Goal: Information Seeking & Learning: Learn about a topic

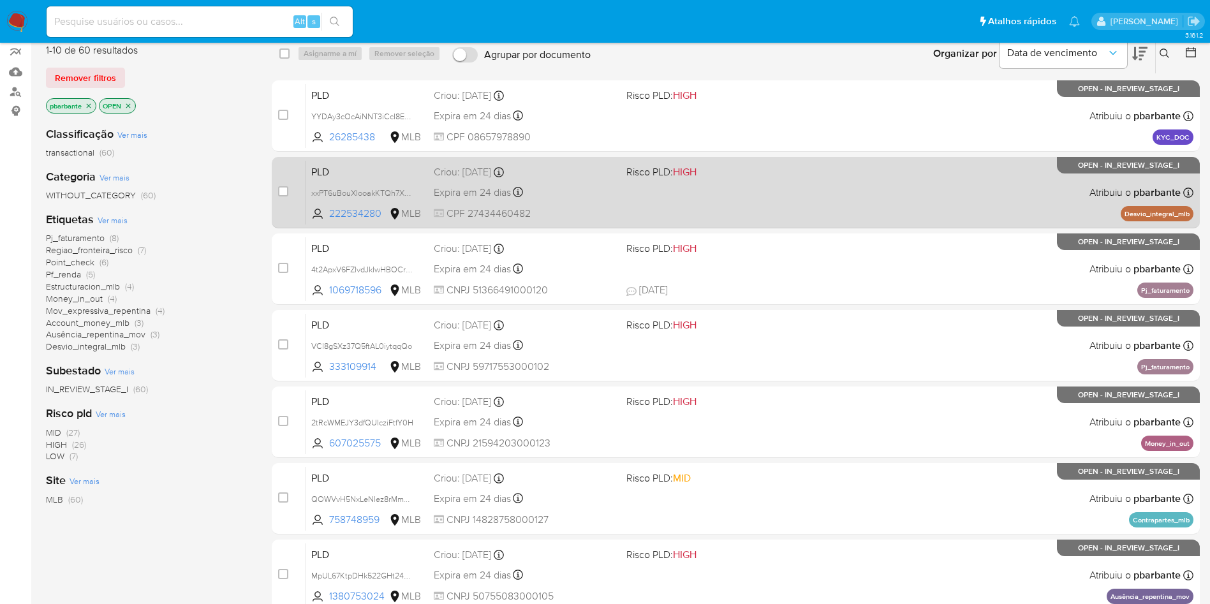
scroll to position [119, 0]
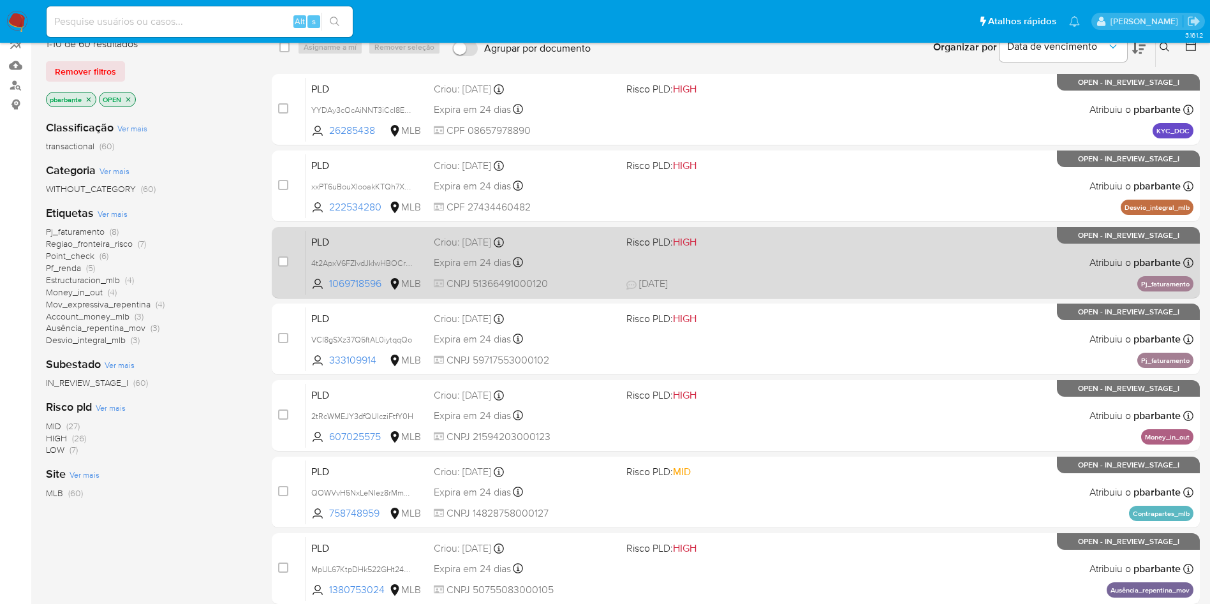
click at [616, 271] on div "Expira em 24 dias Expira em 27/10/2025 00:31:41" at bounding box center [525, 262] width 182 height 17
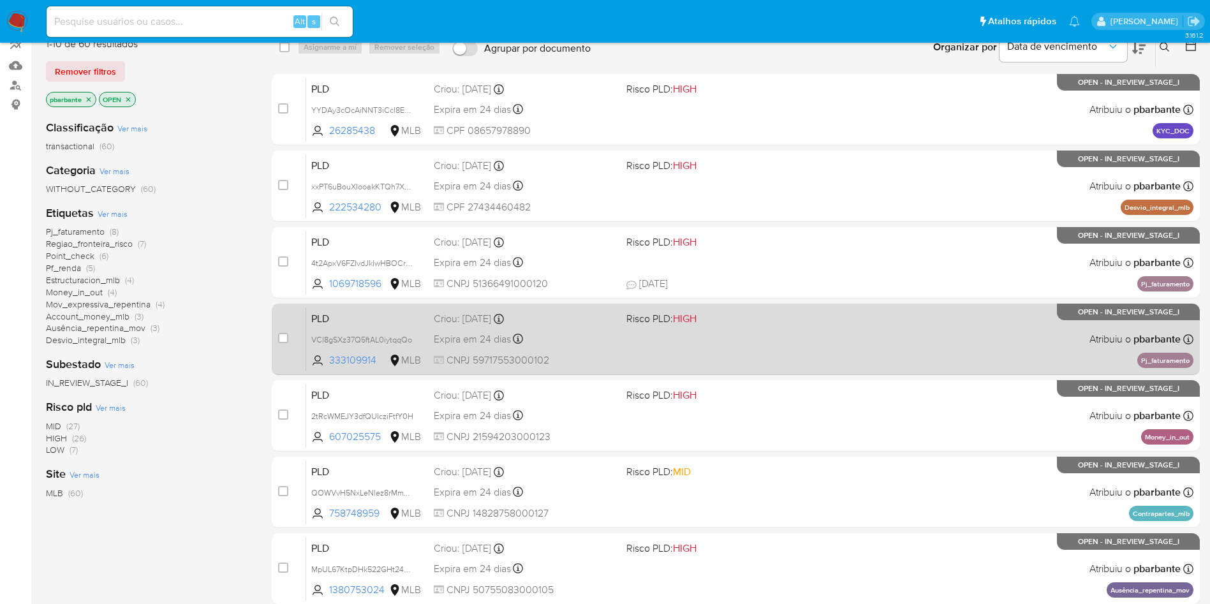
click at [636, 366] on div "PLD VCl8gSXz37Q5ftAL0iytqqQo 333109914 MLB Risco PLD: HIGH Criou: 12/09/2025 Cr…" at bounding box center [749, 339] width 887 height 64
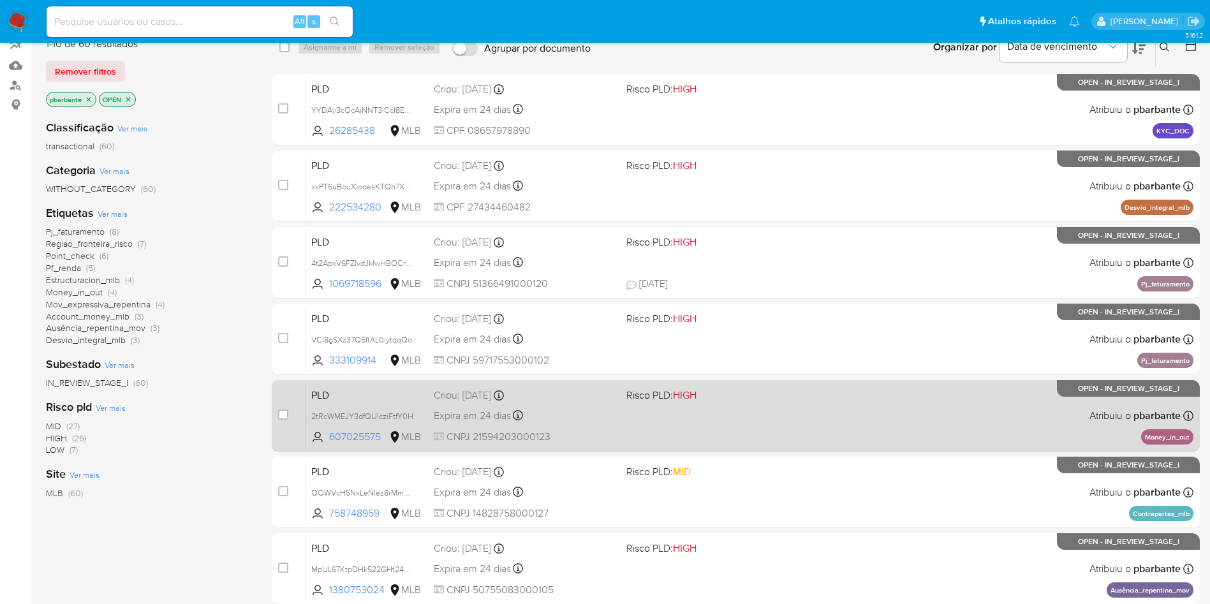
click at [645, 448] on div "PLD 2tRcWMEJY3dfQUIcziFtfY0H 607025575 MLB Risco PLD: HIGH Criou: 12/09/2025 Cr…" at bounding box center [749, 415] width 887 height 64
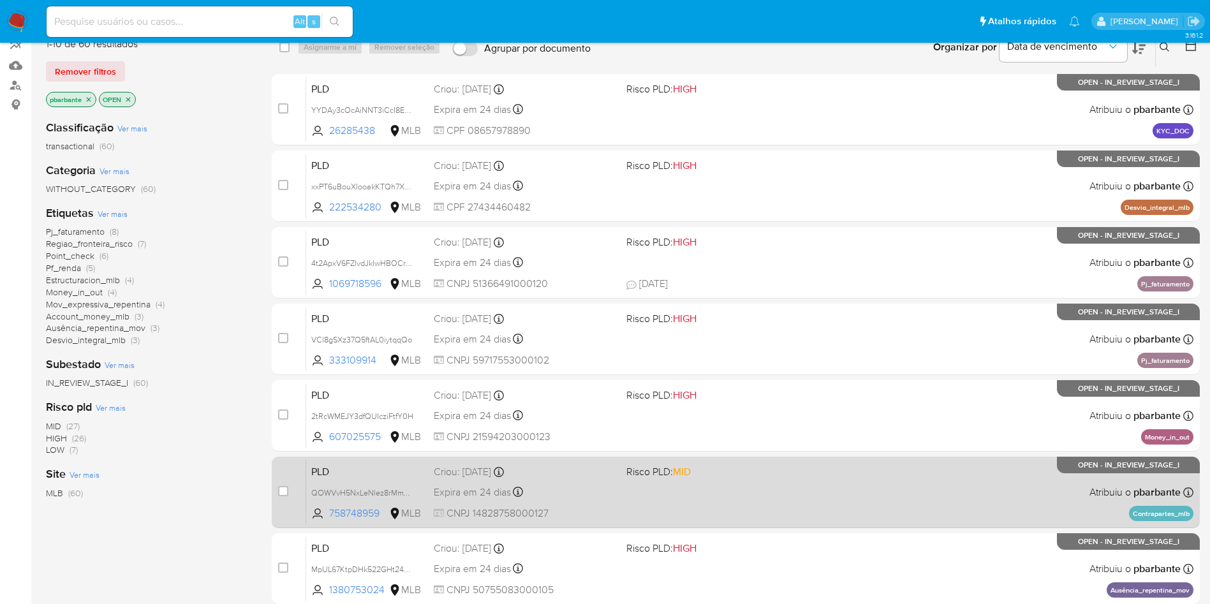
click at [649, 523] on div "PLD QOWVvH5NxLeNlez8rMmYzgII 758748959 MLB Risco PLD: MID Criou: 12/09/2025 Cri…" at bounding box center [749, 492] width 887 height 64
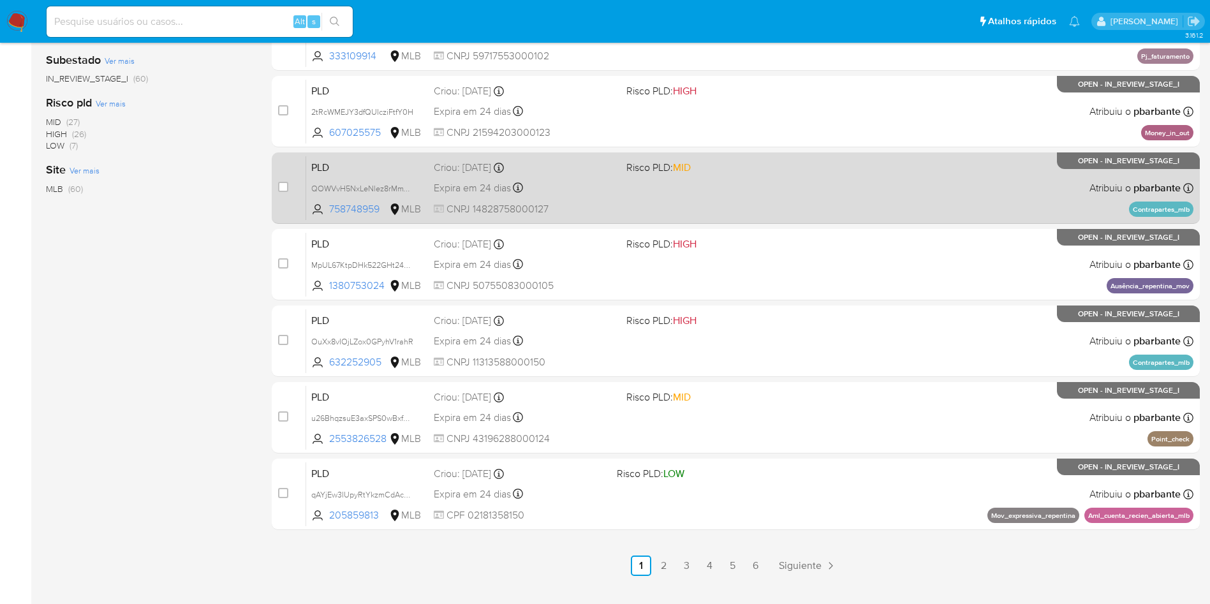
scroll to position [428, 0]
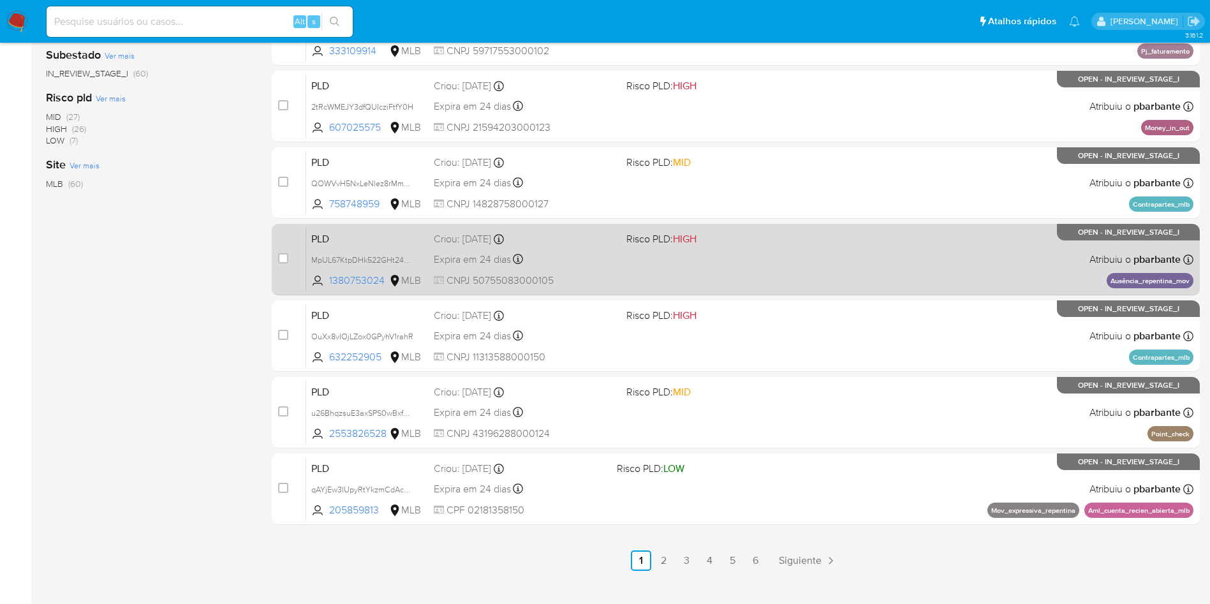
click at [771, 291] on div "PLD MpUL67KtpDHk522GHt2438sR 1380753024 MLB Risco PLD: HIGH Criou: 12/09/2025 C…" at bounding box center [749, 259] width 887 height 64
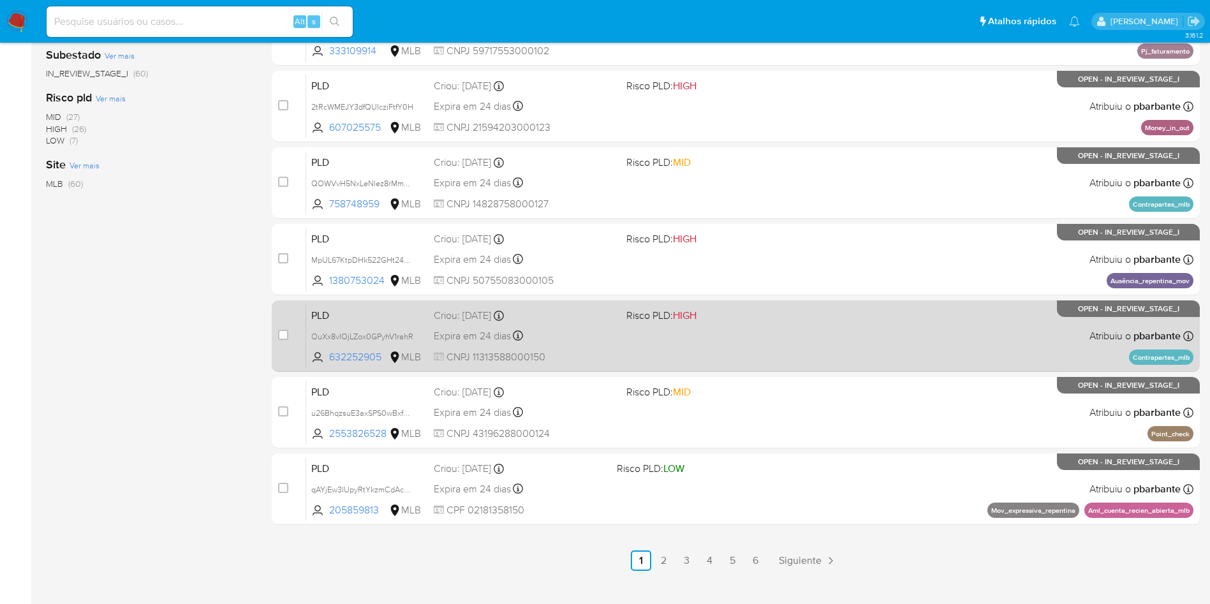
click at [752, 368] on div "PLD OuXx8vIOjLZox0GPyhV1rahR 632252905 MLB Risco PLD: HIGH Criou: 12/09/2025 Cr…" at bounding box center [749, 336] width 887 height 64
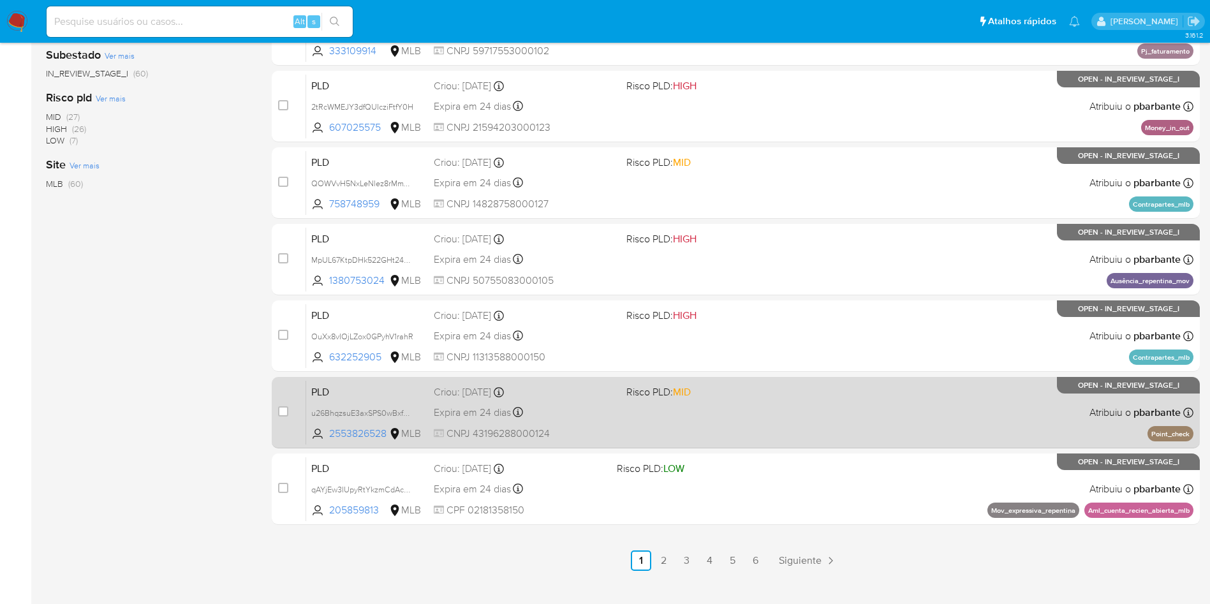
click at [748, 445] on div "PLD u26BhqzsuE3axSPS0wBxfRvU 2553826528 MLB Risco PLD: MID Criou: 12/09/2025 Cr…" at bounding box center [749, 412] width 887 height 64
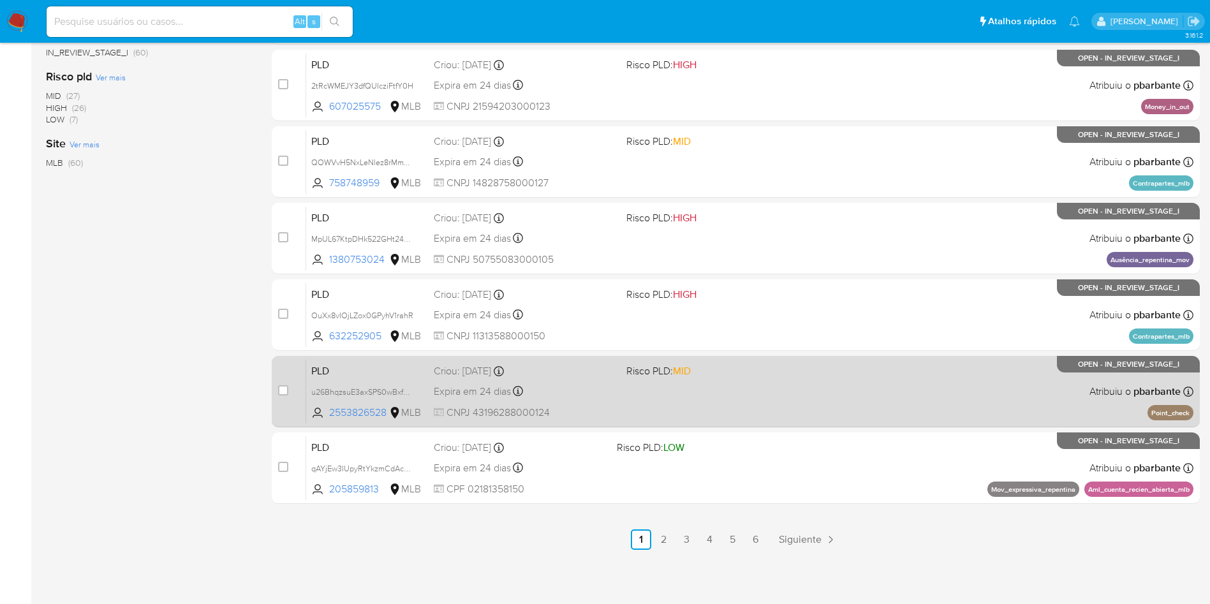
scroll to position [533, 0]
click at [748, 488] on div "PLD qAYjEw3IUpyRtYkzmCdAcngV 205859813 MLB Risco PLD: LOW Criou: 12/09/2025 Cri…" at bounding box center [749, 468] width 887 height 64
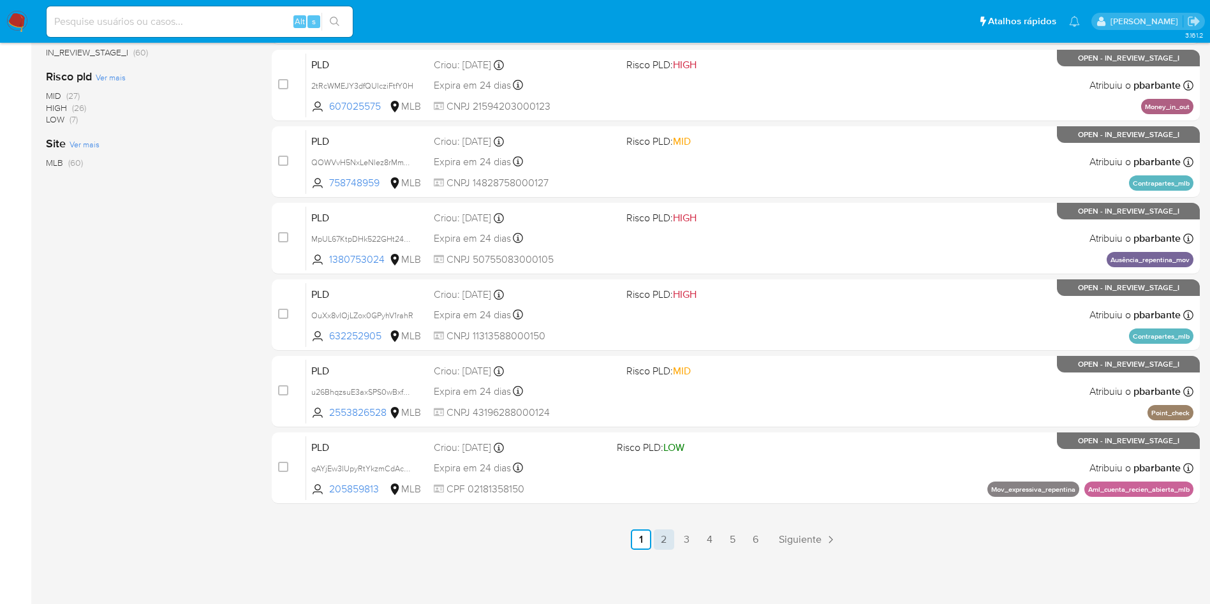
click at [674, 550] on link "2" at bounding box center [664, 539] width 20 height 20
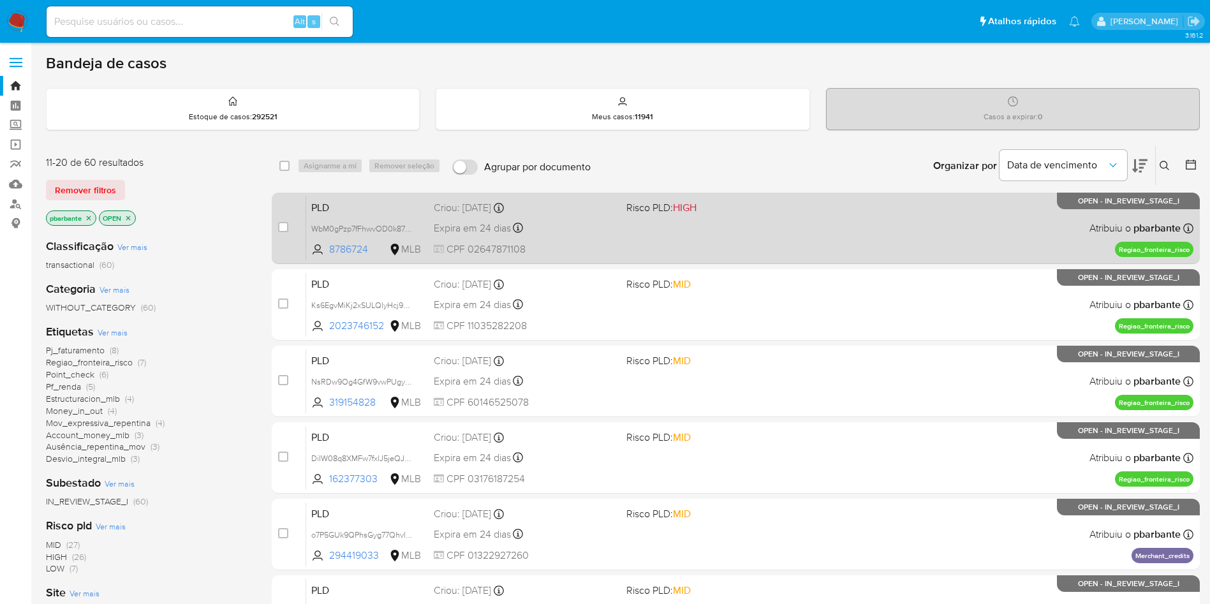
click at [795, 244] on div "PLD WbM0gPzp7fFhwvOD0k87VA8M 8786724 MLB Risco PLD: HIGH Criou: 12/09/2025 Crio…" at bounding box center [749, 228] width 887 height 64
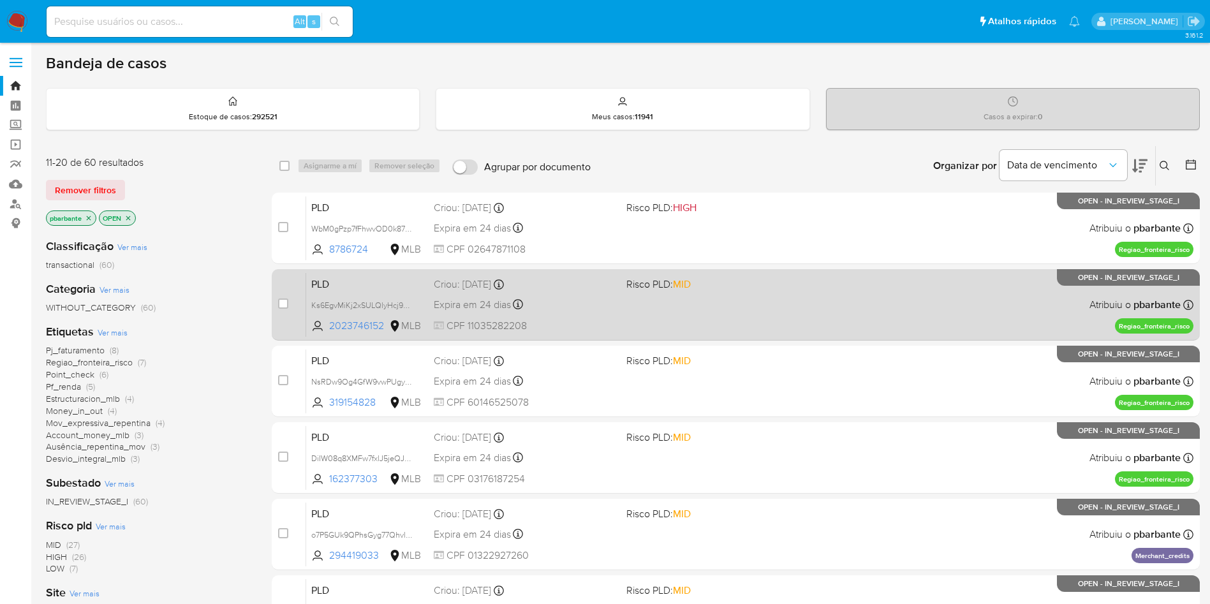
click at [775, 291] on span "Risco PLD: MID" at bounding box center [717, 283] width 182 height 17
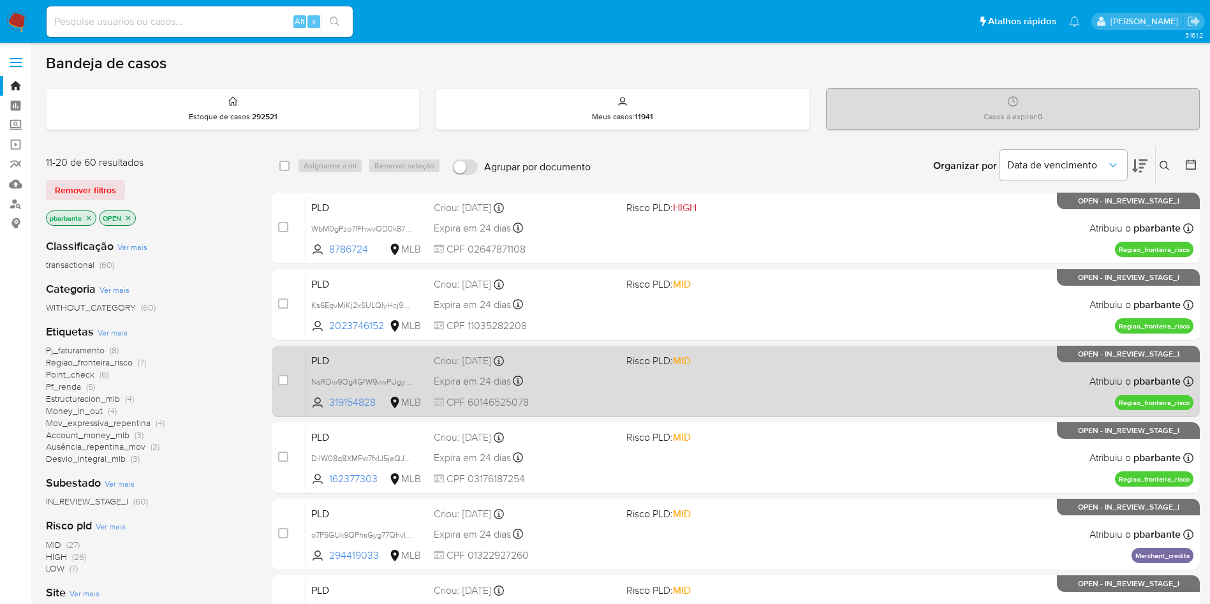
click at [763, 368] on span "Risco PLD: MID" at bounding box center [717, 359] width 182 height 17
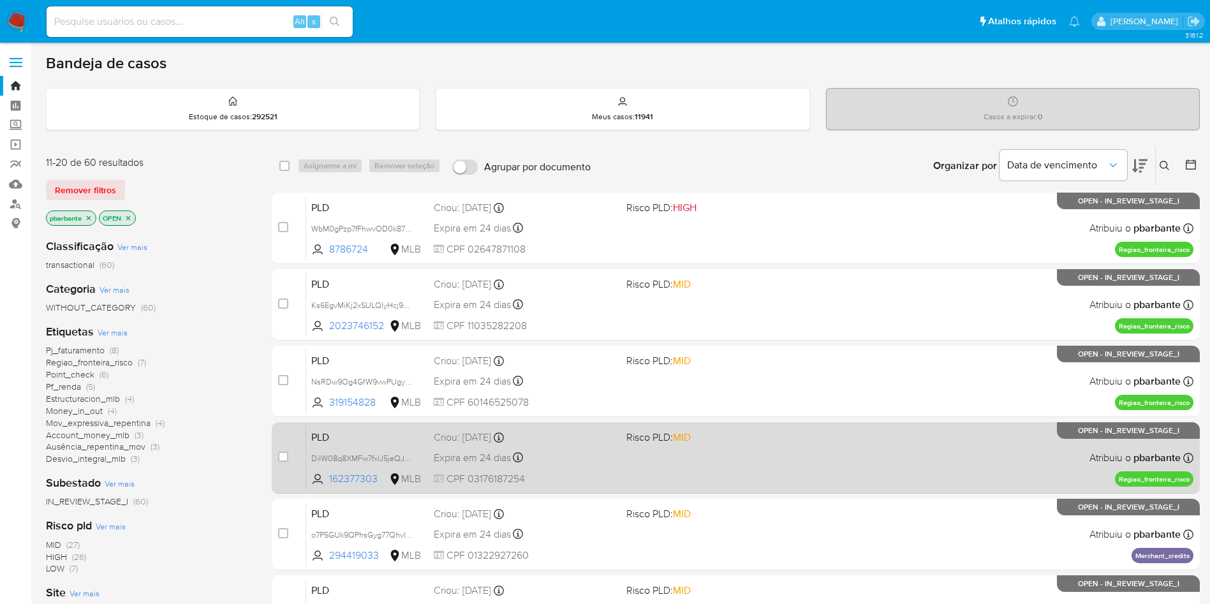
click at [757, 445] on span "Risco PLD: MID" at bounding box center [717, 436] width 182 height 17
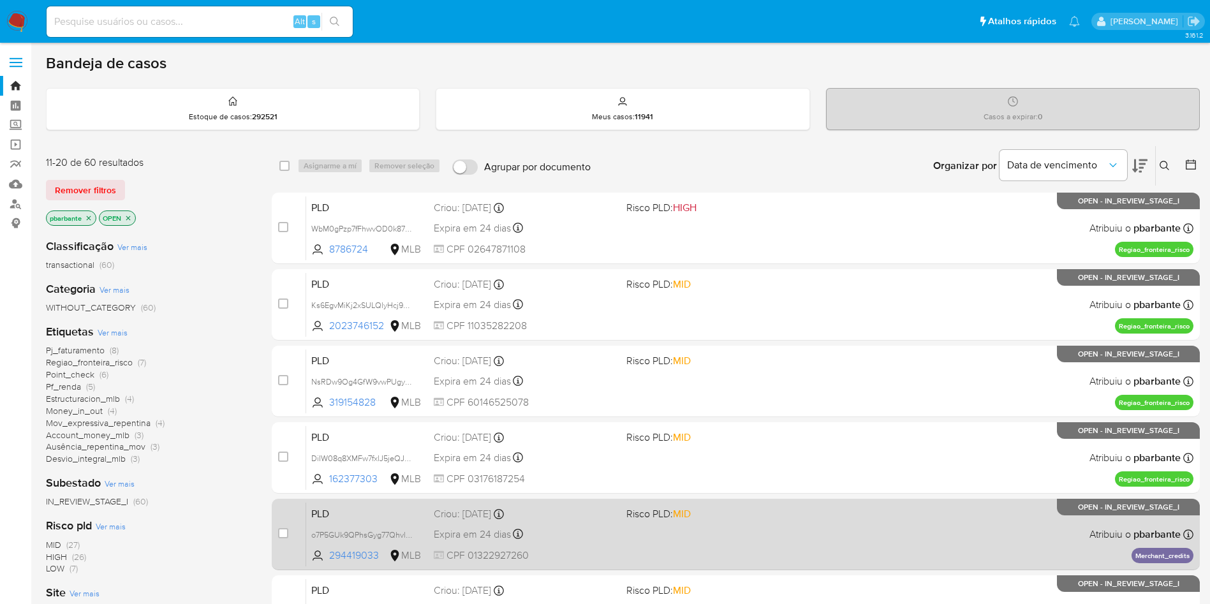
click at [744, 521] on span "Risco PLD: MID" at bounding box center [717, 512] width 182 height 17
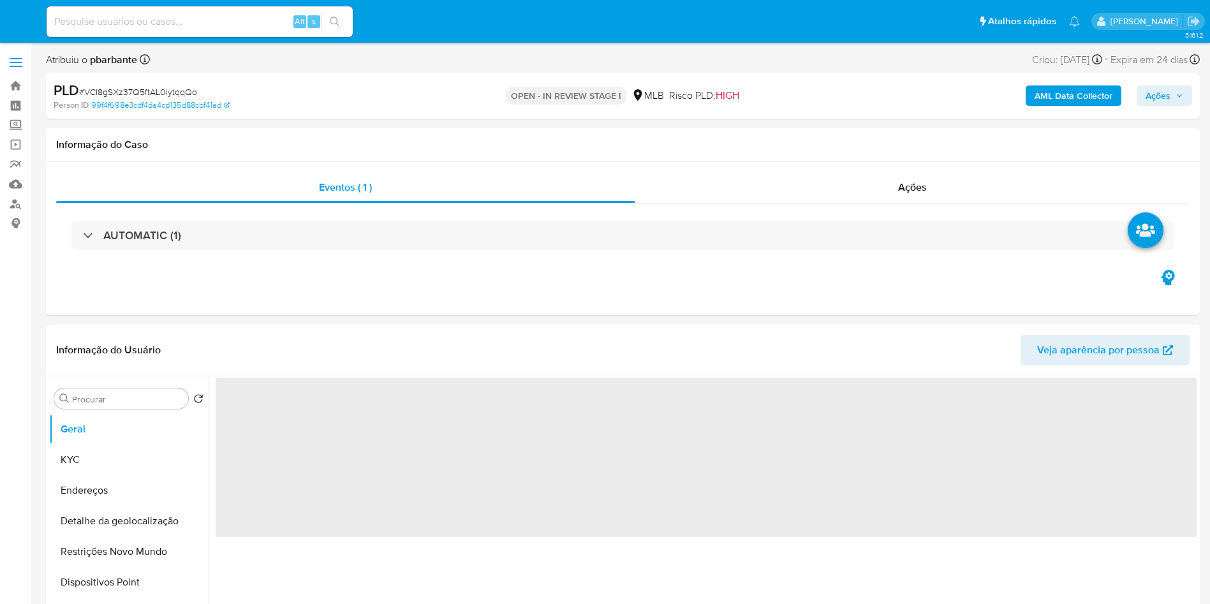
select select "10"
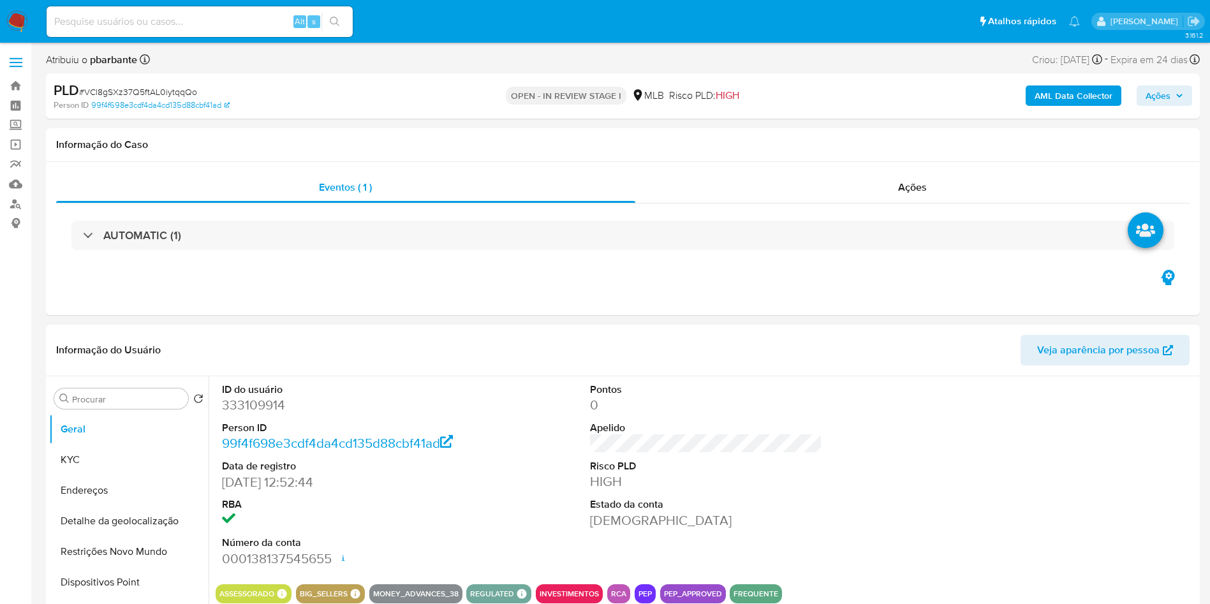
click at [242, 414] on dd "333109914" at bounding box center [338, 405] width 233 height 18
copy dd "333109914"
click at [153, 91] on span "# VCl8gSXz37Q5ftAL0iytqqQo" at bounding box center [138, 91] width 118 height 13
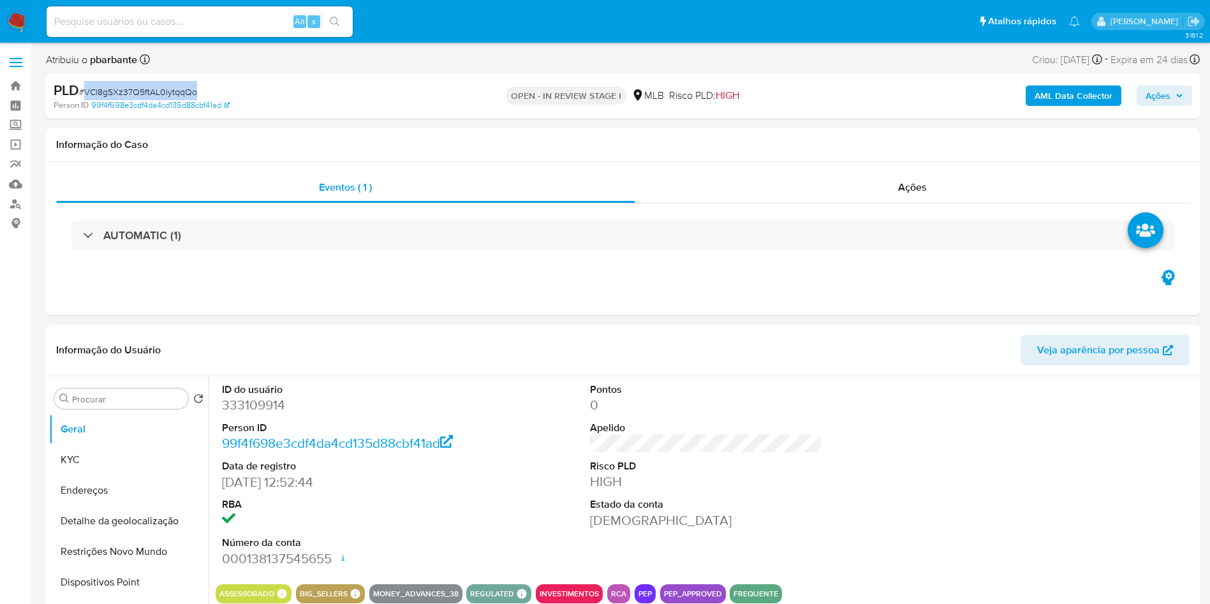
copy span "VCl8gSXz37Q5ftAL0iytqqQo"
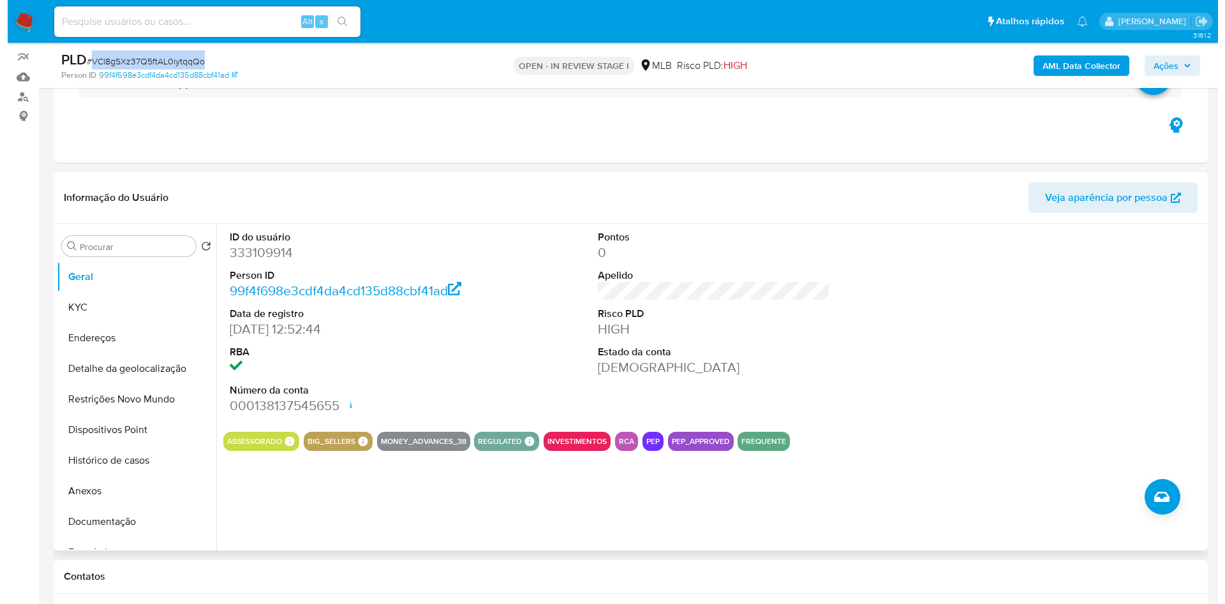
scroll to position [108, 0]
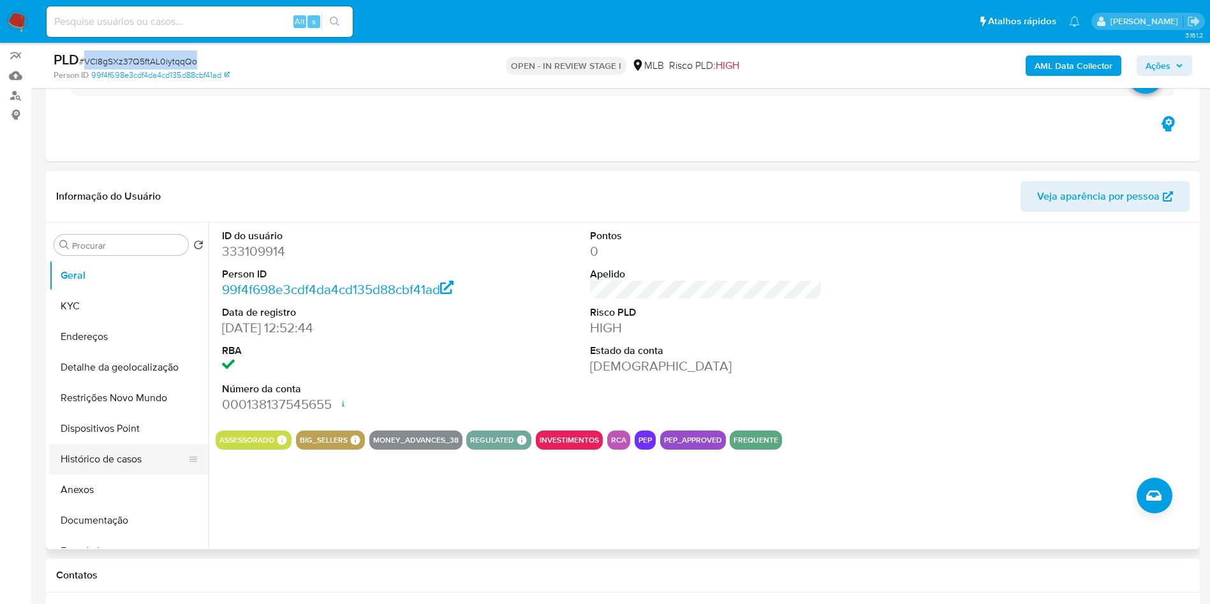
click at [119, 474] on button "Histórico de casos" at bounding box center [123, 459] width 149 height 31
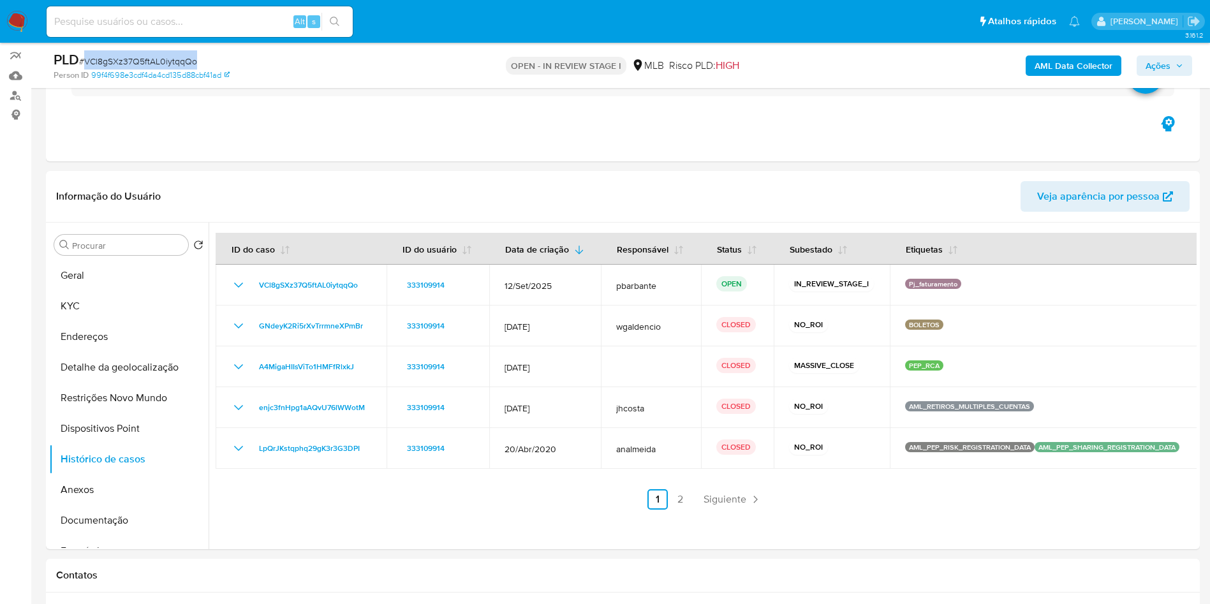
click at [1080, 66] on b "AML Data Collector" at bounding box center [1073, 65] width 78 height 20
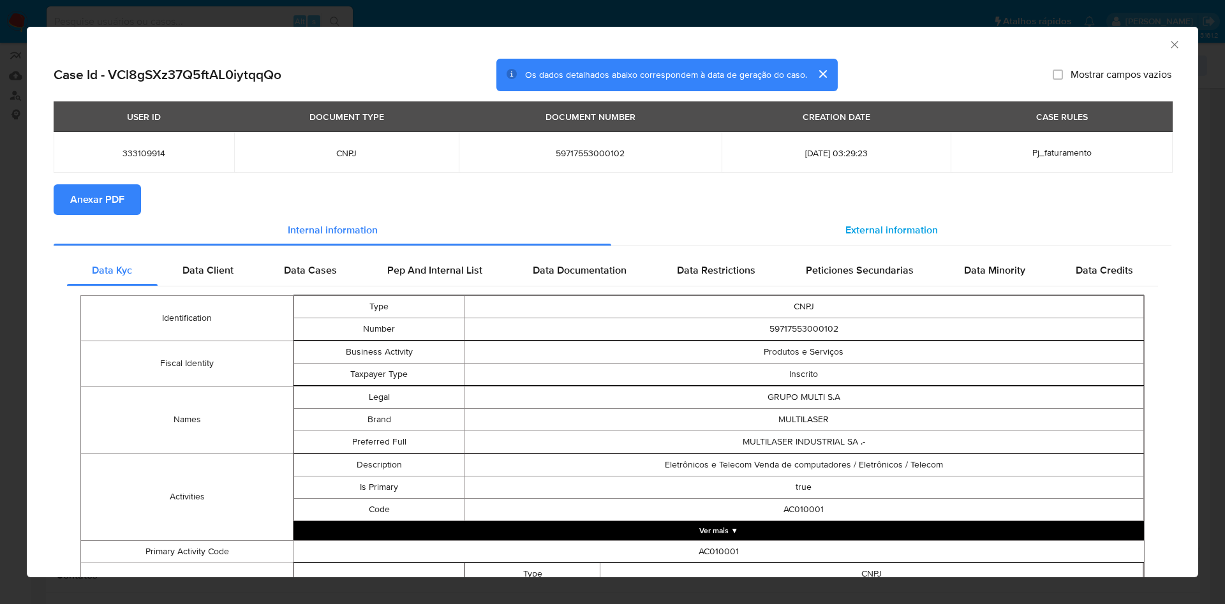
click at [893, 232] on span "External information" at bounding box center [891, 230] width 92 height 15
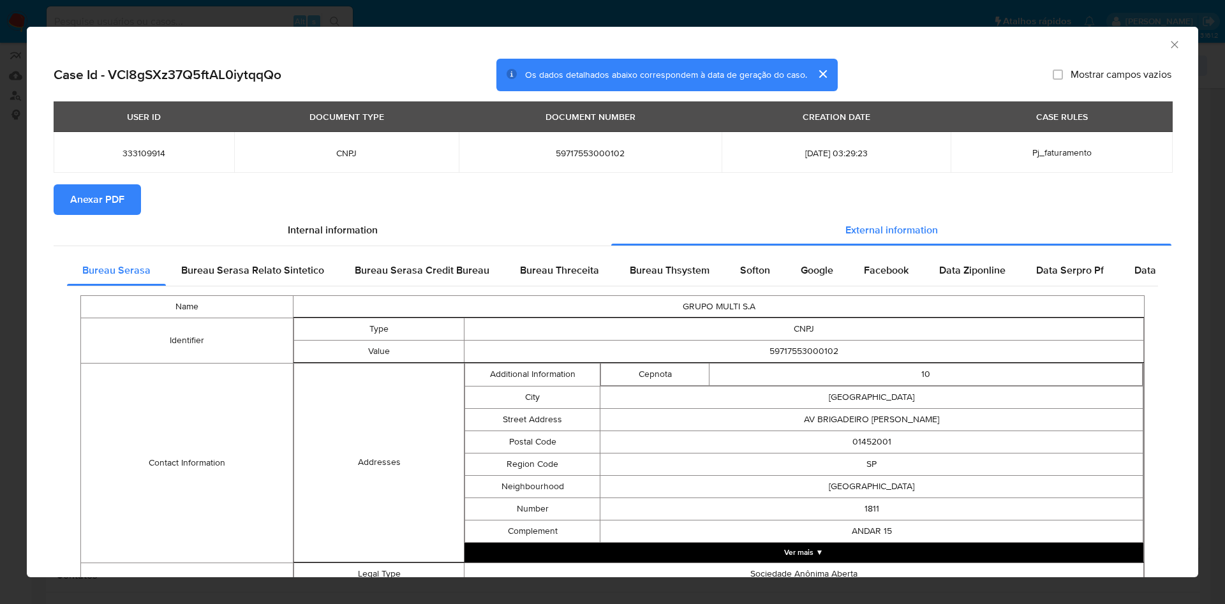
click at [90, 206] on span "Anexar PDF" at bounding box center [97, 200] width 54 height 28
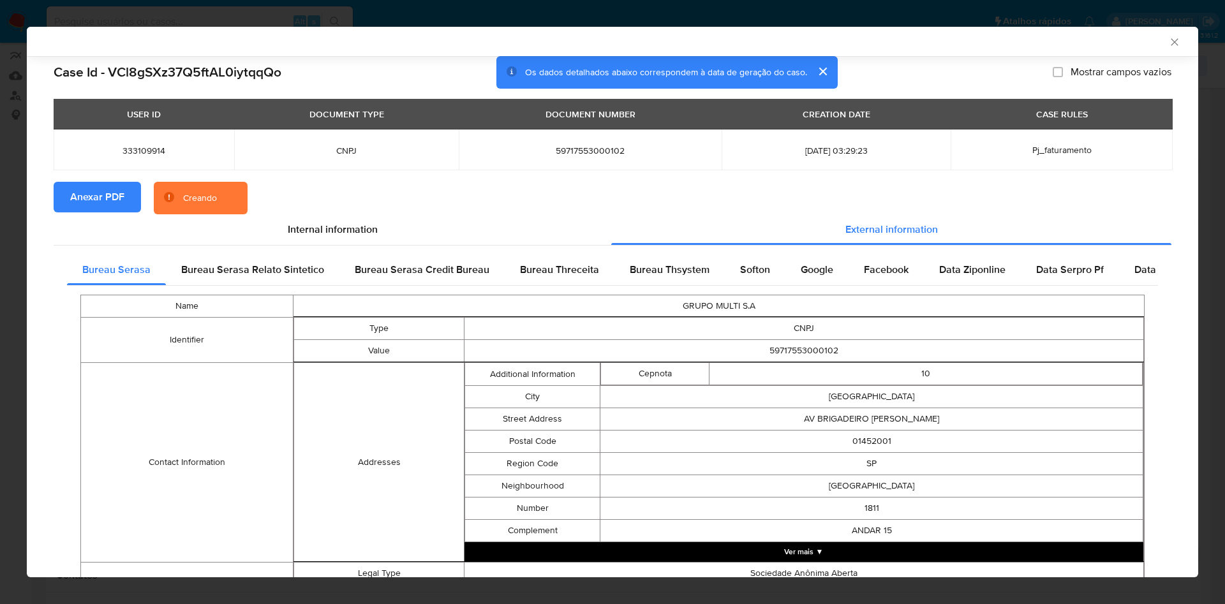
scroll to position [434, 0]
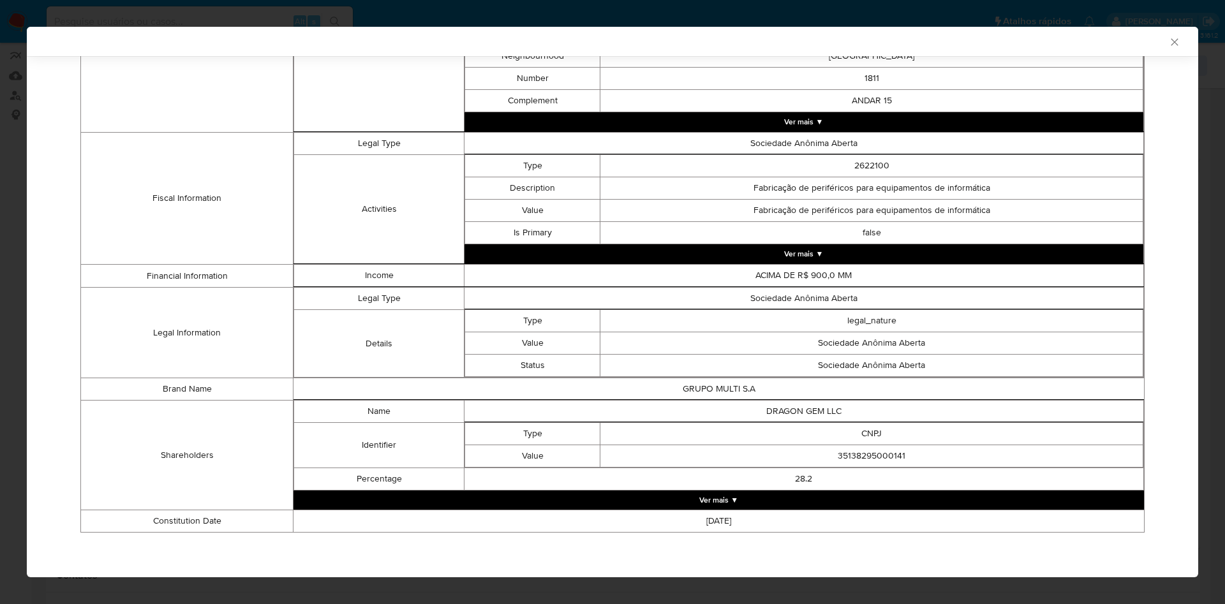
click at [781, 496] on button "Ver mais ▼" at bounding box center [718, 499] width 850 height 19
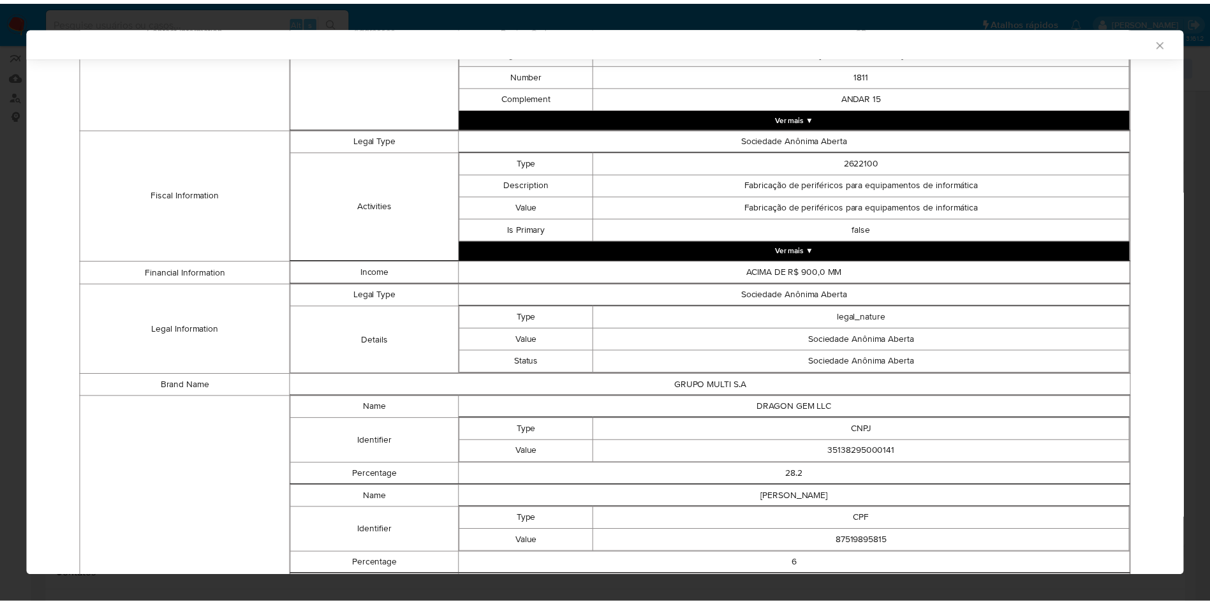
scroll to position [703, 0]
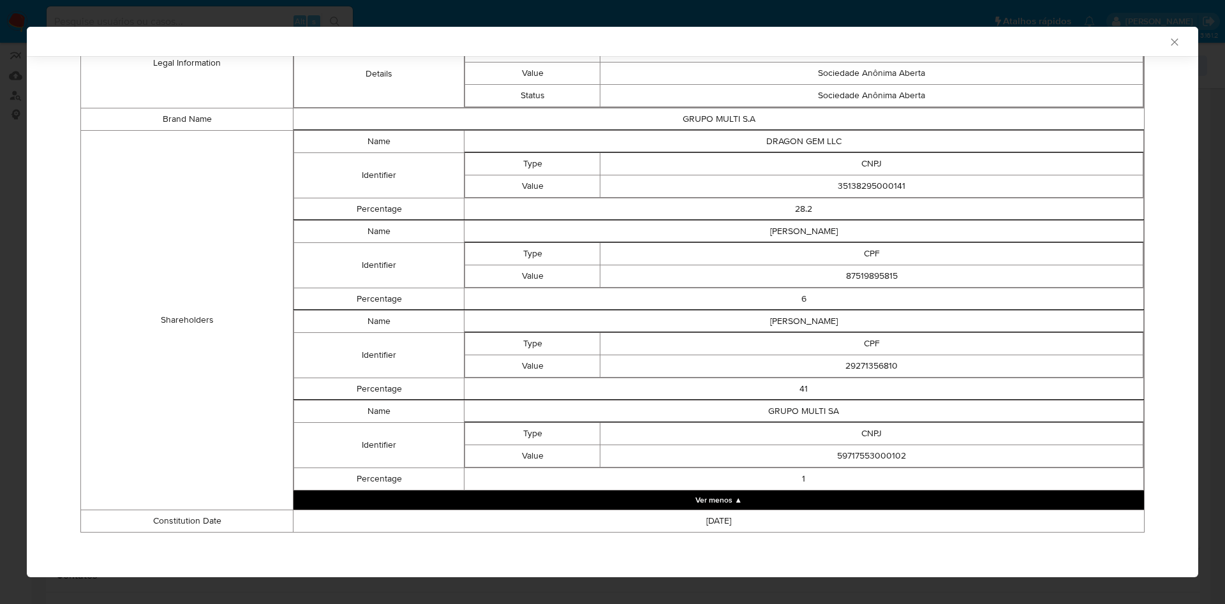
click at [1168, 40] on icon "Fechar a janela" at bounding box center [1174, 42] width 13 height 13
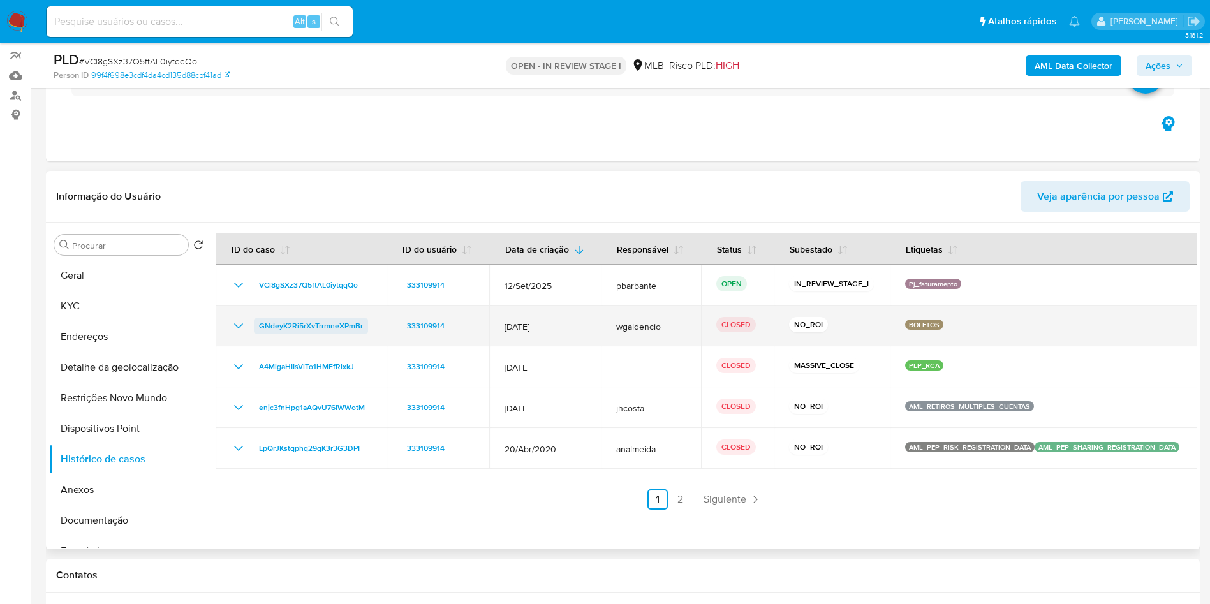
drag, startPoint x: 362, startPoint y: 360, endPoint x: 254, endPoint y: 349, distance: 107.8
click at [254, 346] on td "GNdeyK2Ri5rXvTrrmneXPmBr" at bounding box center [301, 325] width 171 height 41
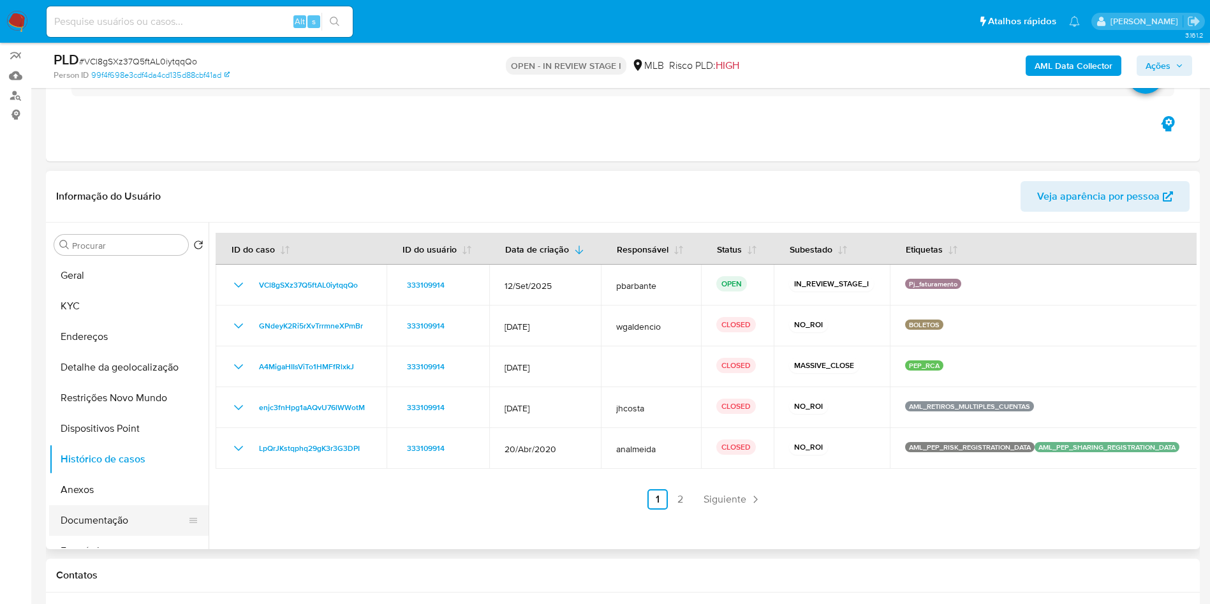
click at [61, 536] on button "Documentação" at bounding box center [123, 520] width 149 height 31
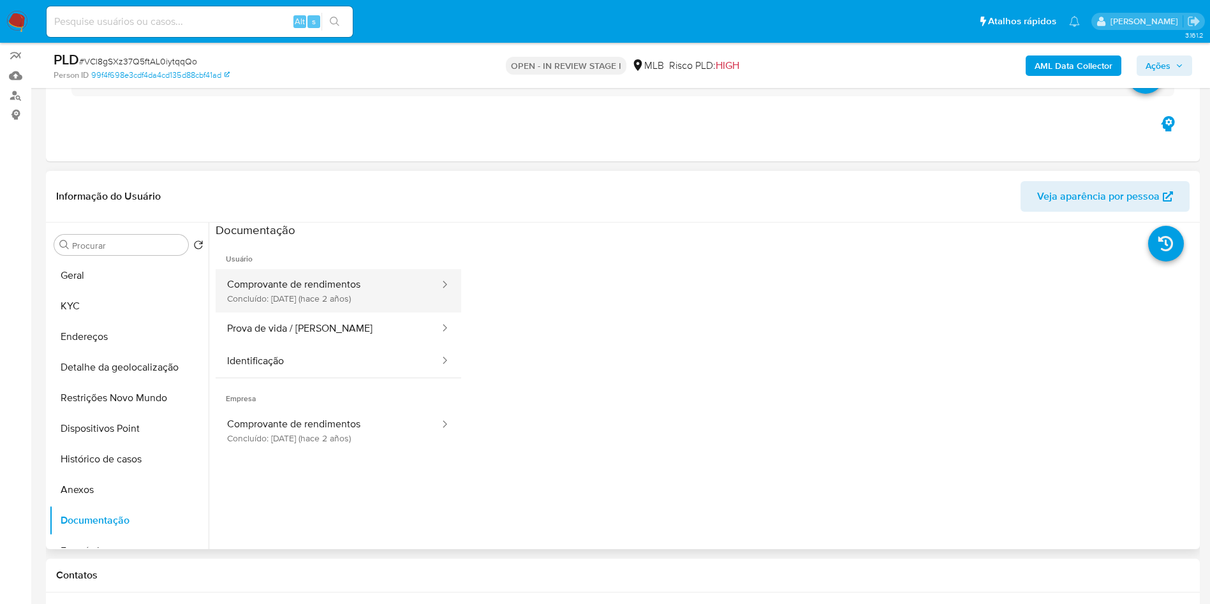
click at [364, 313] on button "Comprovante de rendimentos Concluído: 15/12/2023 (hace 2 años)" at bounding box center [328, 290] width 225 height 43
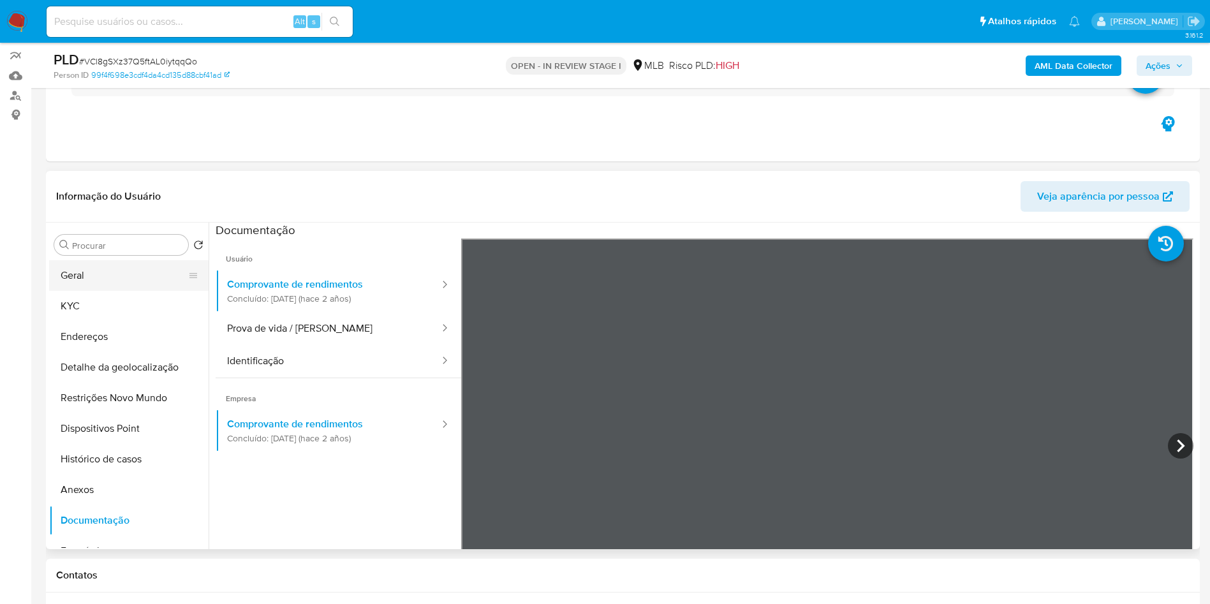
click at [110, 284] on button "Geral" at bounding box center [123, 275] width 149 height 31
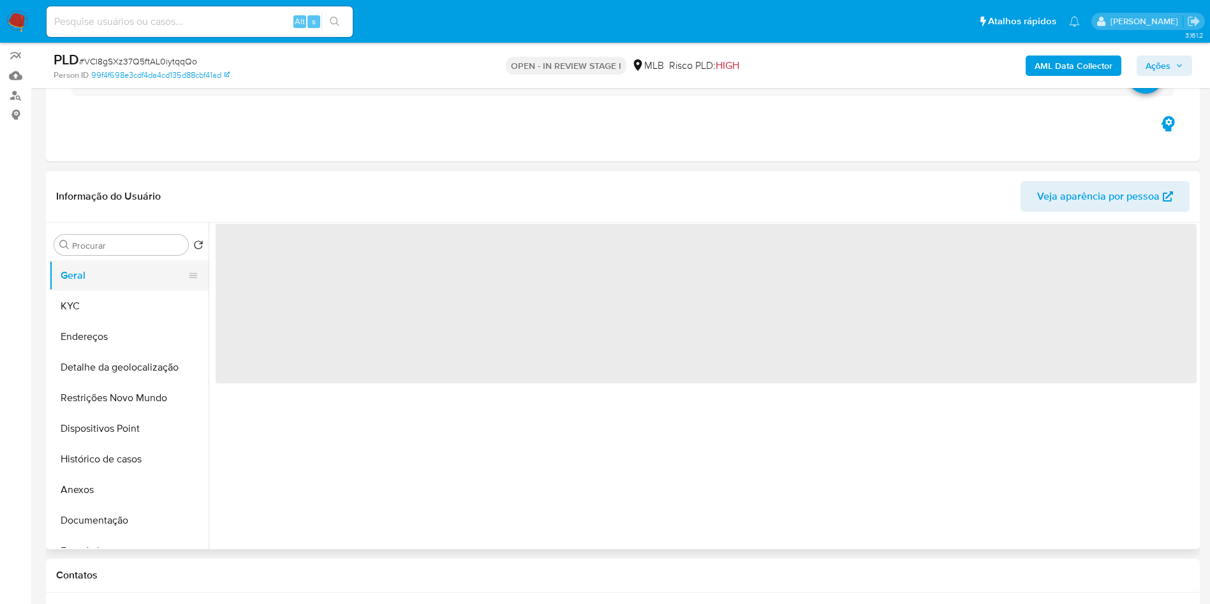
click at [110, 284] on button "Geral" at bounding box center [123, 275] width 149 height 31
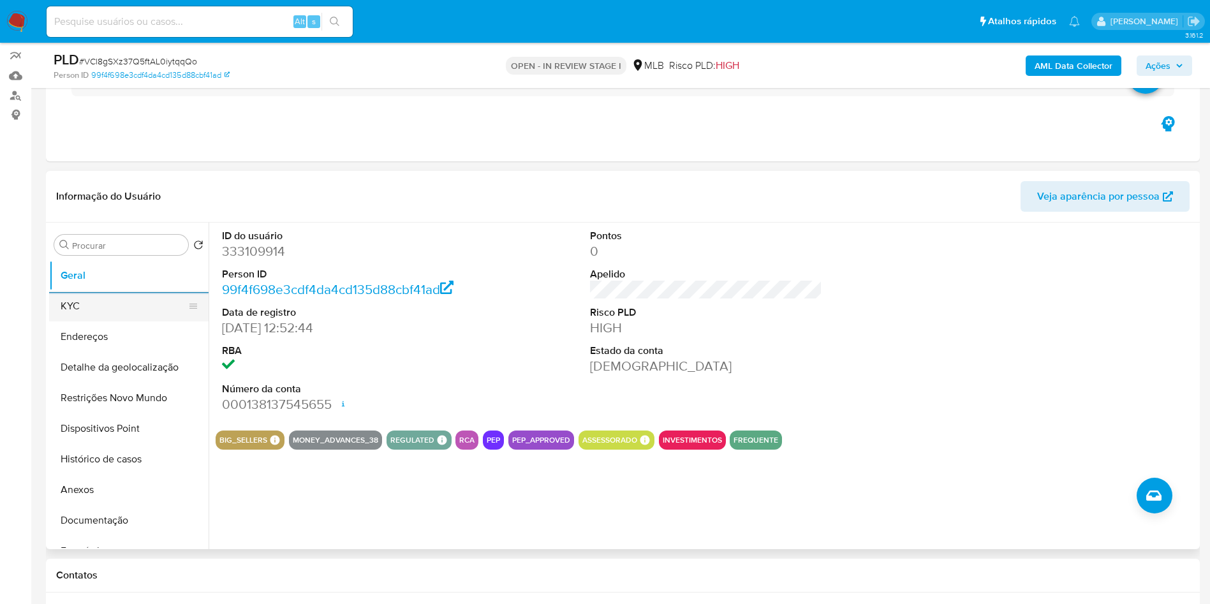
click at [86, 321] on button "KYC" at bounding box center [123, 306] width 149 height 31
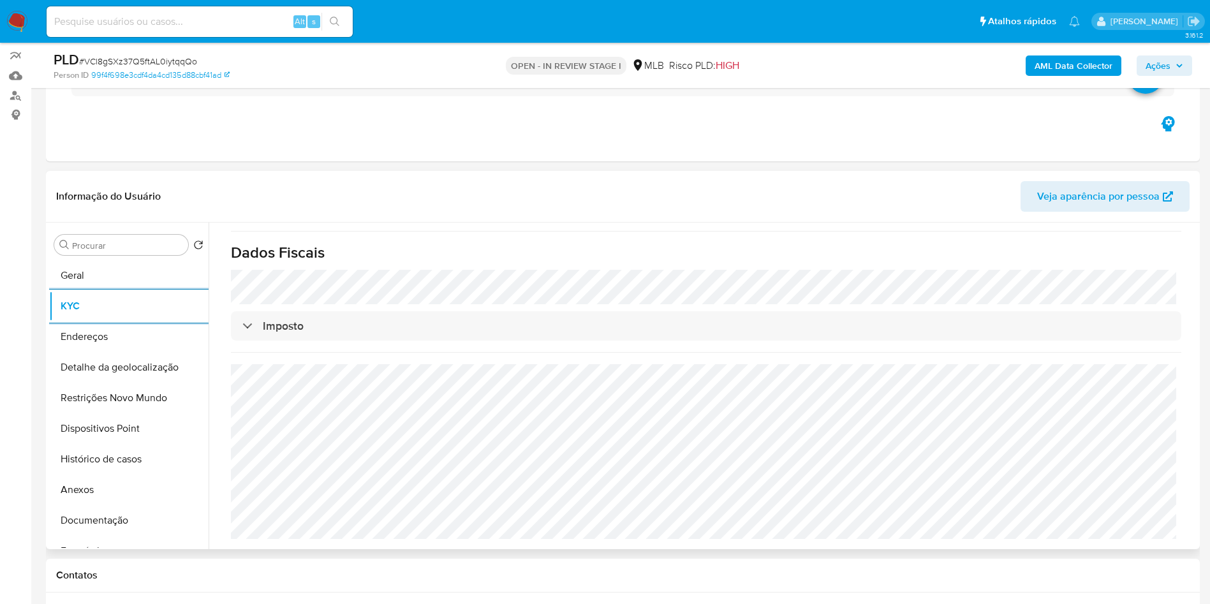
scroll to position [769, 0]
click at [87, 381] on button "Detalhe da geolocalização" at bounding box center [123, 367] width 149 height 31
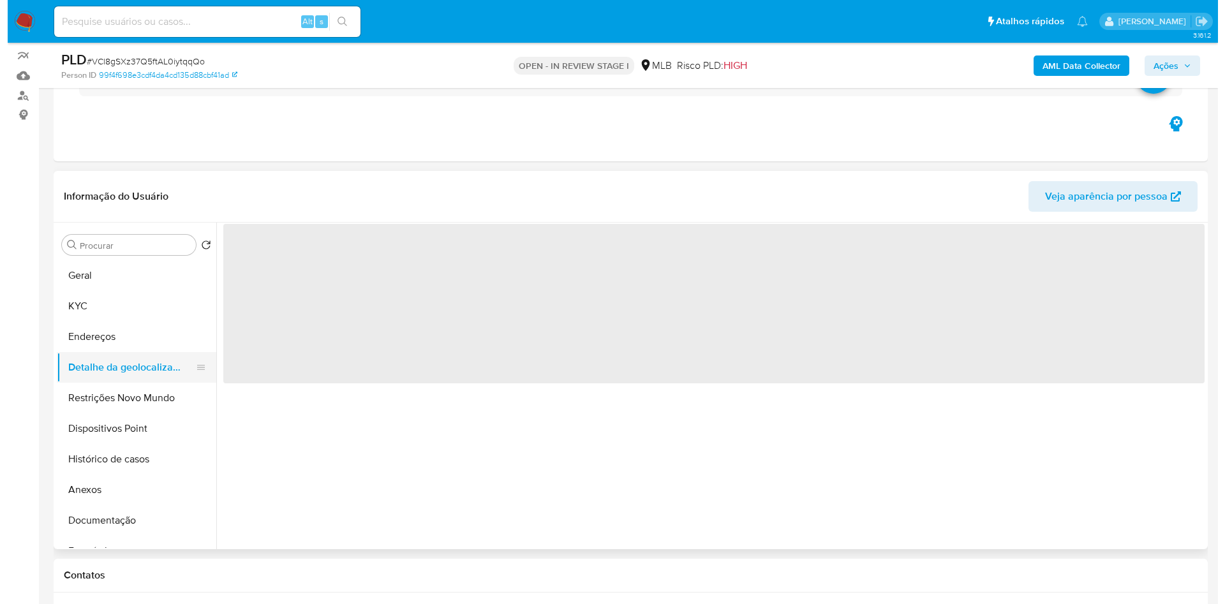
scroll to position [0, 0]
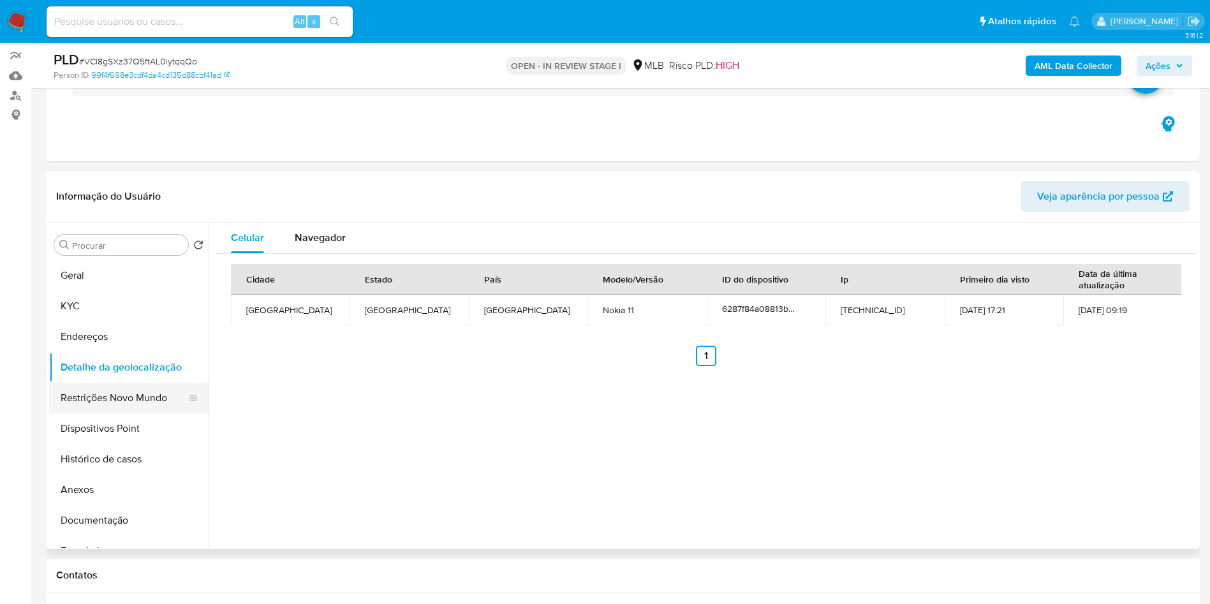
click at [118, 408] on button "Restrições Novo Mundo" at bounding box center [123, 398] width 149 height 31
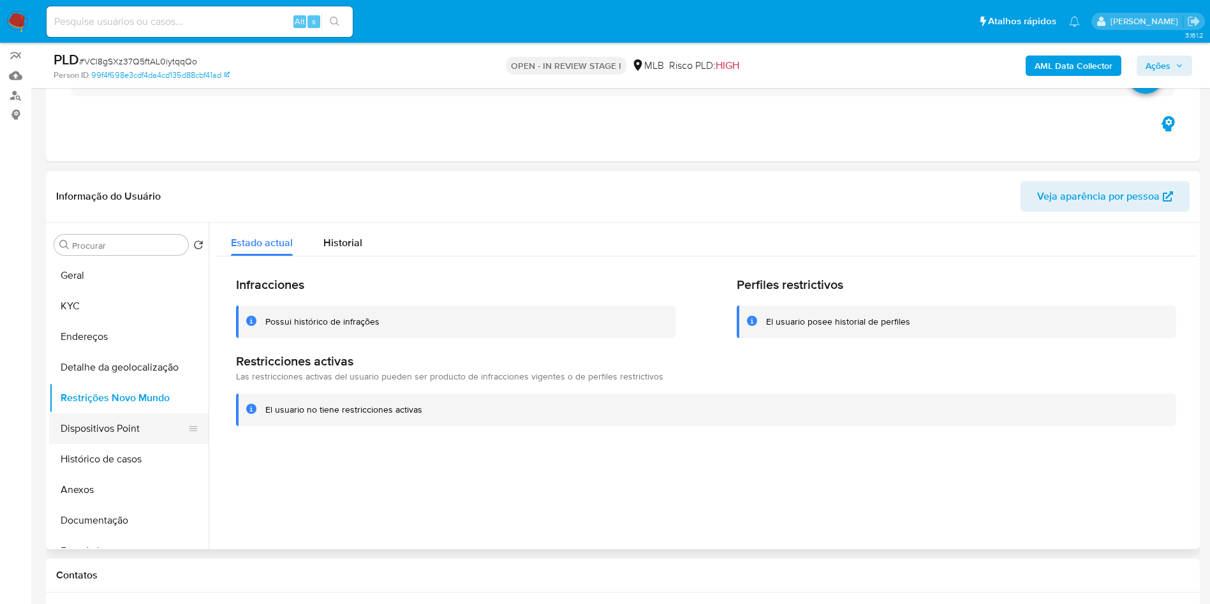
click at [140, 442] on button "Dispositivos Point" at bounding box center [123, 428] width 149 height 31
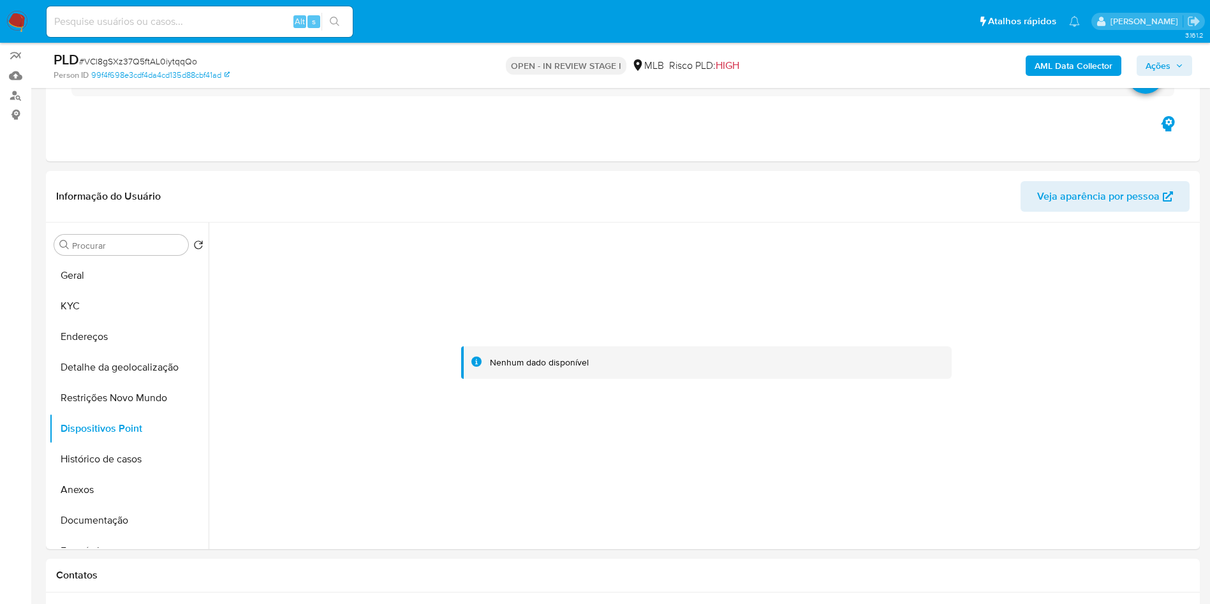
click at [1071, 59] on b "AML Data Collector" at bounding box center [1073, 65] width 78 height 20
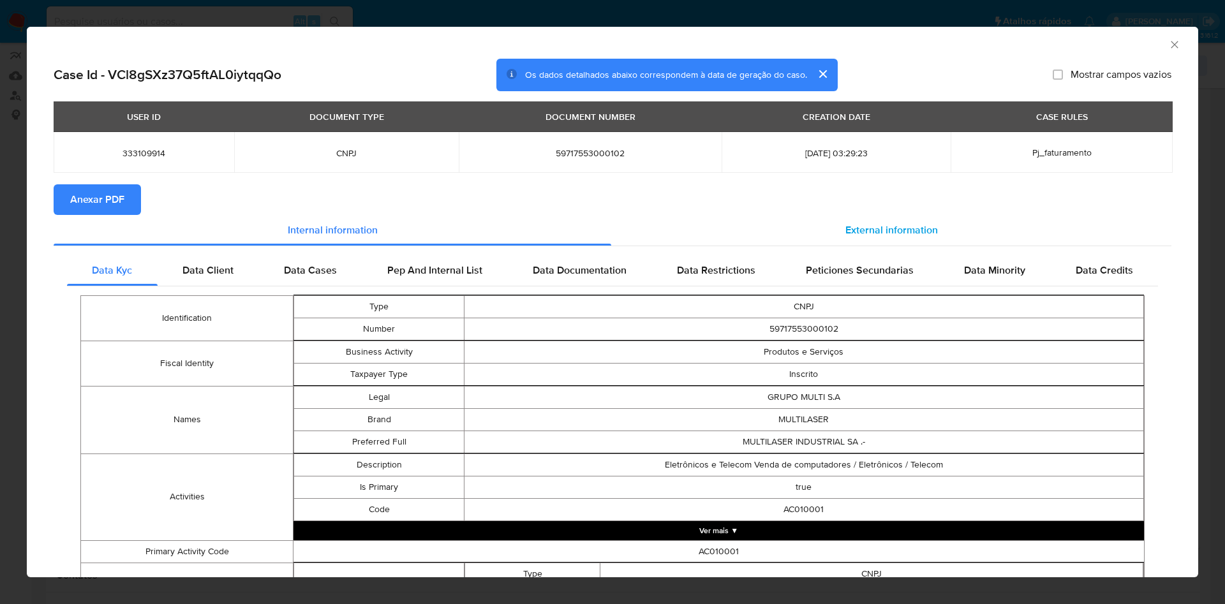
click at [890, 223] on div "External information" at bounding box center [891, 230] width 560 height 31
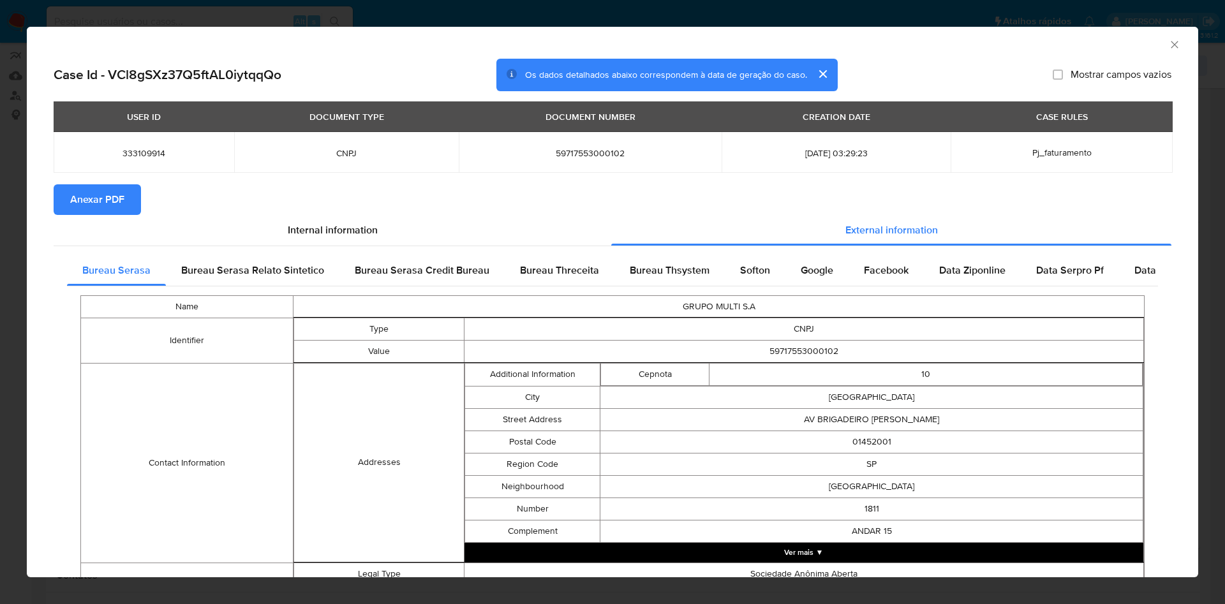
scroll to position [431, 0]
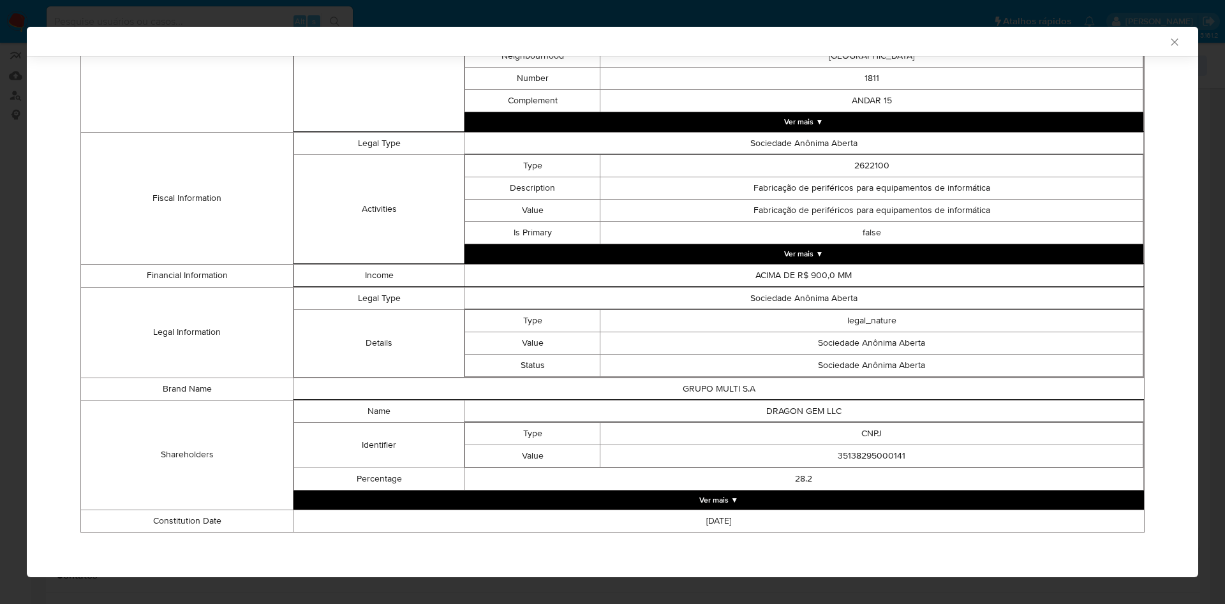
click at [692, 494] on button "Ver mais ▼" at bounding box center [718, 499] width 850 height 19
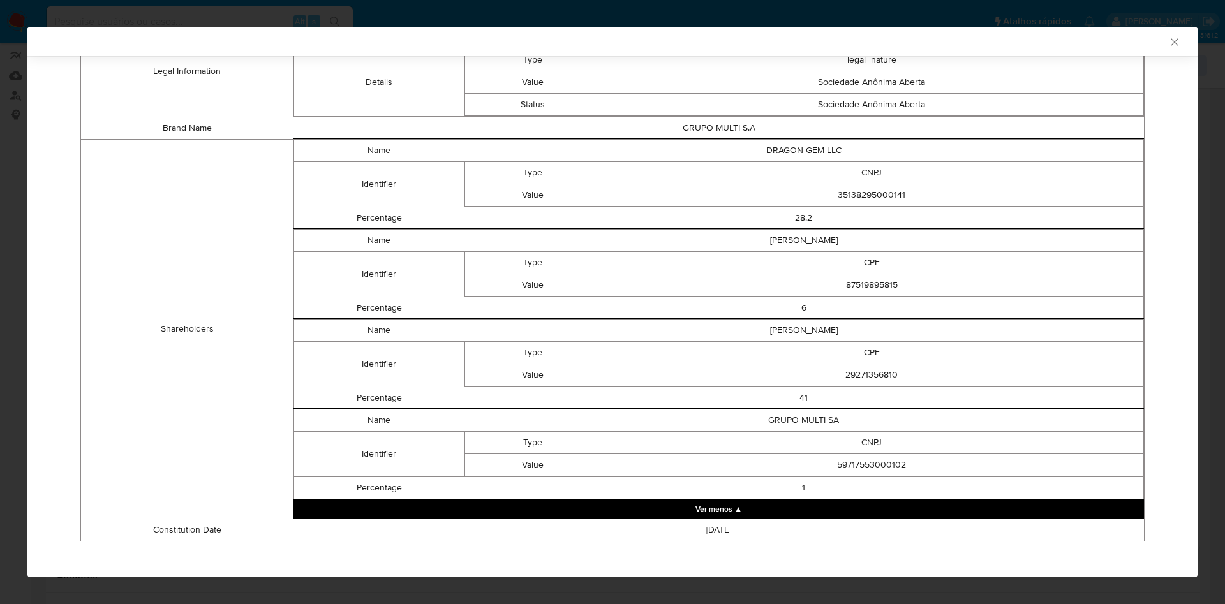
scroll to position [695, 0]
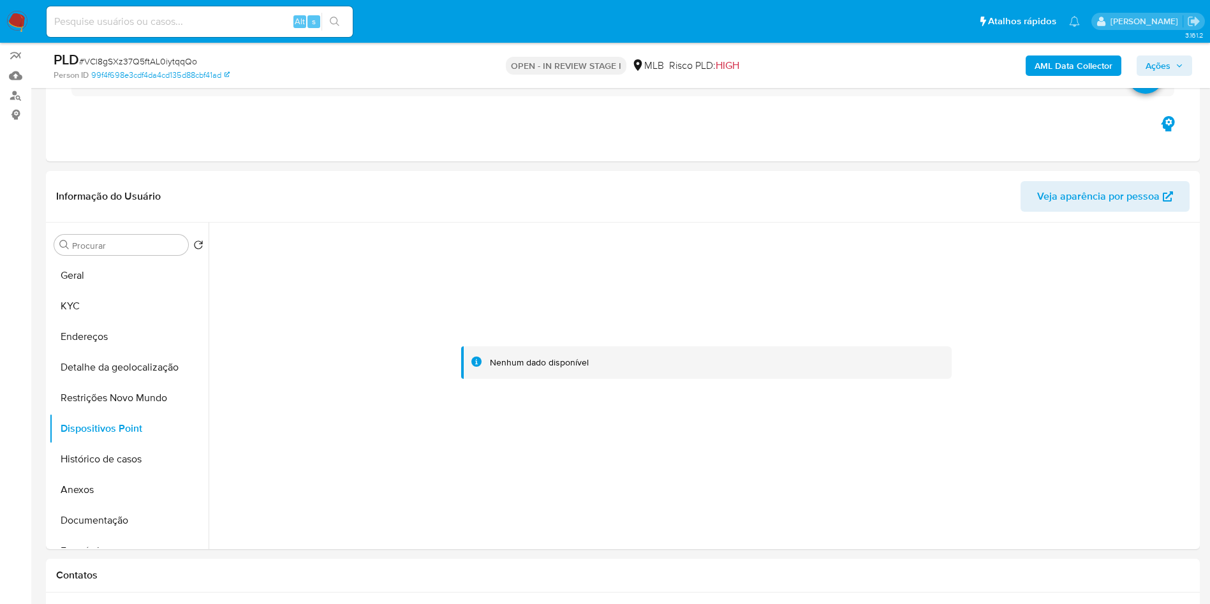
click at [1174, 71] on span "Ações" at bounding box center [1164, 66] width 38 height 18
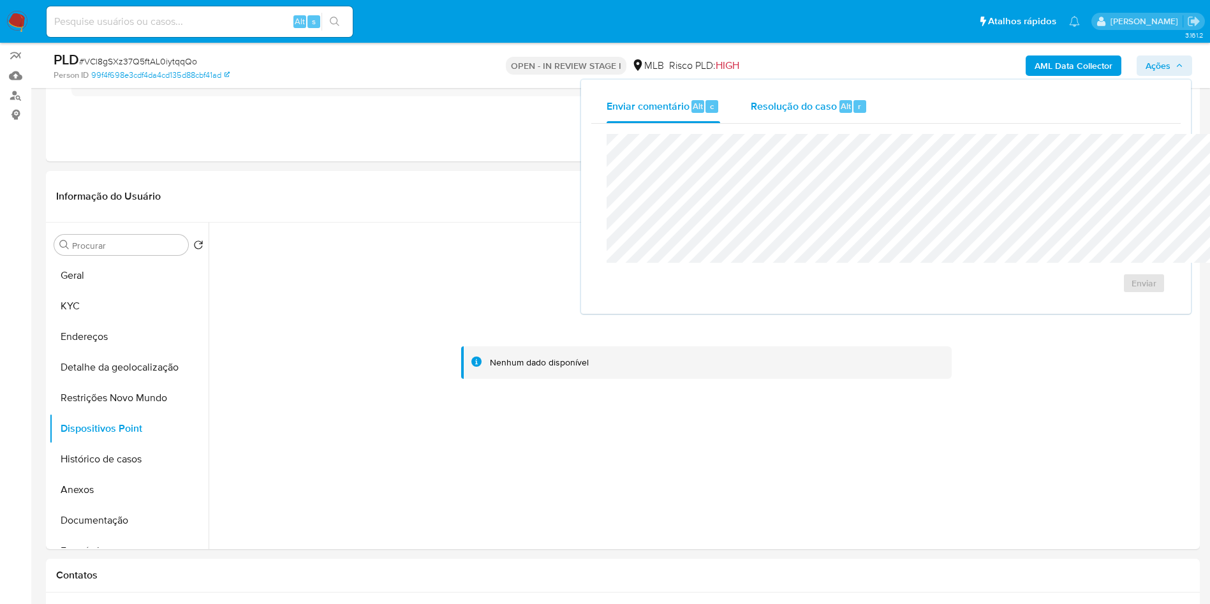
click at [751, 121] on div "Resolução do caso Alt r" at bounding box center [809, 106] width 117 height 33
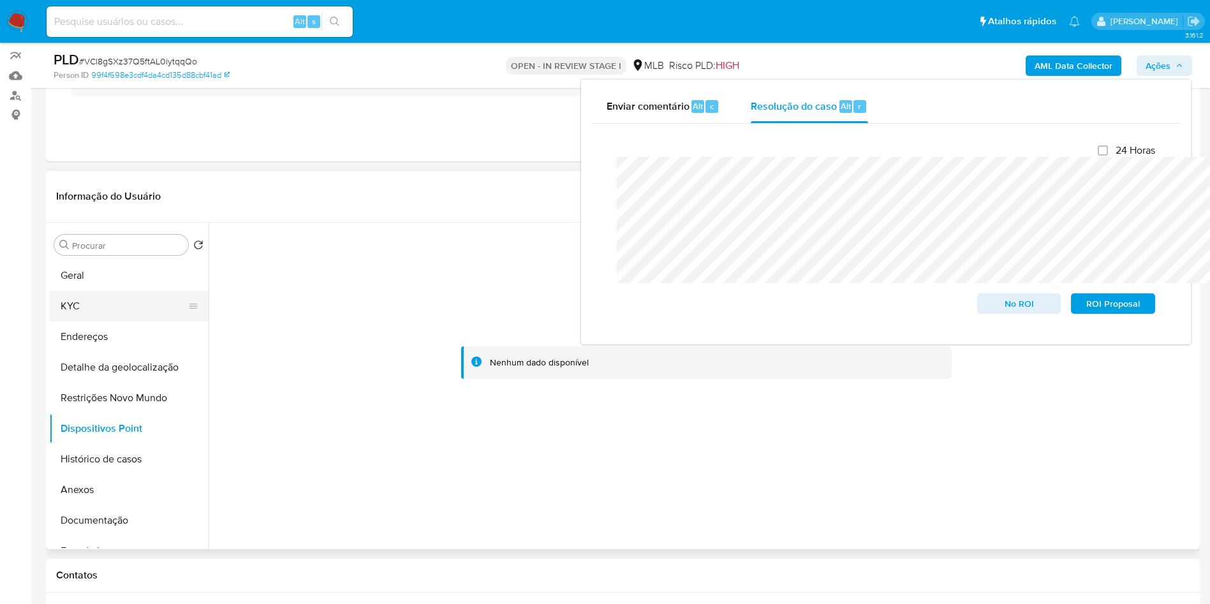
click at [99, 316] on button "KYC" at bounding box center [123, 306] width 149 height 31
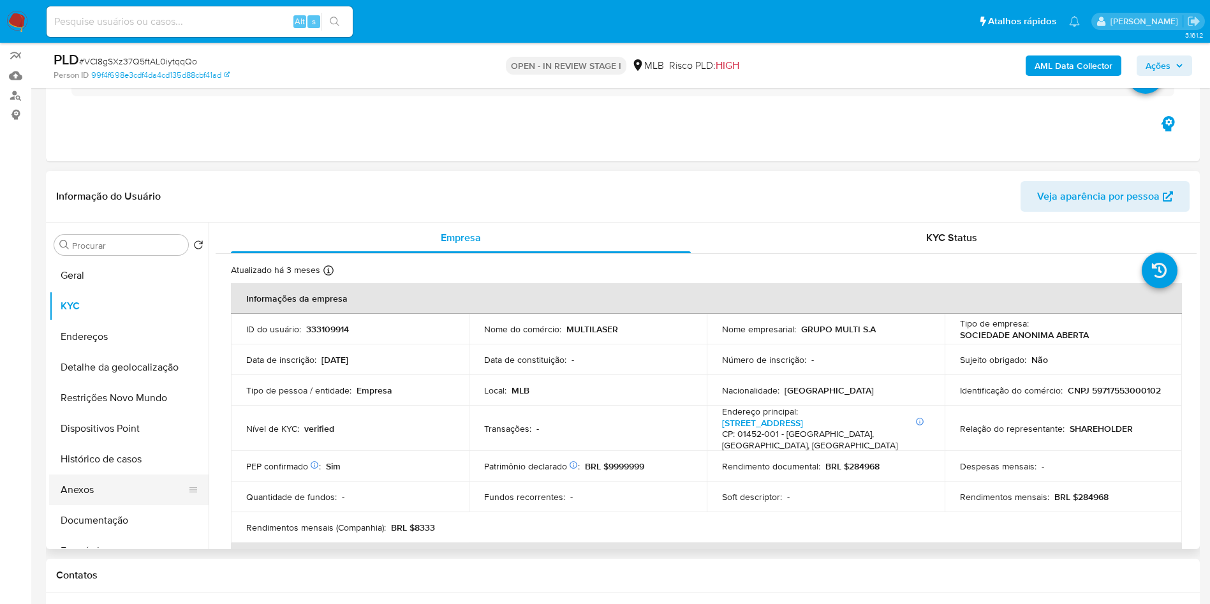
click at [121, 505] on button "Anexos" at bounding box center [123, 489] width 149 height 31
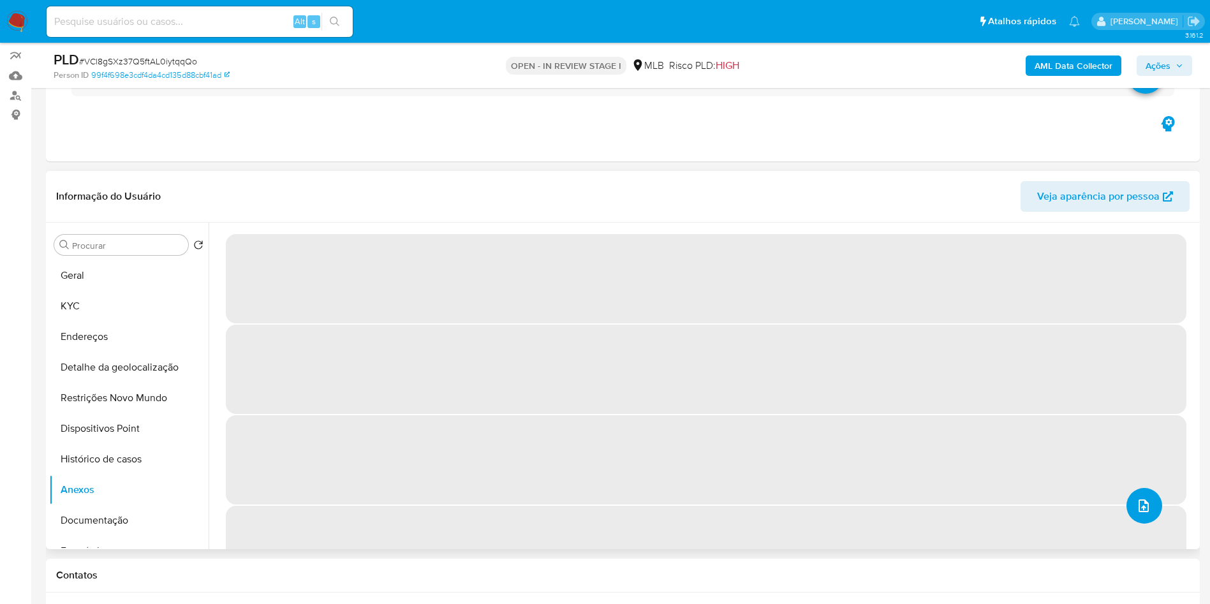
click at [1142, 524] on button "upload-file" at bounding box center [1144, 506] width 36 height 36
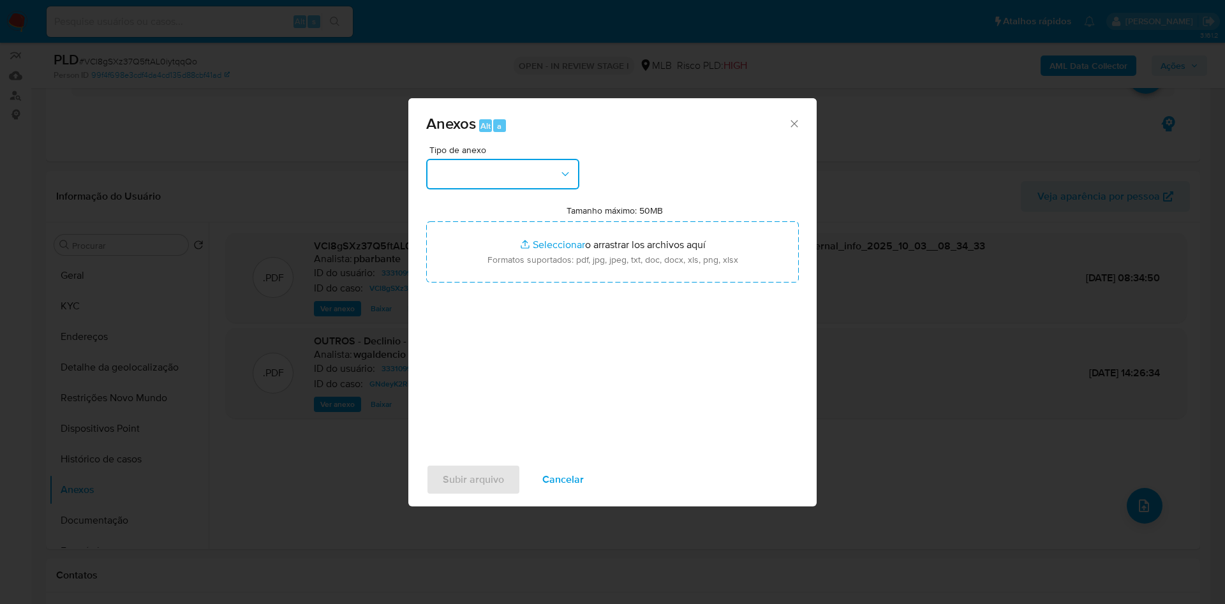
click at [508, 159] on button "button" at bounding box center [502, 174] width 153 height 31
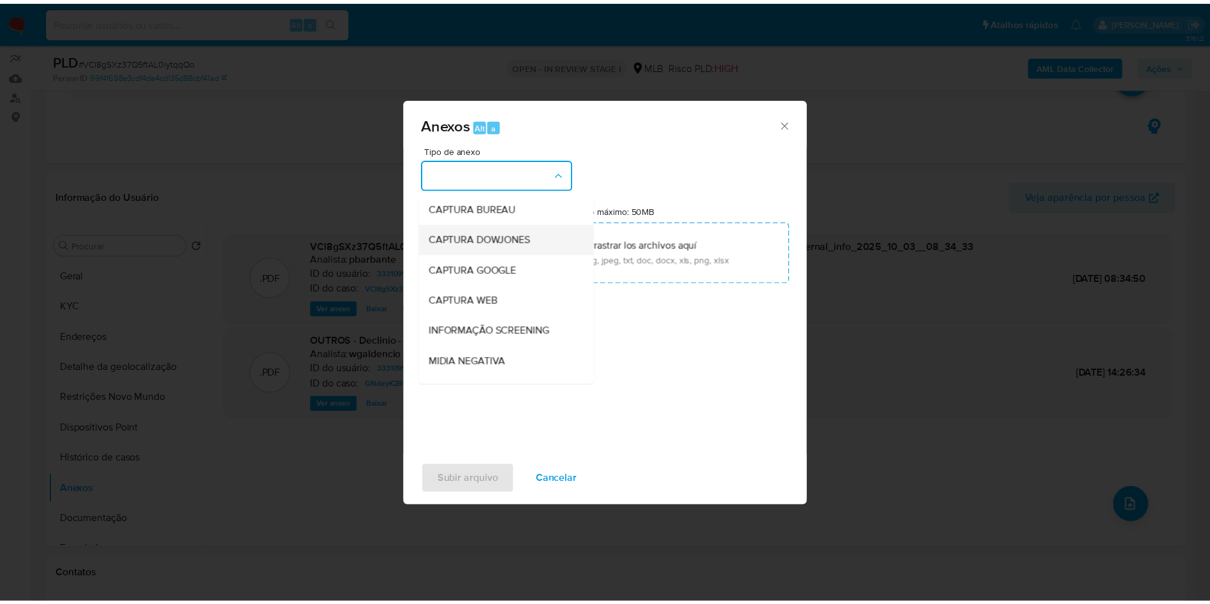
scroll to position [171, 0]
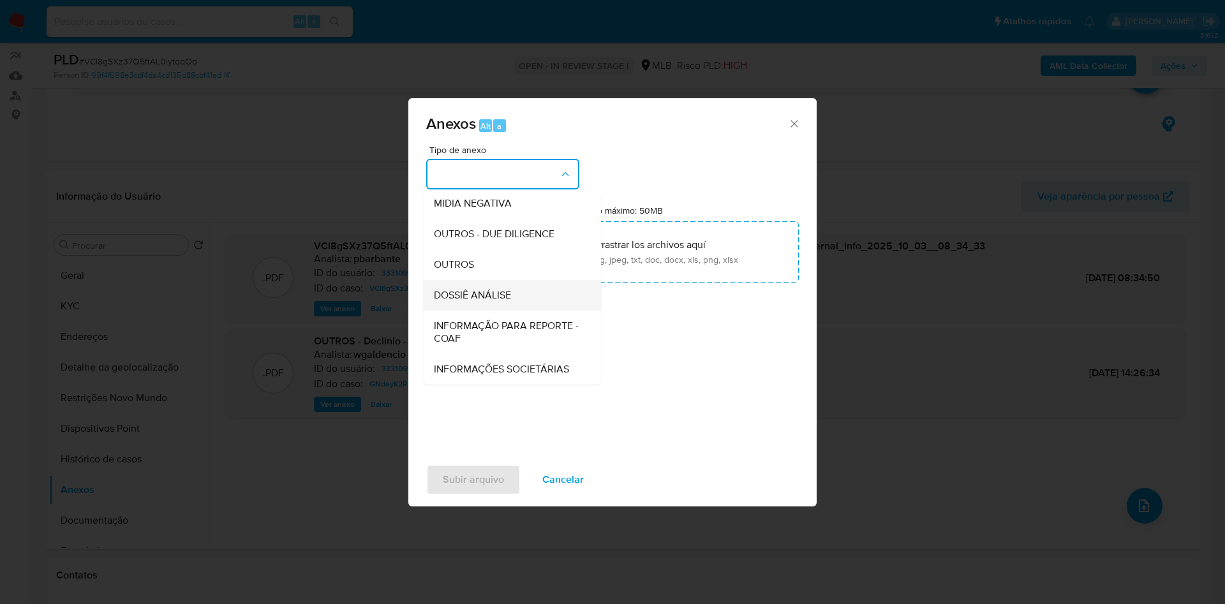
click at [509, 280] on div "DOSSIÊ ANÁLISE" at bounding box center [508, 295] width 149 height 31
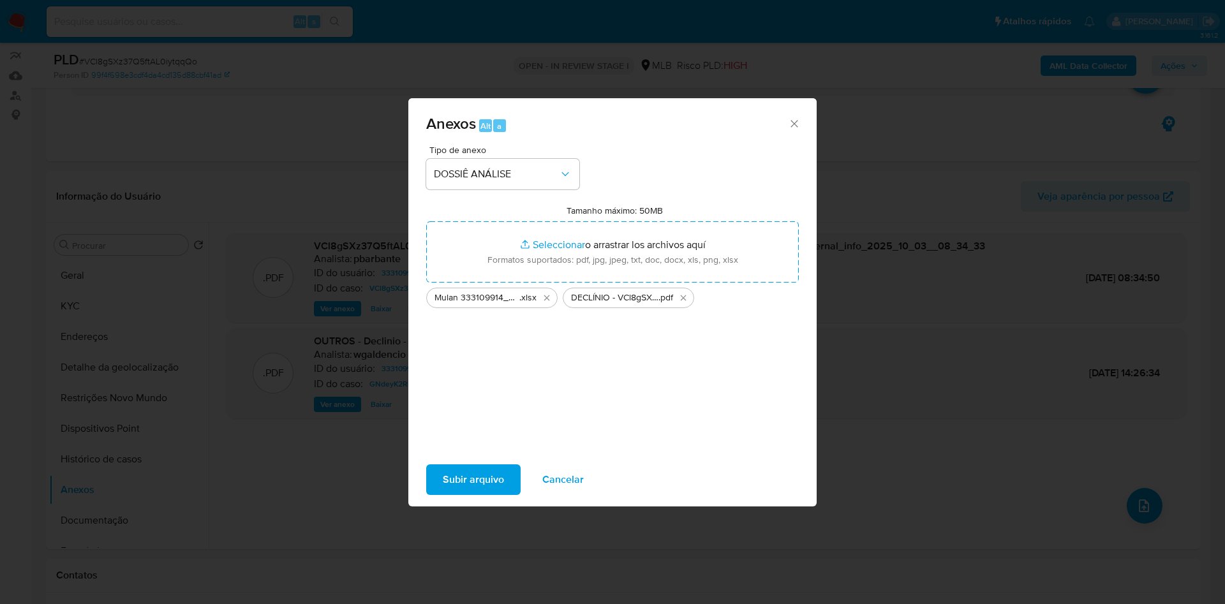
click at [450, 494] on span "Subir arquivo" at bounding box center [473, 480] width 61 height 28
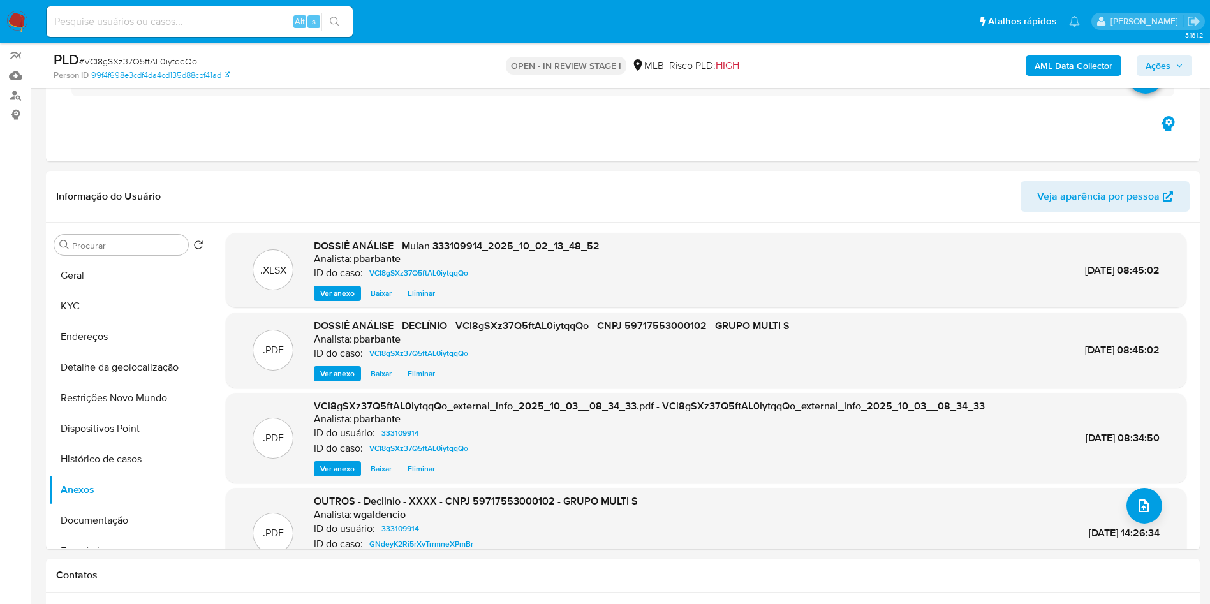
click at [1172, 70] on span "Ações" at bounding box center [1164, 66] width 38 height 18
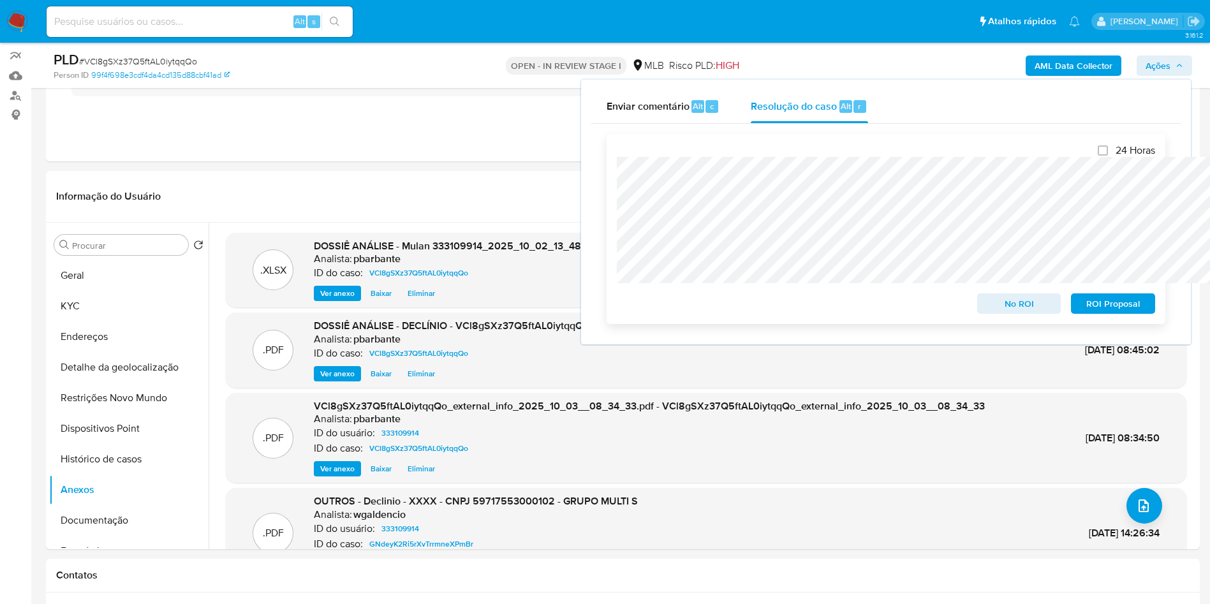
click at [1027, 312] on span "No ROI" at bounding box center [1019, 304] width 66 height 18
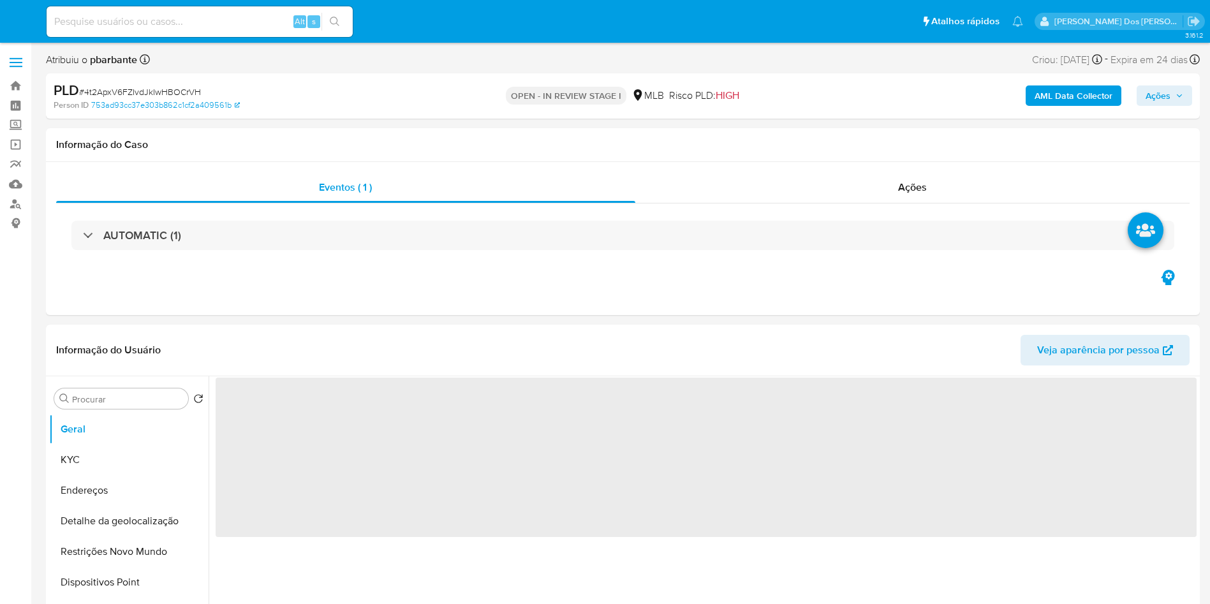
select select "10"
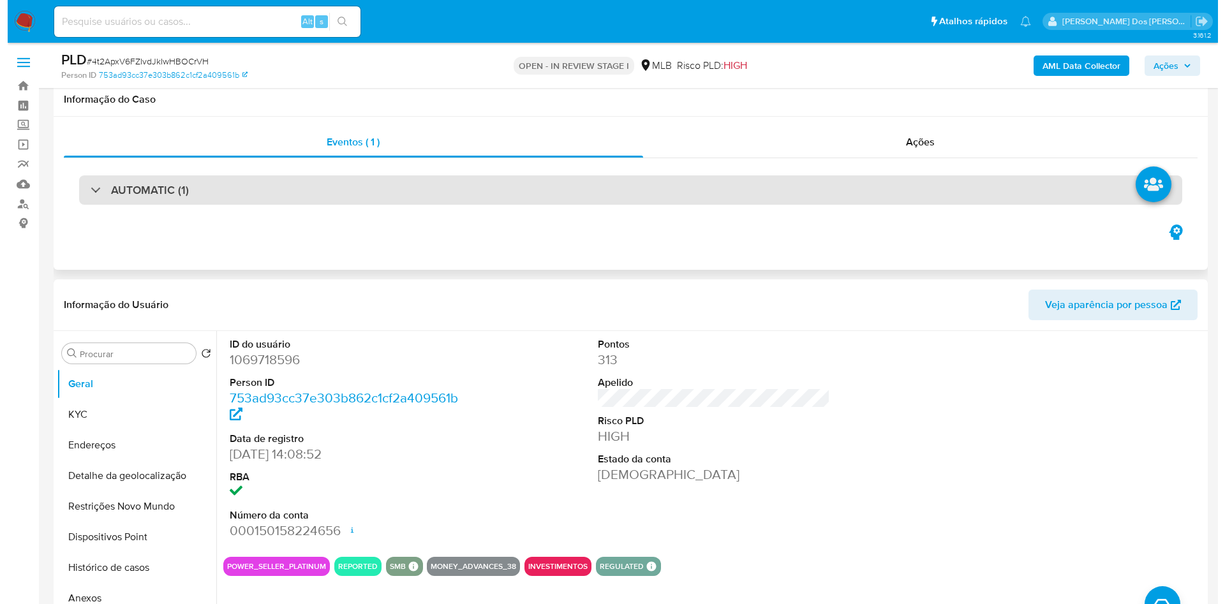
scroll to position [178, 0]
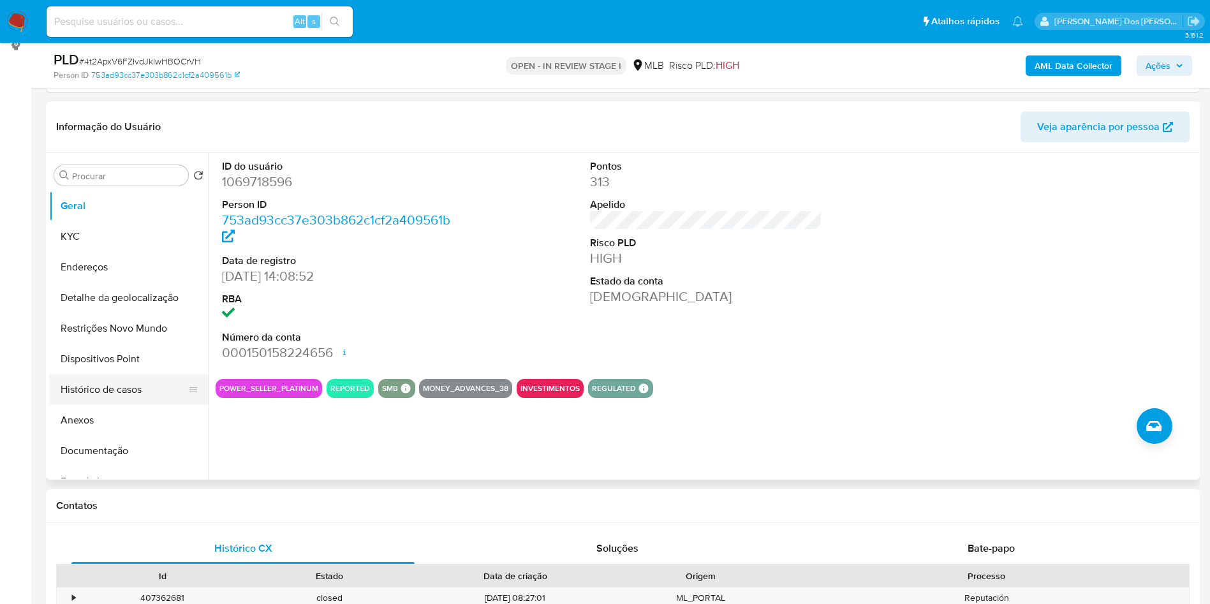
click at [133, 405] on button "Histórico de casos" at bounding box center [123, 389] width 149 height 31
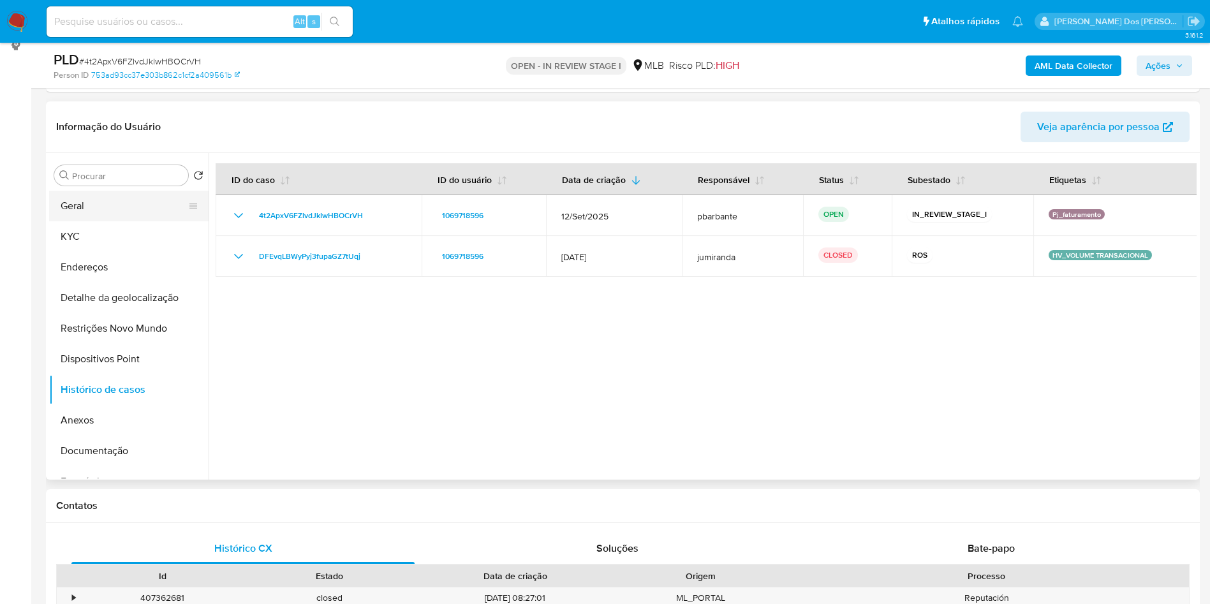
click at [119, 219] on button "Geral" at bounding box center [123, 206] width 149 height 31
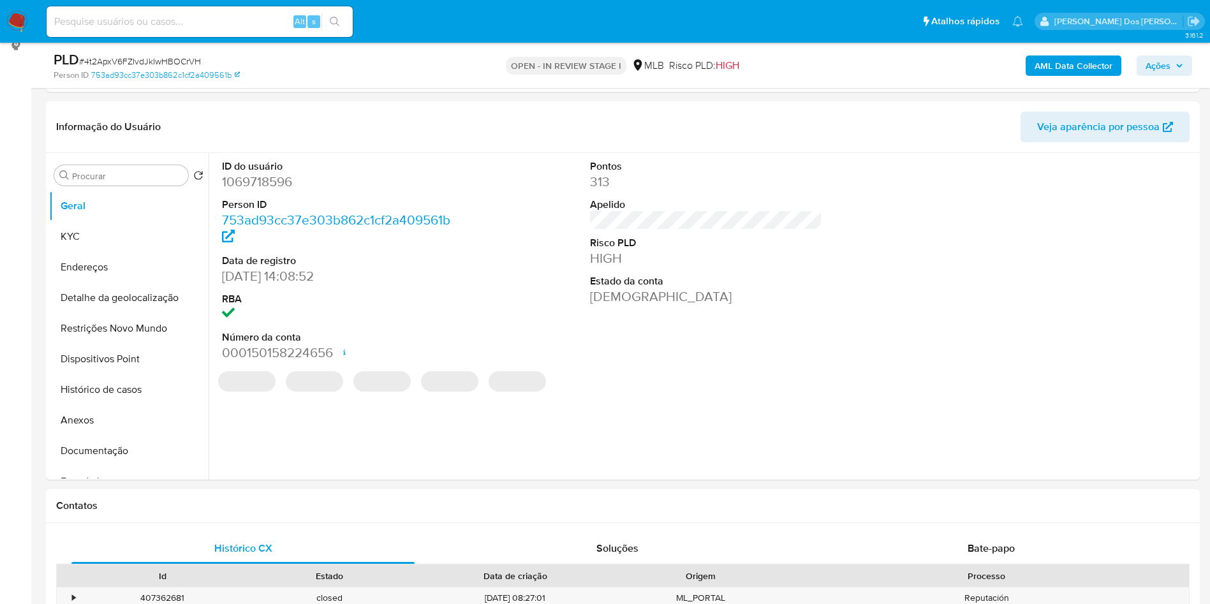
click at [270, 191] on dd "1069718596" at bounding box center [338, 182] width 233 height 18
copy dd "1069718596"
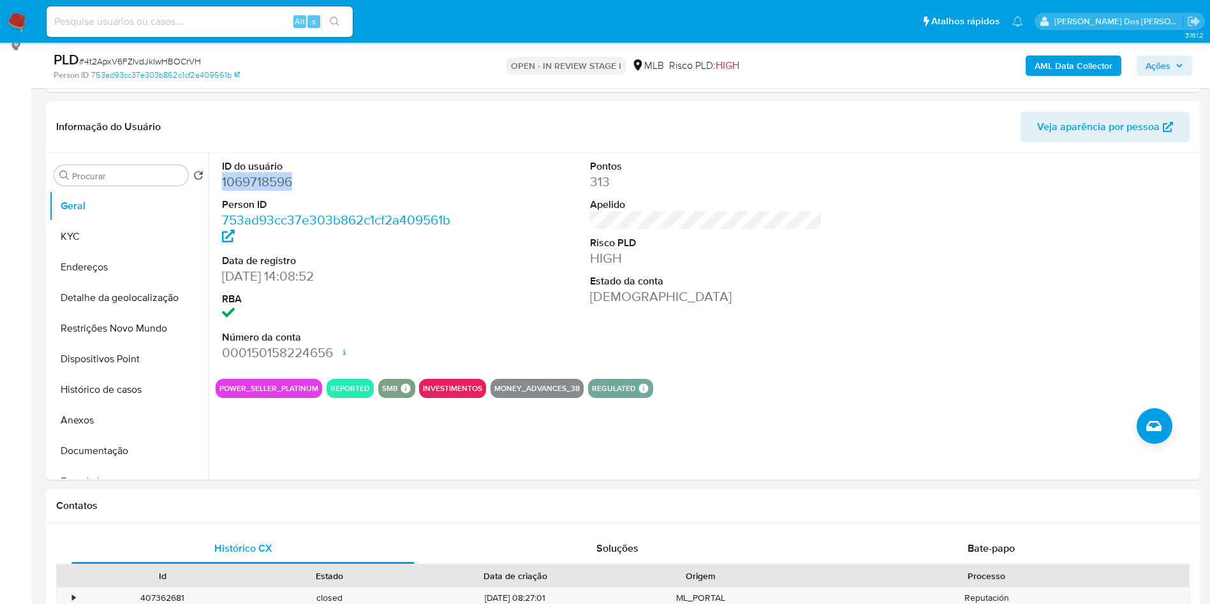
click at [1051, 63] on b "AML Data Collector" at bounding box center [1073, 65] width 78 height 20
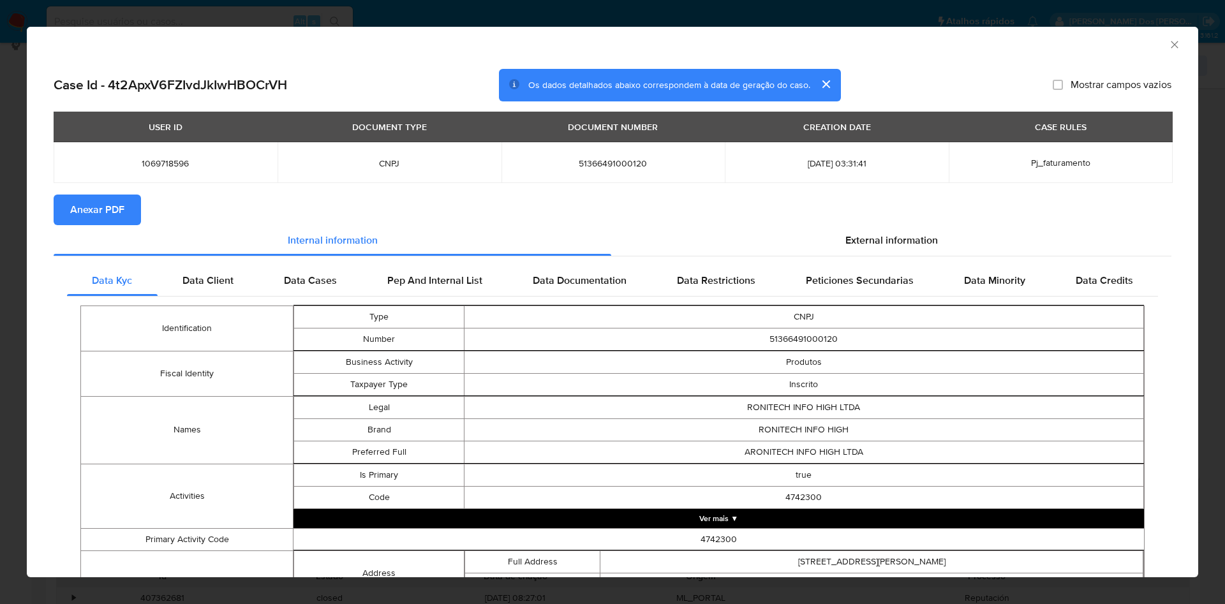
click at [916, 223] on section "Anexar PDF" at bounding box center [612, 210] width 1117 height 31
click at [915, 223] on section "Anexar PDF" at bounding box center [612, 210] width 1117 height 31
click at [886, 233] on span "External information" at bounding box center [891, 240] width 92 height 15
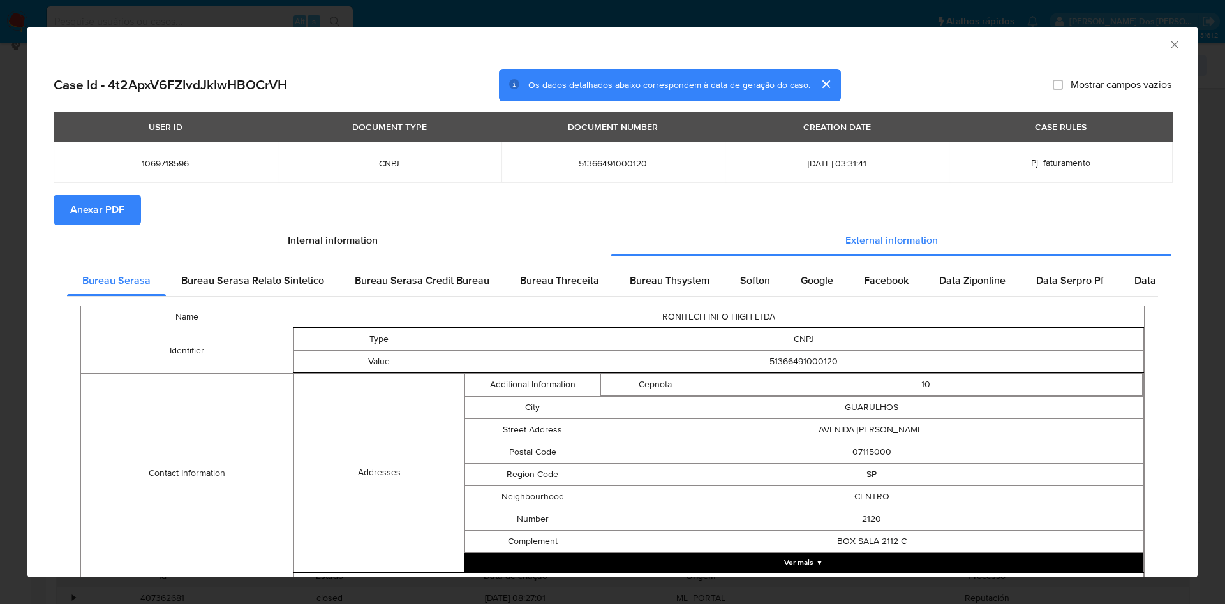
click at [85, 220] on span "Anexar PDF" at bounding box center [97, 210] width 54 height 28
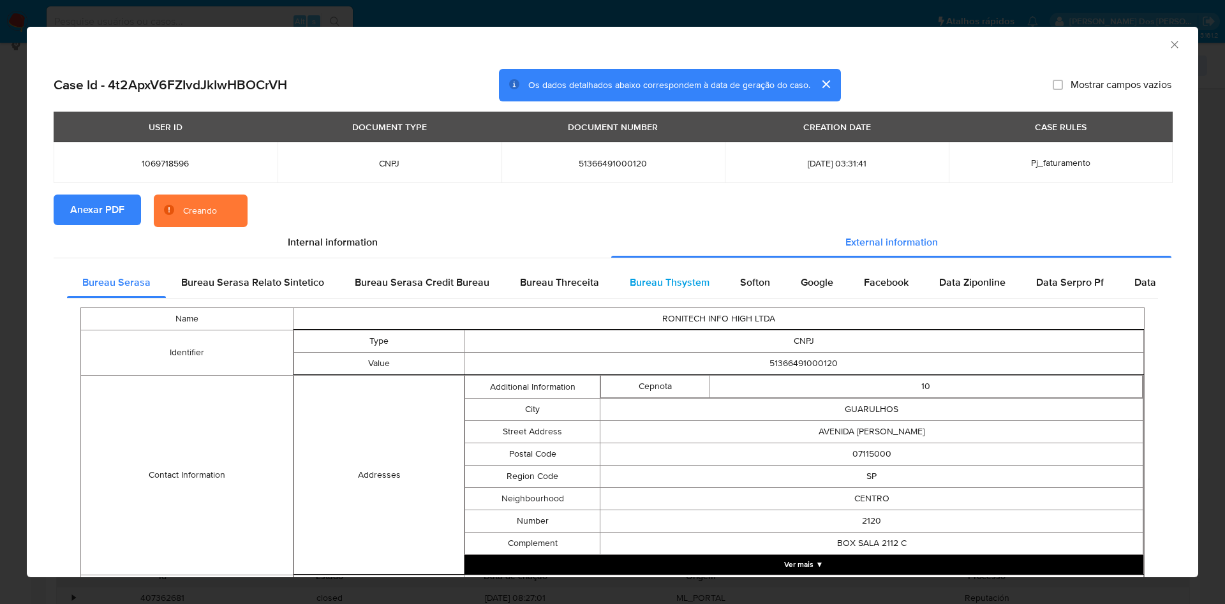
click at [635, 281] on span "Bureau Thsystem" at bounding box center [669, 282] width 80 height 15
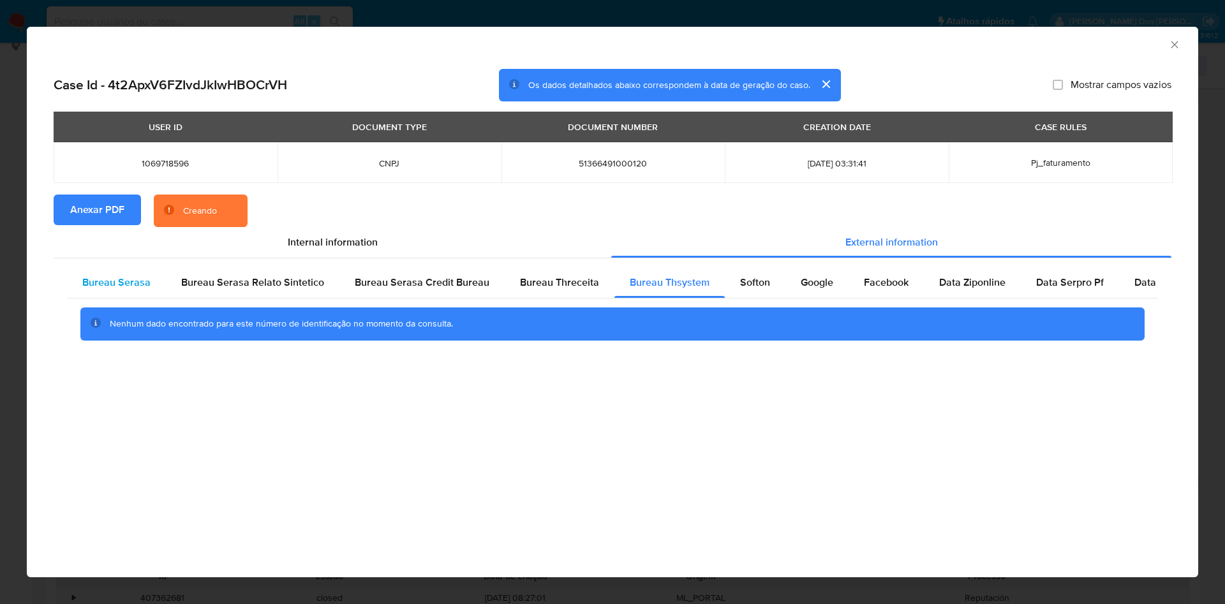
click at [101, 280] on span "Bureau Serasa" at bounding box center [116, 282] width 68 height 15
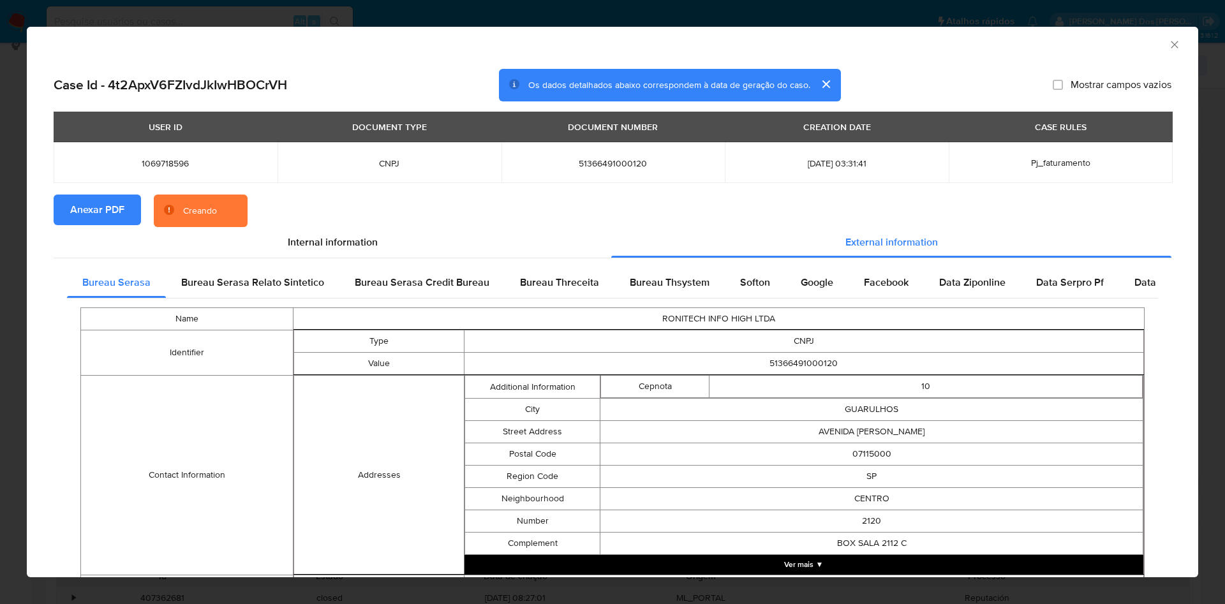
scroll to position [422, 0]
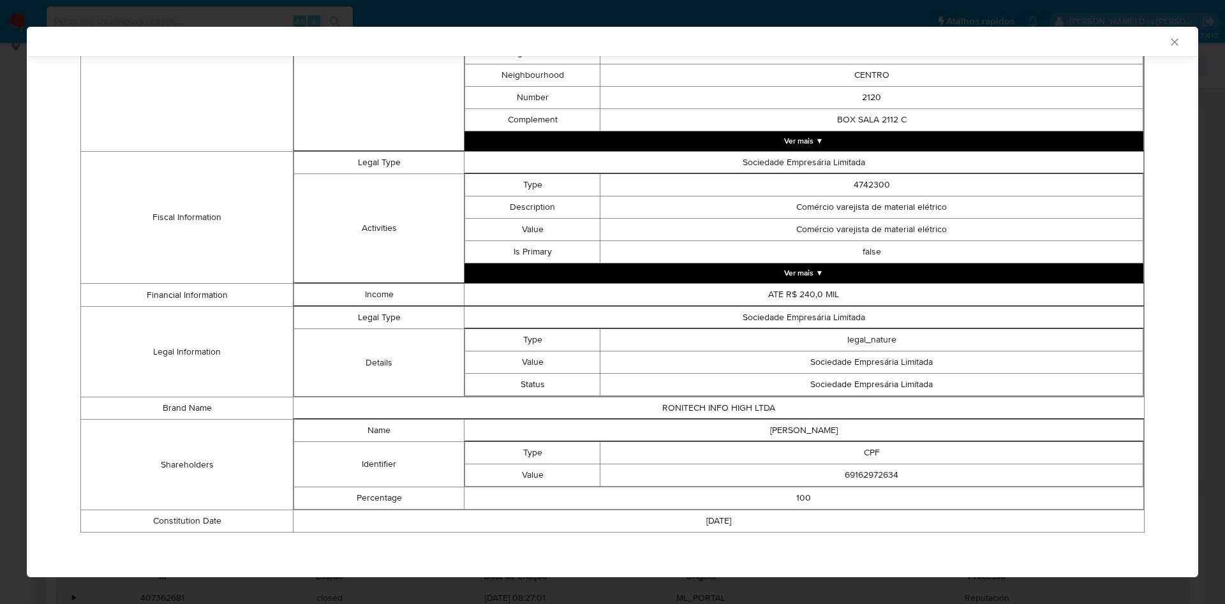
click at [863, 474] on td "69162972634" at bounding box center [871, 475] width 543 height 22
copy td "69162972634"
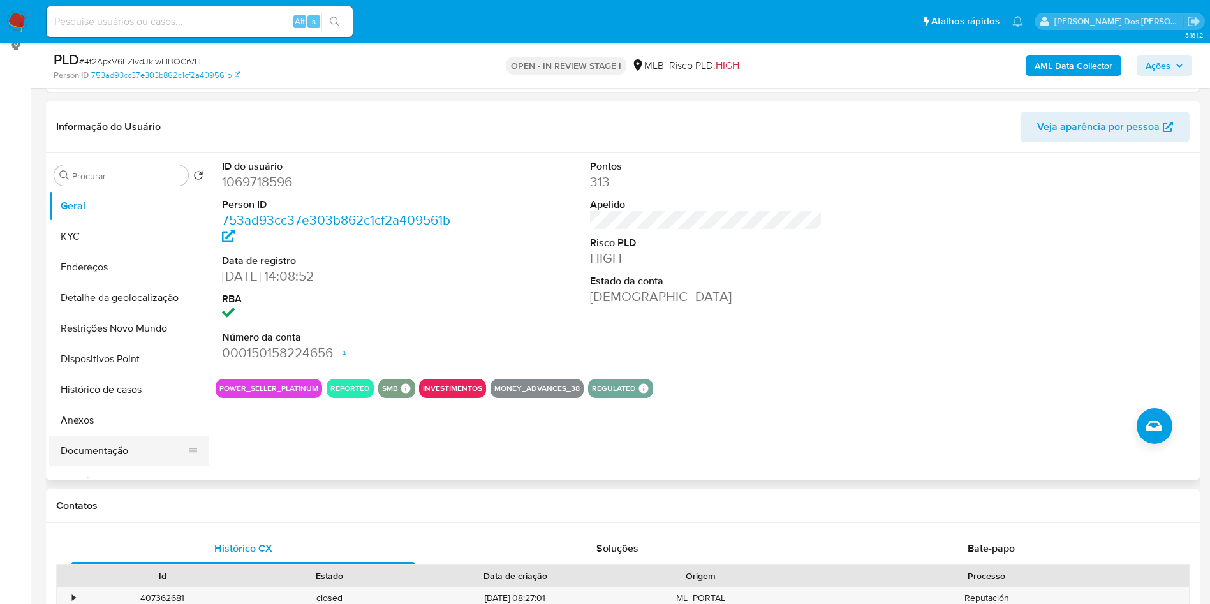
click at [121, 466] on button "Documentação" at bounding box center [123, 451] width 149 height 31
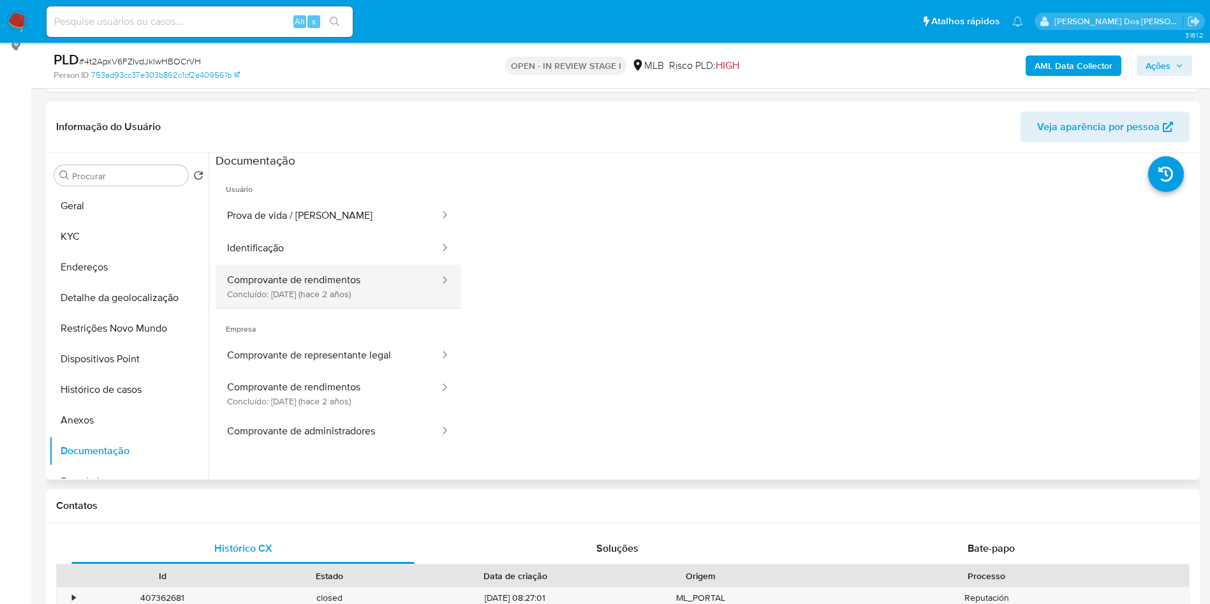
click at [368, 301] on button "Comprovante de rendimentos Concluído: 28/07/2023 (hace 2 años)" at bounding box center [328, 286] width 225 height 43
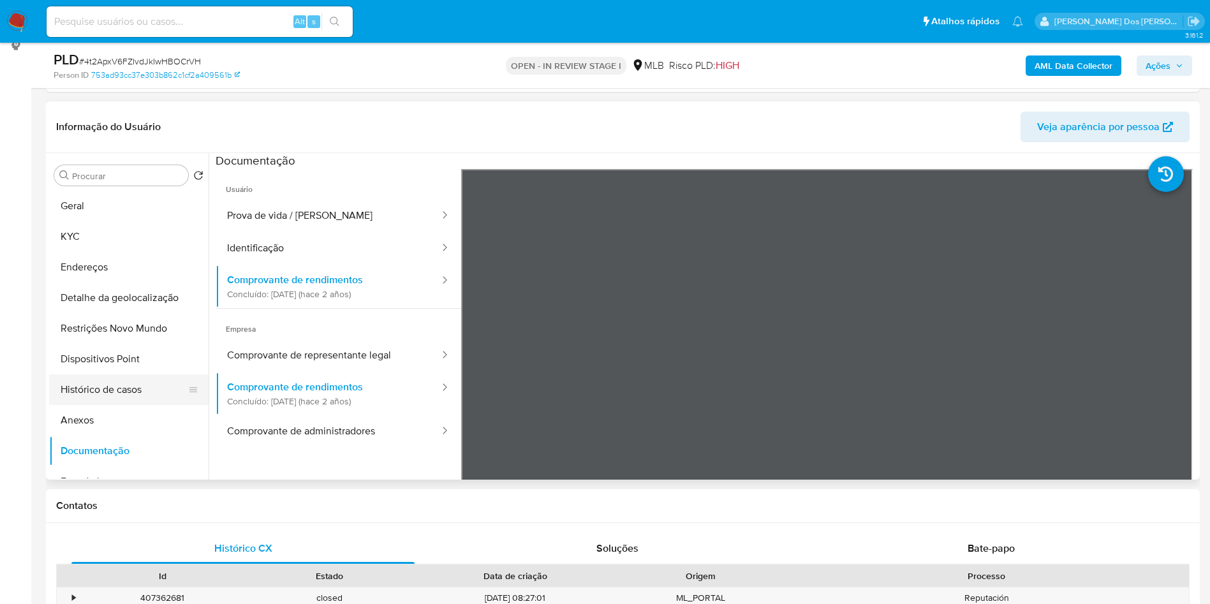
click at [157, 405] on button "Histórico de casos" at bounding box center [123, 389] width 149 height 31
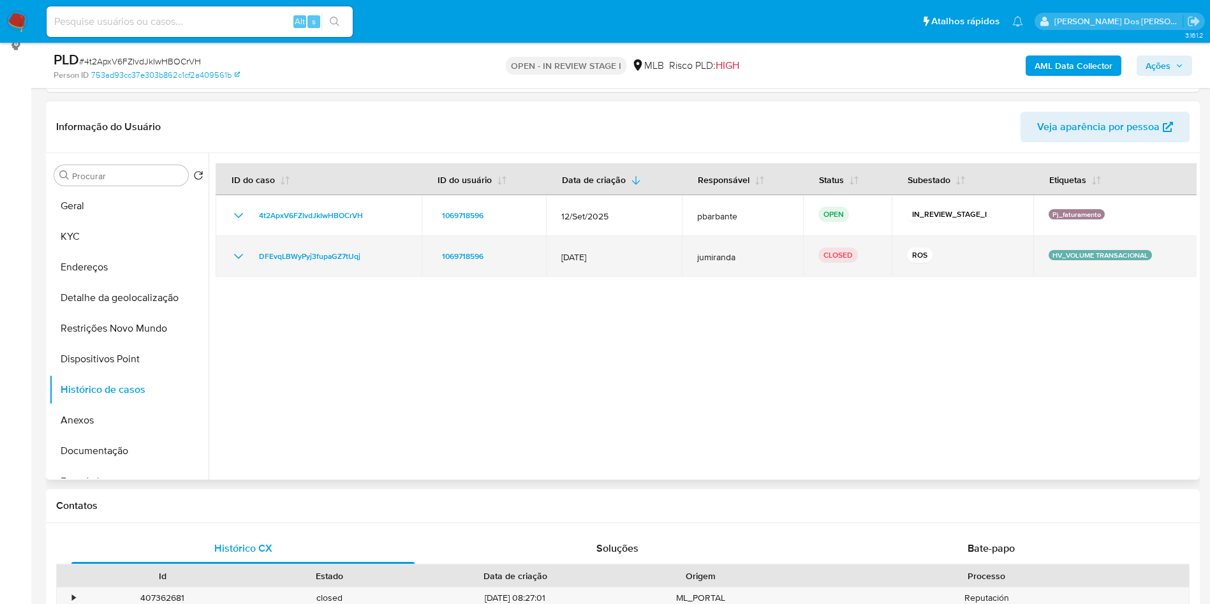
drag, startPoint x: 372, startPoint y: 281, endPoint x: 246, endPoint y: 280, distance: 126.3
click at [246, 264] on div "DFEvqLBWyPyj3fupaGZ7tUqj" at bounding box center [318, 256] width 175 height 15
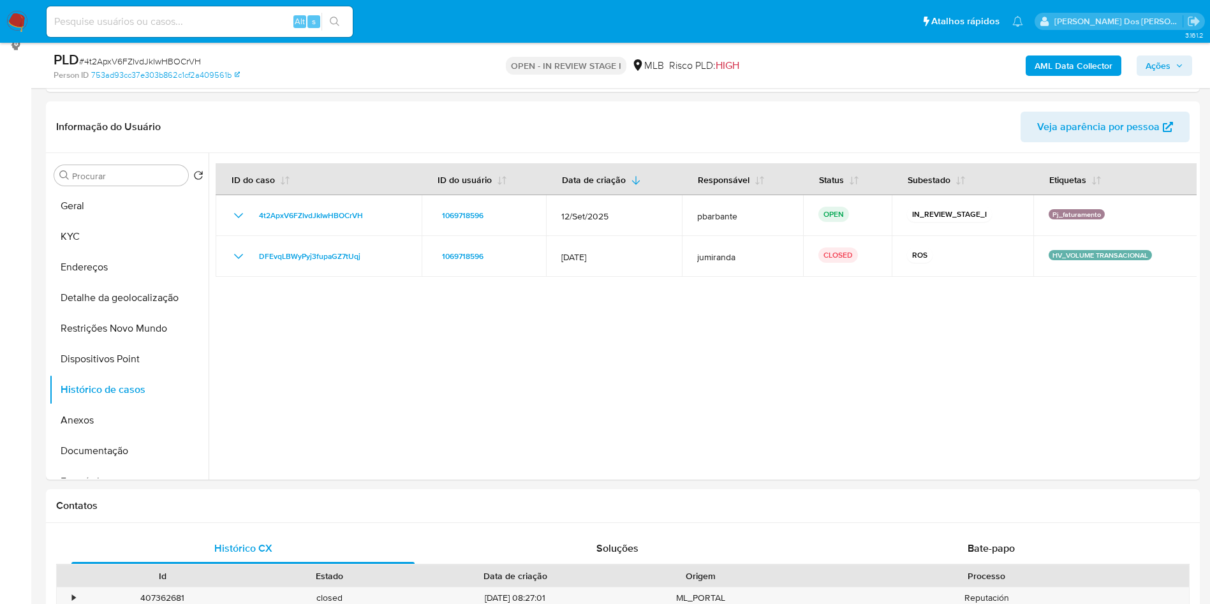
click at [1082, 67] on b "AML Data Collector" at bounding box center [1073, 65] width 78 height 20
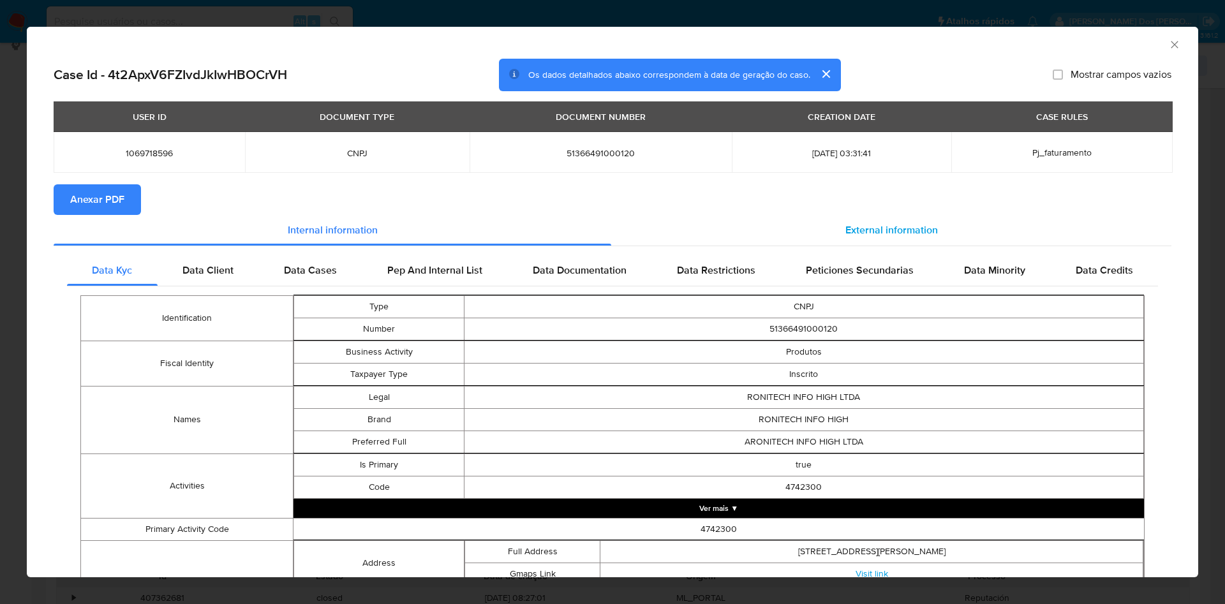
click at [899, 244] on div "External information" at bounding box center [891, 230] width 560 height 31
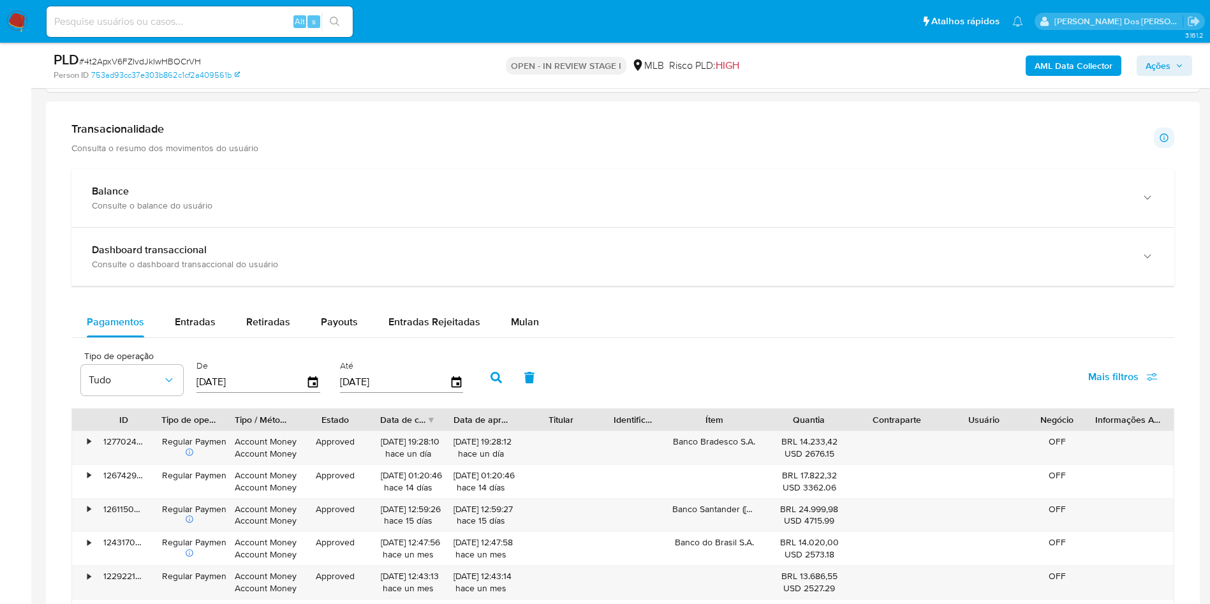
scroll to position [920, 0]
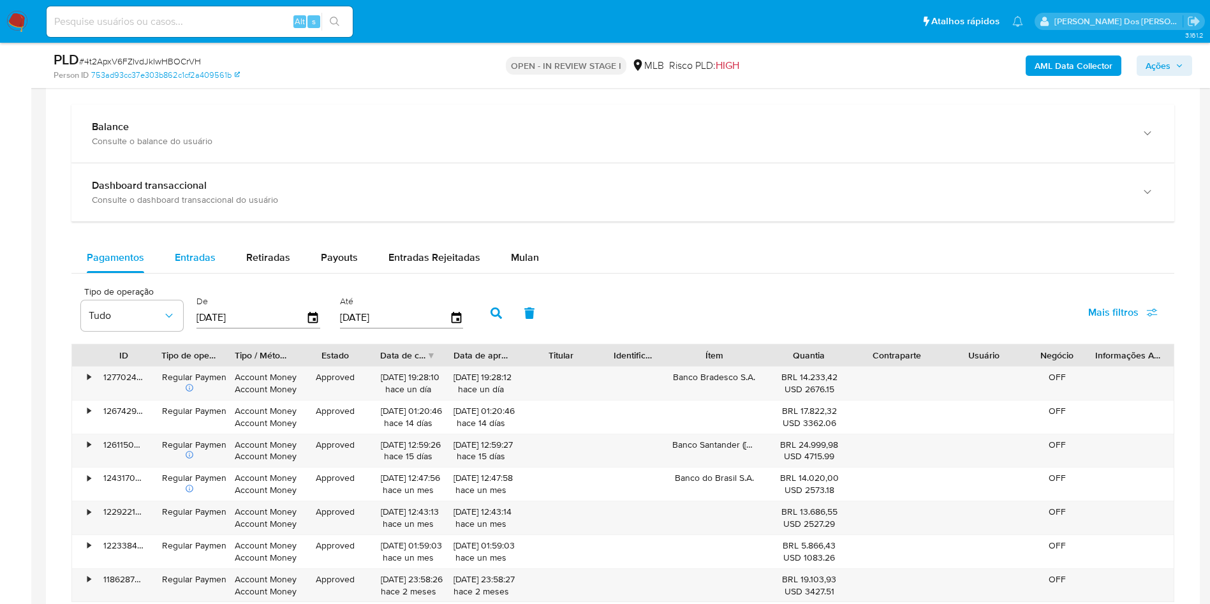
click at [177, 265] on span "Entradas" at bounding box center [195, 257] width 41 height 15
select select "10"
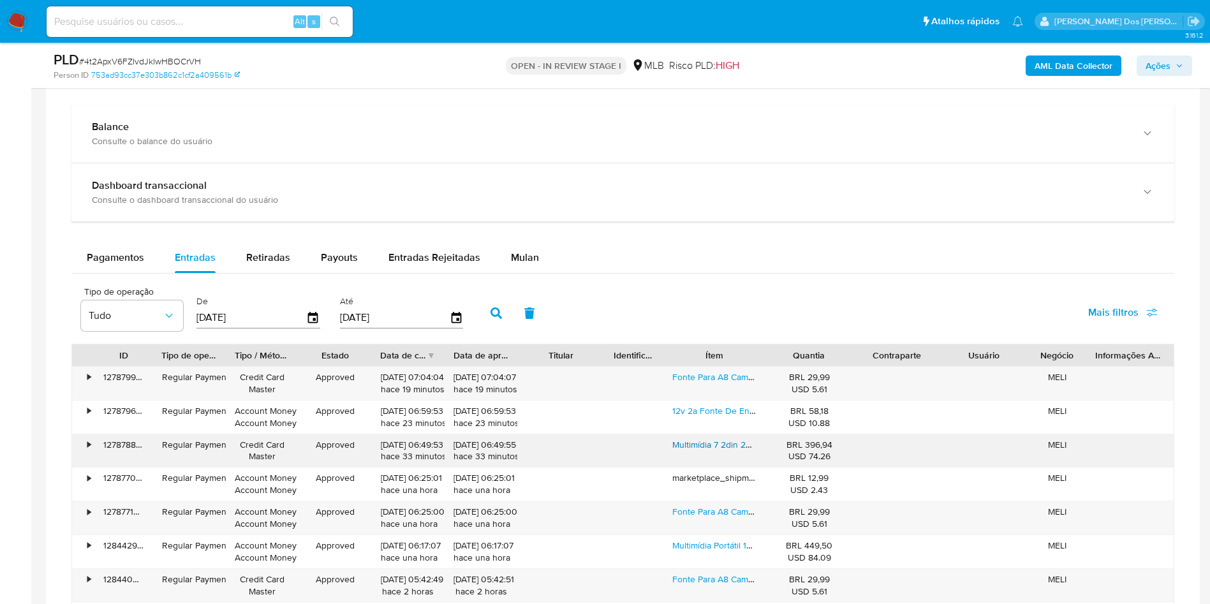
click at [710, 451] on link "Multimídia 7 2din 2gb 32gb Android 13 Carplay Android Câmera Kit Multimidia Com…" at bounding box center [850, 444] width 356 height 13
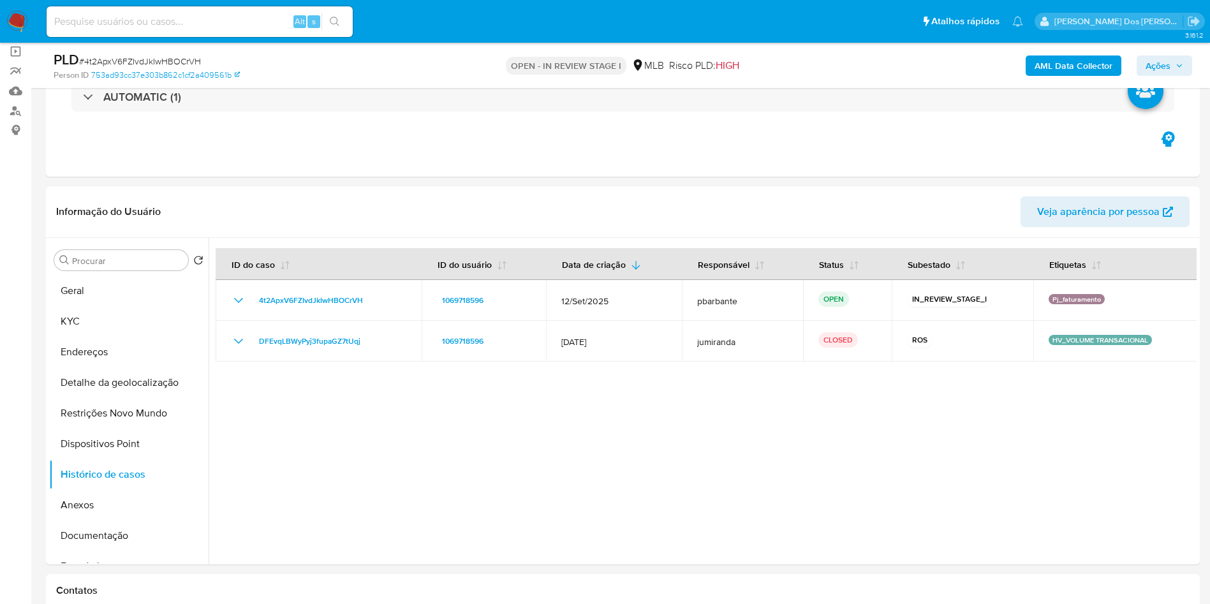
scroll to position [94, 0]
click at [94, 427] on button "Restrições Novo Mundo" at bounding box center [123, 412] width 149 height 31
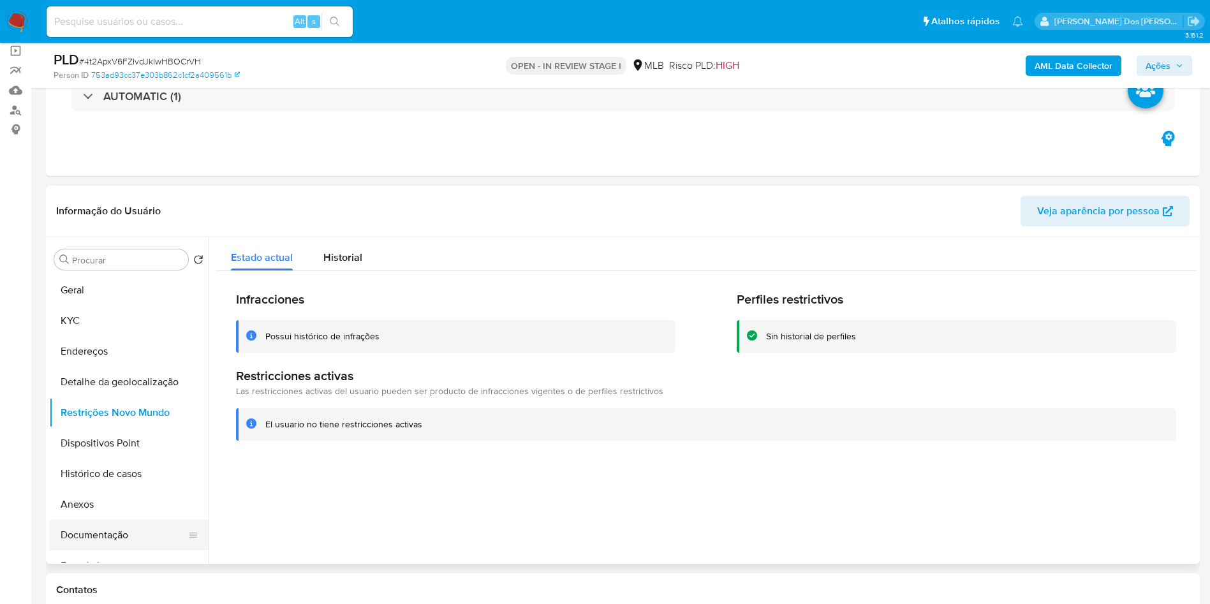
click at [124, 550] on button "Documentação" at bounding box center [123, 535] width 149 height 31
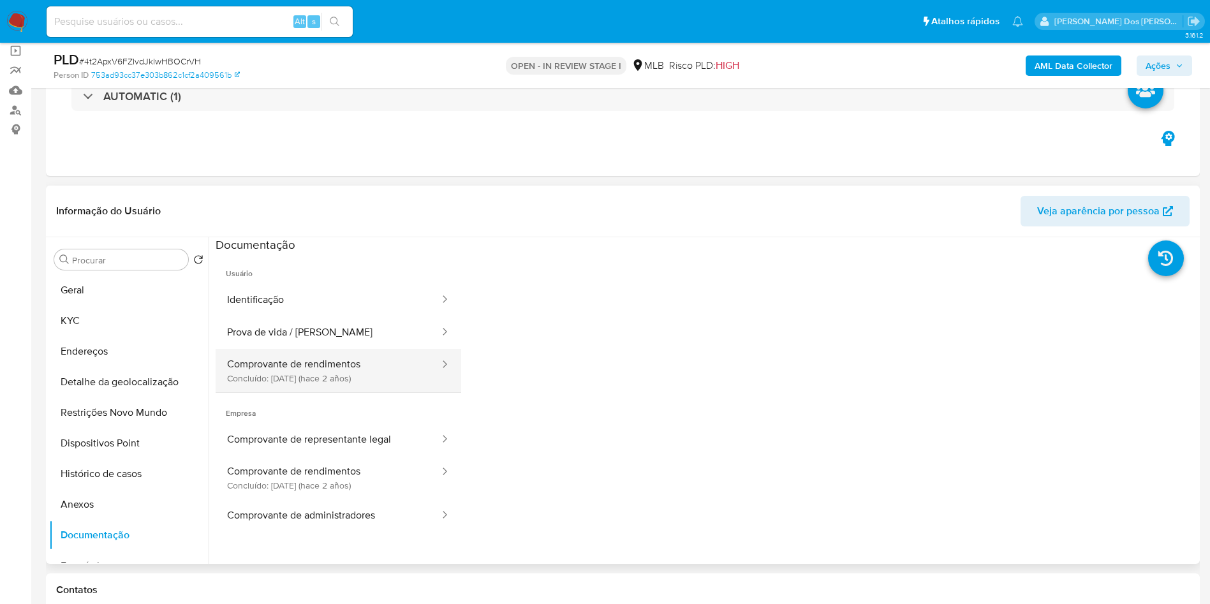
click at [362, 386] on button "Comprovante de rendimentos Concluído: 28/07/2023 (hace 2 años)" at bounding box center [328, 370] width 225 height 43
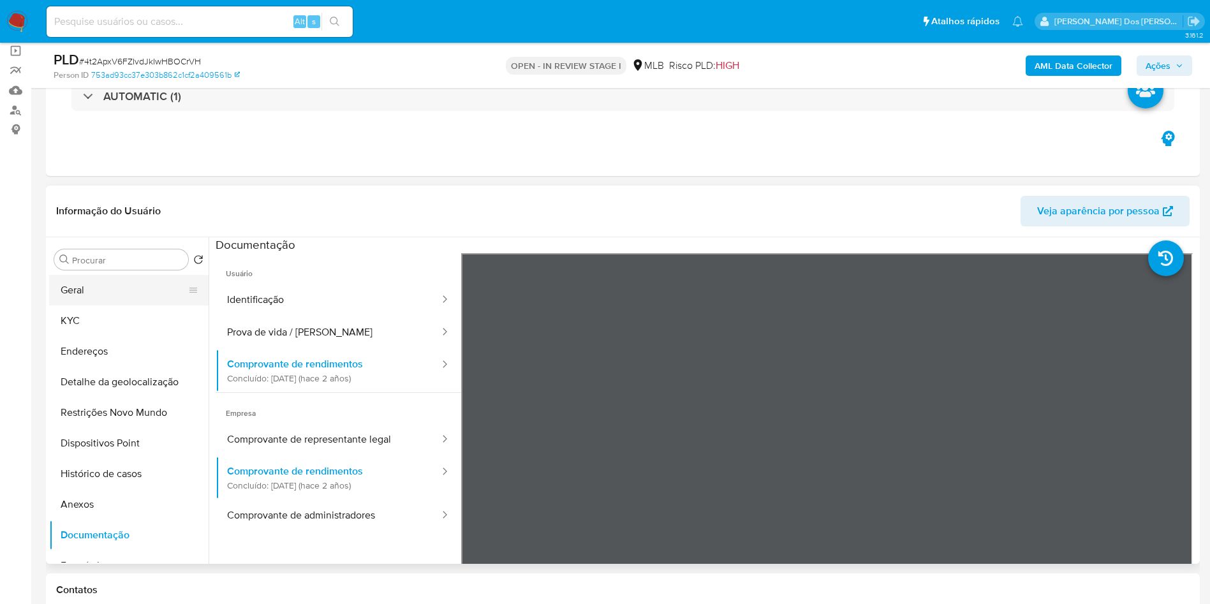
click at [87, 305] on button "Geral" at bounding box center [123, 290] width 149 height 31
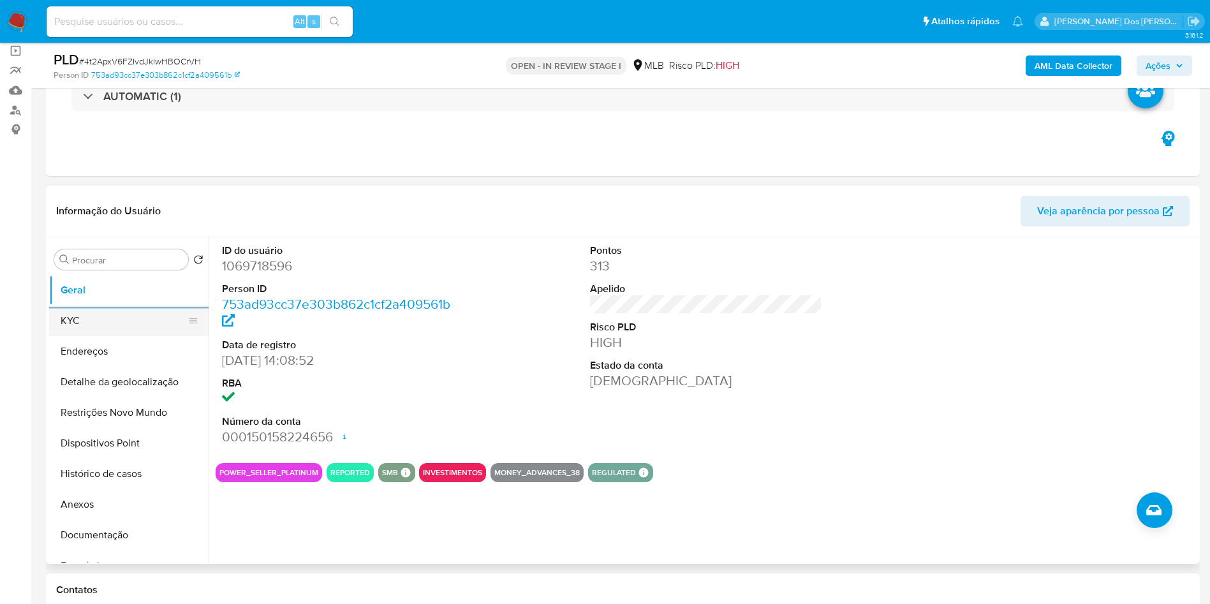
click at [108, 336] on button "KYC" at bounding box center [123, 320] width 149 height 31
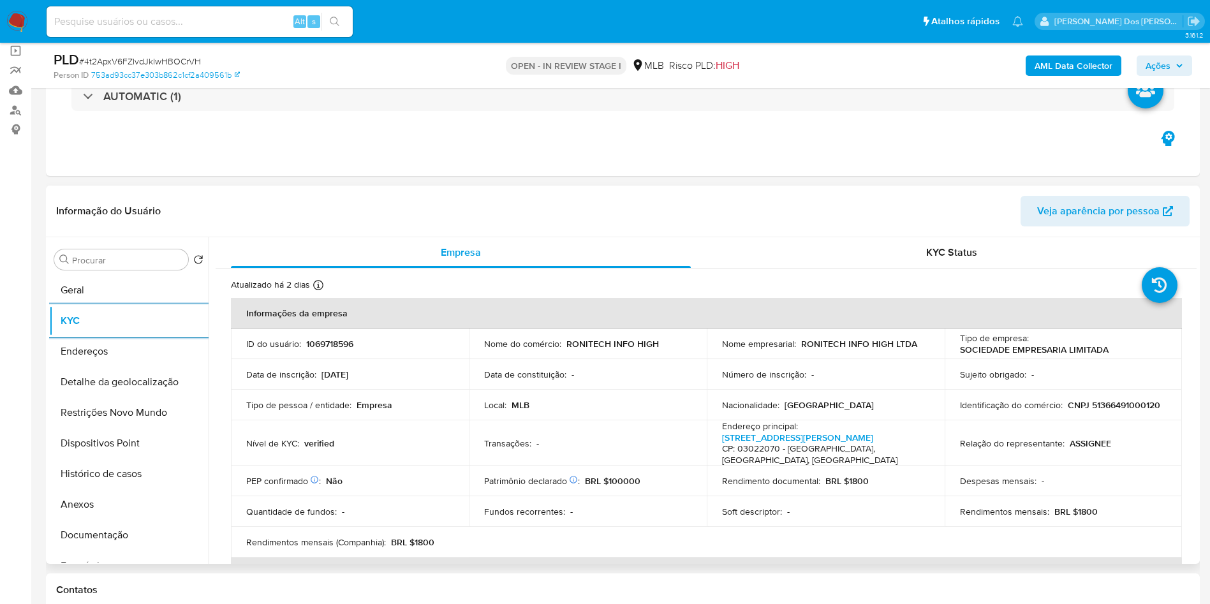
scroll to position [733, 0]
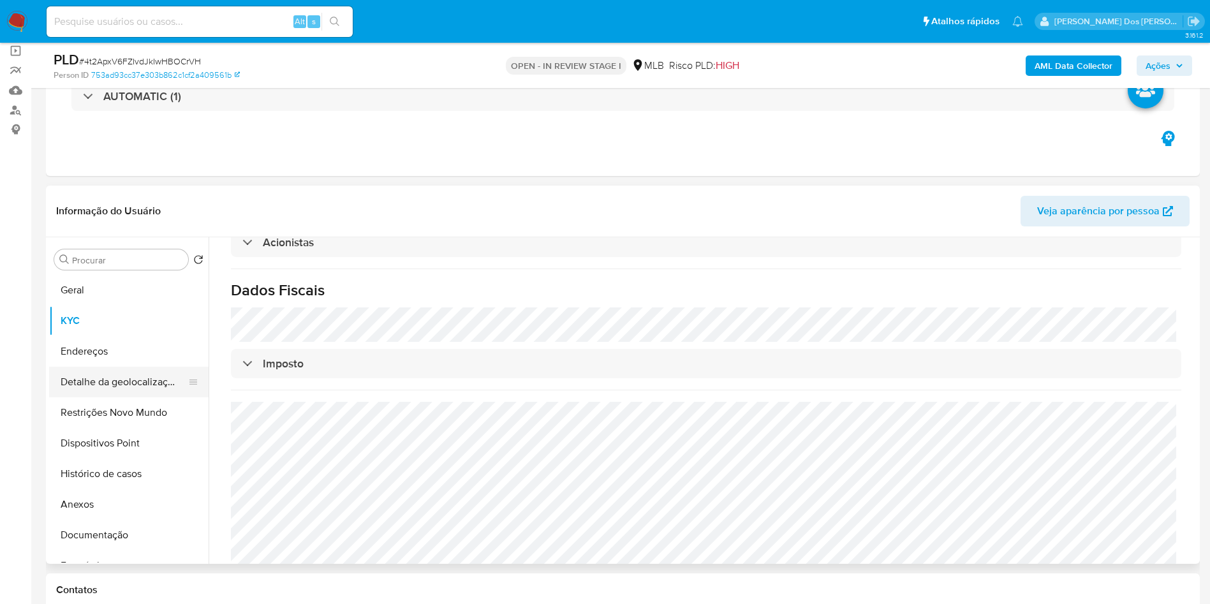
click at [87, 397] on button "Detalhe da geolocalização" at bounding box center [123, 382] width 149 height 31
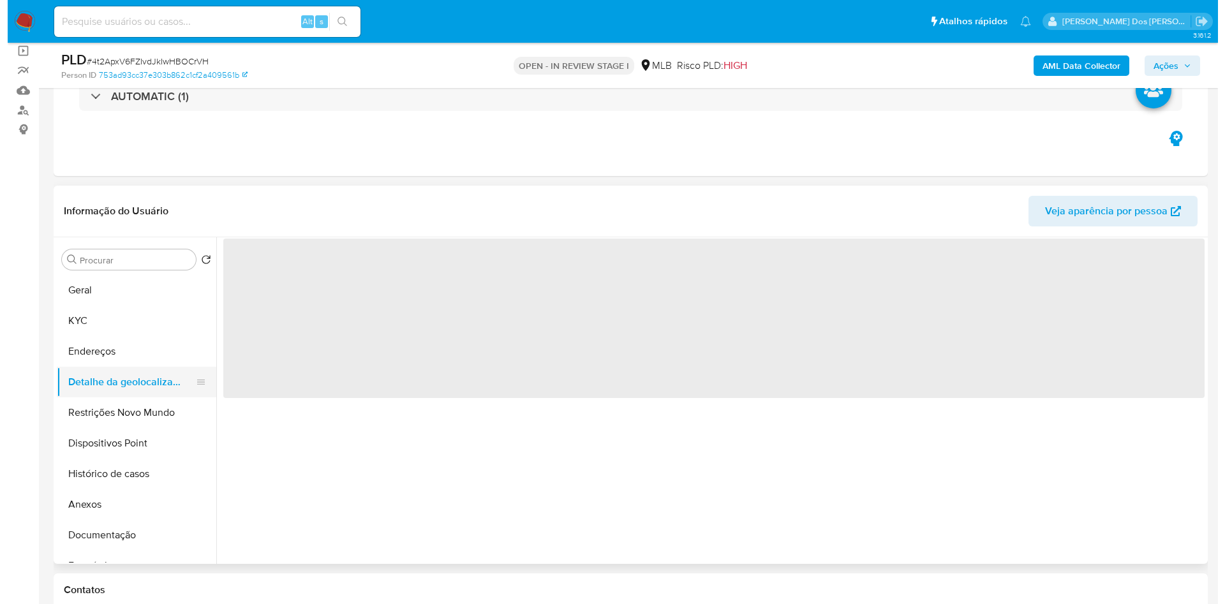
scroll to position [0, 0]
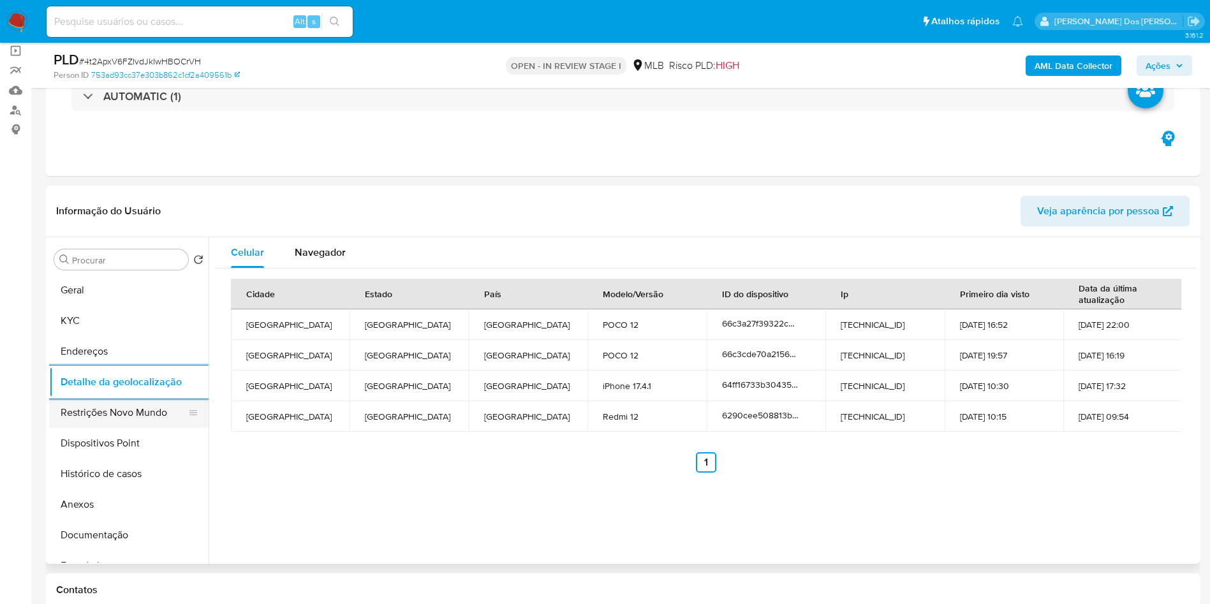
click at [131, 428] on button "Restrições Novo Mundo" at bounding box center [123, 412] width 149 height 31
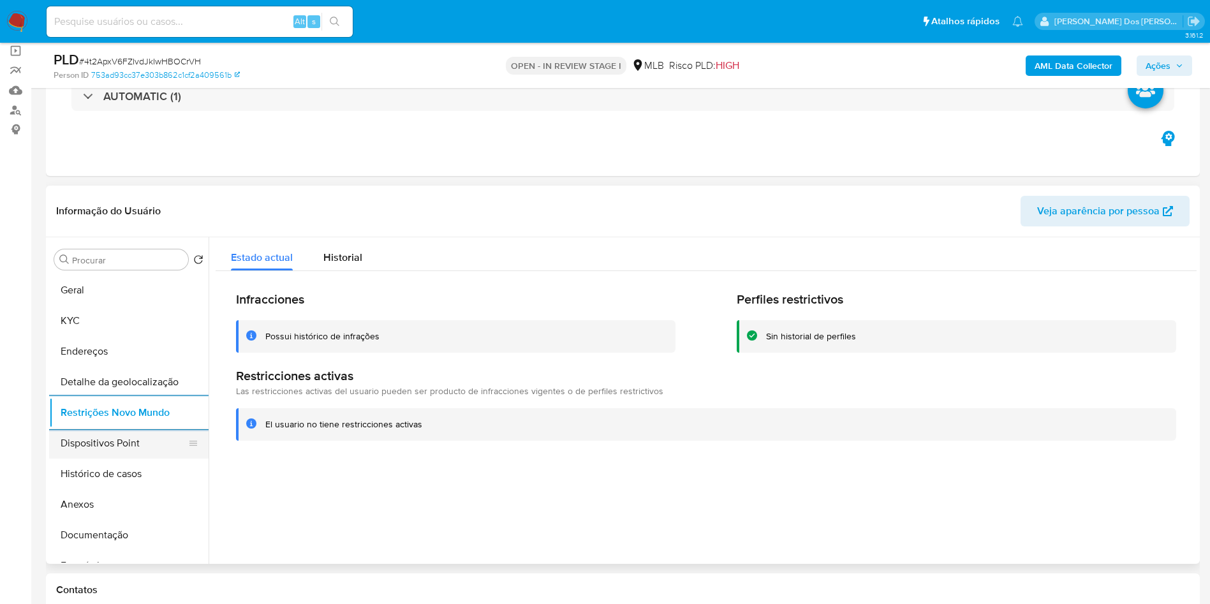
click at [118, 459] on button "Dispositivos Point" at bounding box center [123, 443] width 149 height 31
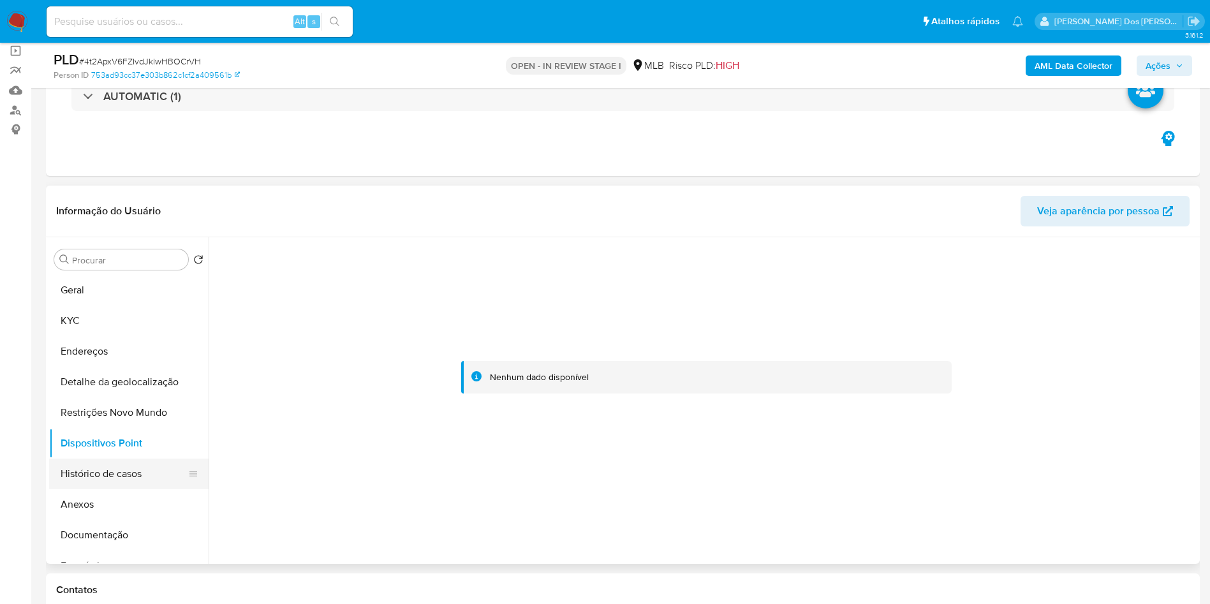
click at [138, 489] on button "Histórico de casos" at bounding box center [123, 474] width 149 height 31
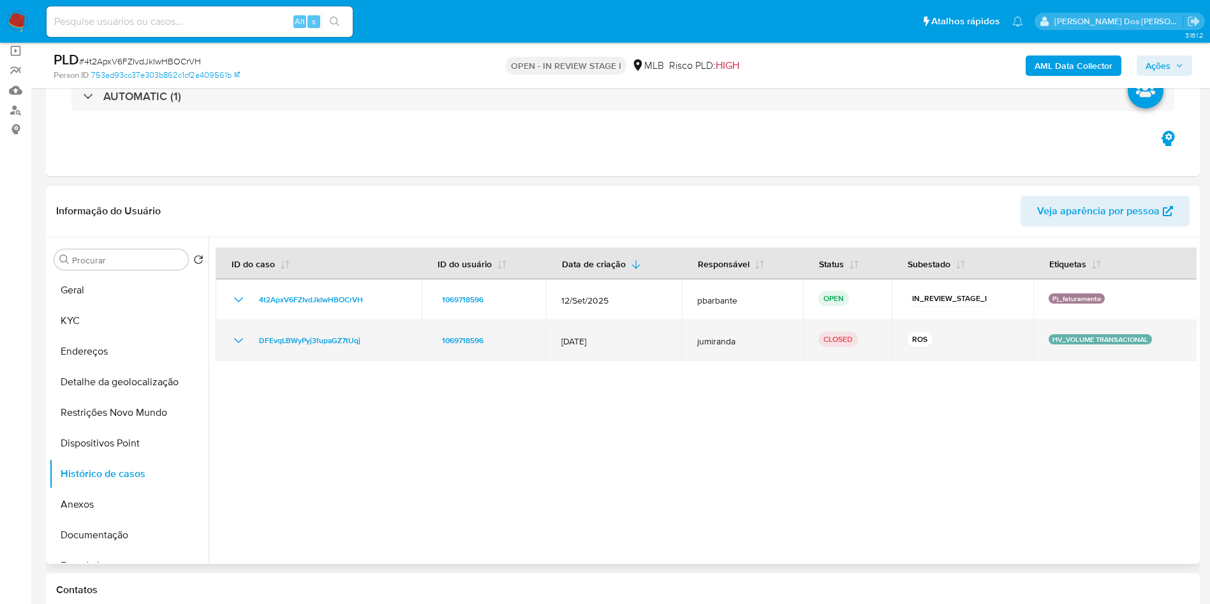
click at [243, 348] on icon "Mostrar/Ocultar" at bounding box center [238, 340] width 15 height 15
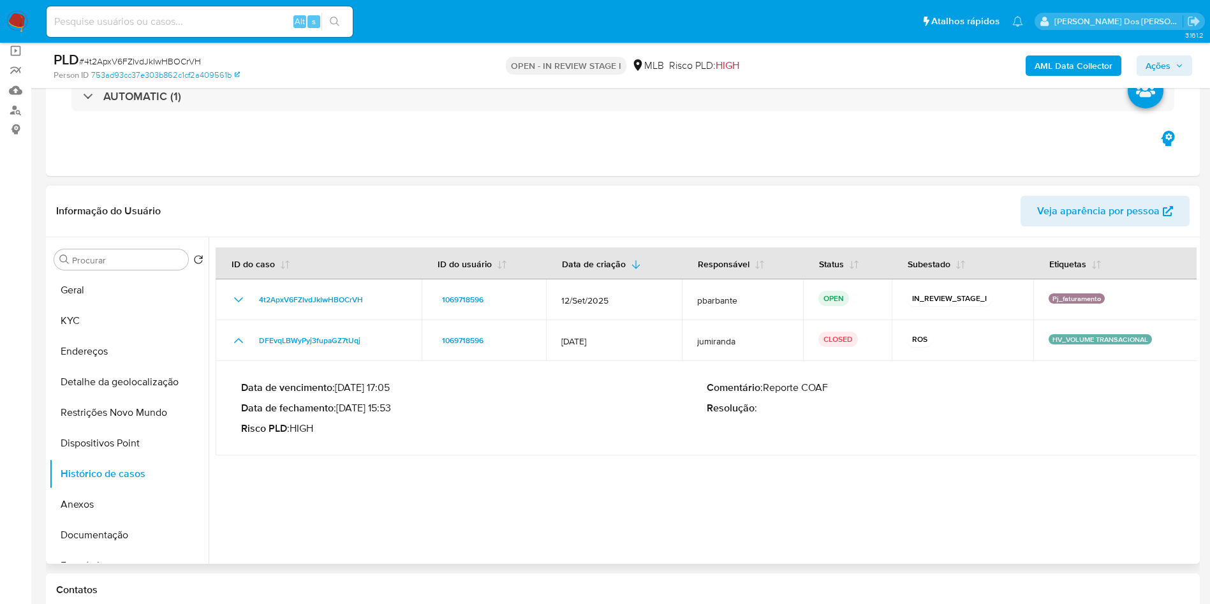
drag, startPoint x: 343, startPoint y: 431, endPoint x: 394, endPoint y: 428, distance: 51.1
click at [394, 415] on p "Data de fechamento : 31/01/2025 15:53" at bounding box center [474, 408] width 466 height 13
click at [1156, 62] on span "Ações" at bounding box center [1157, 65] width 25 height 20
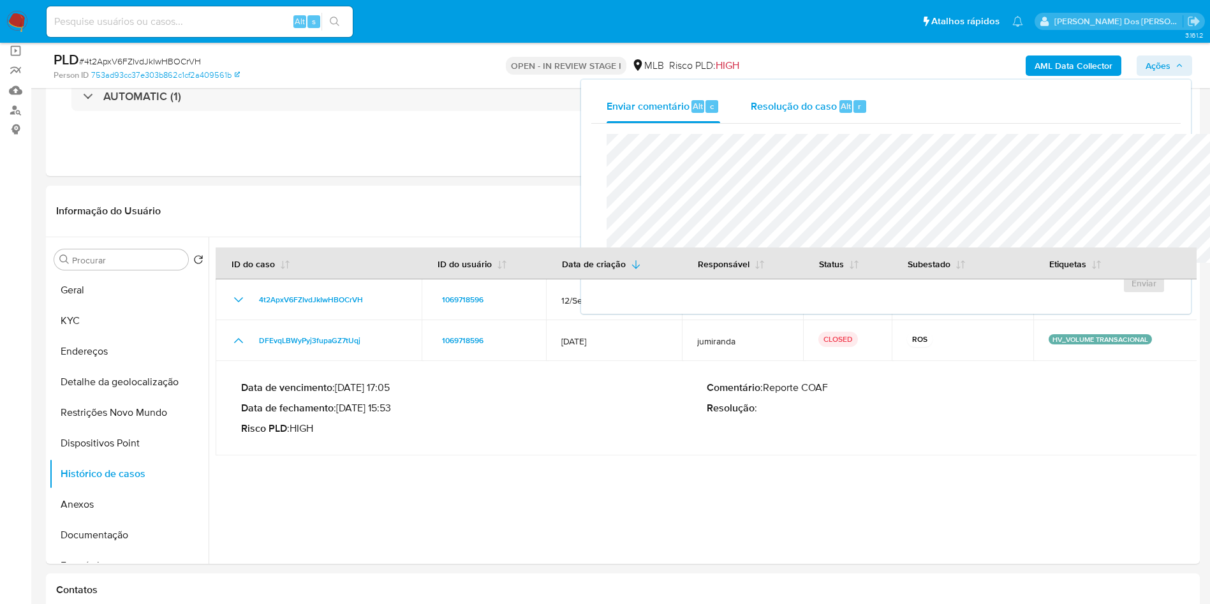
click at [751, 117] on div "Resolução do caso Alt r" at bounding box center [809, 106] width 117 height 33
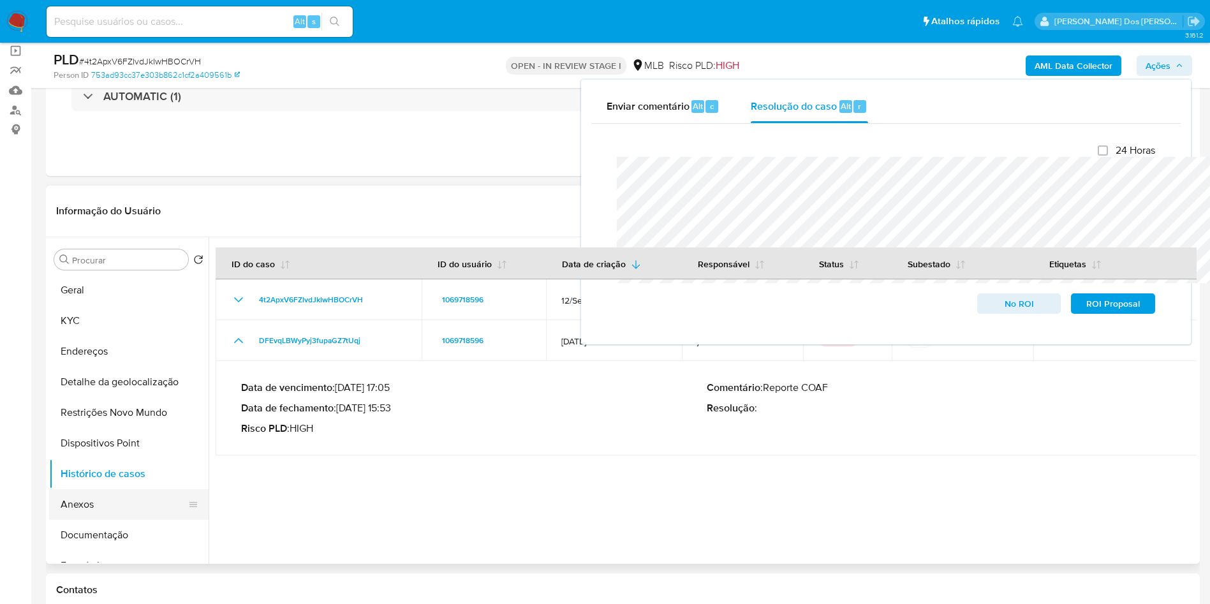
click at [103, 516] on button "Anexos" at bounding box center [123, 504] width 149 height 31
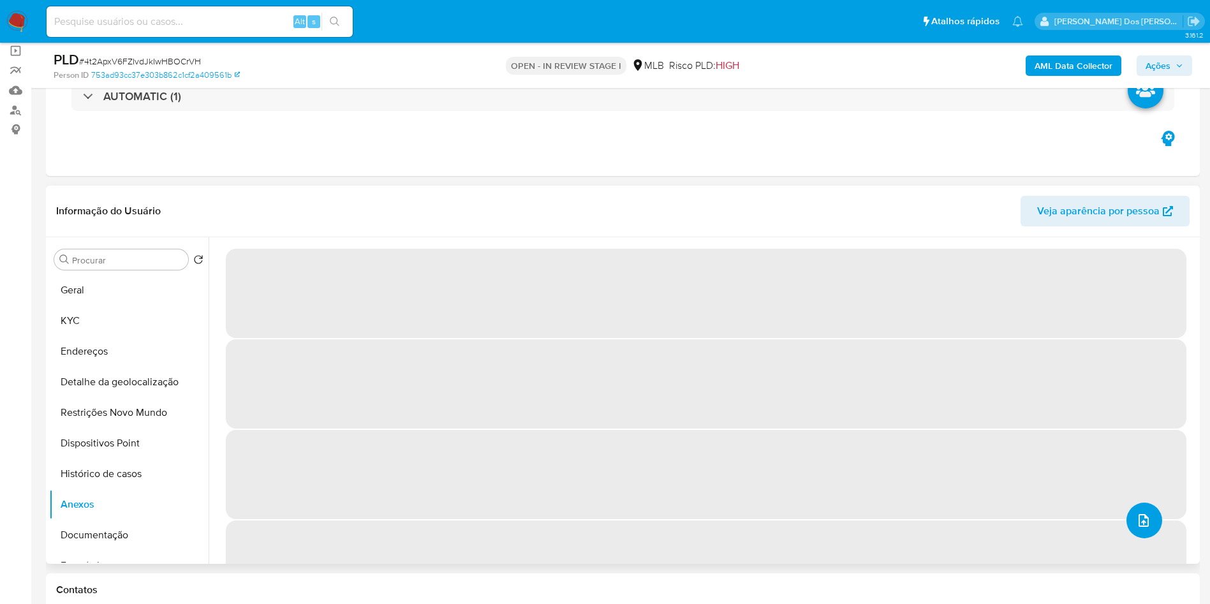
click at [1142, 538] on button "upload-file" at bounding box center [1144, 521] width 36 height 36
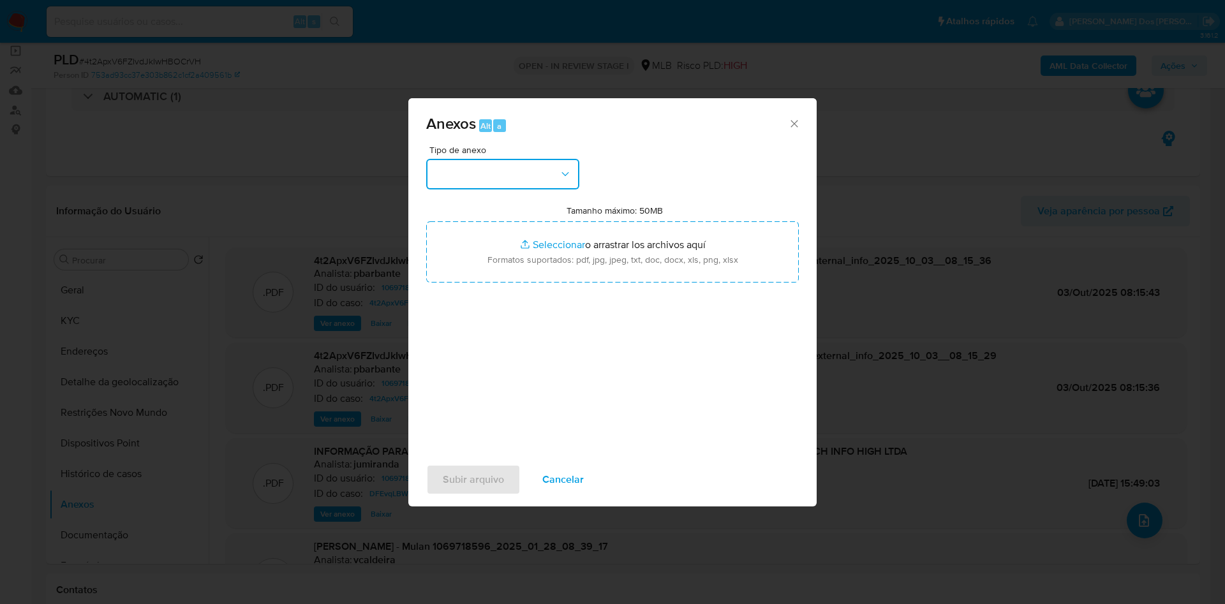
click at [485, 160] on button "button" at bounding box center [502, 174] width 153 height 31
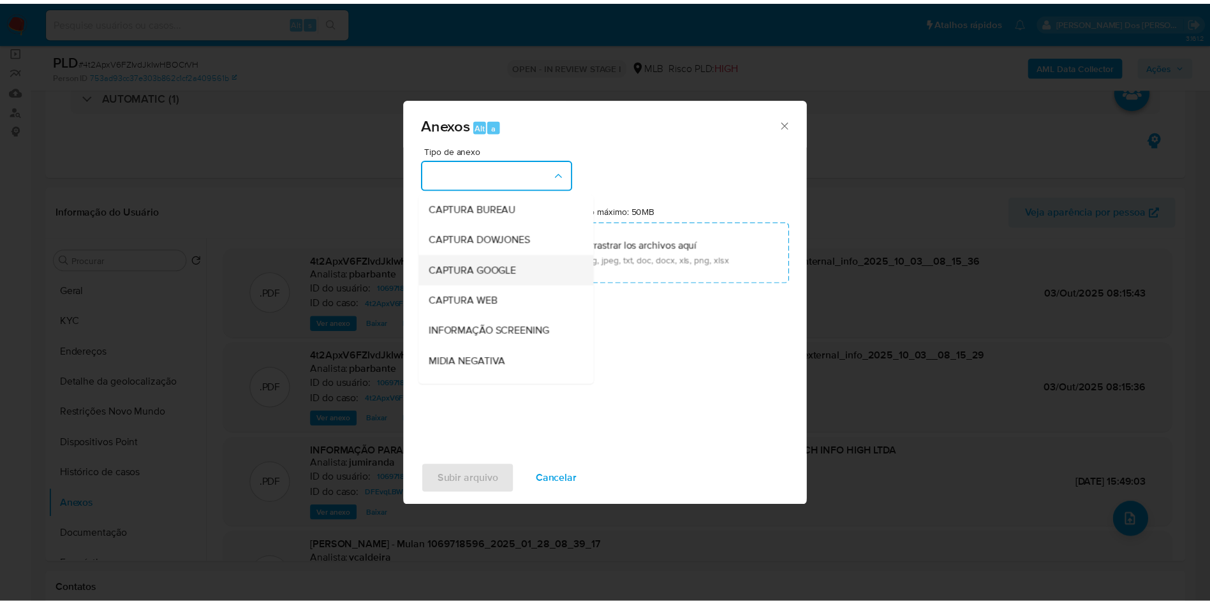
scroll to position [171, 0]
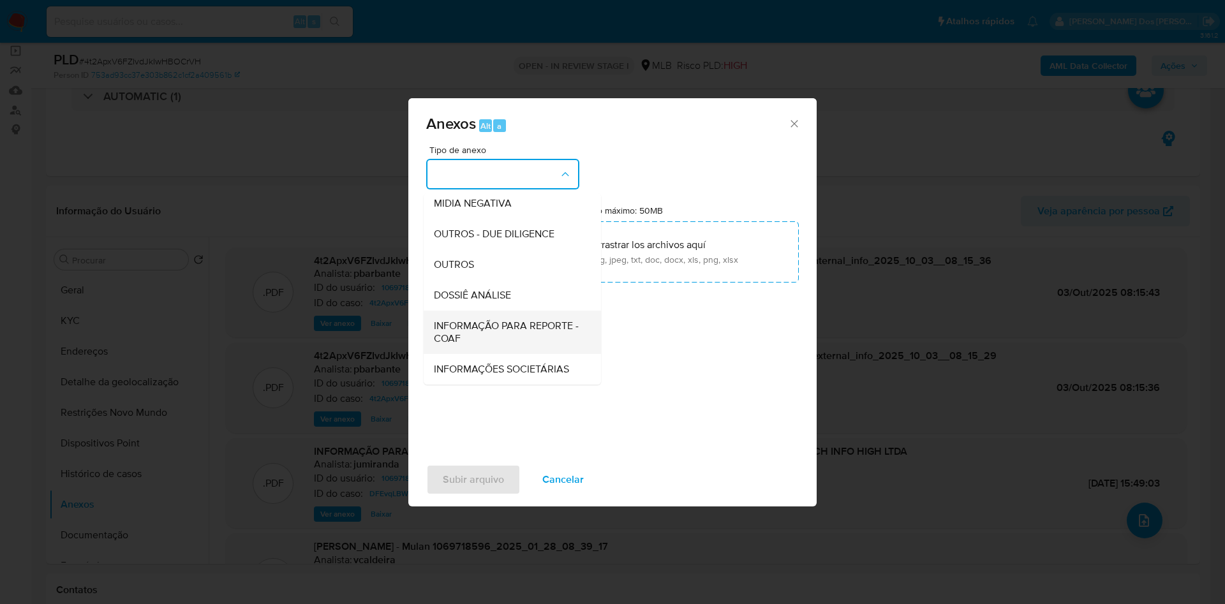
click at [462, 311] on div "INFORMAÇÃO PARA REPORTE - COAF" at bounding box center [508, 332] width 149 height 43
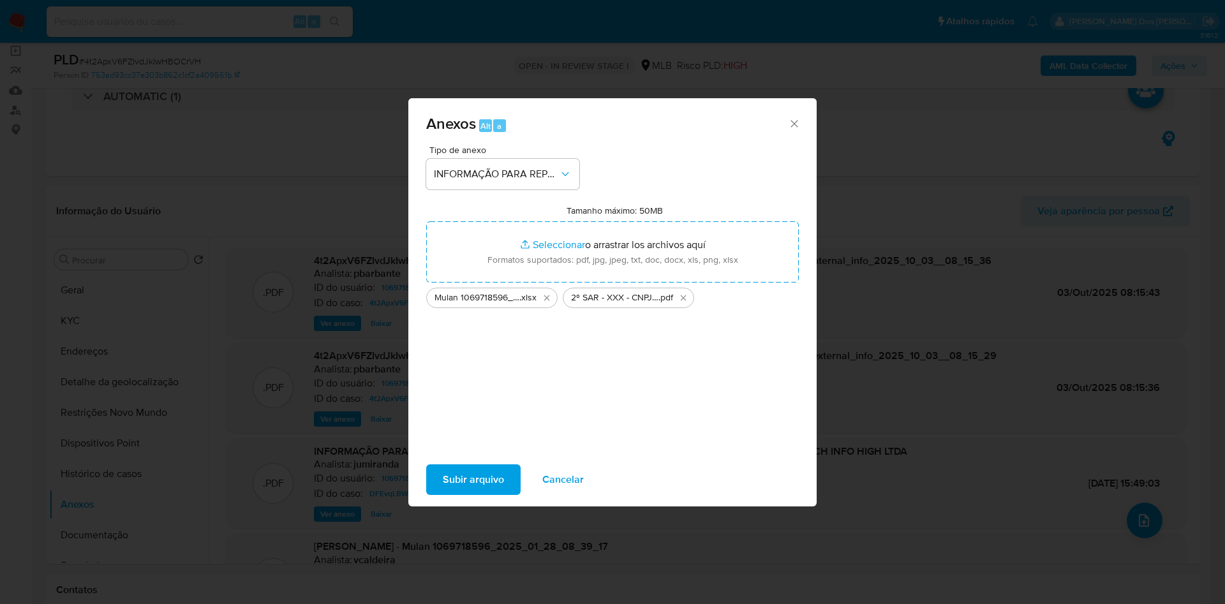
click at [444, 482] on span "Subir arquivo" at bounding box center [473, 480] width 61 height 28
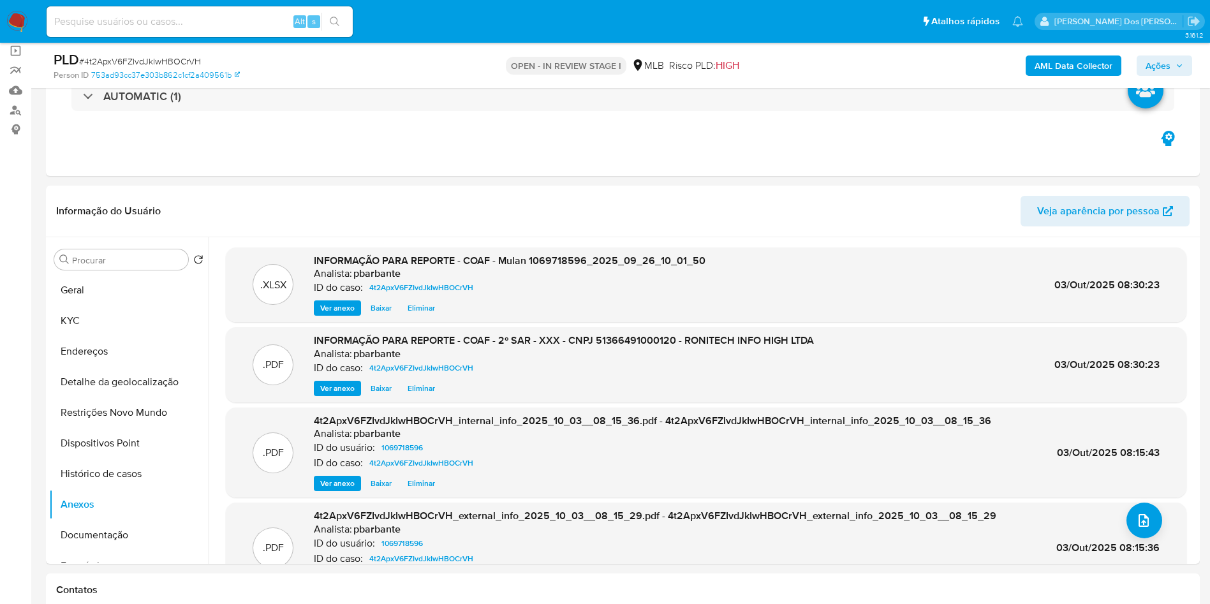
click at [1193, 70] on div "PLD # 4t2ApxV6FZIvdJkIwHBOCrVH Person ID 753ad93cc37e303b862c1cf2a409561b OPEN …" at bounding box center [623, 65] width 1154 height 45
click at [1181, 70] on span "Ações" at bounding box center [1164, 66] width 38 height 18
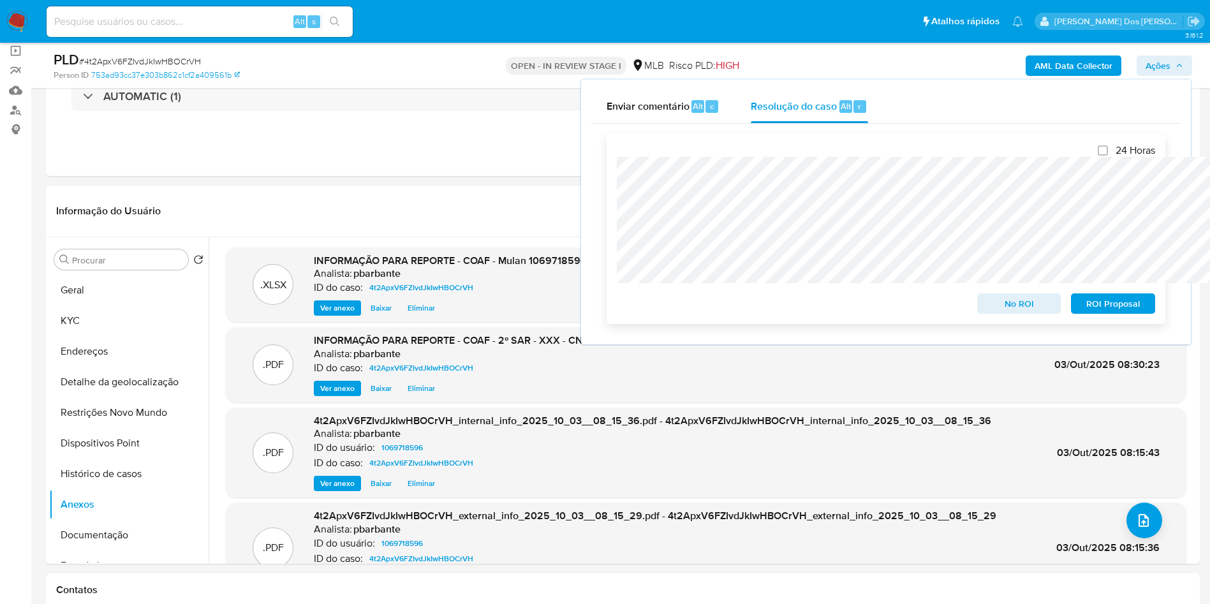
click at [1117, 303] on span "ROI Proposal" at bounding box center [1113, 304] width 66 height 18
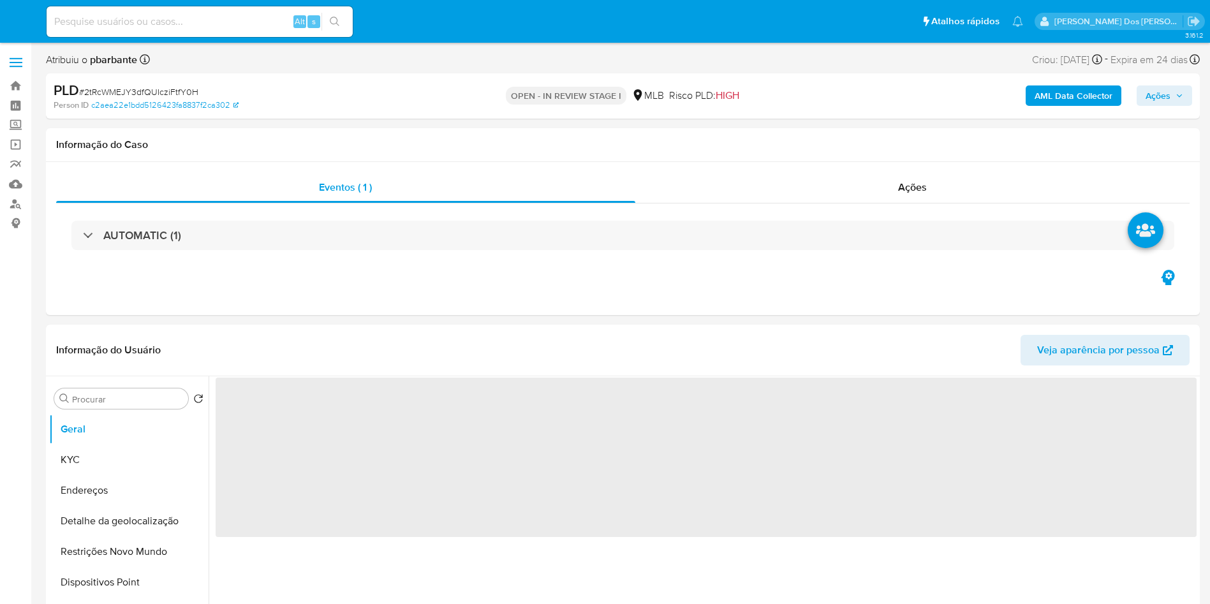
select select "10"
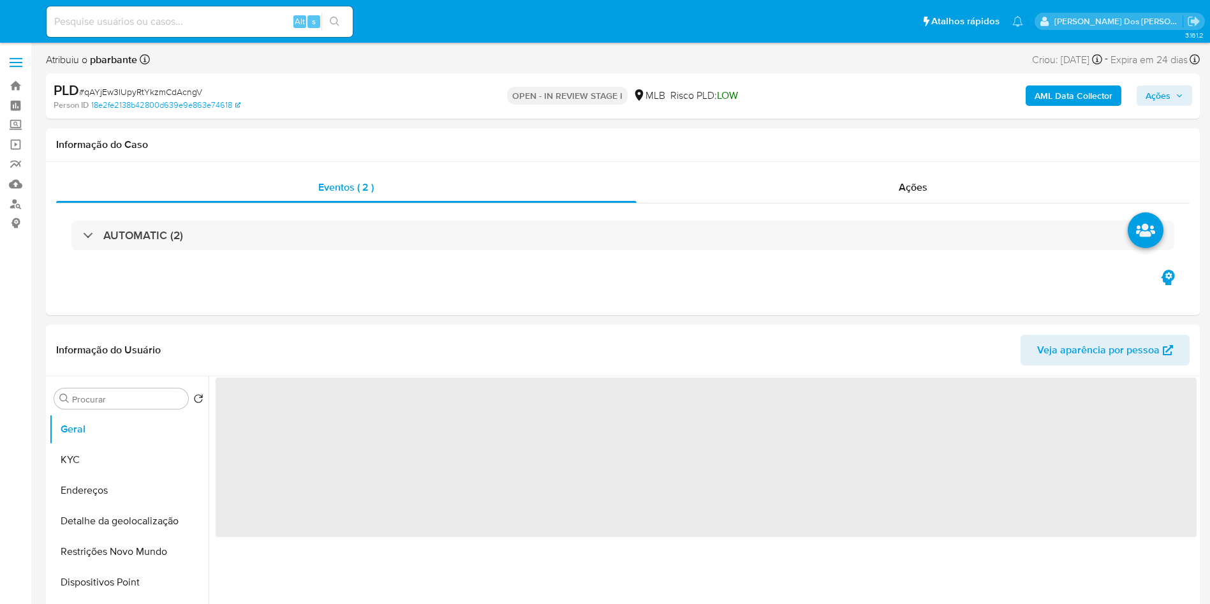
select select "10"
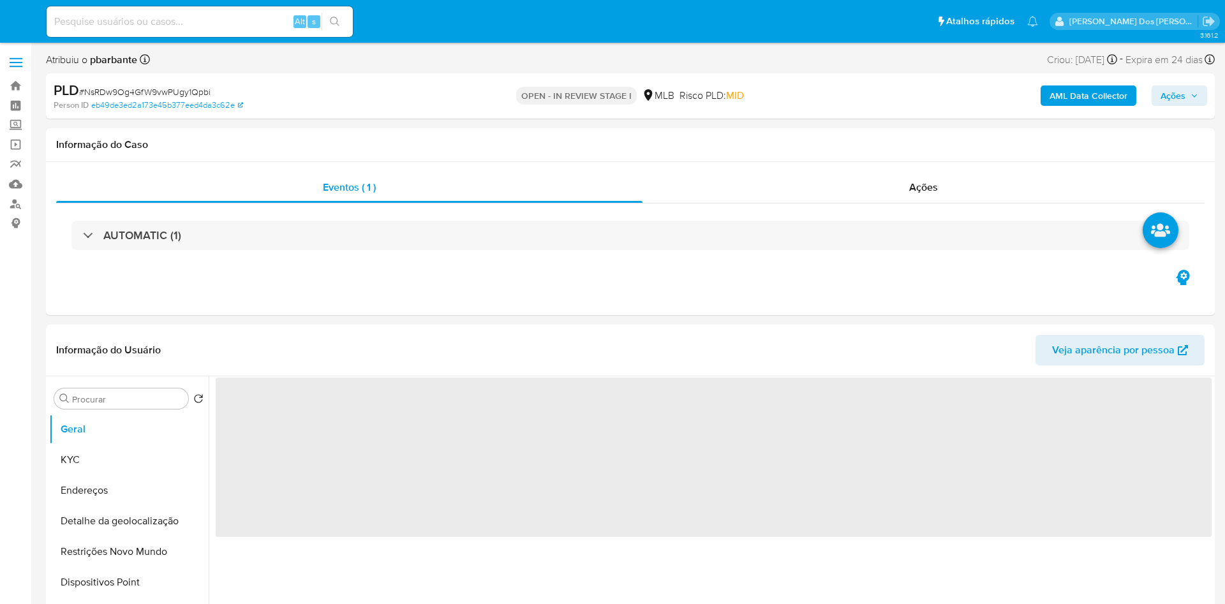
select select "10"
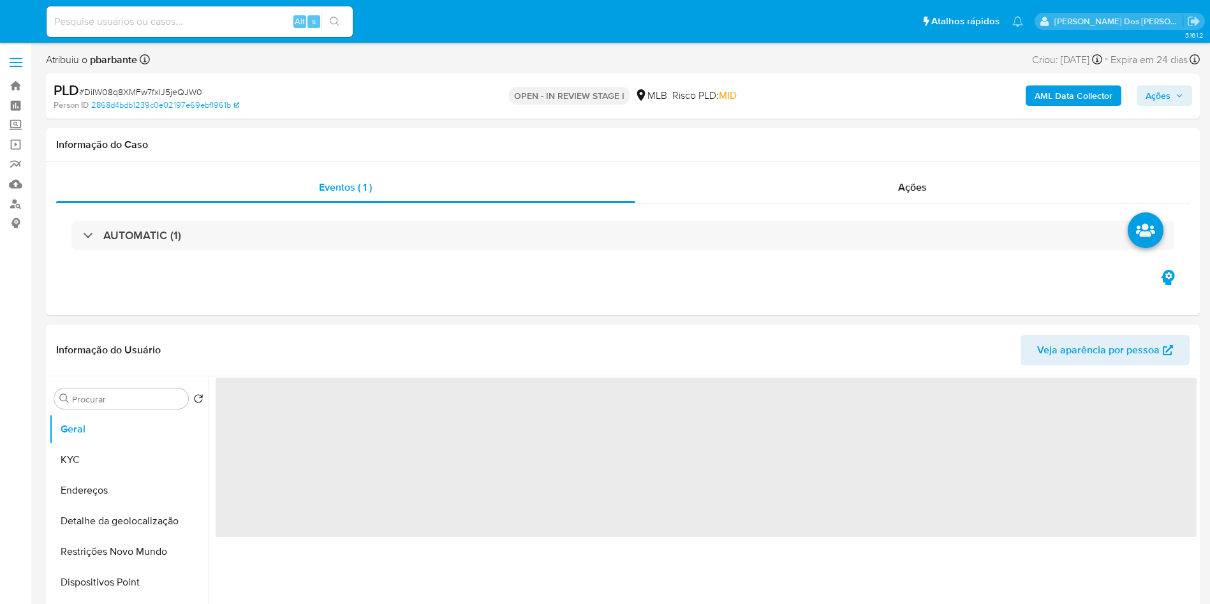
select select "10"
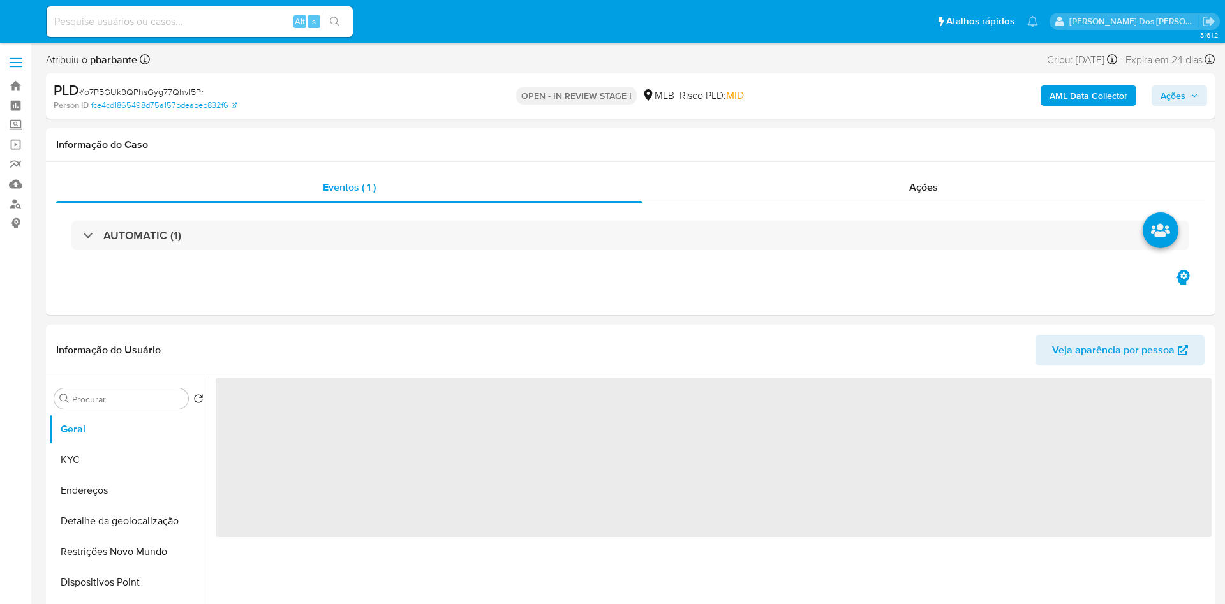
select select "10"
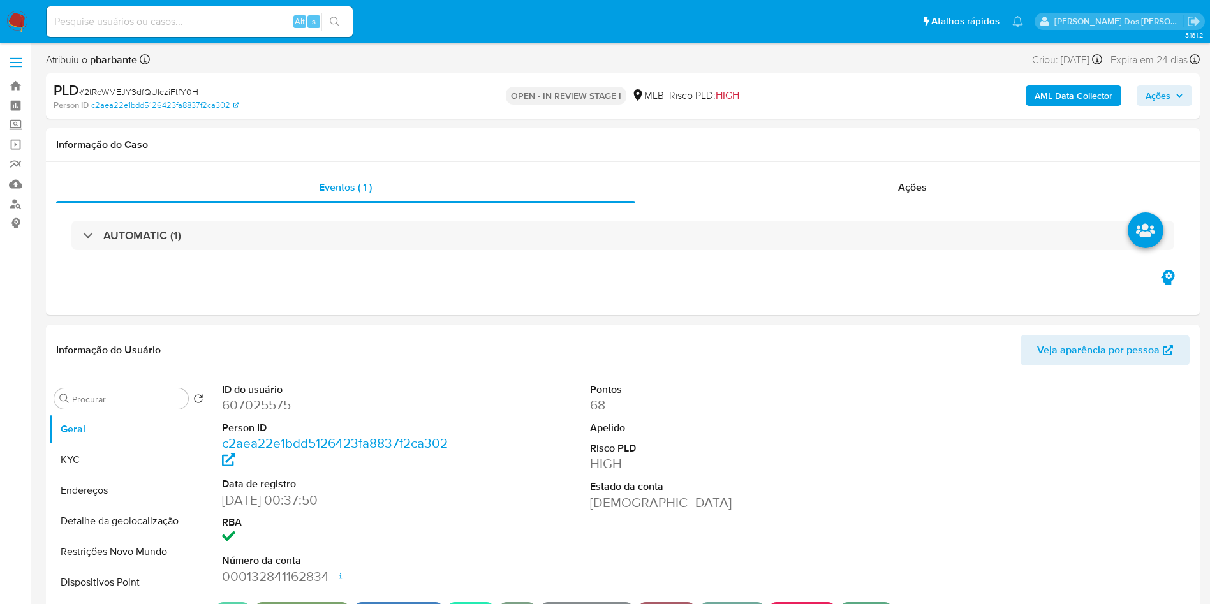
select select "10"
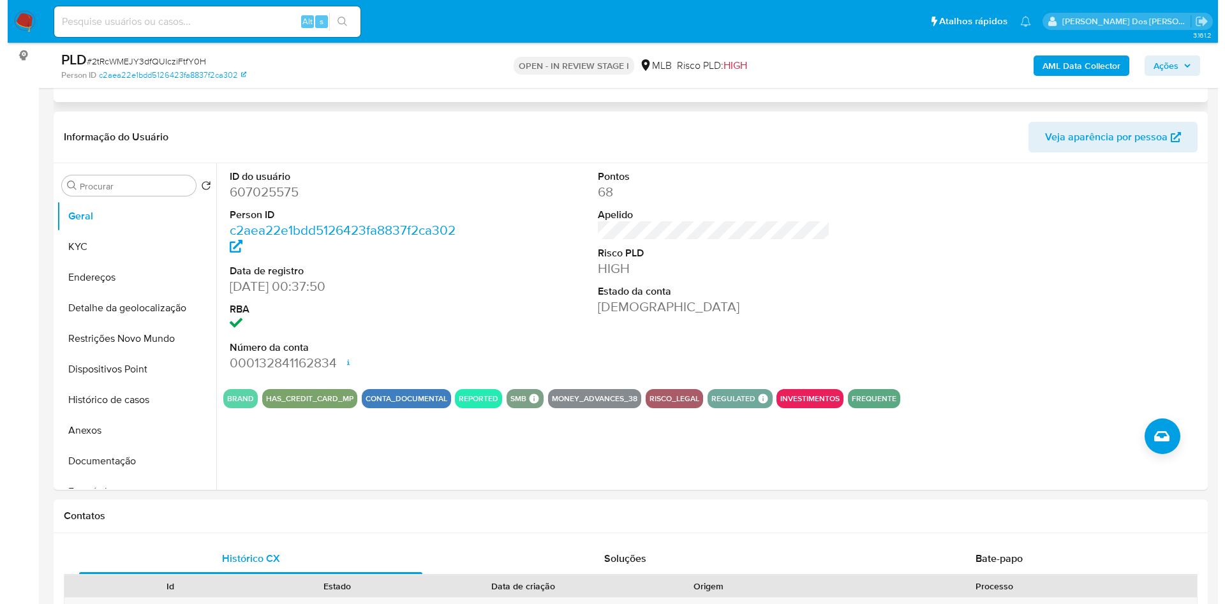
scroll to position [170, 0]
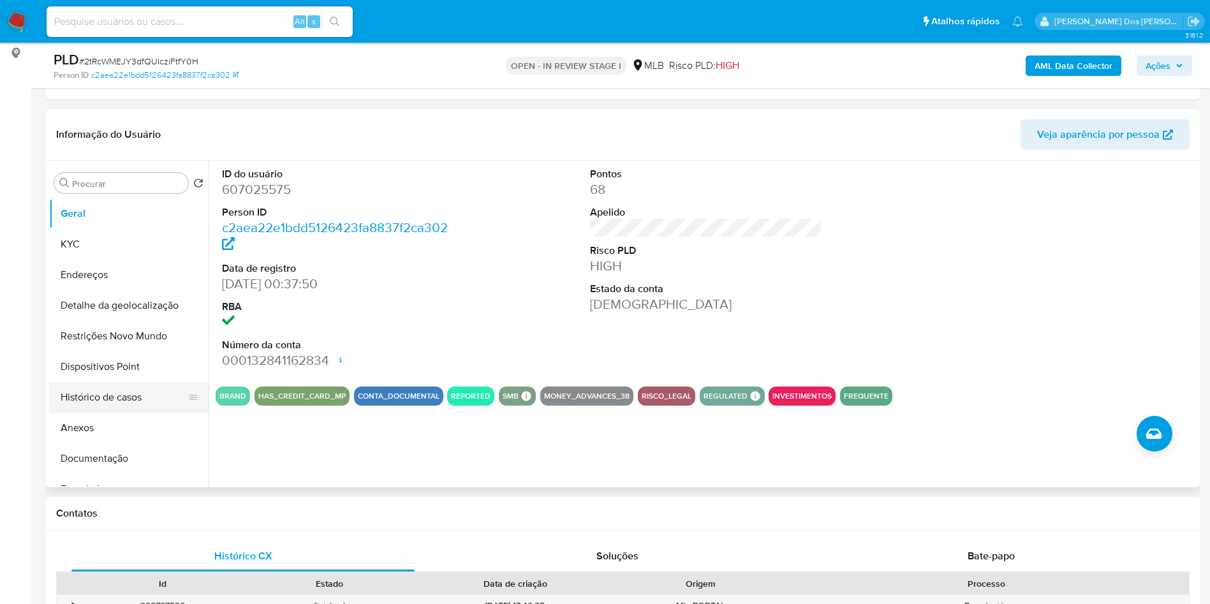
click at [135, 413] on button "Histórico de casos" at bounding box center [123, 397] width 149 height 31
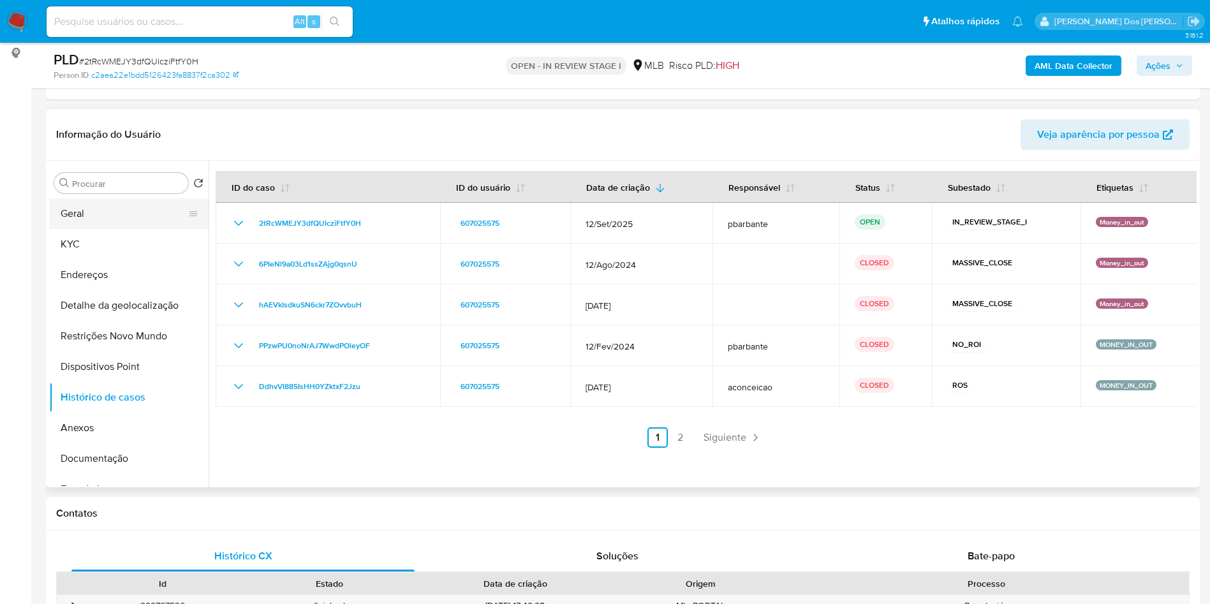
click at [118, 229] on button "Geral" at bounding box center [123, 213] width 149 height 31
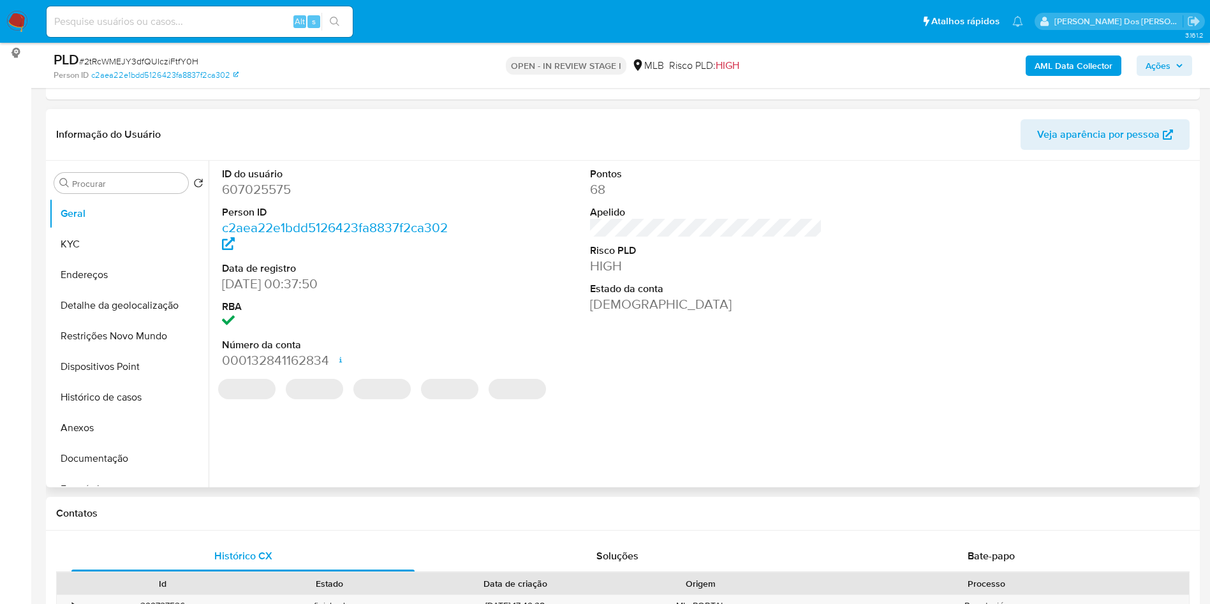
click at [291, 198] on dd "607025575" at bounding box center [338, 189] width 233 height 18
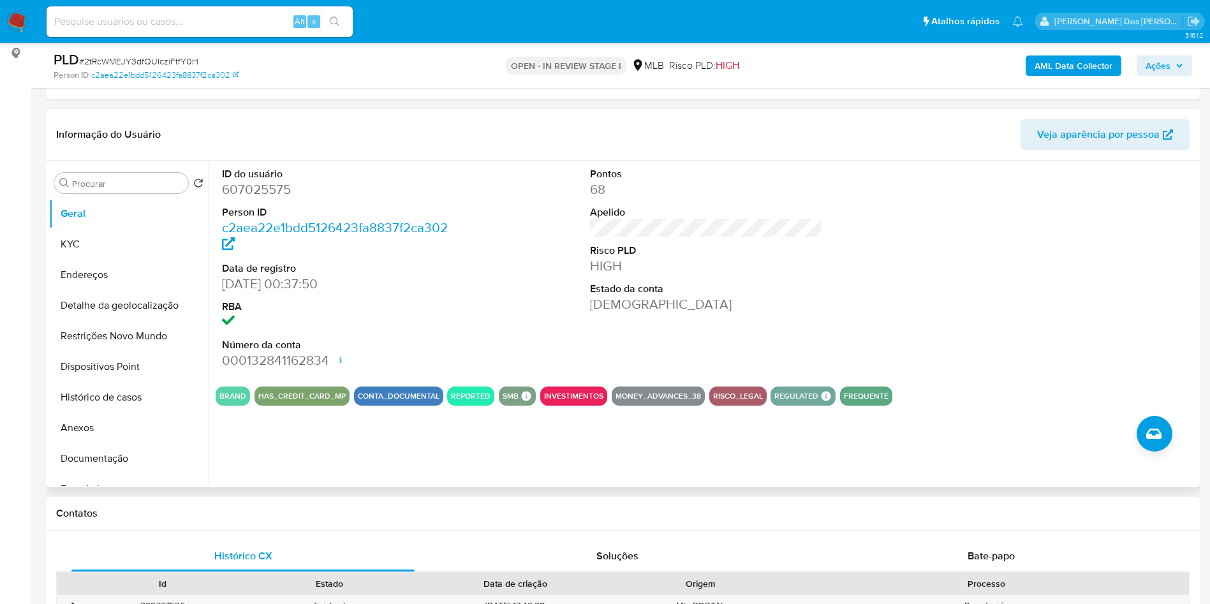
click at [273, 198] on dd "607025575" at bounding box center [338, 189] width 233 height 18
copy dd "607025575"
click at [131, 67] on span "# 2tRcWMEJY3dfQUIcziFtfY0H" at bounding box center [138, 61] width 119 height 13
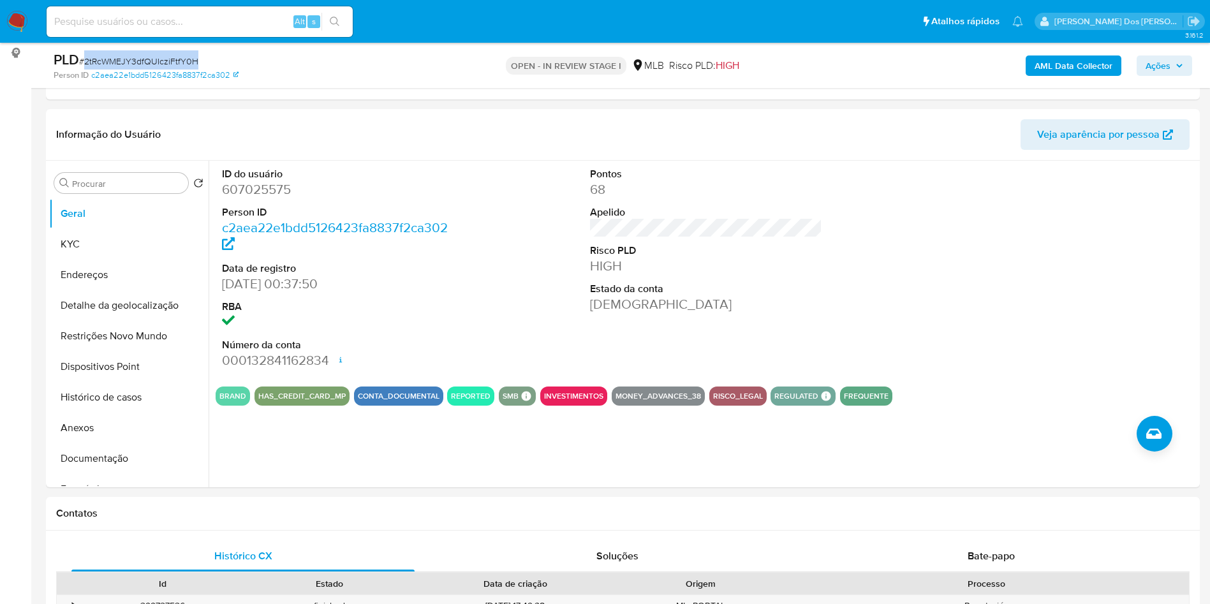
copy span "2tRcWMEJY3dfQUIcziFtfY0H"
click at [1061, 72] on b "AML Data Collector" at bounding box center [1073, 65] width 78 height 20
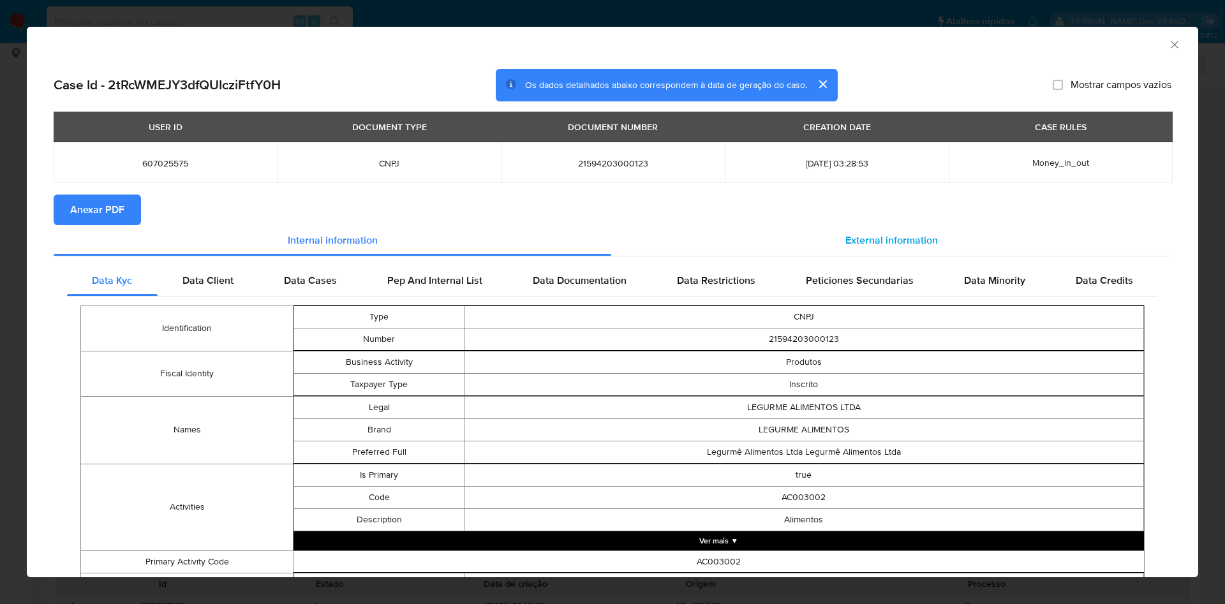
click at [911, 249] on div "External information" at bounding box center [891, 240] width 560 height 31
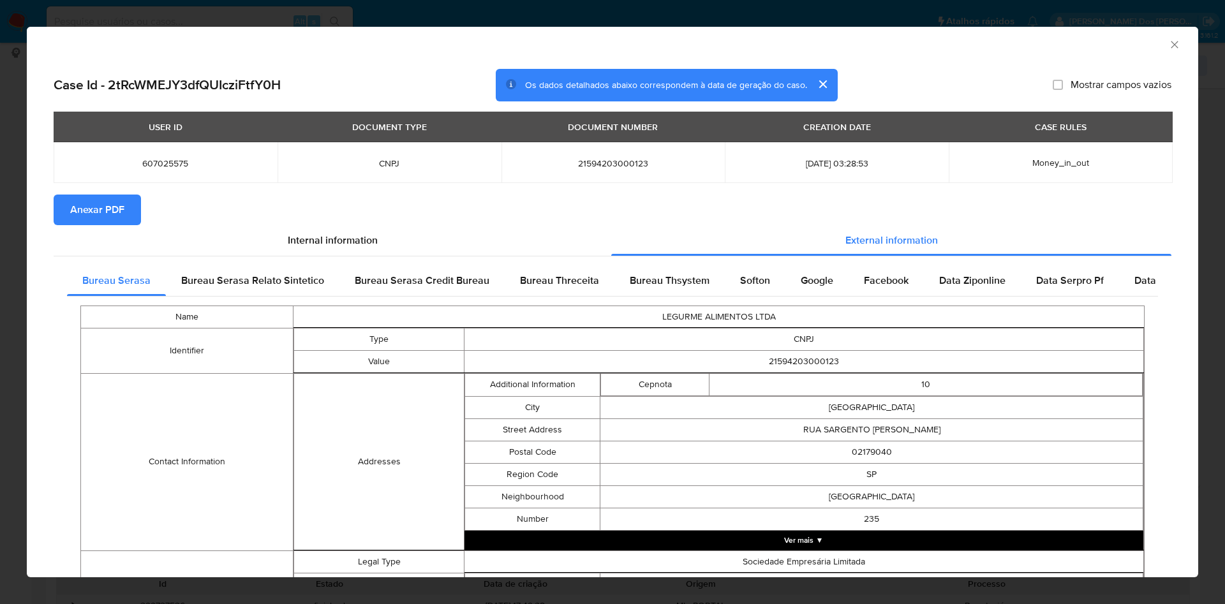
drag, startPoint x: 123, startPoint y: 207, endPoint x: 592, endPoint y: 365, distance: 495.5
click at [592, 365] on section "Case Id - 2tRcWMEJY3dfQUIcziFtfY0H Os dados detalhados abaixo correspondem à da…" at bounding box center [612, 519] width 1117 height 900
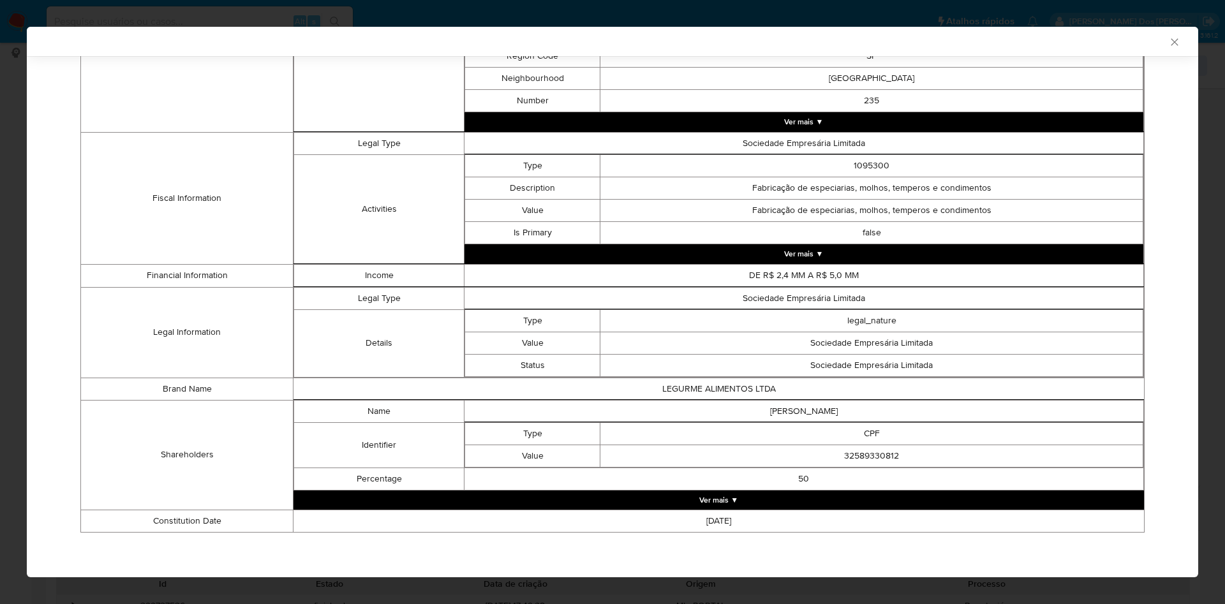
click at [723, 499] on button "Ver mais ▼" at bounding box center [718, 499] width 850 height 19
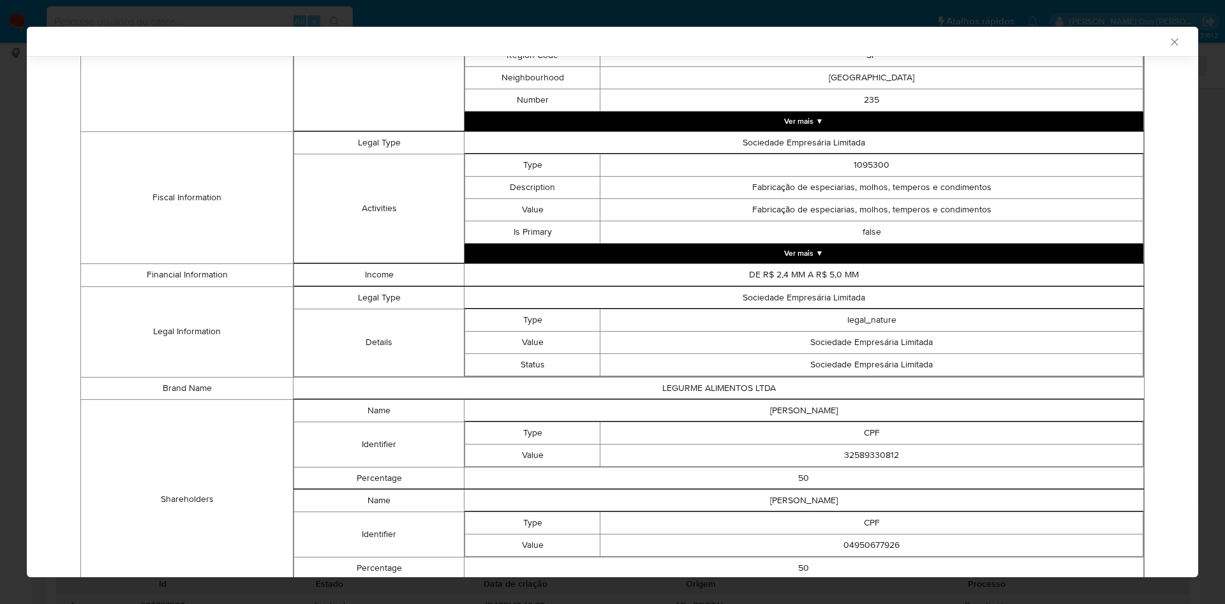
click at [867, 455] on td "32589330812" at bounding box center [871, 455] width 543 height 22
copy td "32589330812"
click at [877, 555] on td "04950677926" at bounding box center [871, 545] width 543 height 22
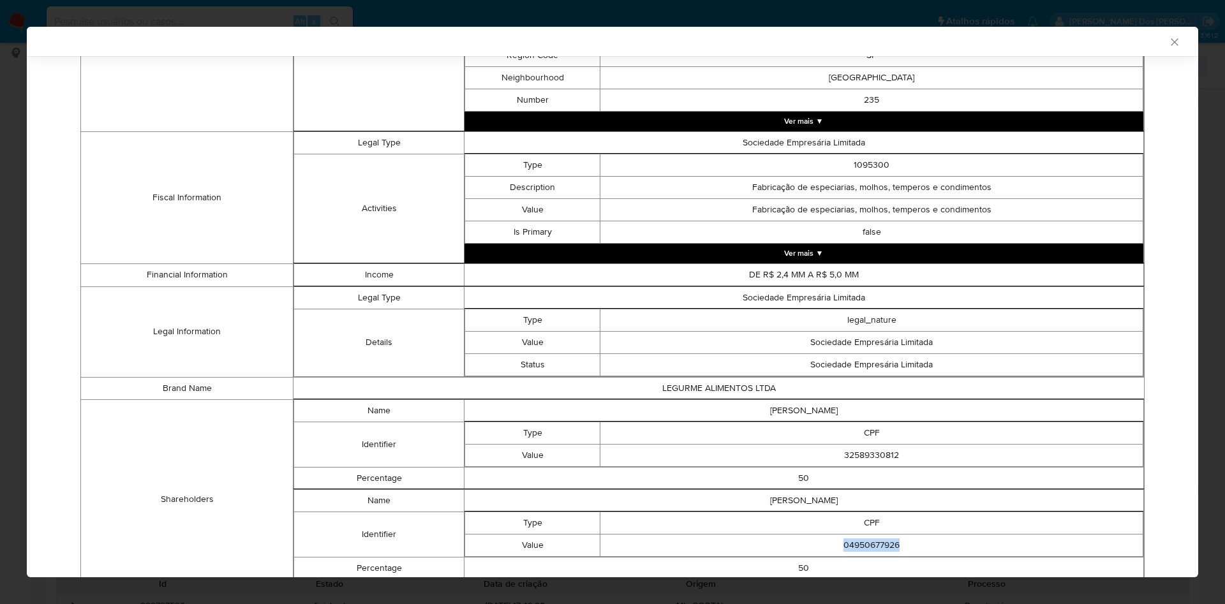
copy td "04950677926"
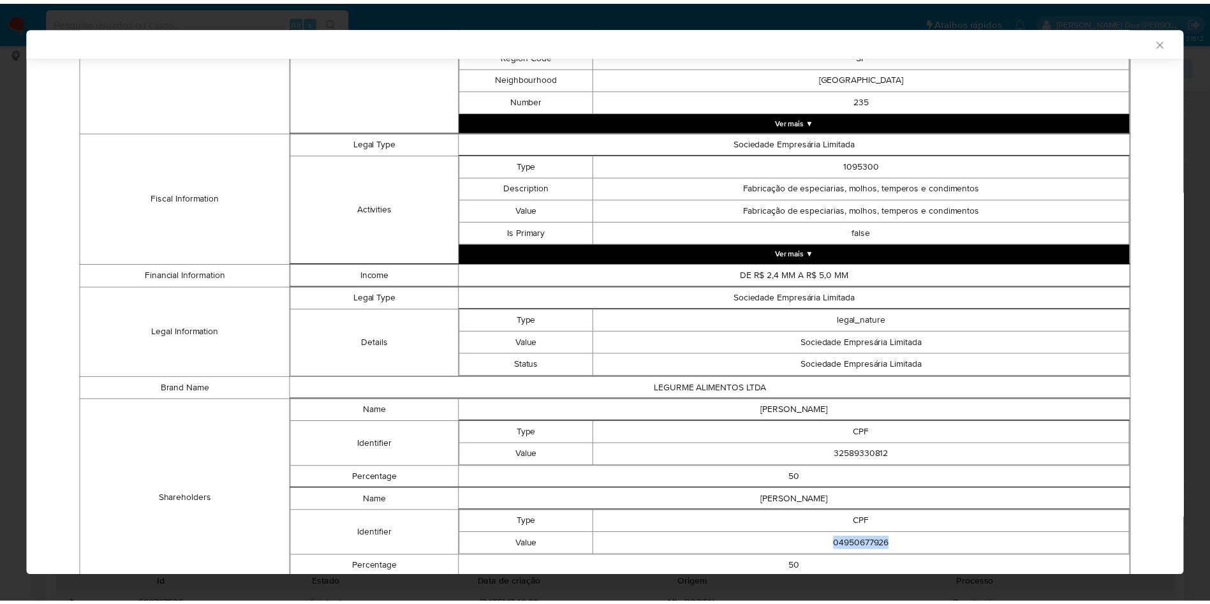
scroll to position [506, 0]
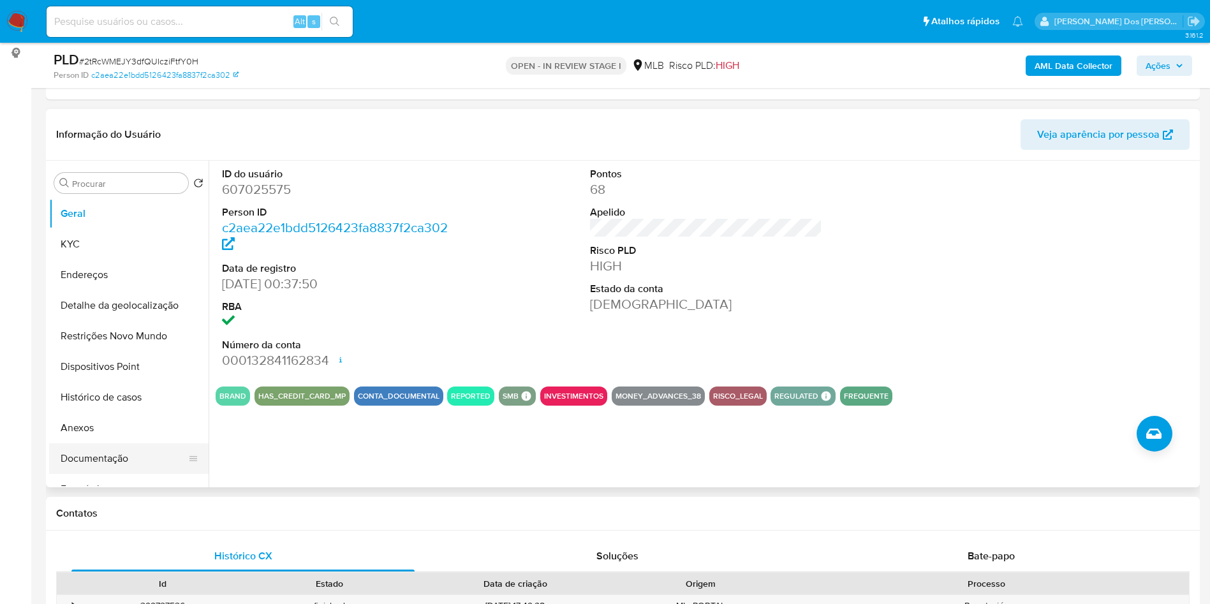
click at [101, 474] on button "Documentação" at bounding box center [123, 458] width 149 height 31
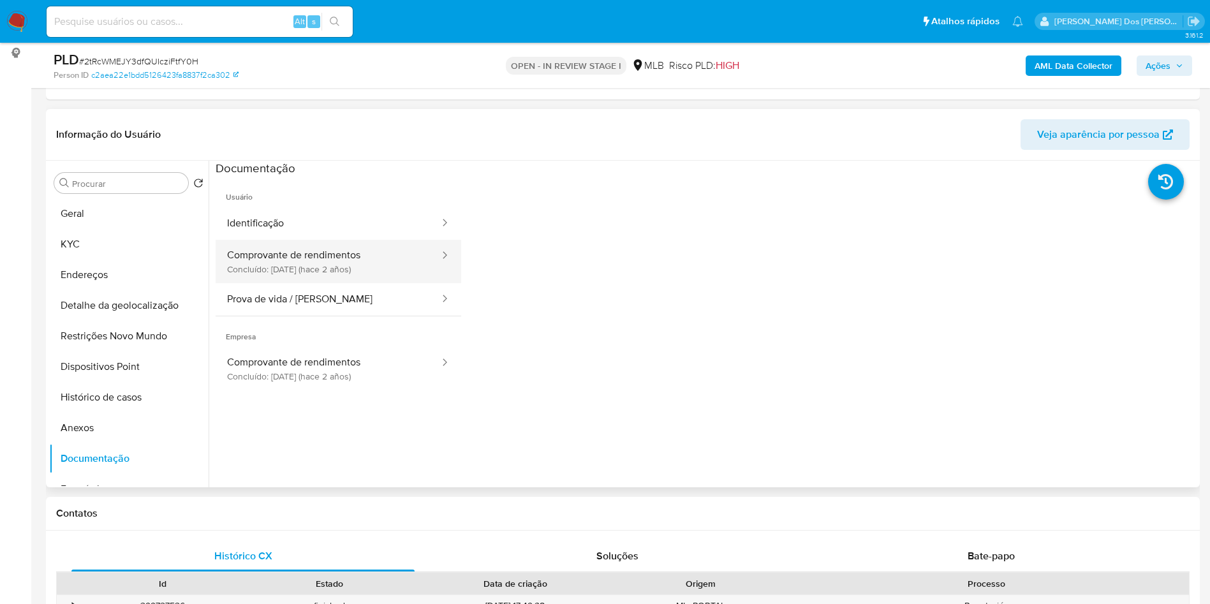
click at [362, 283] on button "Comprovante de rendimentos Concluído: 16/09/2023 (hace 2 años)" at bounding box center [328, 261] width 225 height 43
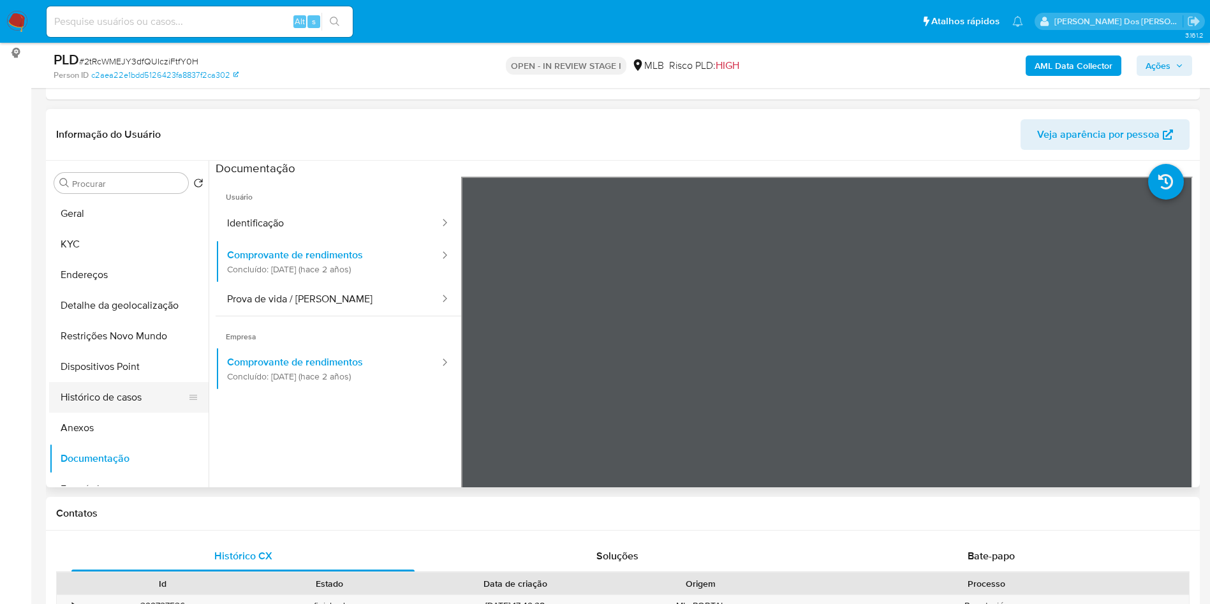
click at [119, 406] on button "Histórico de casos" at bounding box center [123, 397] width 149 height 31
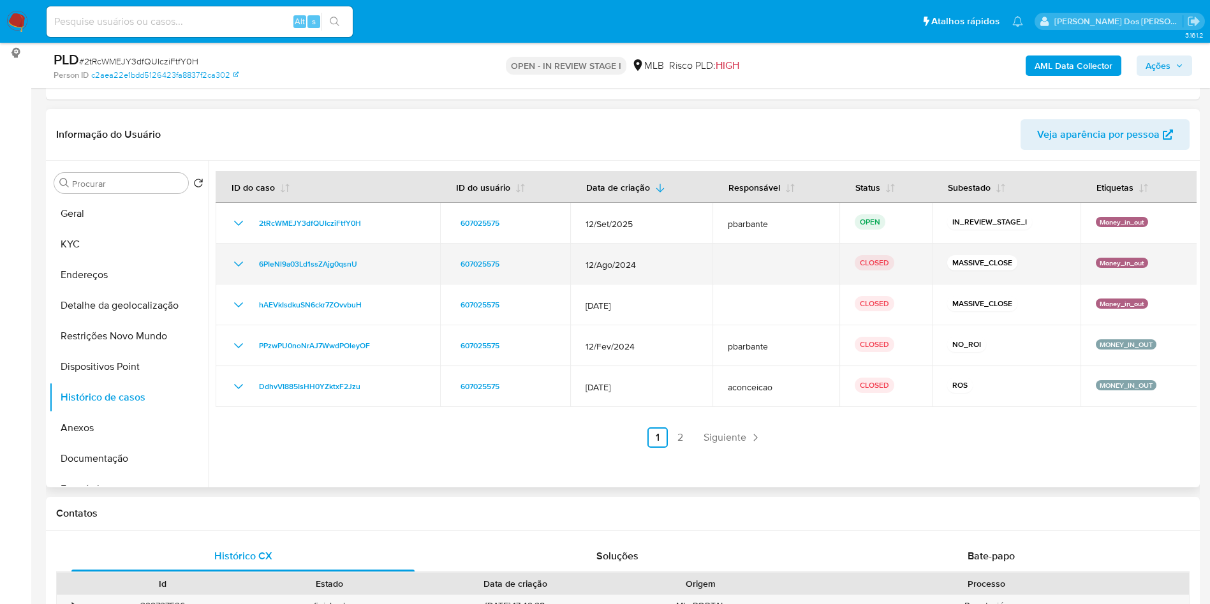
click at [234, 272] on icon "Mostrar/Ocultar" at bounding box center [238, 263] width 15 height 15
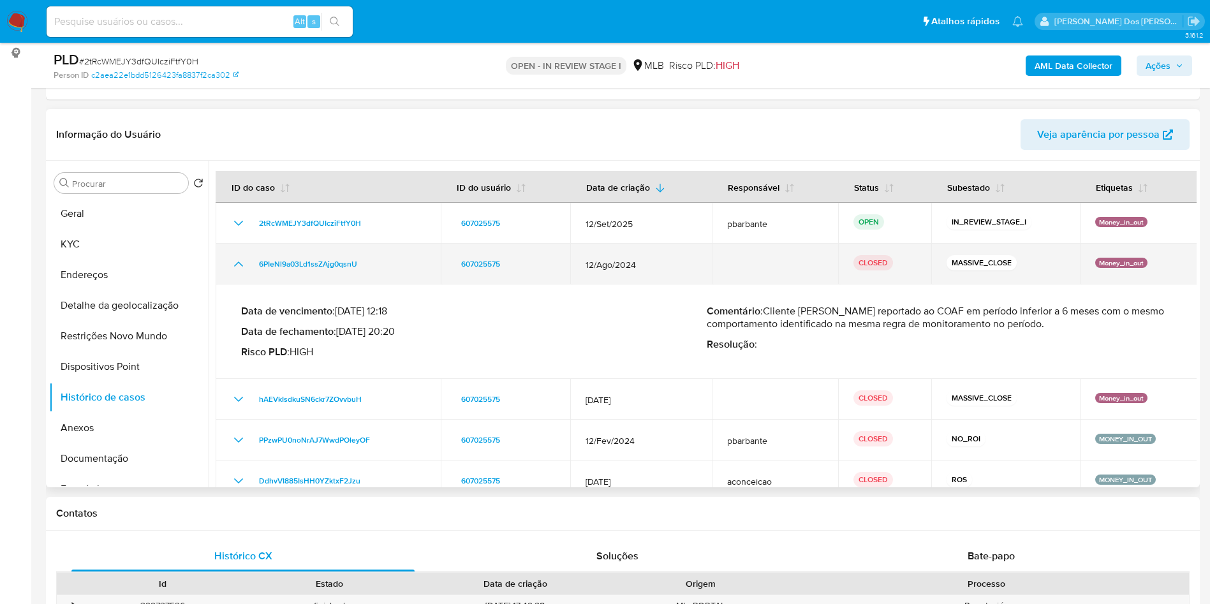
click at [239, 272] on icon "Mostrar/Ocultar" at bounding box center [238, 263] width 15 height 15
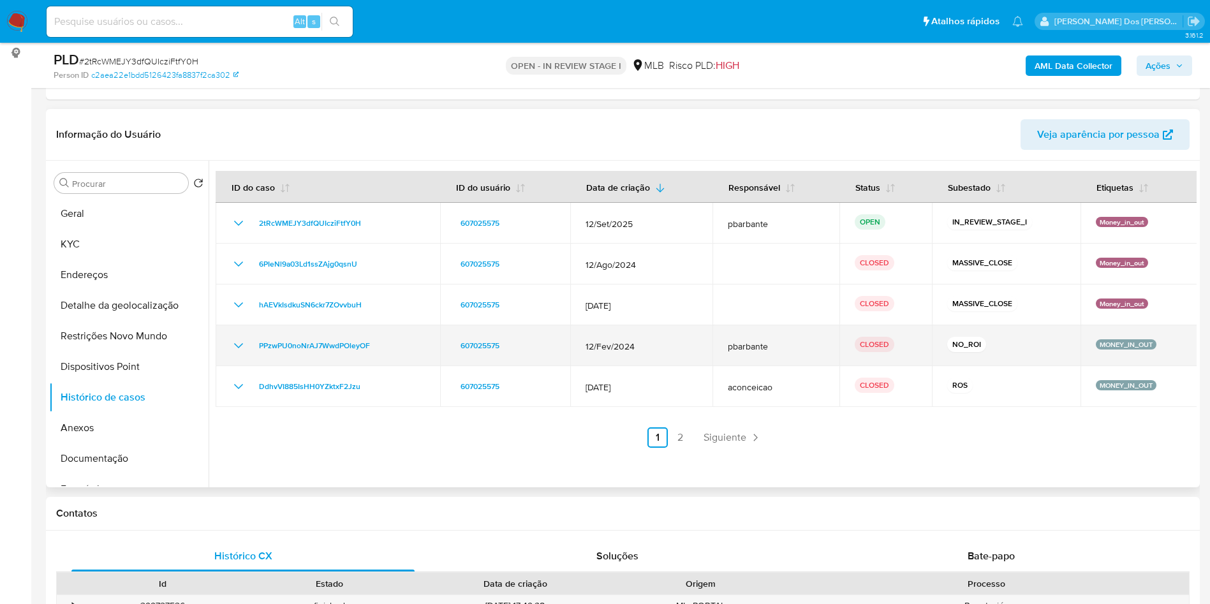
click at [244, 353] on icon "Mostrar/Ocultar" at bounding box center [238, 345] width 15 height 15
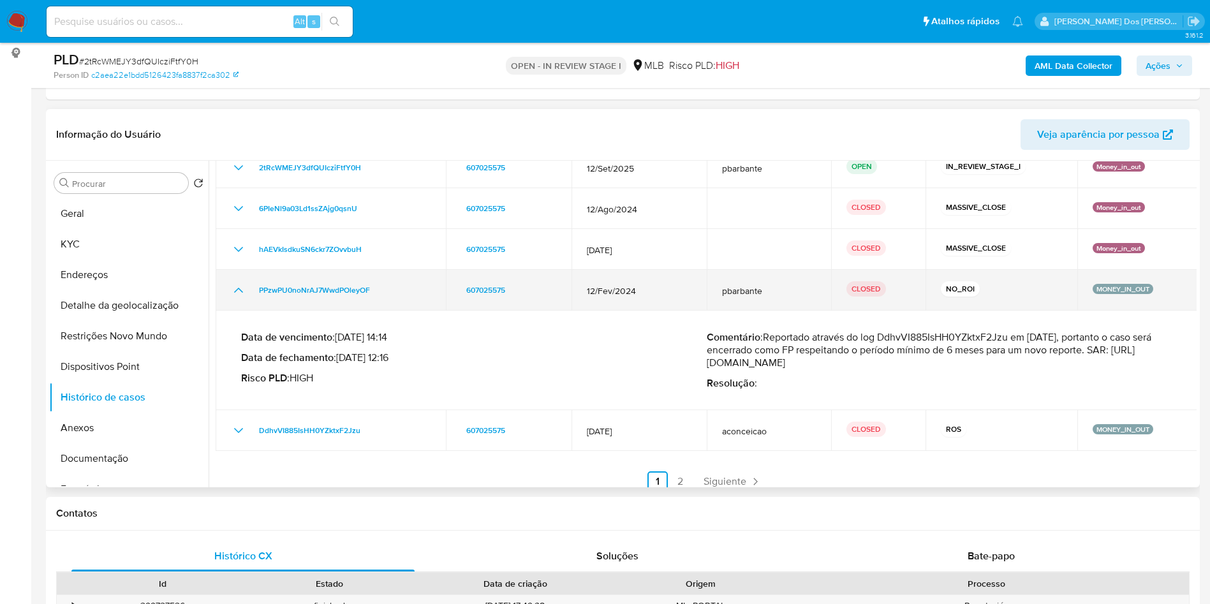
scroll to position [71, 0]
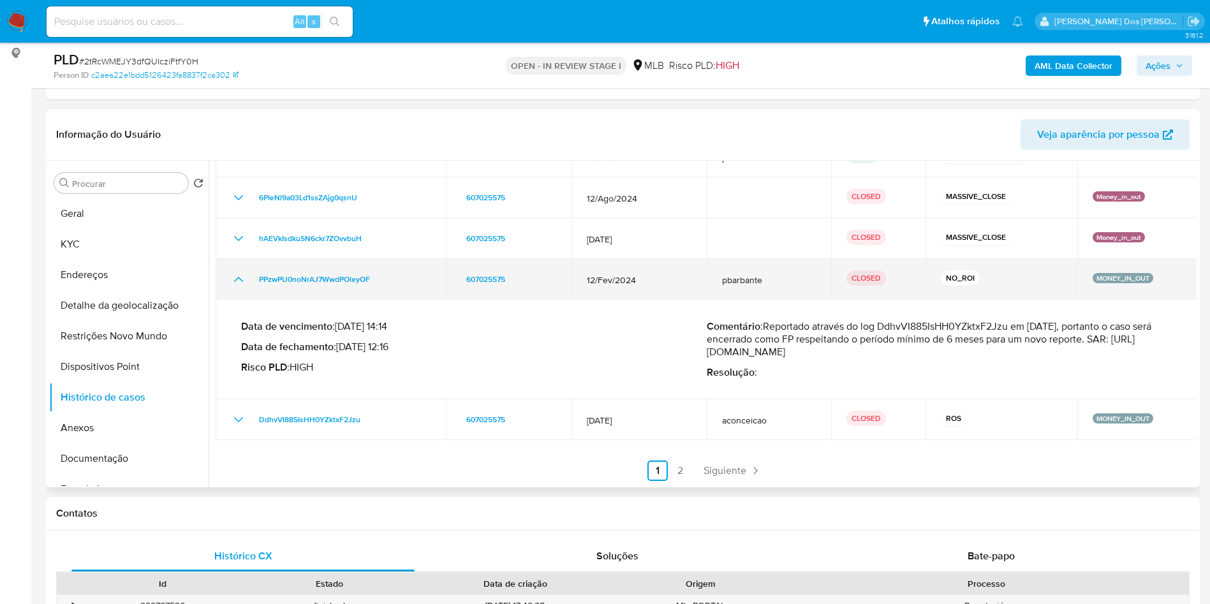
click at [240, 287] on icon "Mostrar/Ocultar" at bounding box center [238, 279] width 15 height 15
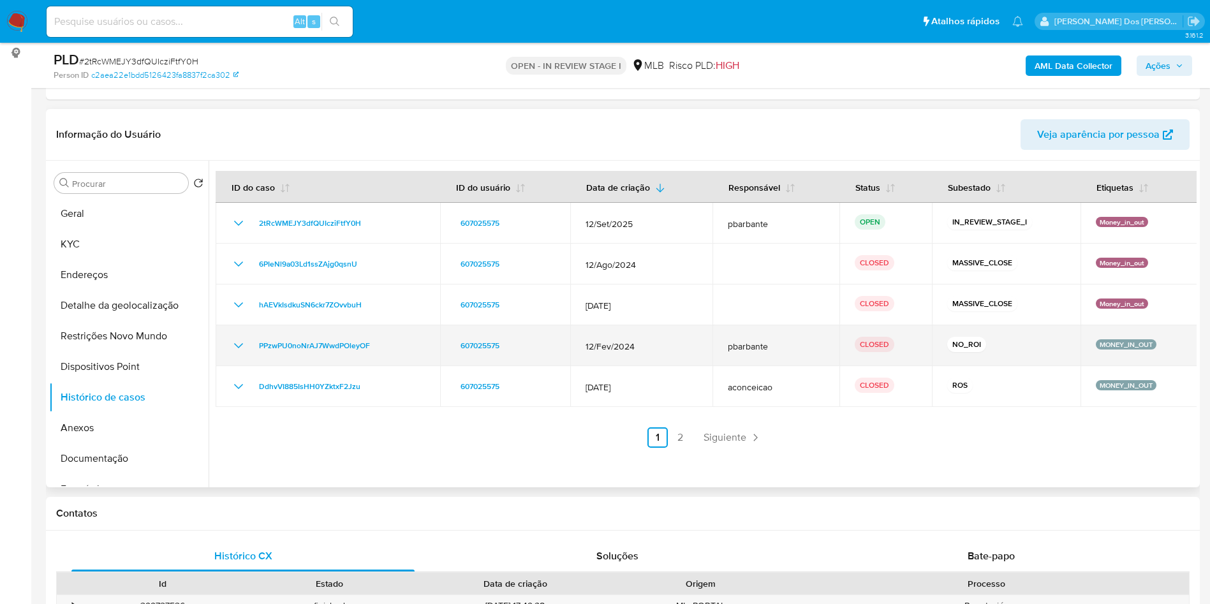
scroll to position [0, 0]
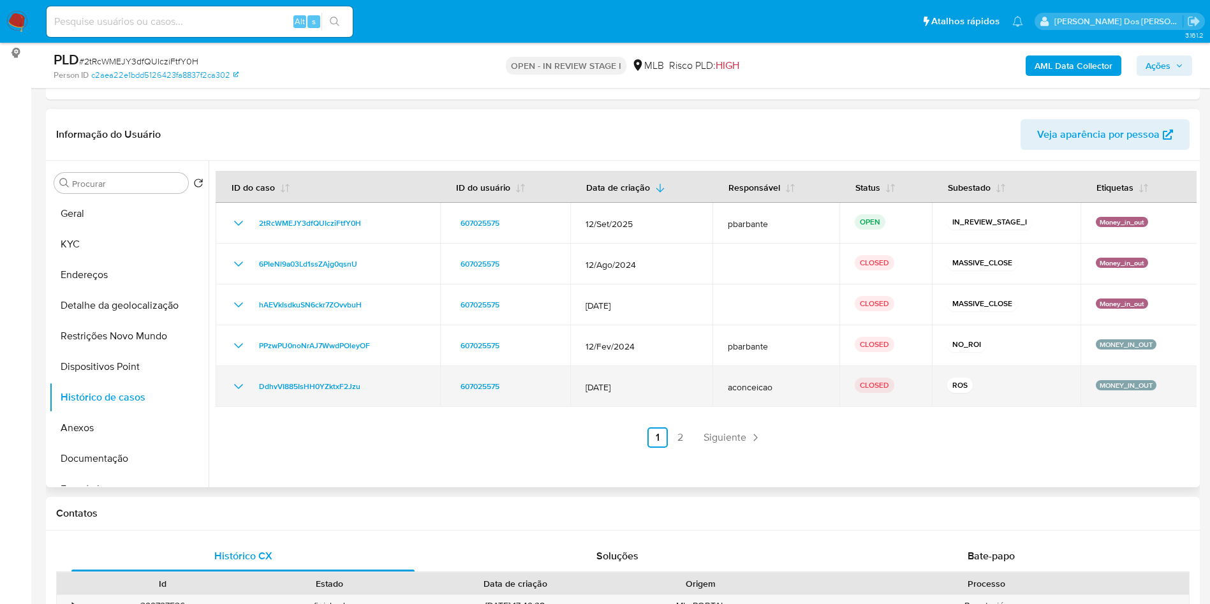
click at [240, 394] on icon "Mostrar/Ocultar" at bounding box center [238, 386] width 15 height 15
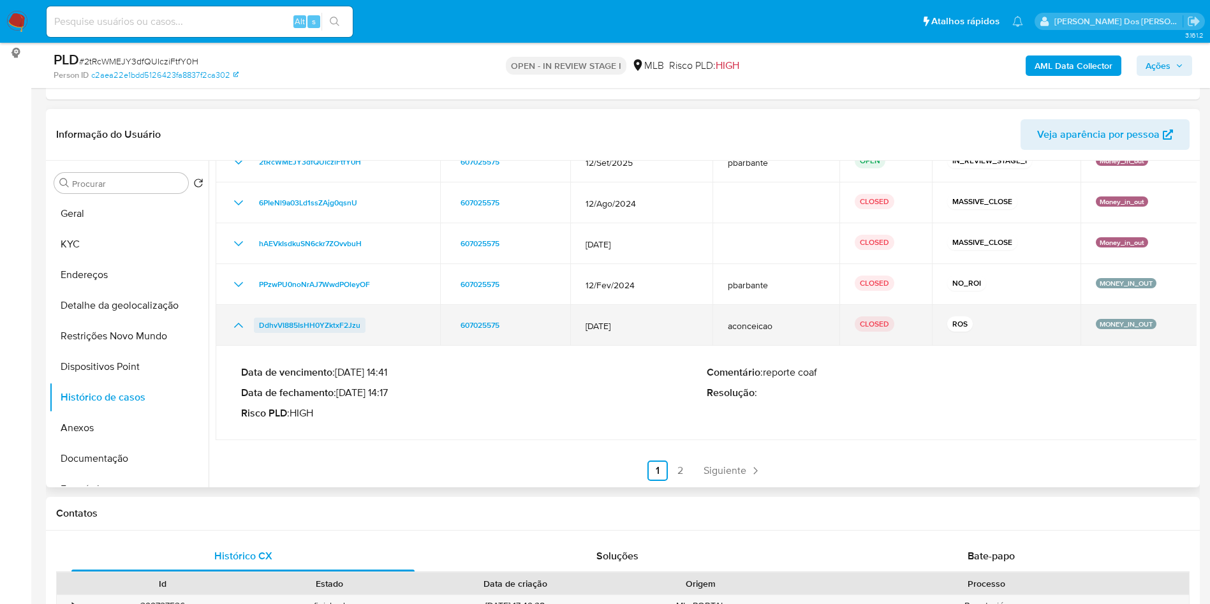
click at [339, 333] on span "DdhvVI885IsHH0YZktxF2Jzu" at bounding box center [309, 325] width 101 height 15
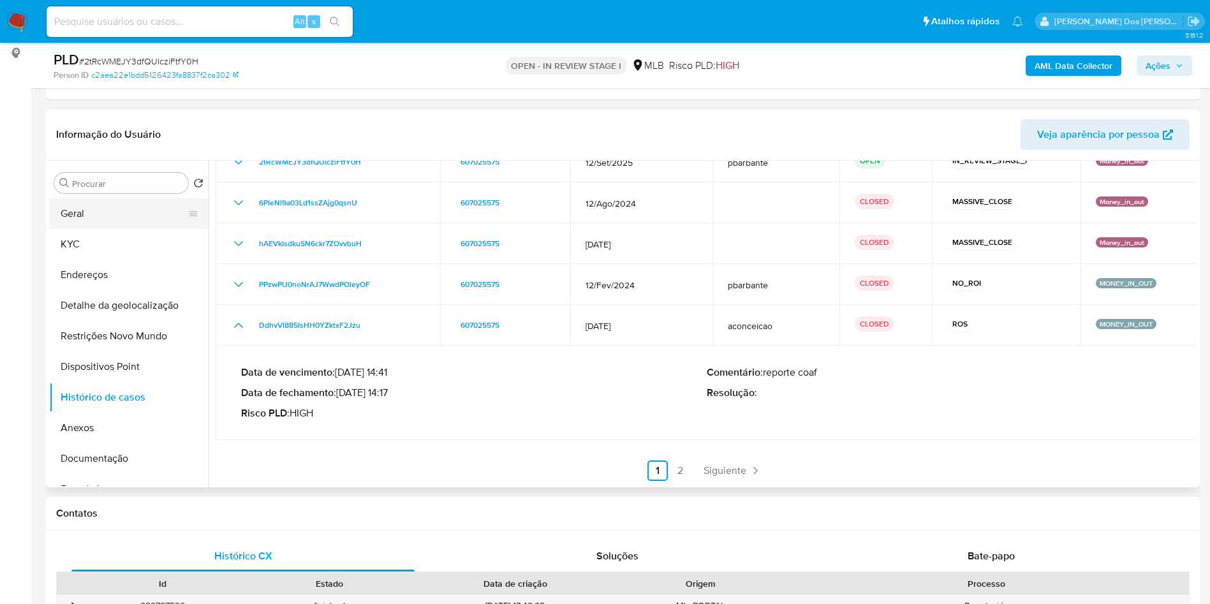
click at [80, 229] on button "Geral" at bounding box center [123, 213] width 149 height 31
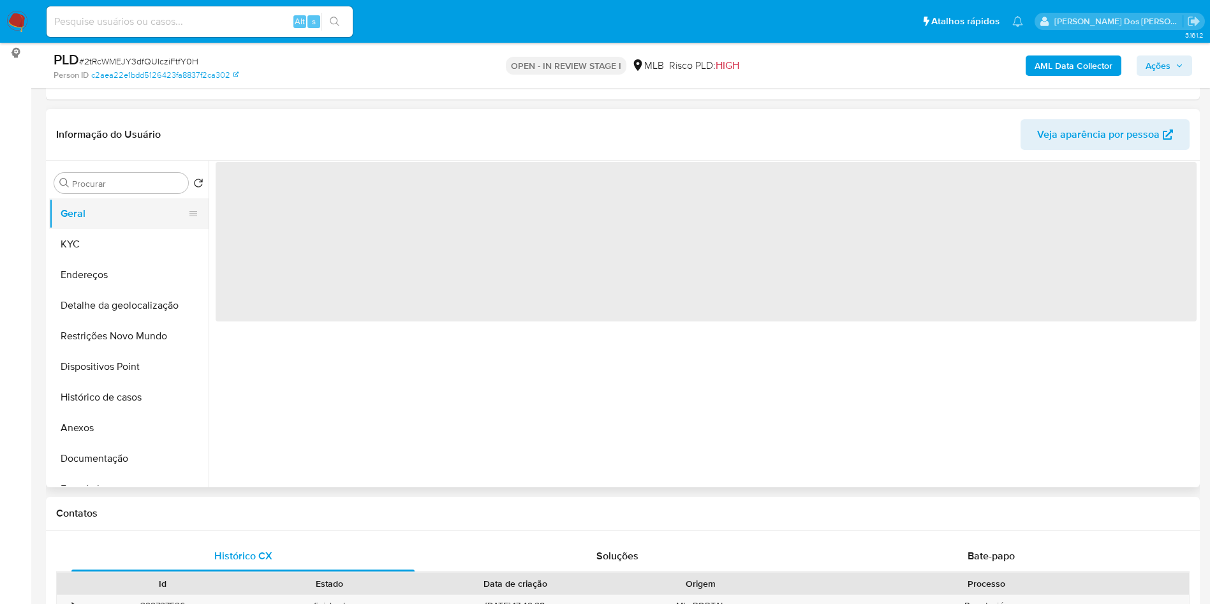
scroll to position [0, 0]
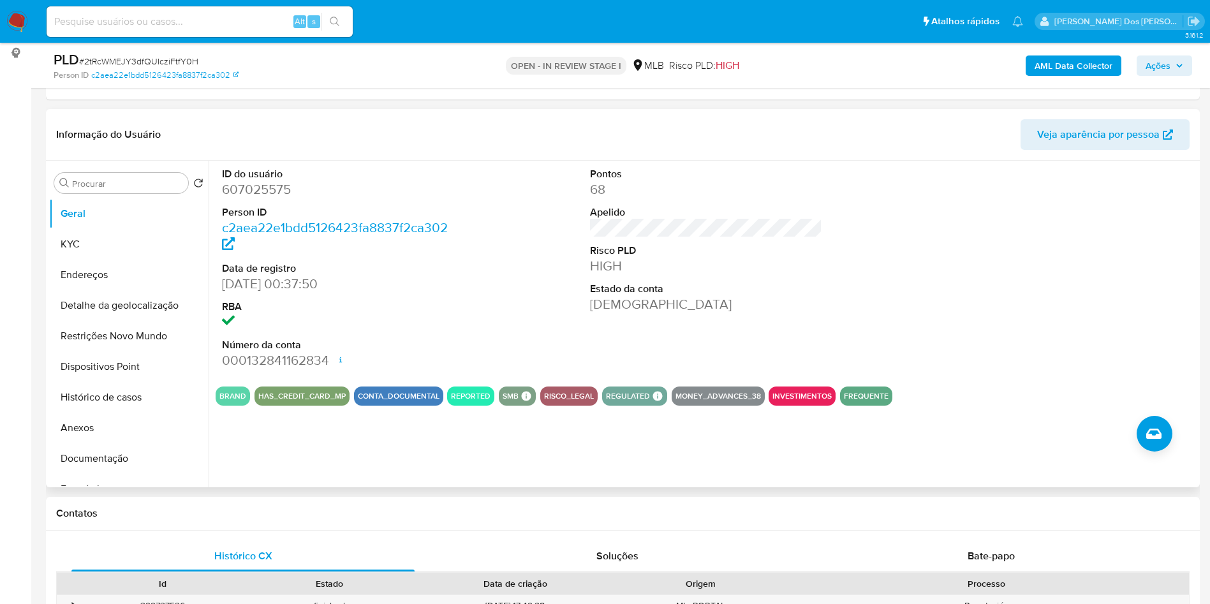
copy td "04950677926"
click at [107, 281] on button "Endereços" at bounding box center [123, 275] width 149 height 31
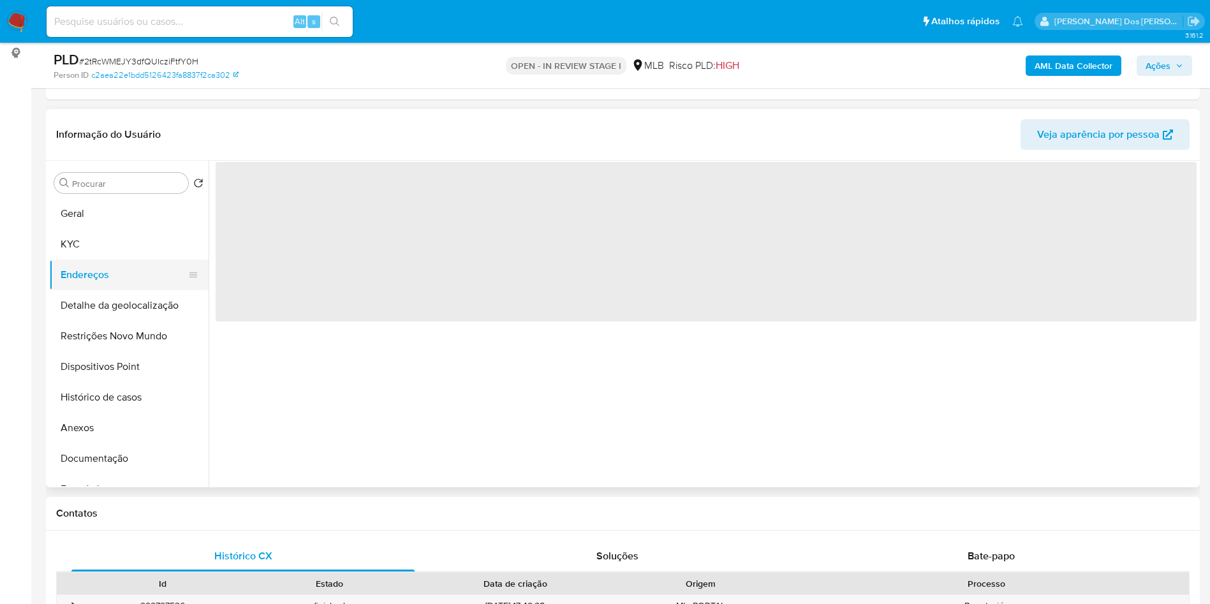
click at [107, 281] on button "Endereços" at bounding box center [123, 275] width 149 height 31
click at [122, 260] on button "KYC" at bounding box center [123, 244] width 149 height 31
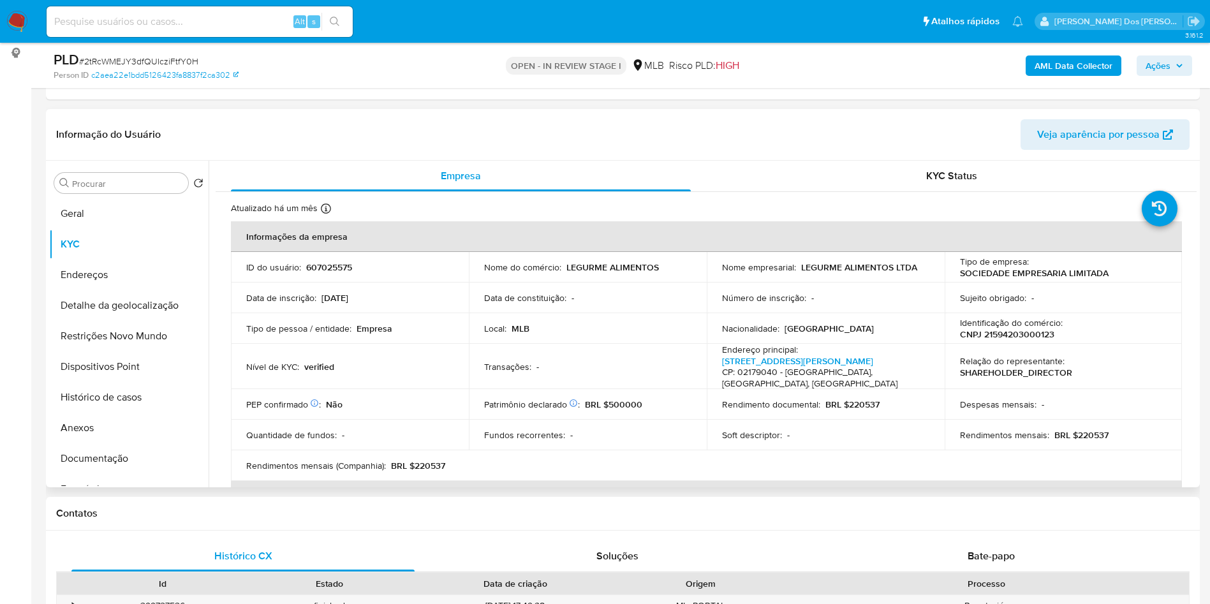
copy td "04950677926"
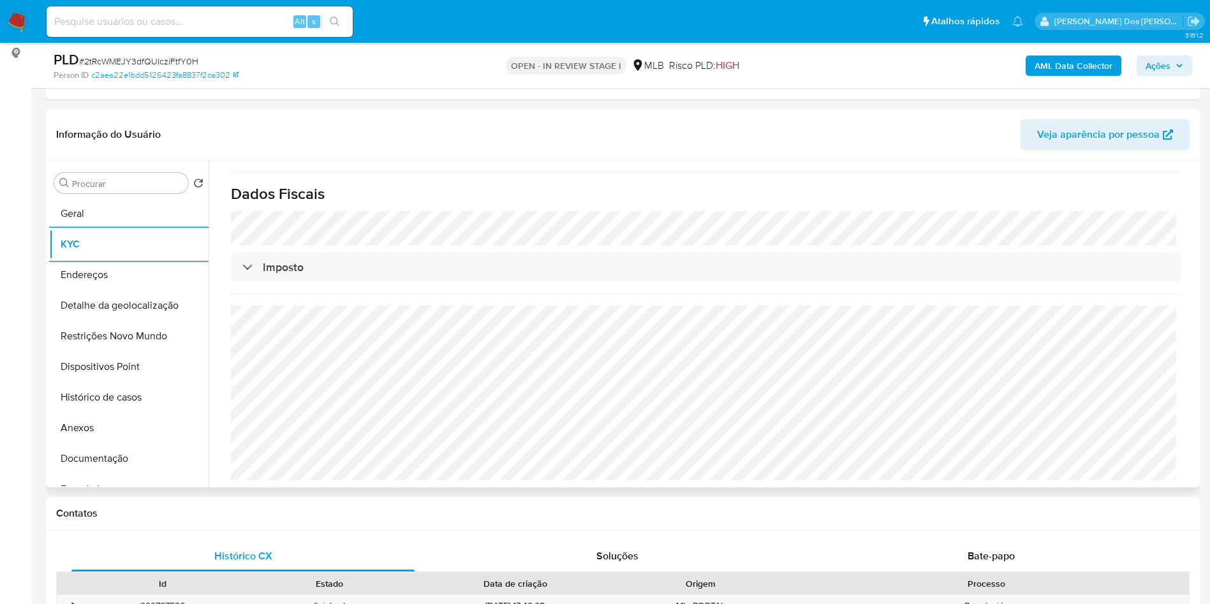
copy td "04950677926"
click at [98, 316] on button "Detalhe da geolocalização" at bounding box center [123, 305] width 149 height 31
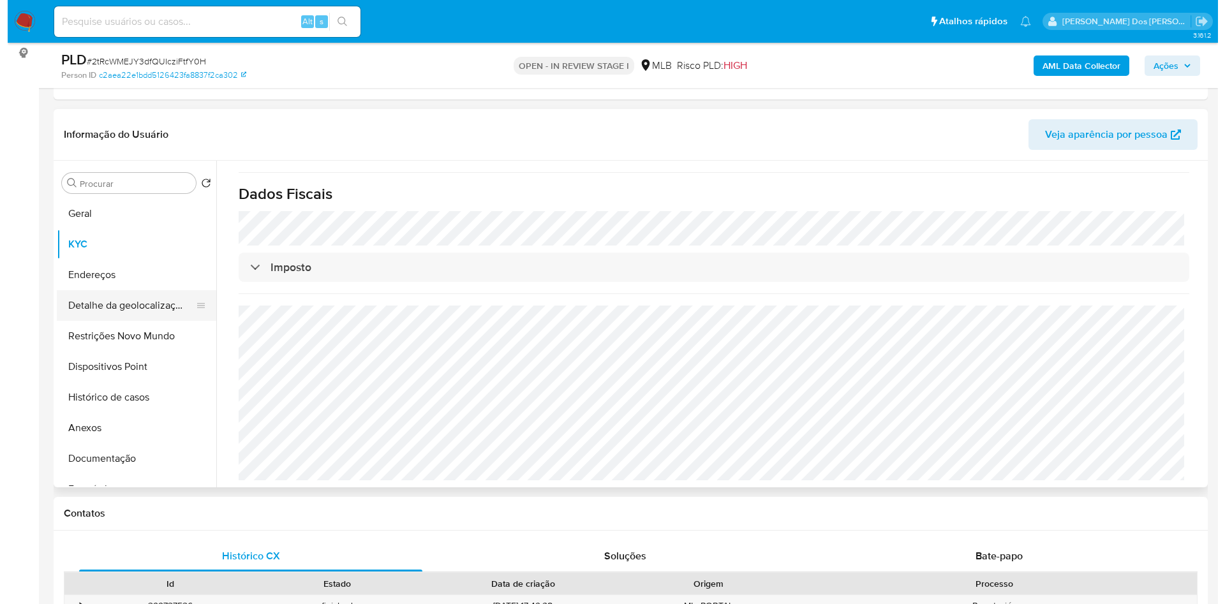
scroll to position [0, 0]
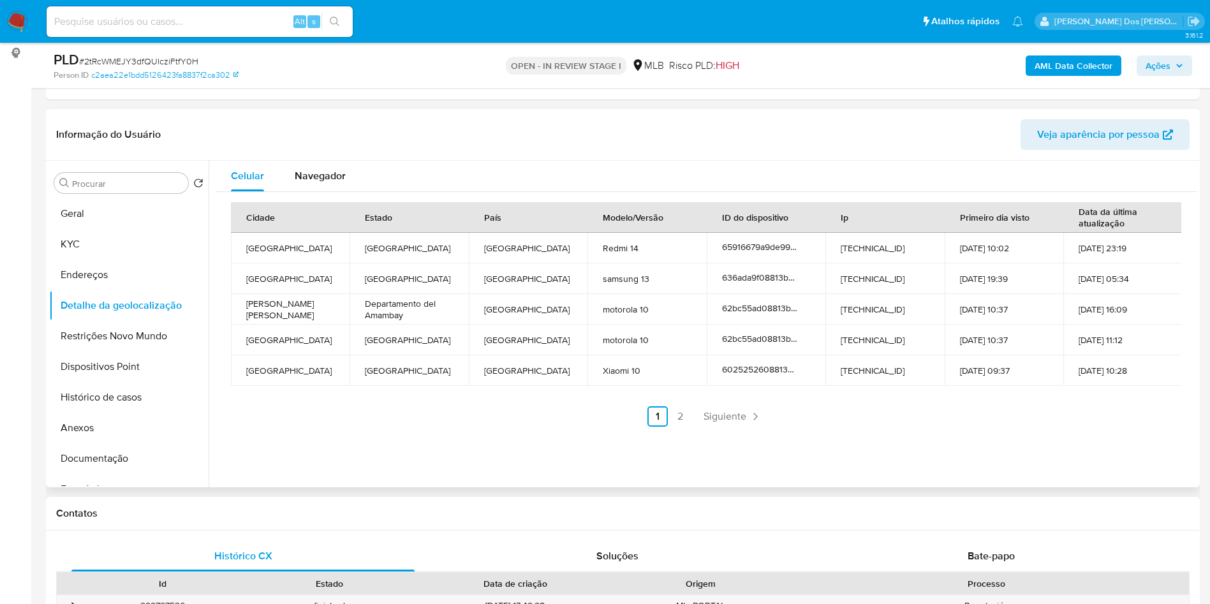
copy td "04950677926"
click at [117, 348] on button "Restrições Novo Mundo" at bounding box center [123, 336] width 149 height 31
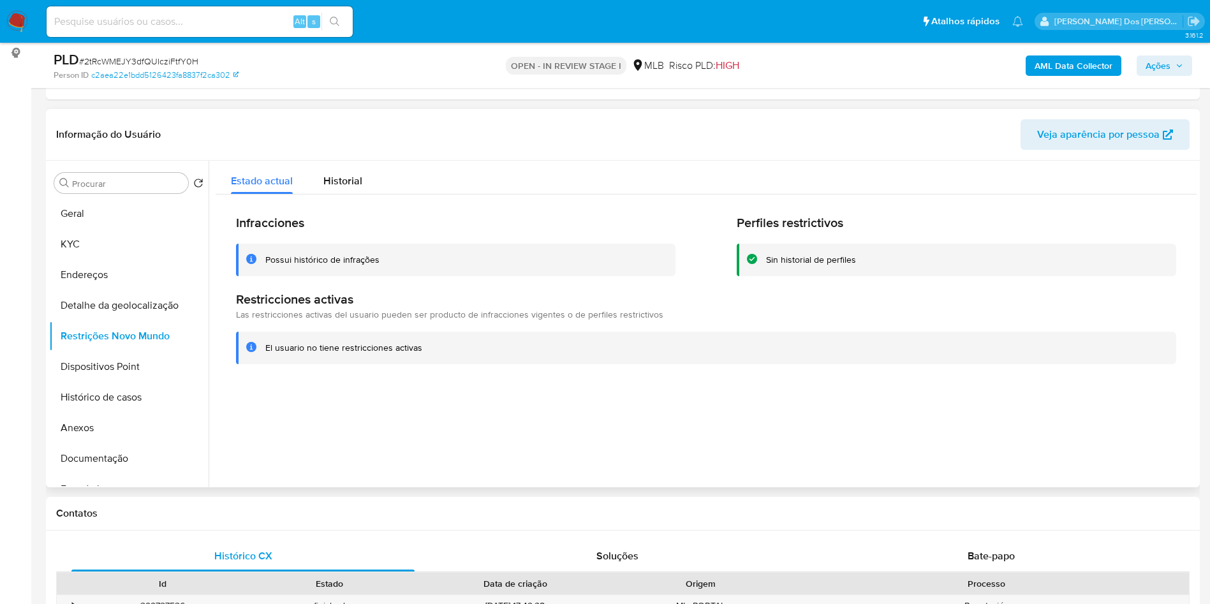
copy td "04950677926"
click at [119, 375] on button "Dispositivos Point" at bounding box center [123, 366] width 149 height 31
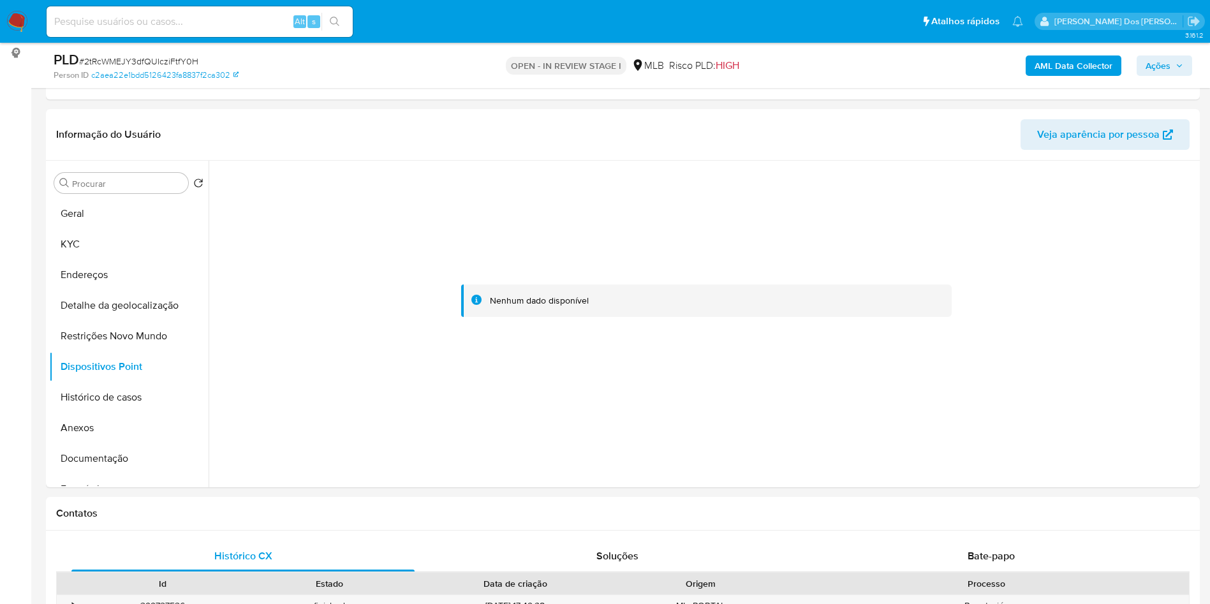
click at [1174, 71] on span "Ações" at bounding box center [1164, 66] width 38 height 18
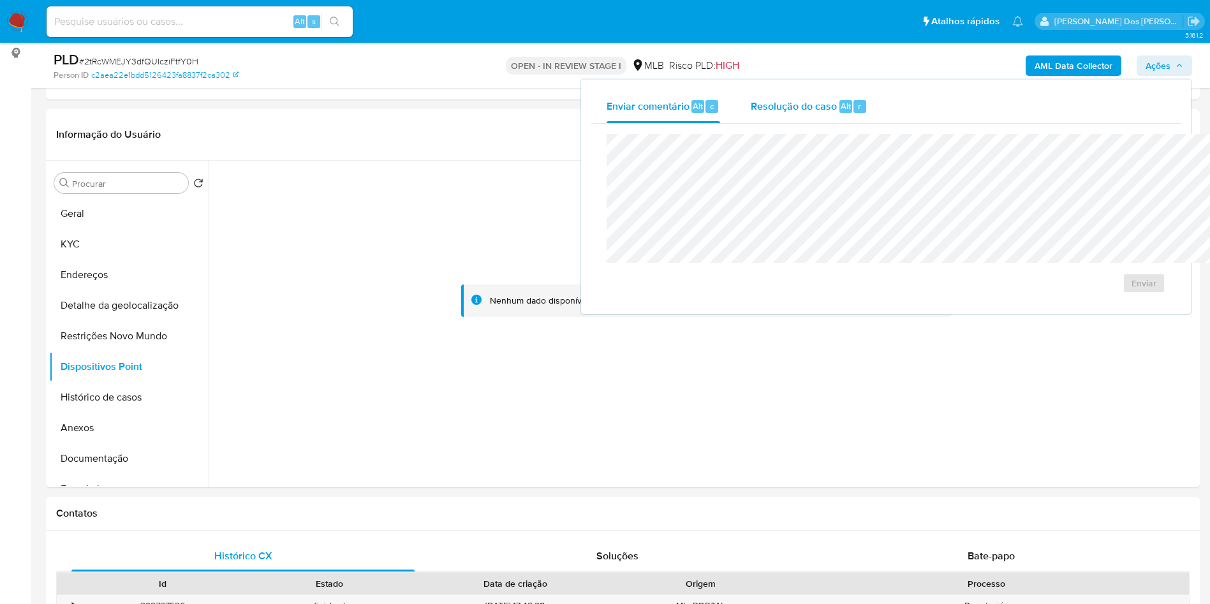
click at [751, 93] on div "Resolução do caso Alt r" at bounding box center [809, 106] width 117 height 33
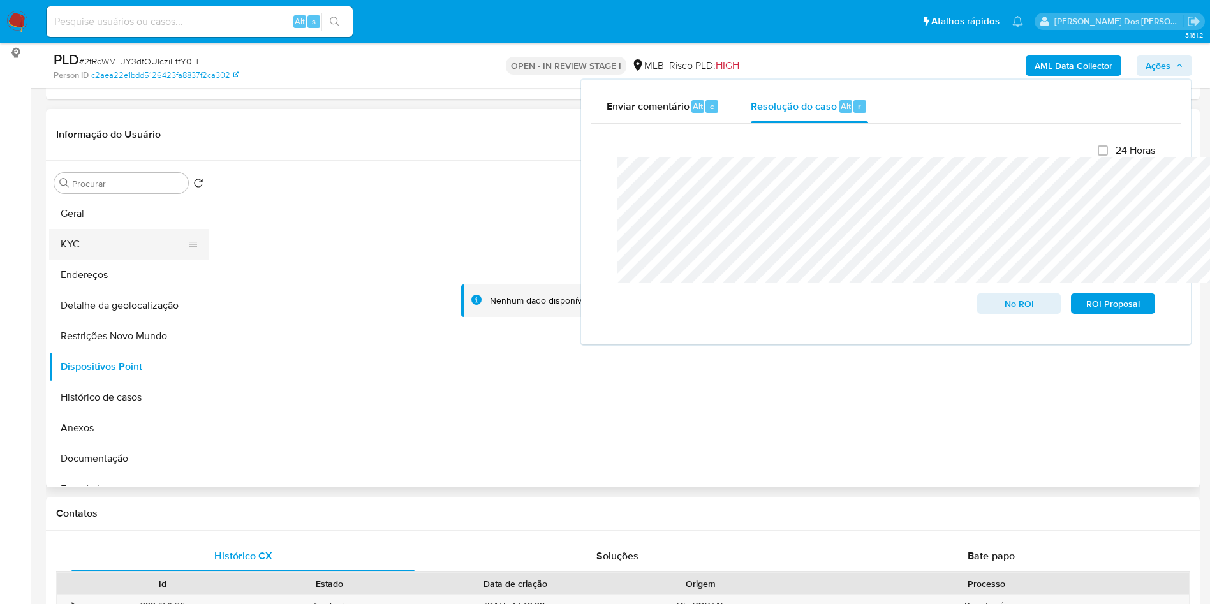
click at [84, 259] on button "KYC" at bounding box center [123, 244] width 149 height 31
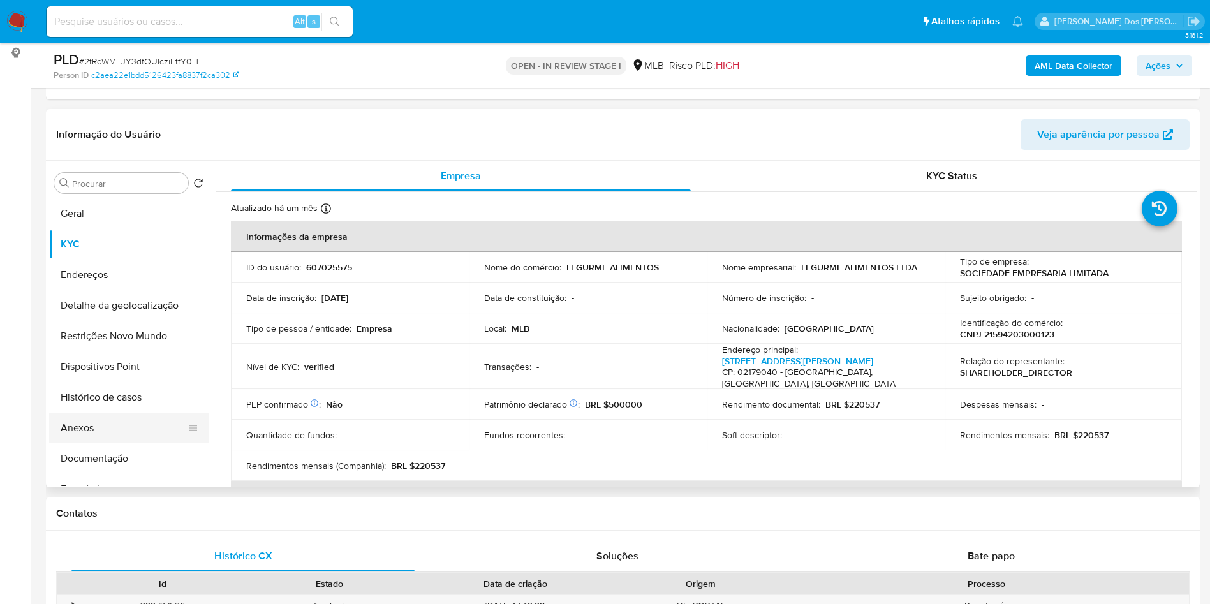
click at [161, 443] on button "Anexos" at bounding box center [123, 428] width 149 height 31
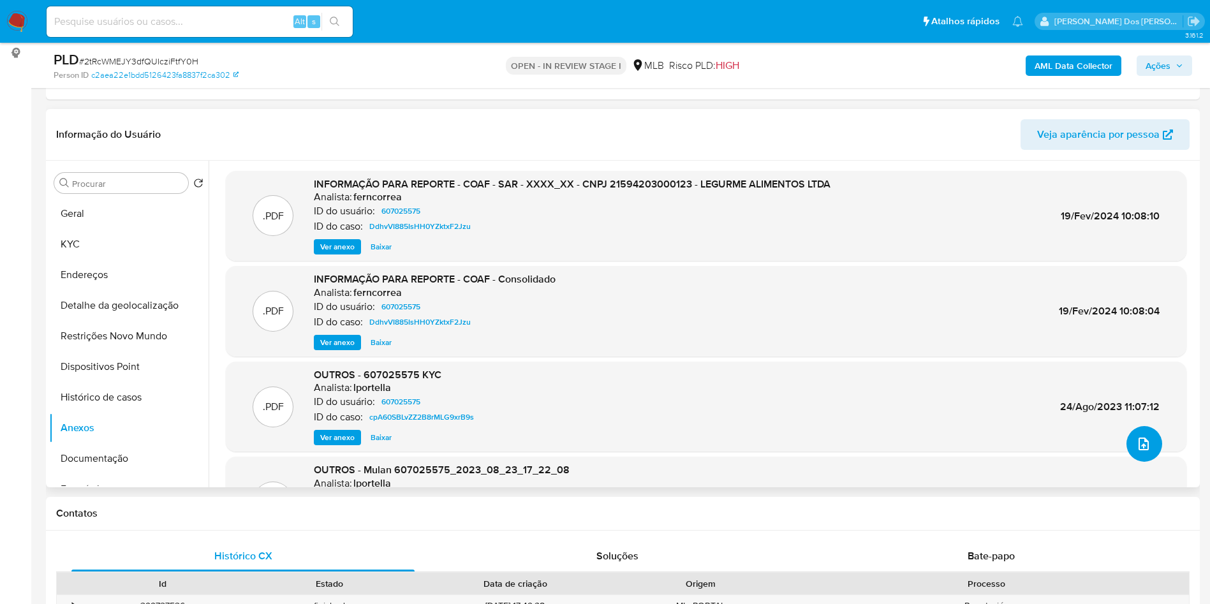
click at [1142, 452] on icon "upload-file" at bounding box center [1143, 443] width 15 height 15
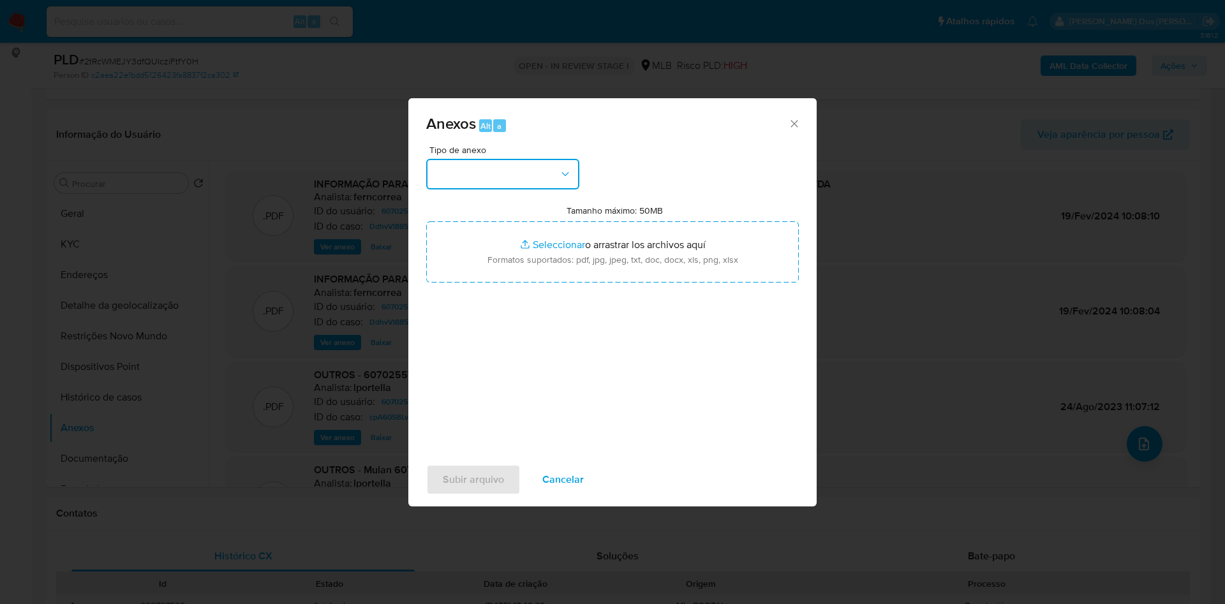
click at [493, 159] on button "button" at bounding box center [502, 174] width 153 height 31
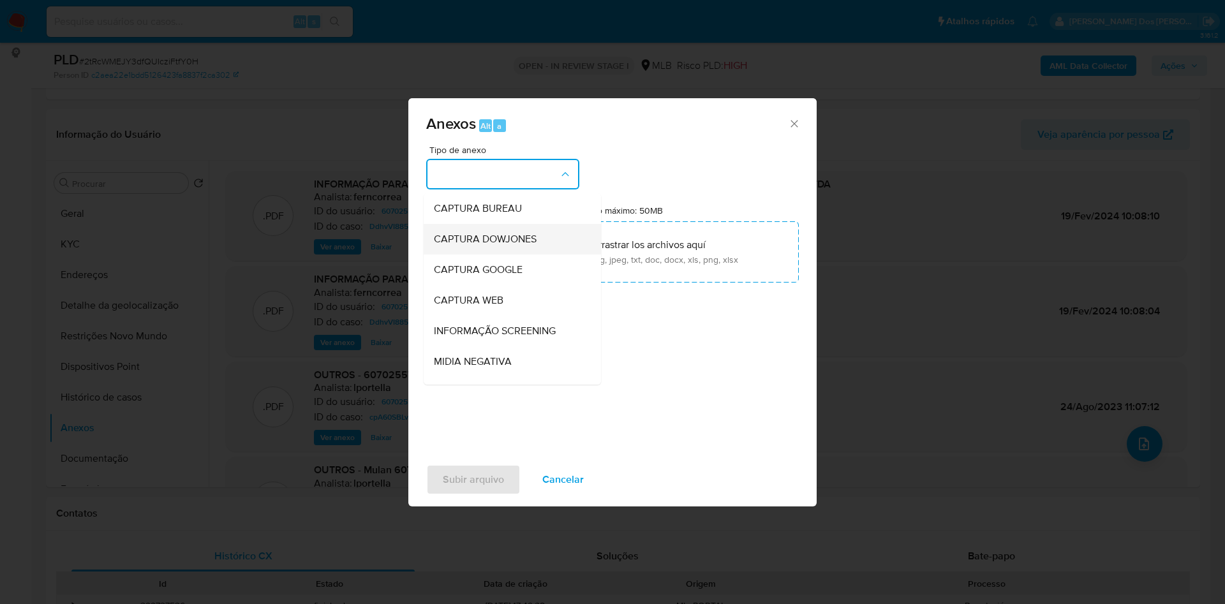
scroll to position [171, 0]
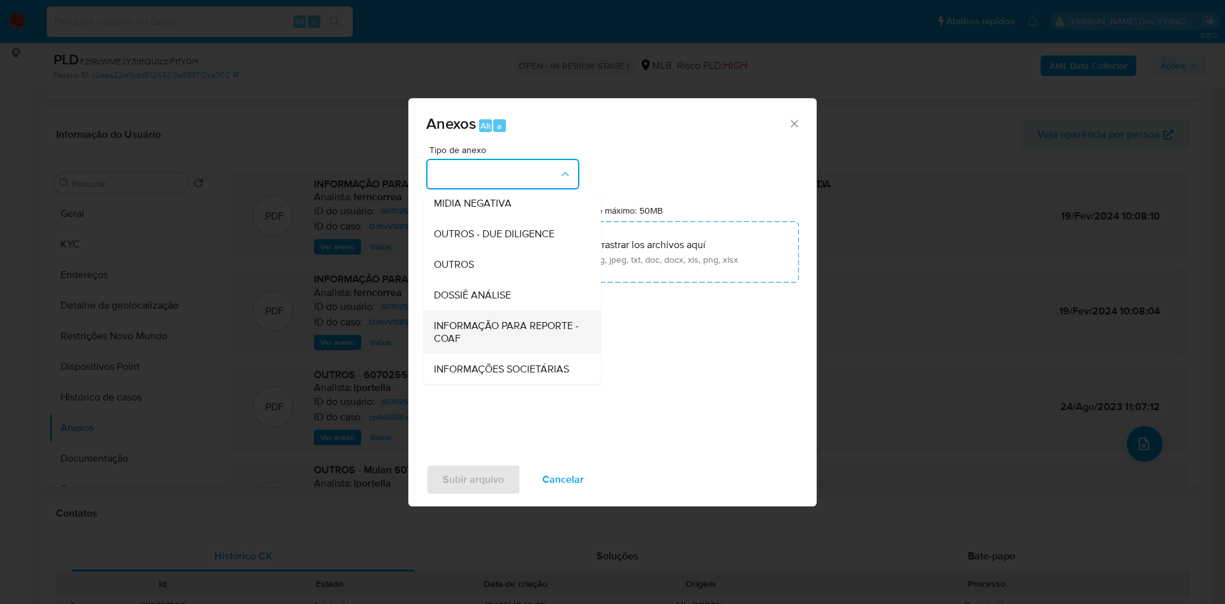
click at [479, 320] on span "INFORMAÇÃO PARA REPORTE - COAF" at bounding box center [508, 333] width 149 height 26
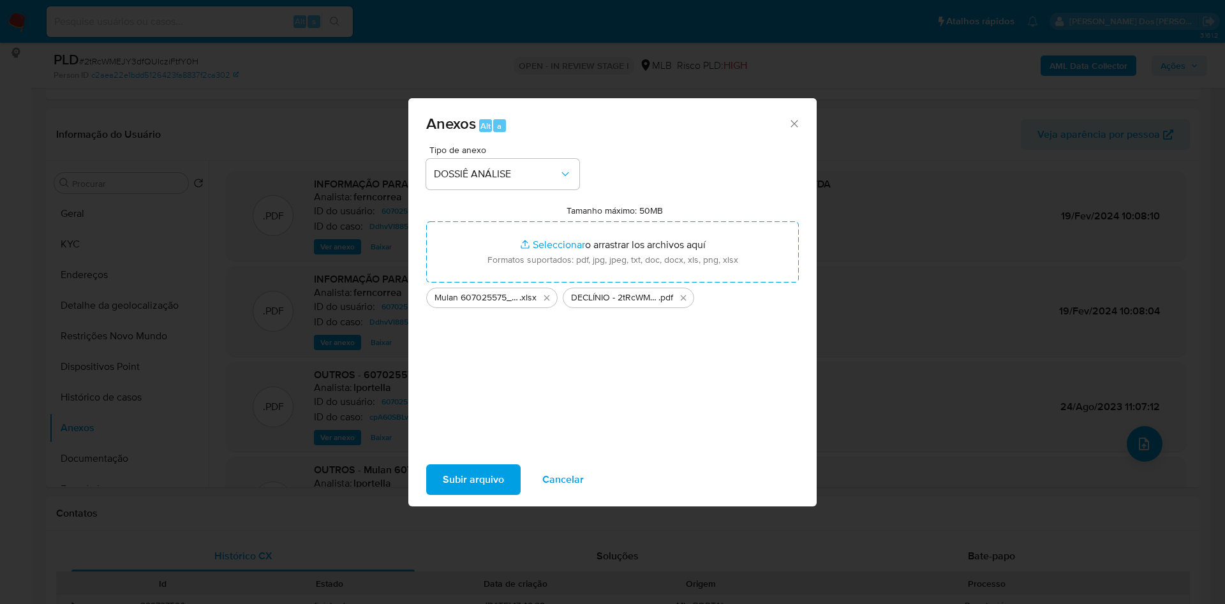
click at [443, 485] on span "Subir arquivo" at bounding box center [473, 480] width 61 height 28
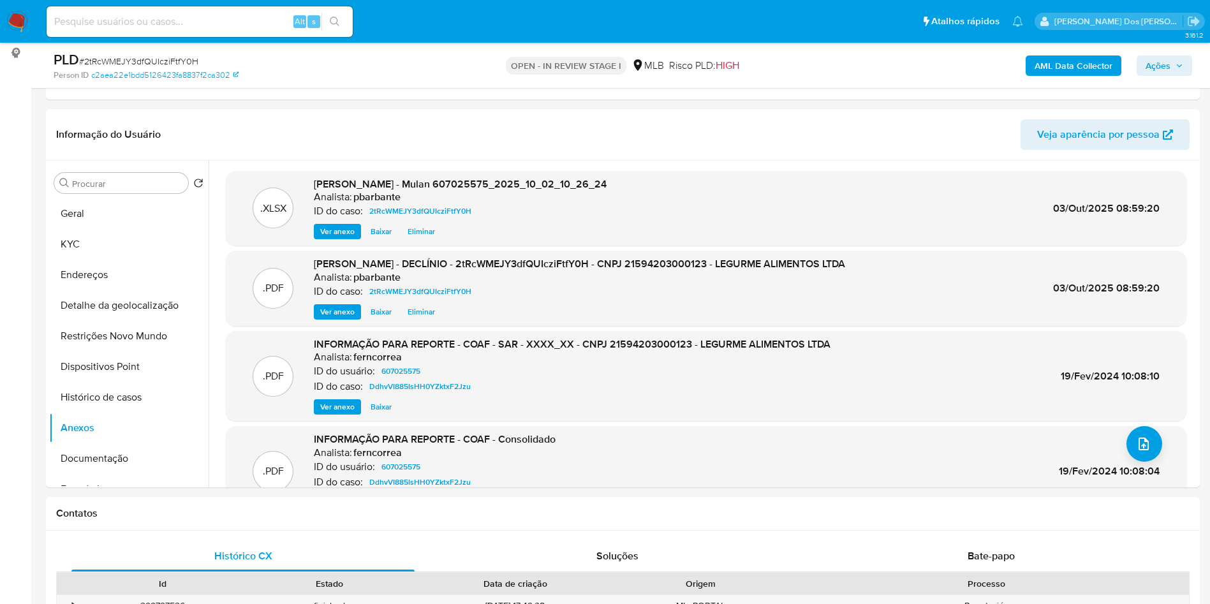
click at [1158, 58] on span "Ações" at bounding box center [1157, 65] width 25 height 20
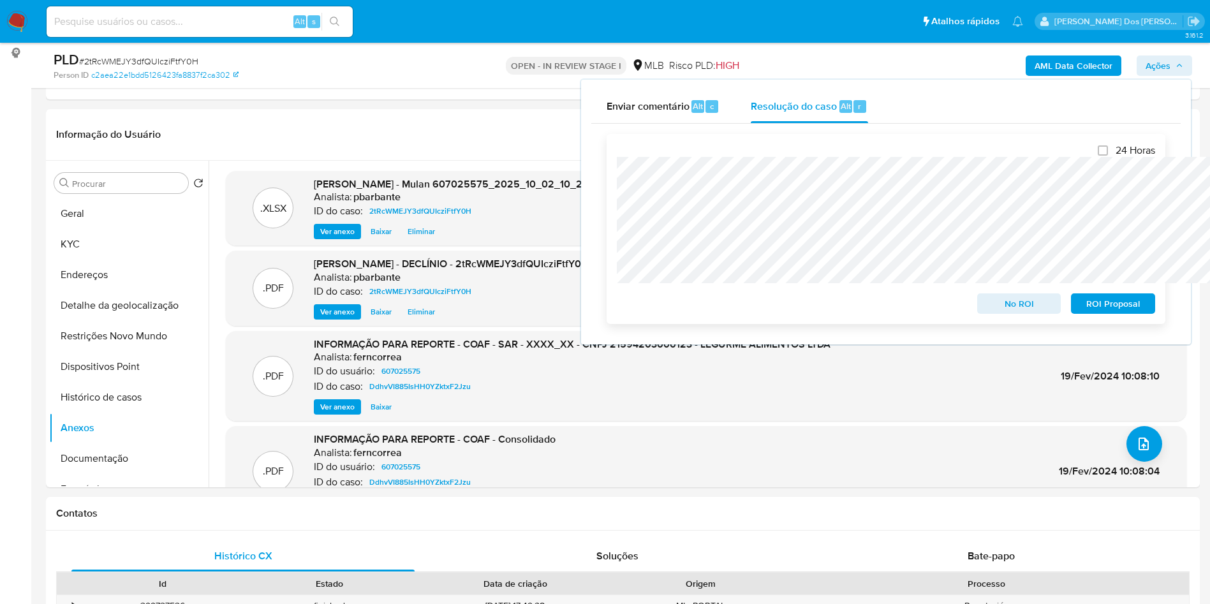
click at [1043, 308] on span "No ROI" at bounding box center [1019, 304] width 66 height 18
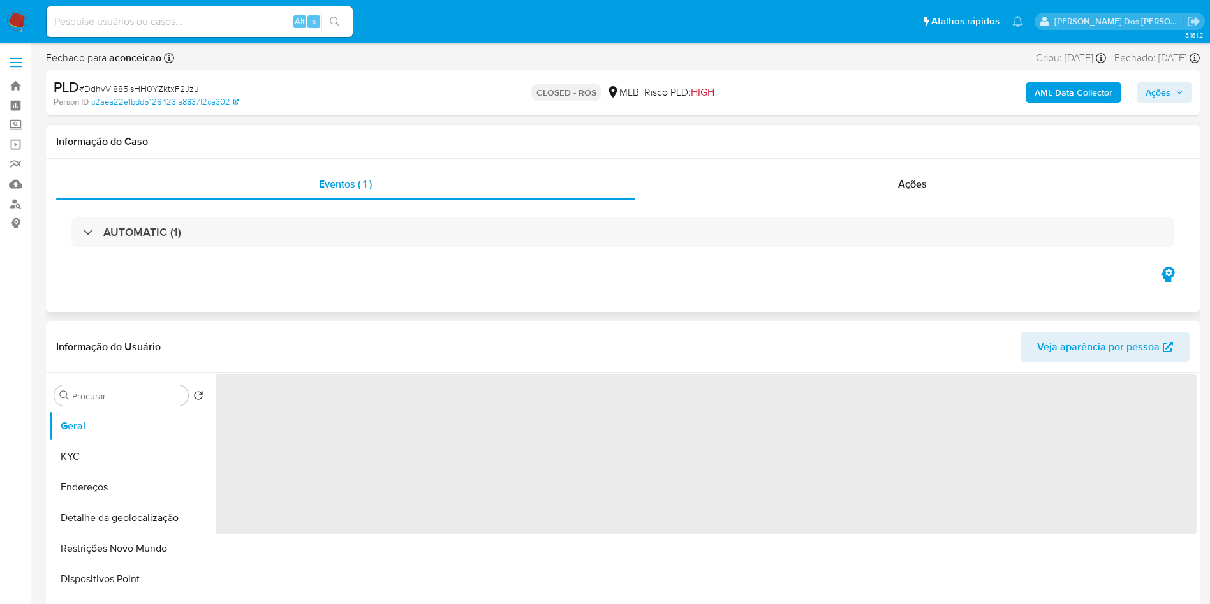
select select "10"
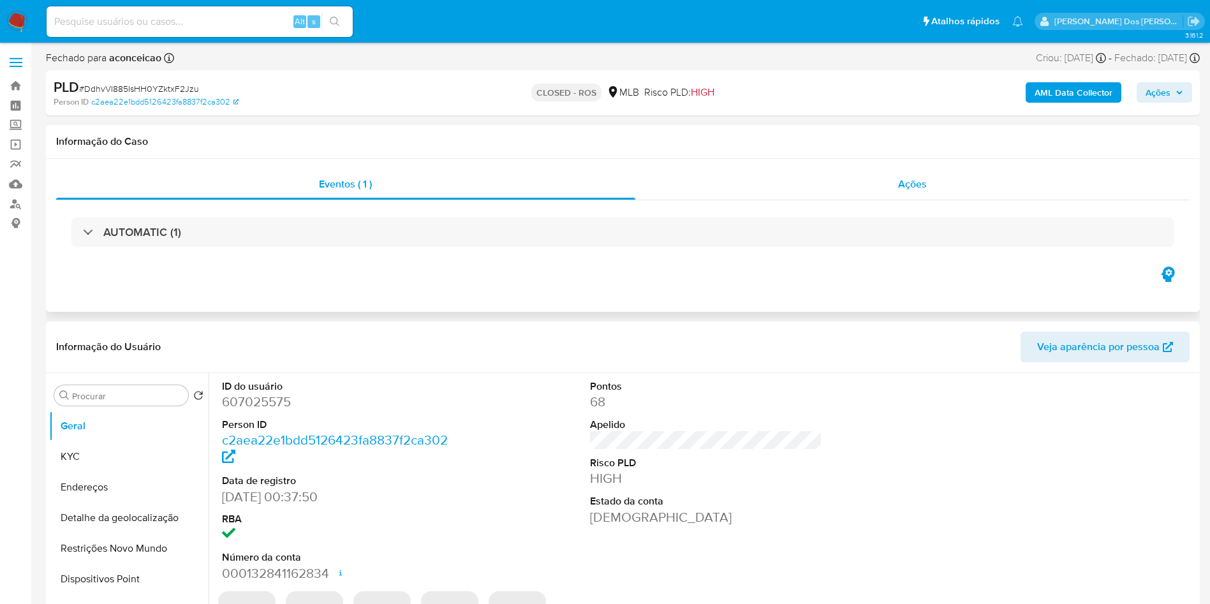
click at [897, 188] on div "Ações" at bounding box center [912, 184] width 555 height 31
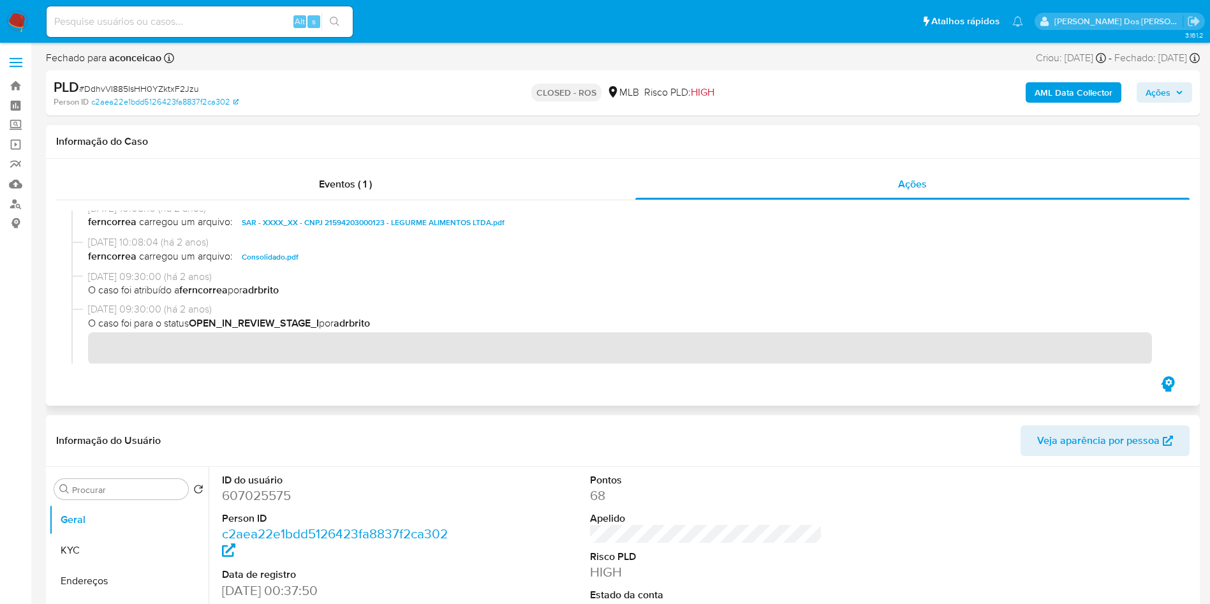
scroll to position [403, 0]
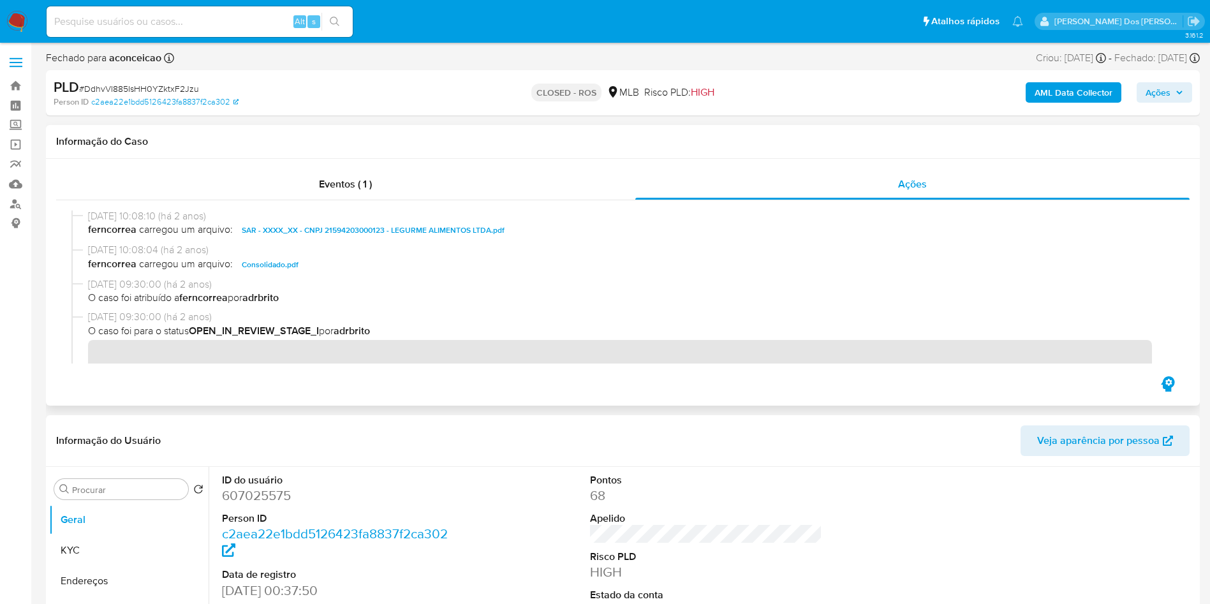
click at [379, 238] on span "SAR - XXXX_XX - CNPJ 21594203000123 - LEGURME ALIMENTOS LTDA.pdf" at bounding box center [373, 230] width 263 height 15
click at [170, 84] on span "# DdhvVI885IsHH0YZktxF2Jzu" at bounding box center [139, 88] width 120 height 13
copy span "DdhvVI885IsHH0YZktxF2Jzu"
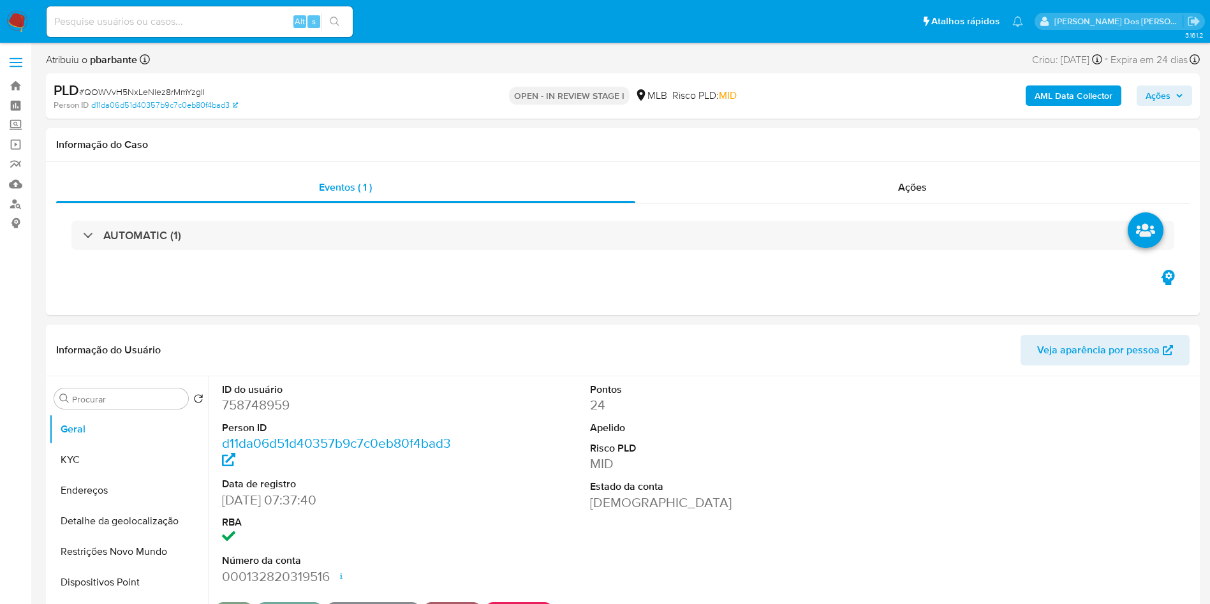
select select "10"
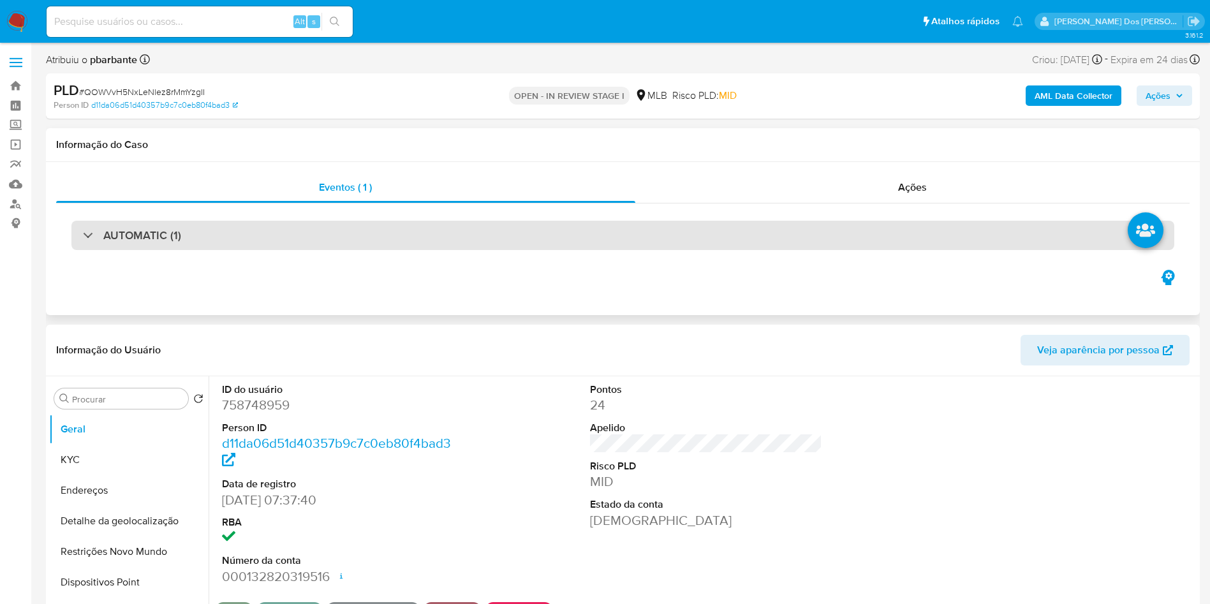
click at [291, 245] on div "AUTOMATIC (1)" at bounding box center [622, 235] width 1103 height 29
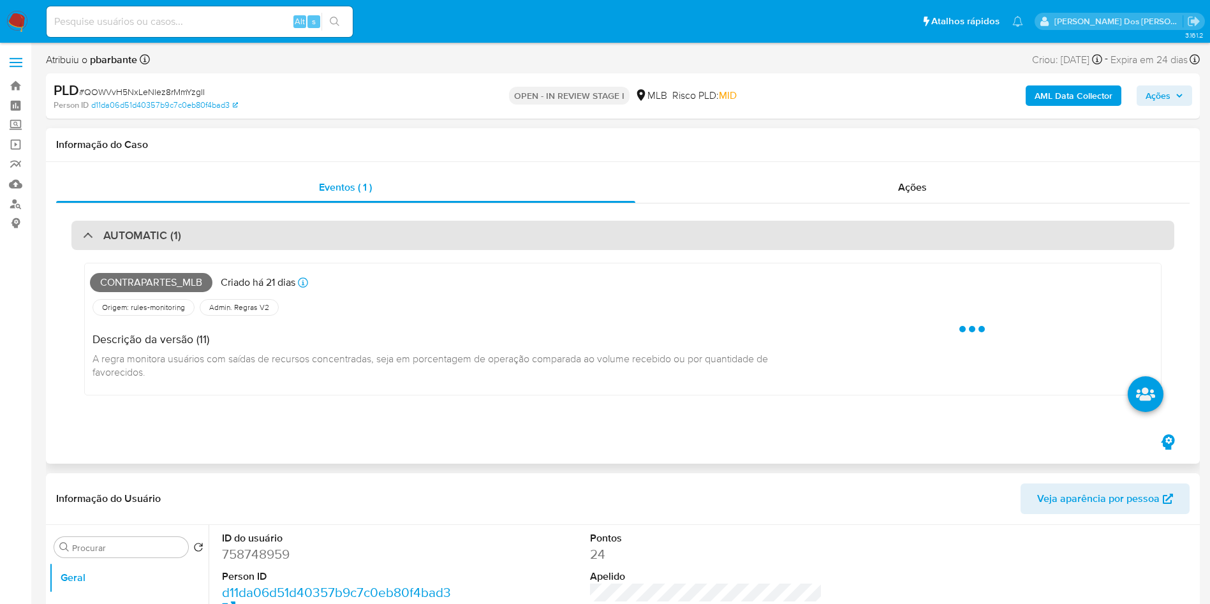
click at [291, 245] on div "AUTOMATIC (1)" at bounding box center [622, 235] width 1103 height 29
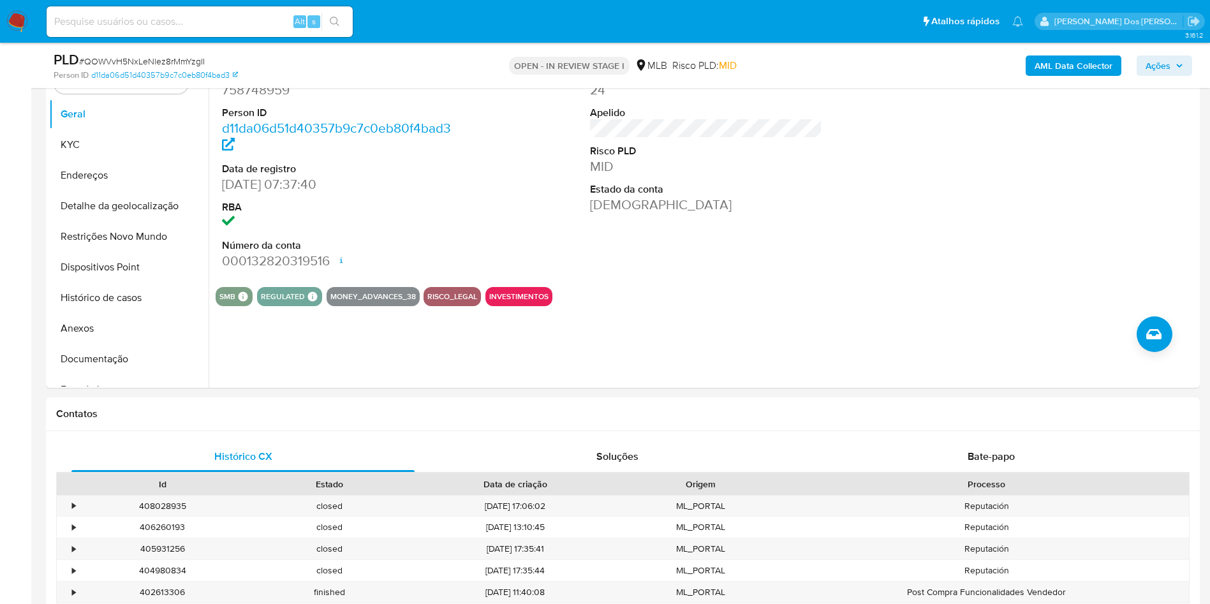
scroll to position [274, 0]
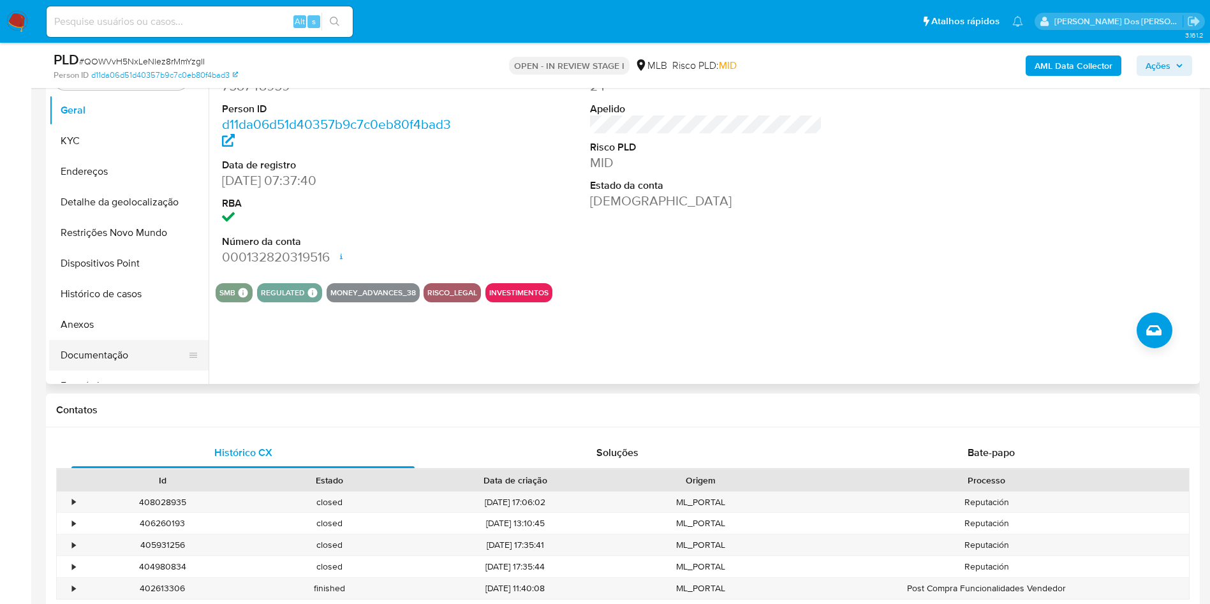
click at [93, 369] on button "Documentação" at bounding box center [123, 355] width 149 height 31
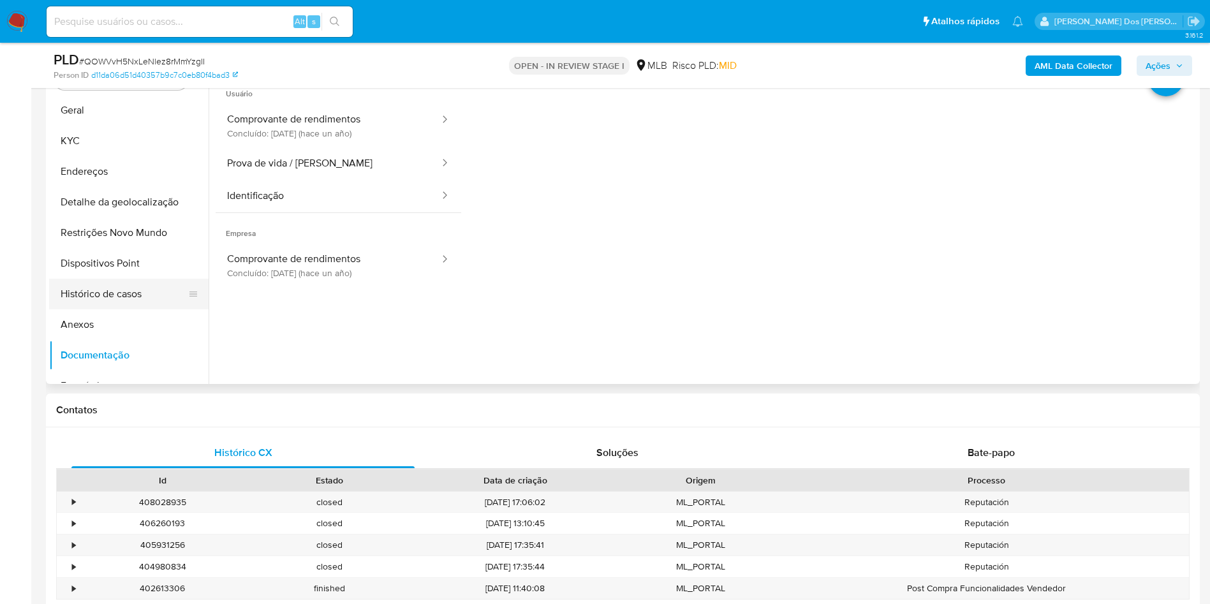
click at [122, 309] on button "Histórico de casos" at bounding box center [123, 294] width 149 height 31
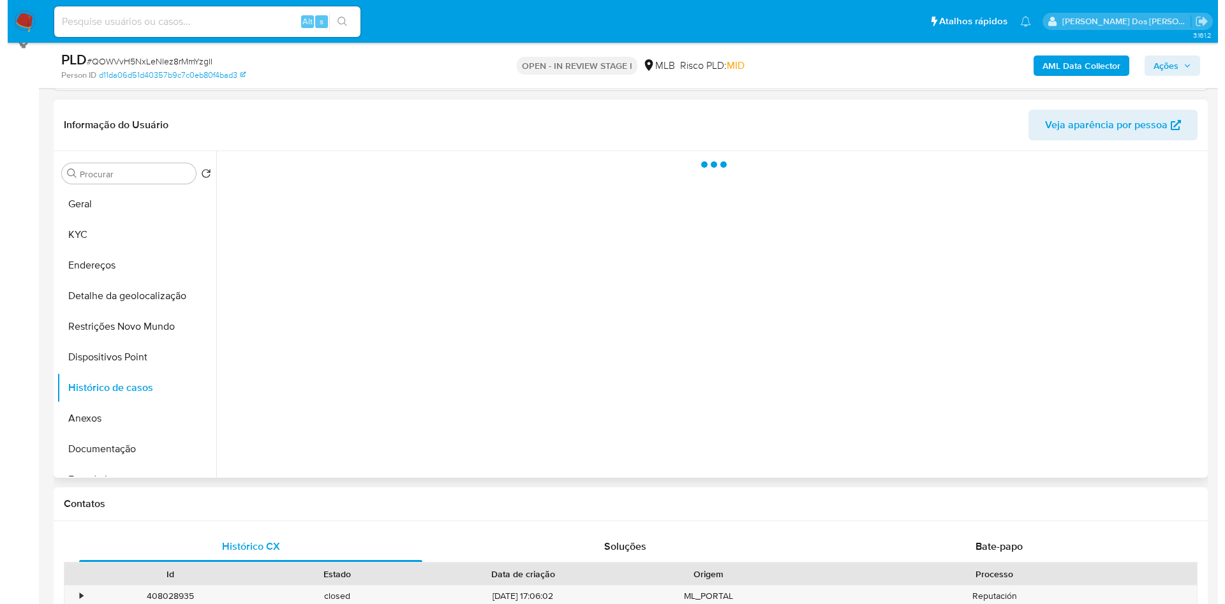
scroll to position [181, 0]
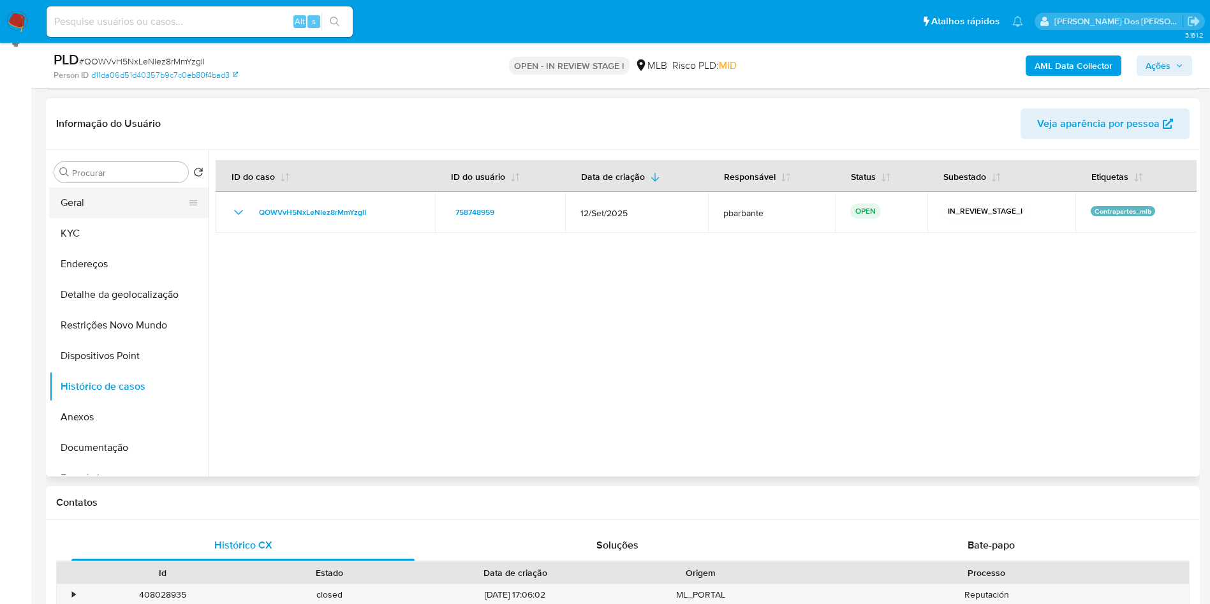
click at [121, 218] on button "Geral" at bounding box center [123, 203] width 149 height 31
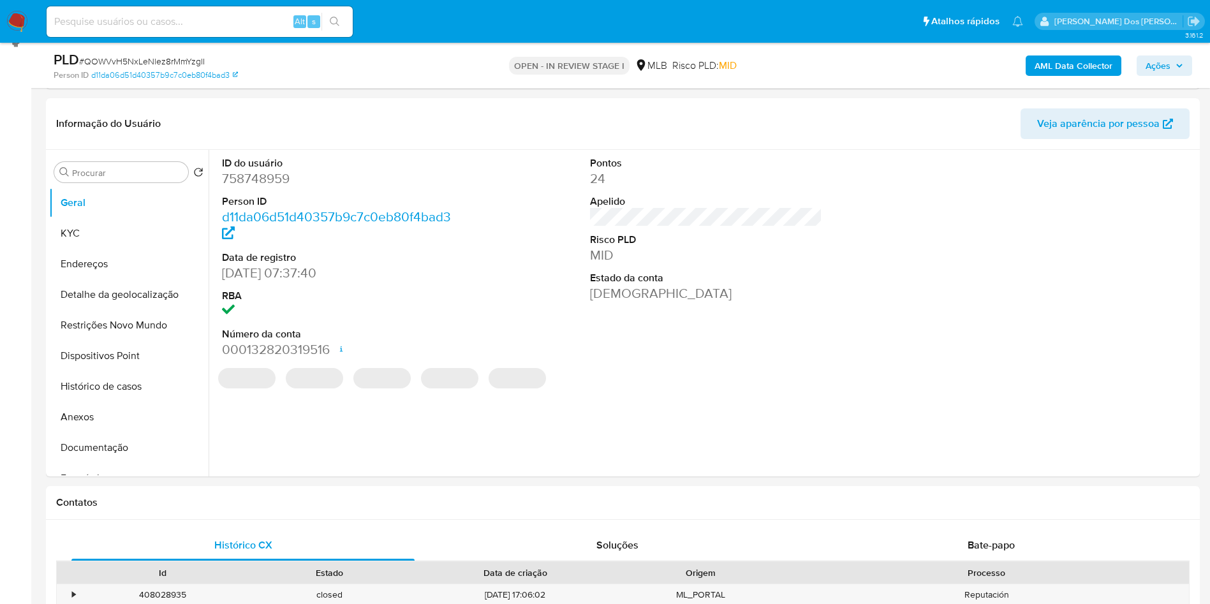
click at [281, 188] on dd "758748959" at bounding box center [338, 179] width 233 height 18
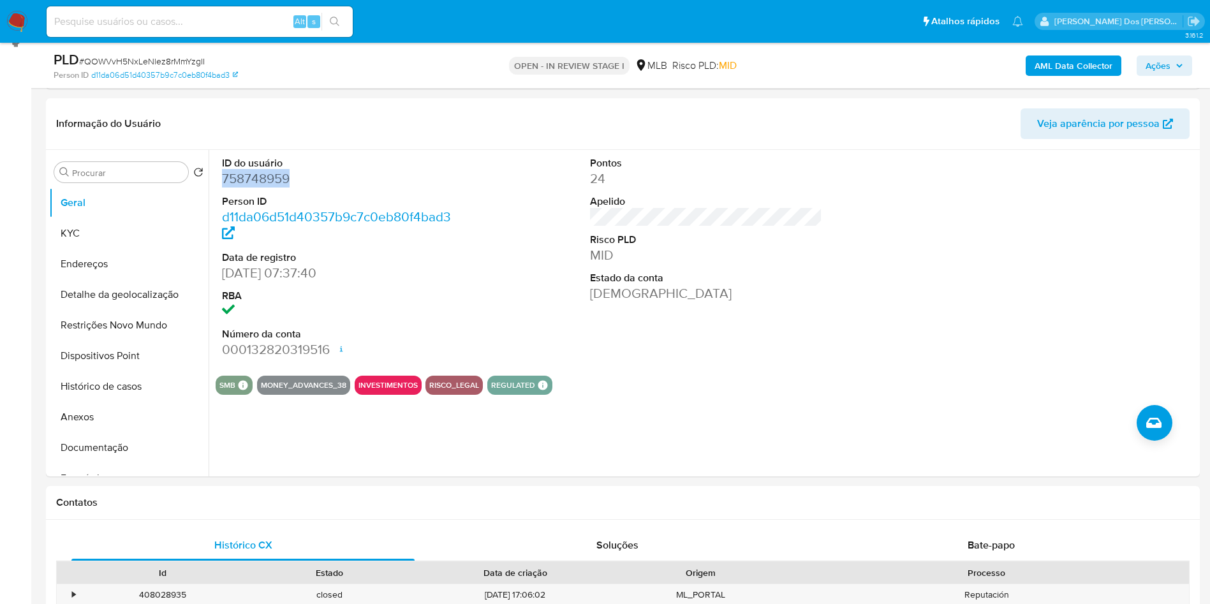
copy dd "758748959"
click at [1082, 68] on b "AML Data Collector" at bounding box center [1073, 65] width 78 height 20
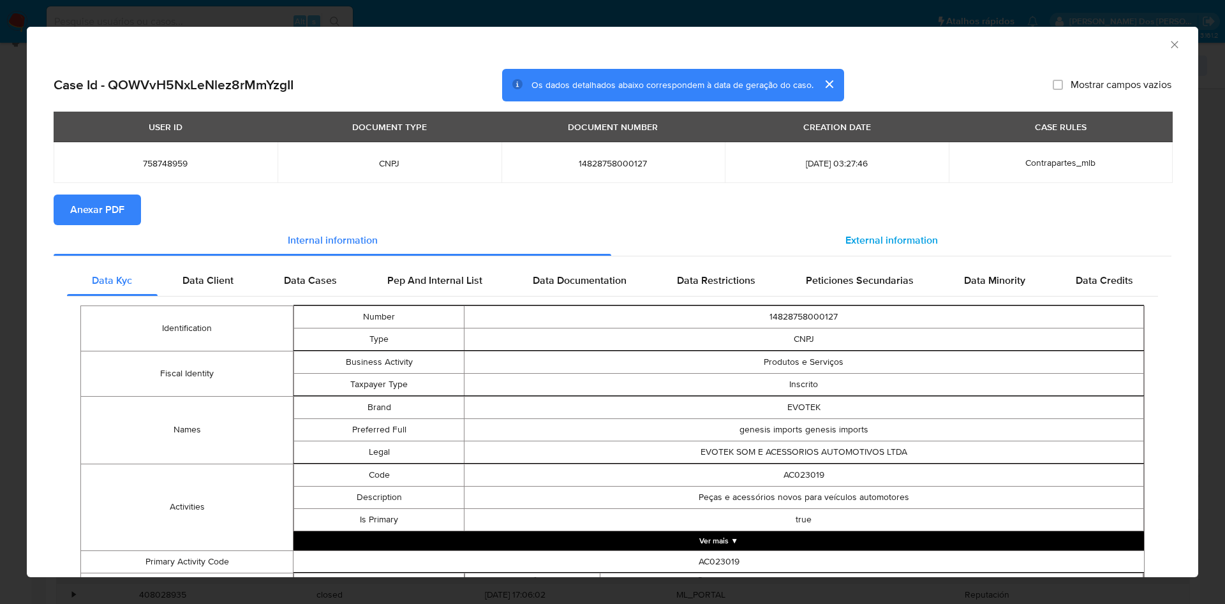
click at [823, 235] on div "External information" at bounding box center [891, 240] width 560 height 31
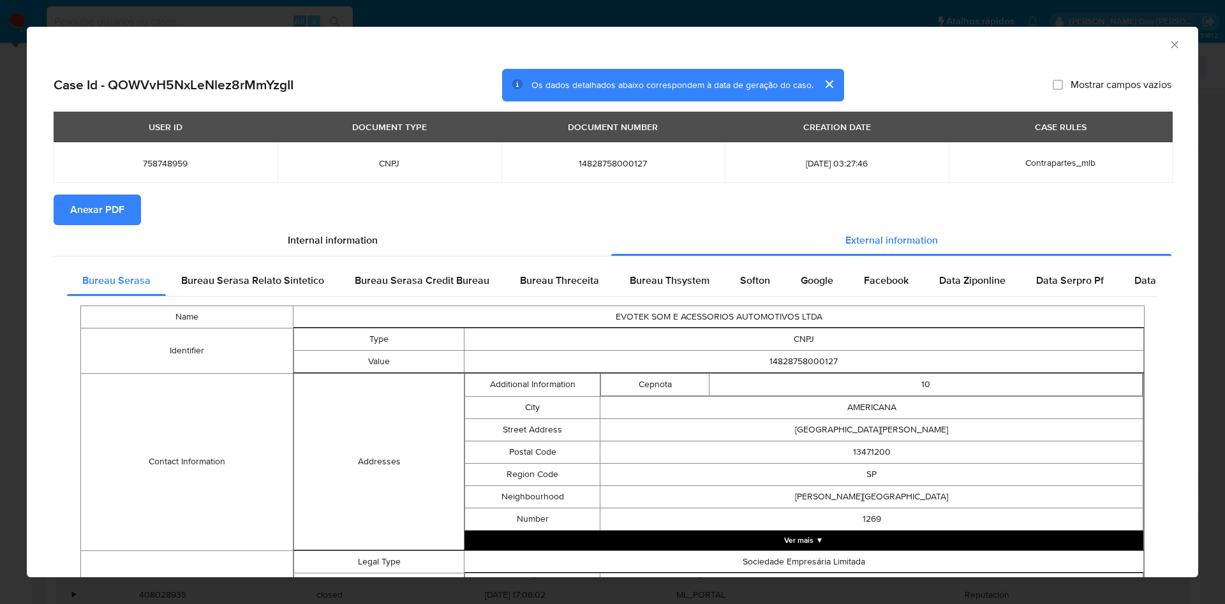
click at [115, 216] on span "Anexar PDF" at bounding box center [97, 210] width 54 height 28
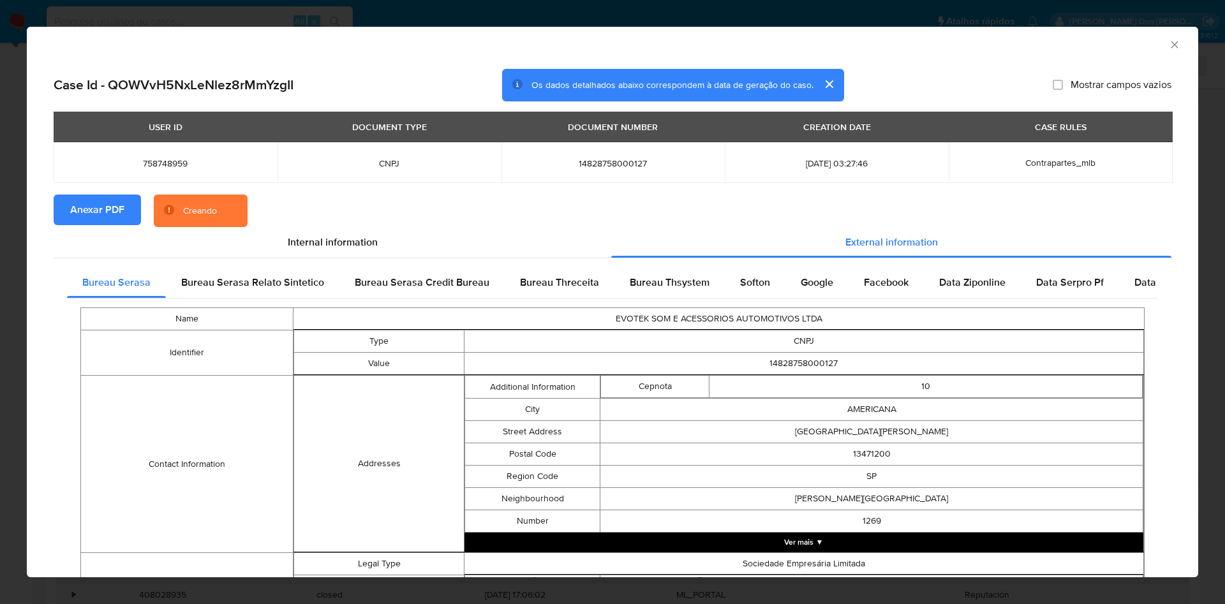
scroll to position [419, 0]
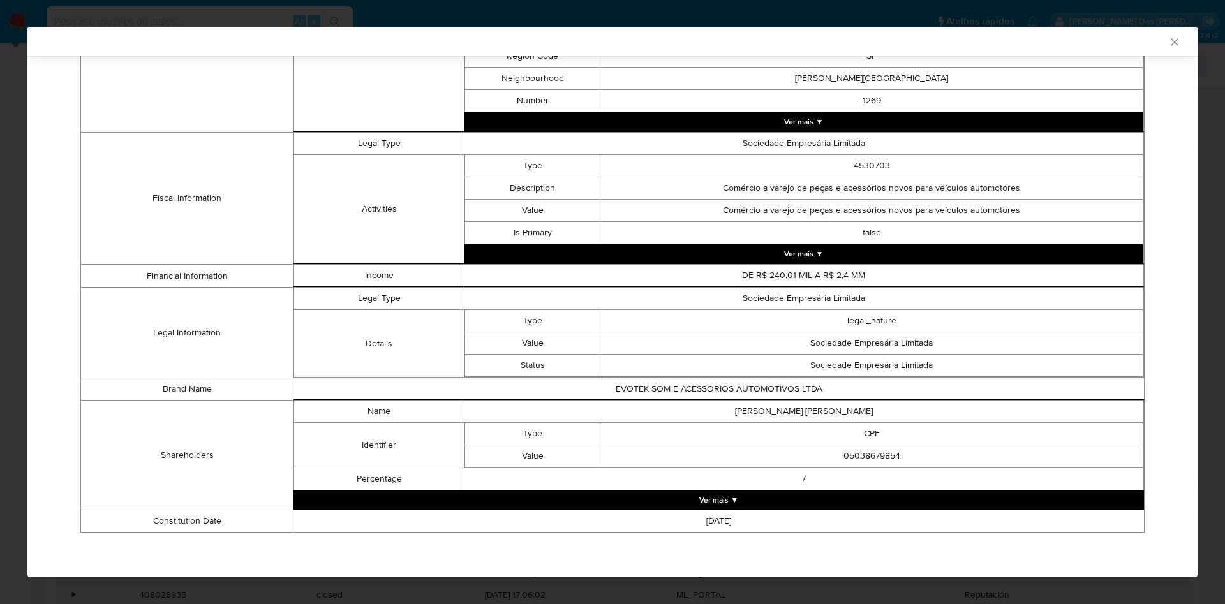
click at [746, 495] on button "Ver mais ▼" at bounding box center [718, 499] width 850 height 19
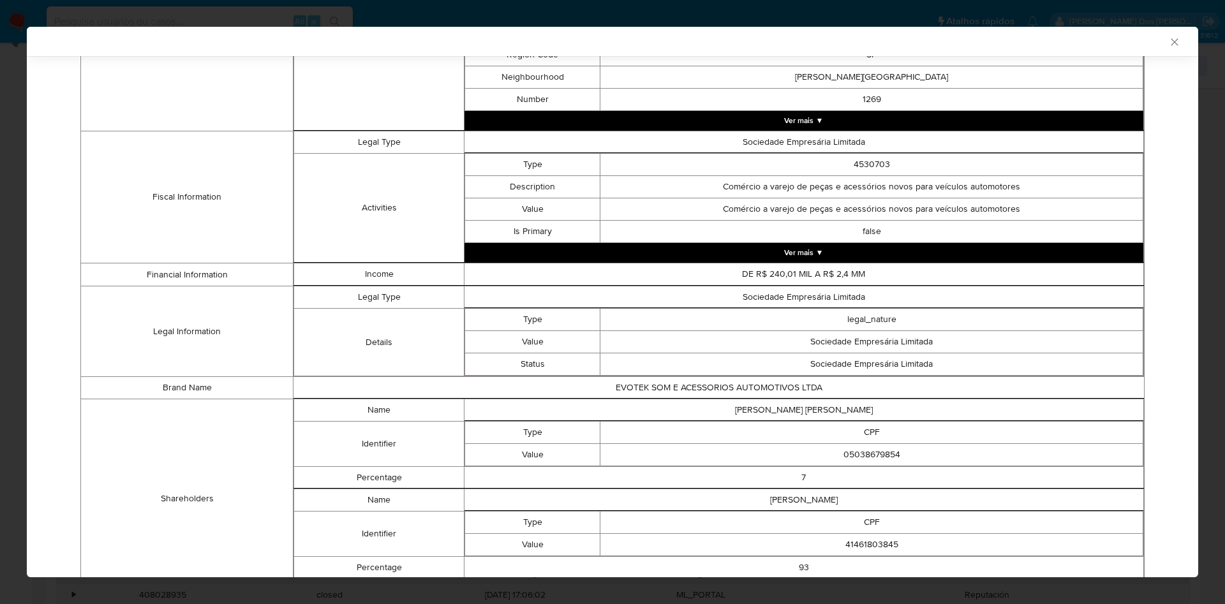
scroll to position [509, 0]
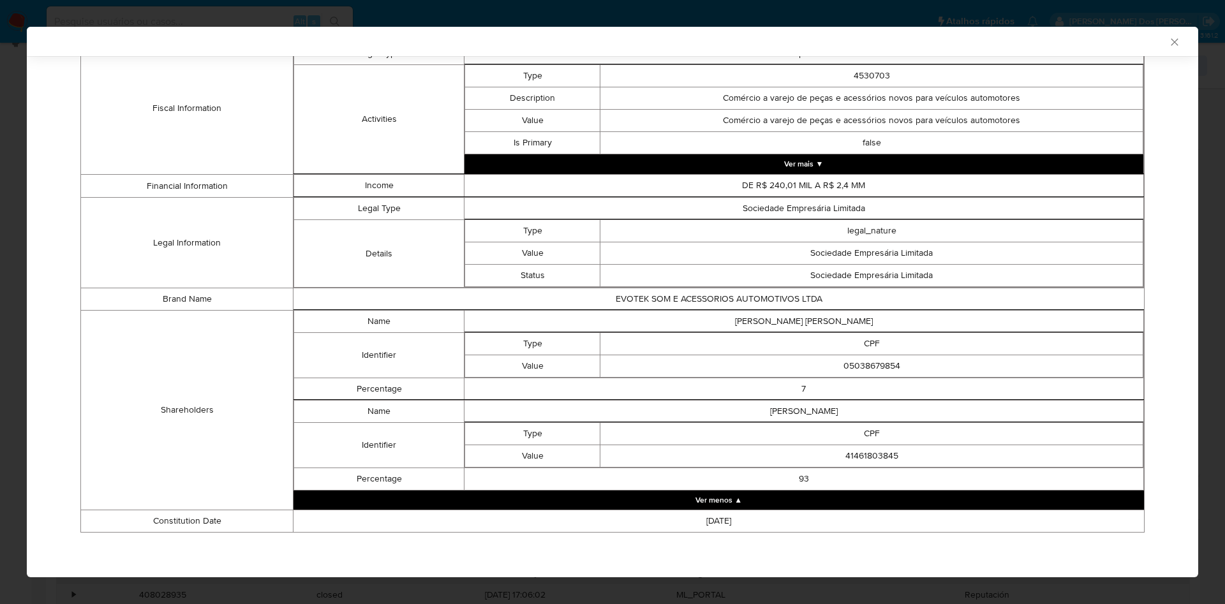
click at [875, 364] on td "05038679854" at bounding box center [871, 366] width 543 height 22
copy td "05038679854"
click at [875, 364] on td "05038679854" at bounding box center [871, 366] width 543 height 22
click at [867, 458] on td "41461803845" at bounding box center [871, 456] width 543 height 22
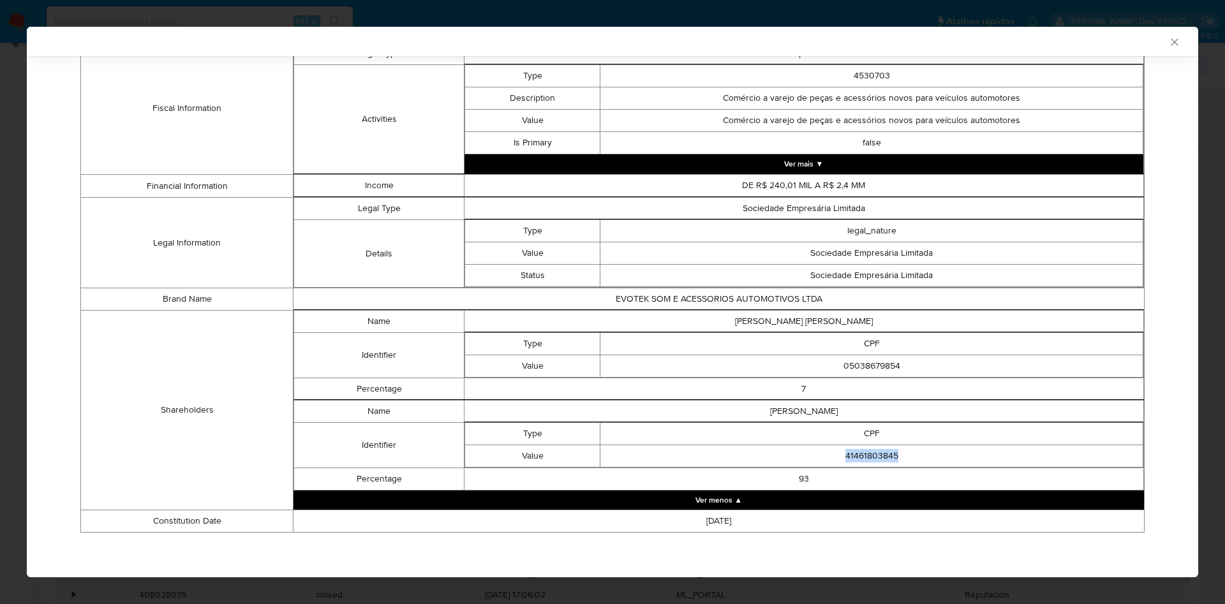
copy td "41461803845"
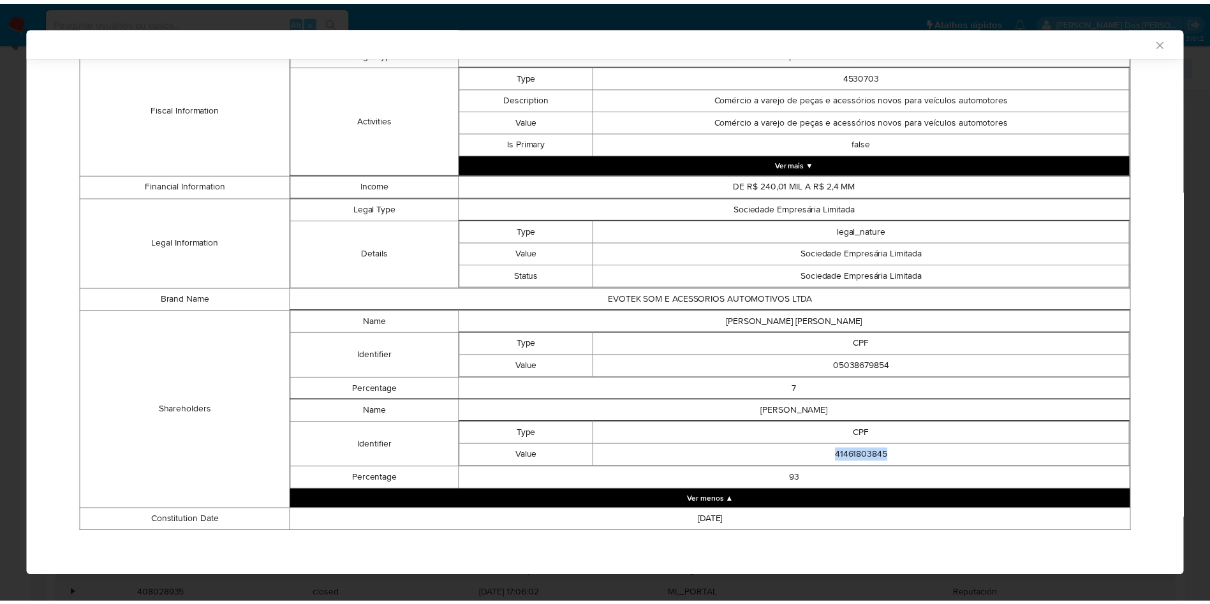
scroll to position [506, 0]
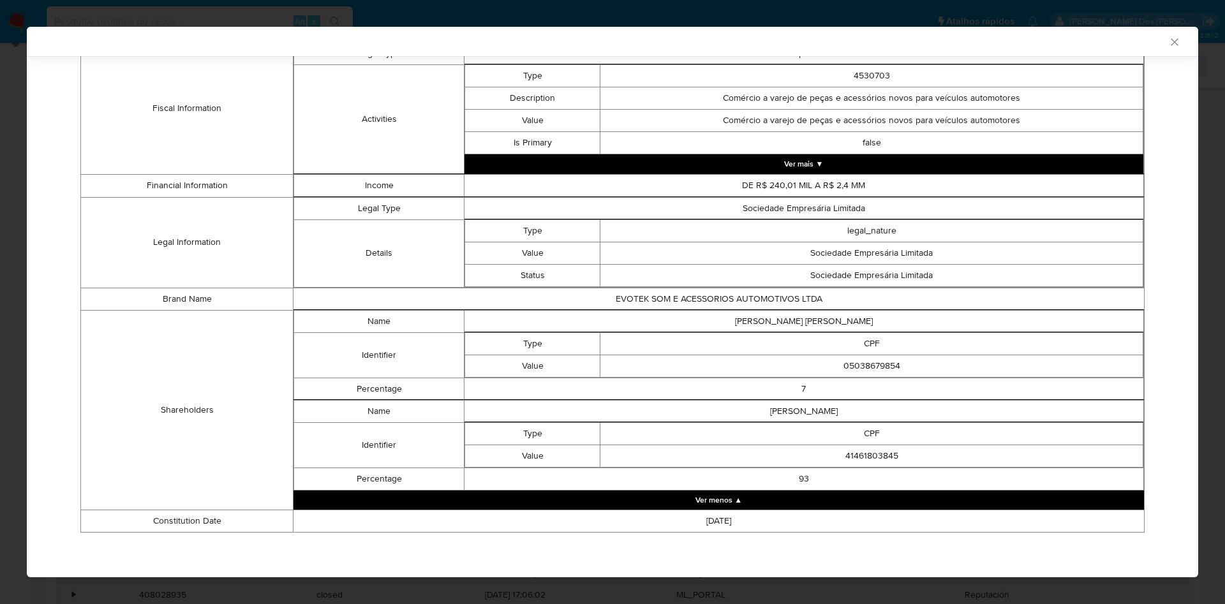
click at [857, 356] on td "05038679854" at bounding box center [871, 366] width 543 height 22
copy td "05038679854"
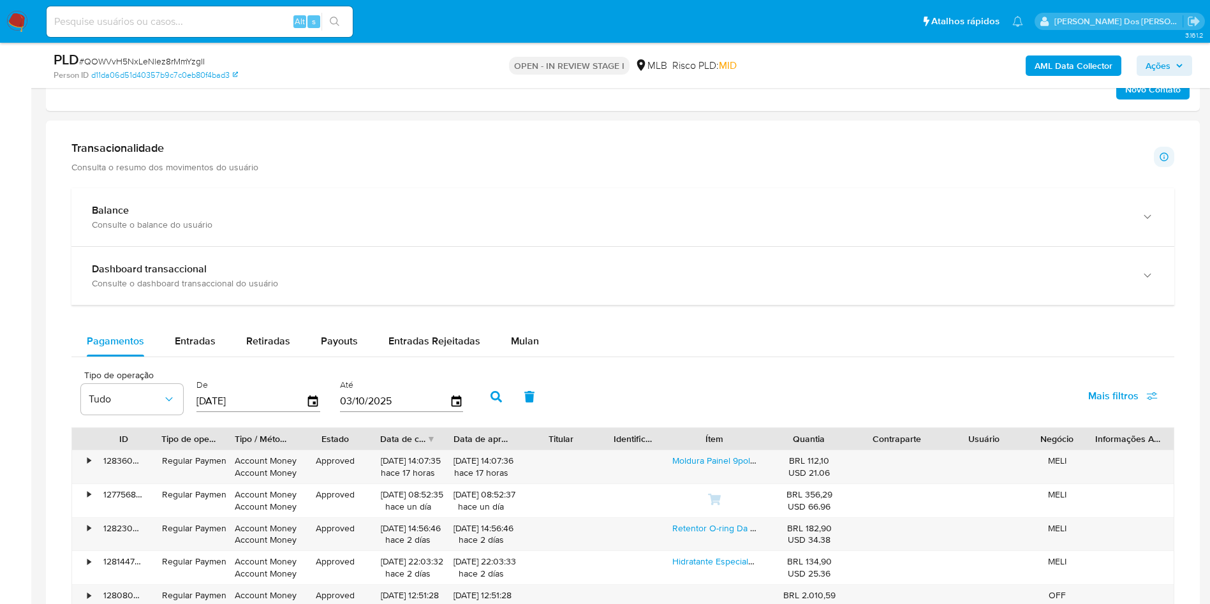
scroll to position [837, 0]
click at [195, 347] on span "Entradas" at bounding box center [195, 339] width 41 height 15
select select "10"
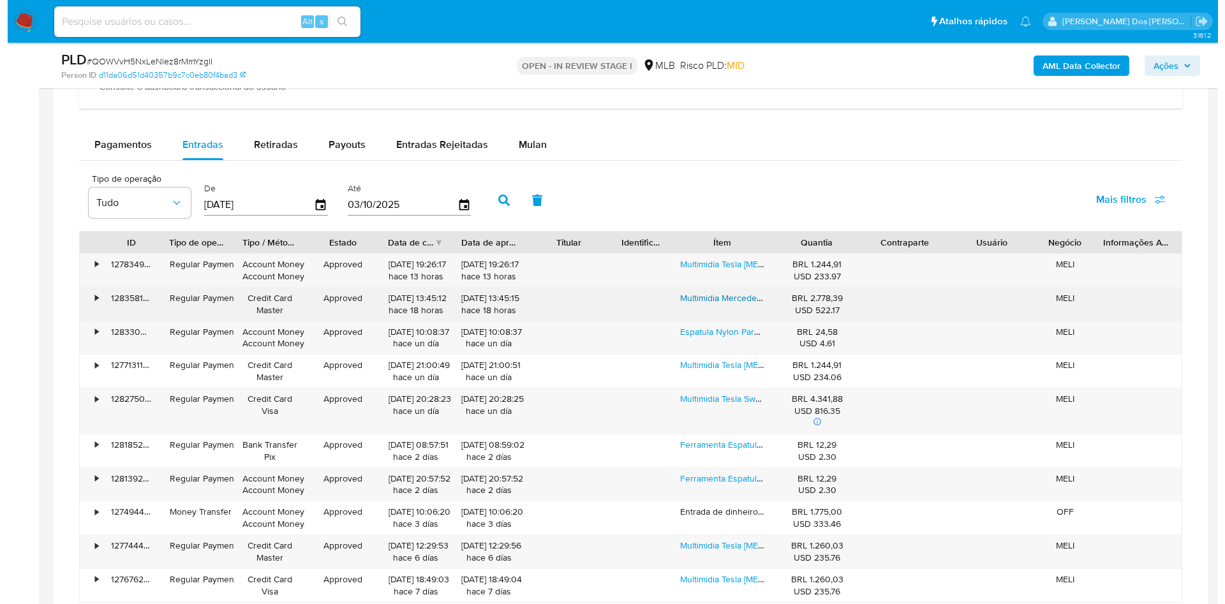
scroll to position [1033, 0]
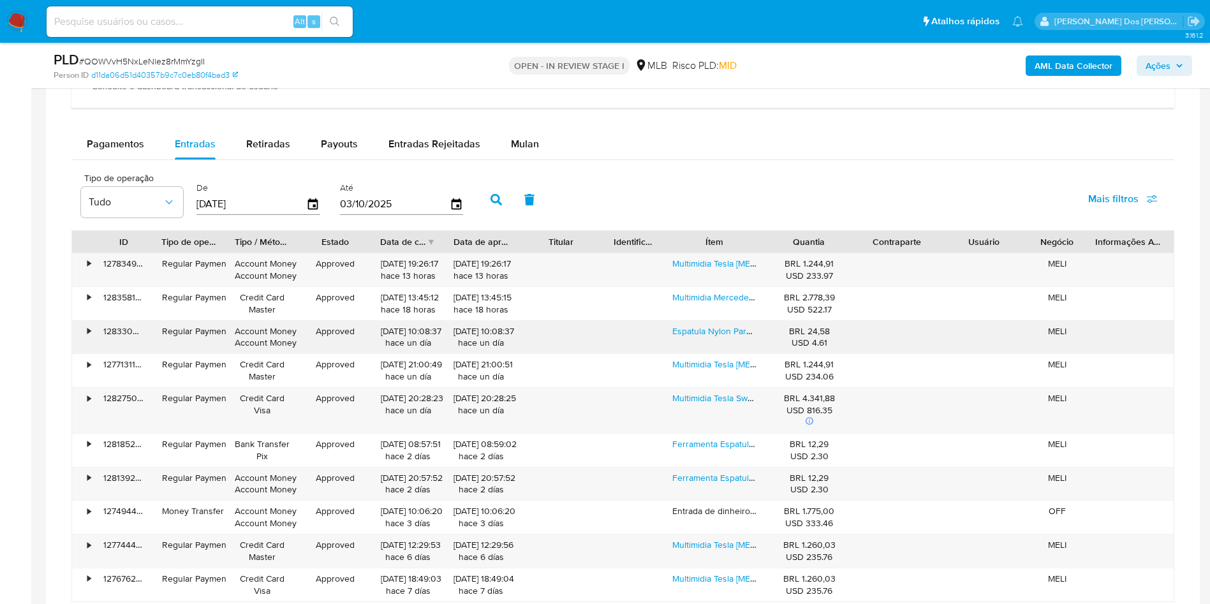
click at [721, 354] on div "Espatula Nylon Para Desmontar Painel E Portas 4 Pcs Carros" at bounding box center [714, 337] width 102 height 33
click at [728, 337] on link "Espatula Nylon Para Desmontar Painel E Portas 4 Pcs Carros" at bounding box center [791, 331] width 239 height 13
click at [1071, 63] on b "AML Data Collector" at bounding box center [1073, 65] width 78 height 20
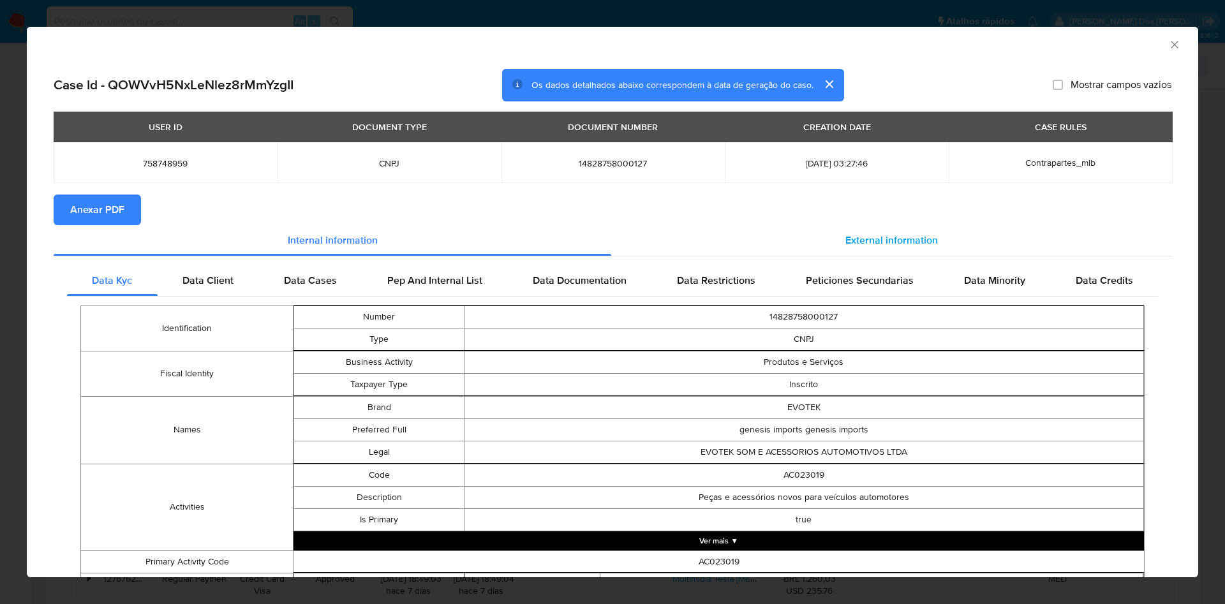
click at [888, 231] on div "External information" at bounding box center [891, 240] width 560 height 31
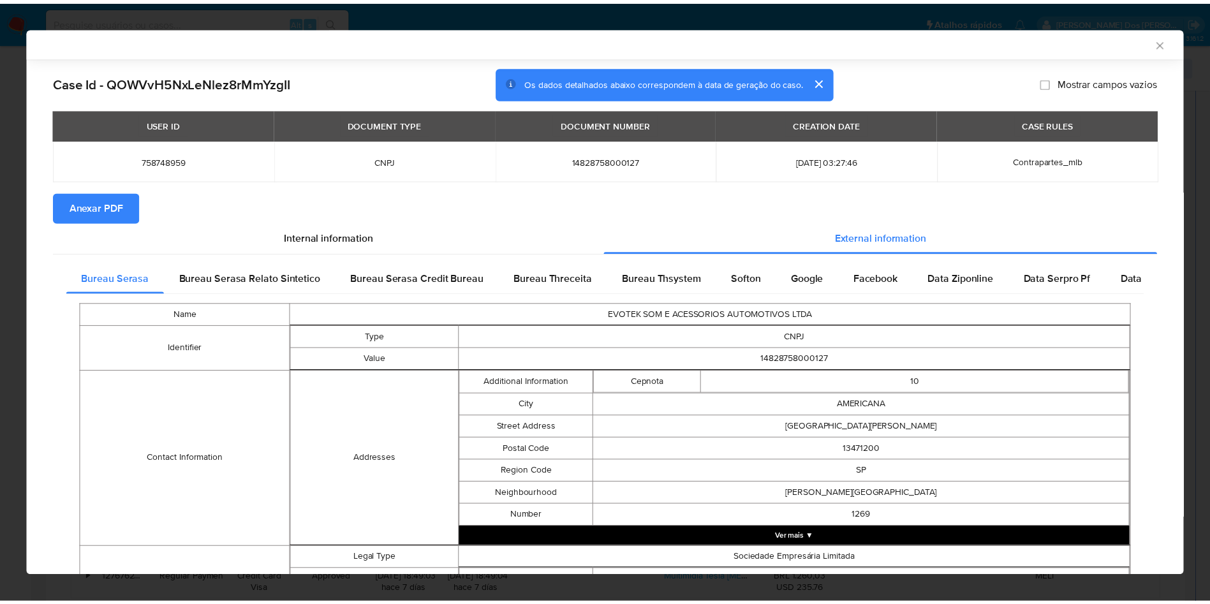
scroll to position [416, 0]
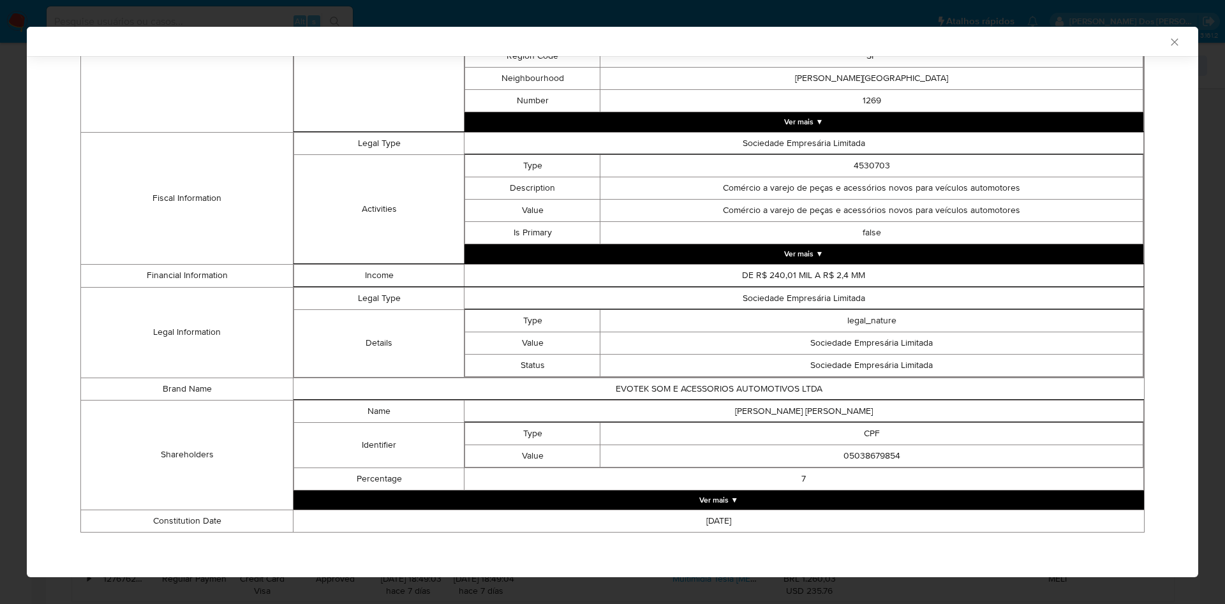
click at [818, 495] on button "Ver mais ▼" at bounding box center [718, 499] width 850 height 19
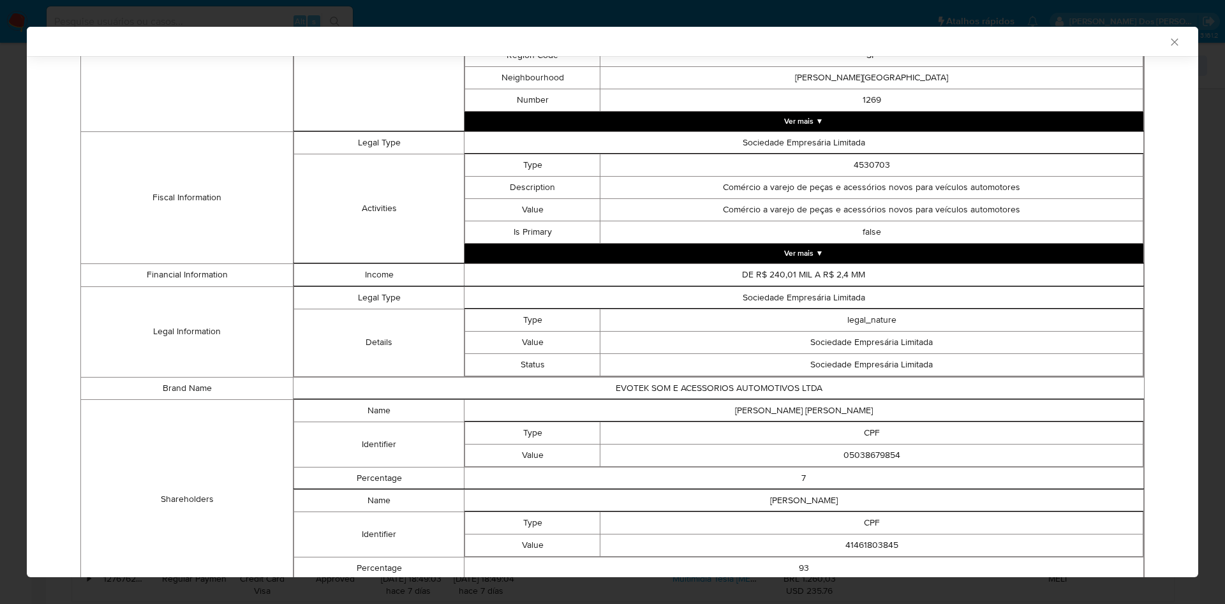
click at [869, 548] on td "41461803845" at bounding box center [871, 545] width 543 height 22
copy td "41461803845"
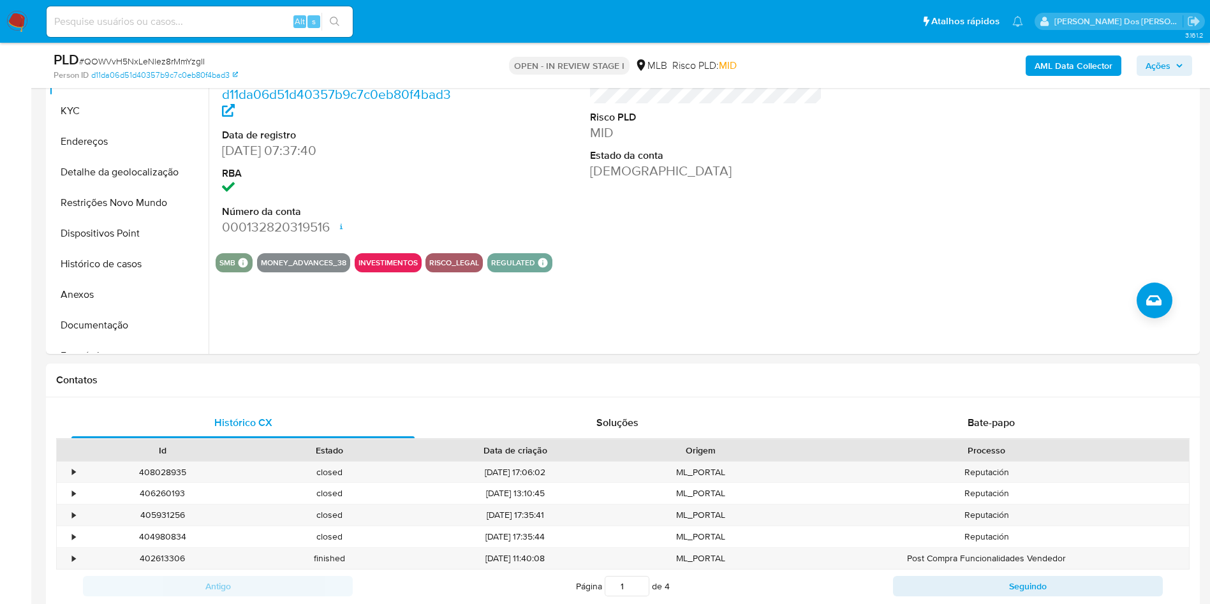
scroll to position [302, 0]
click at [133, 219] on button "Restrições Novo Mundo" at bounding box center [123, 204] width 149 height 31
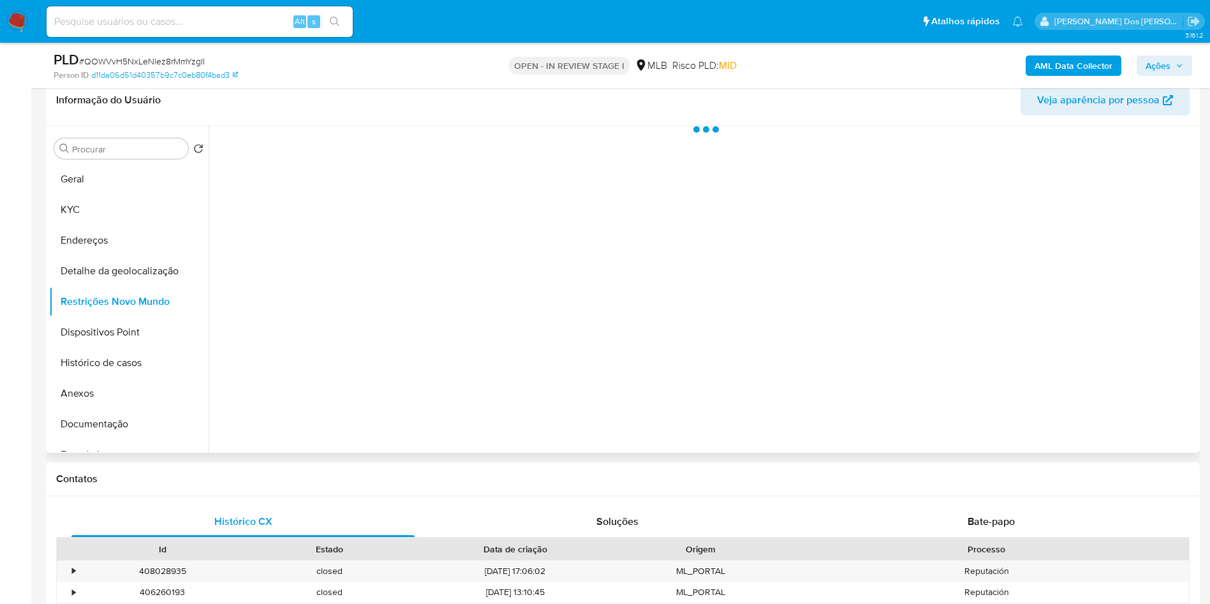
scroll to position [162, 0]
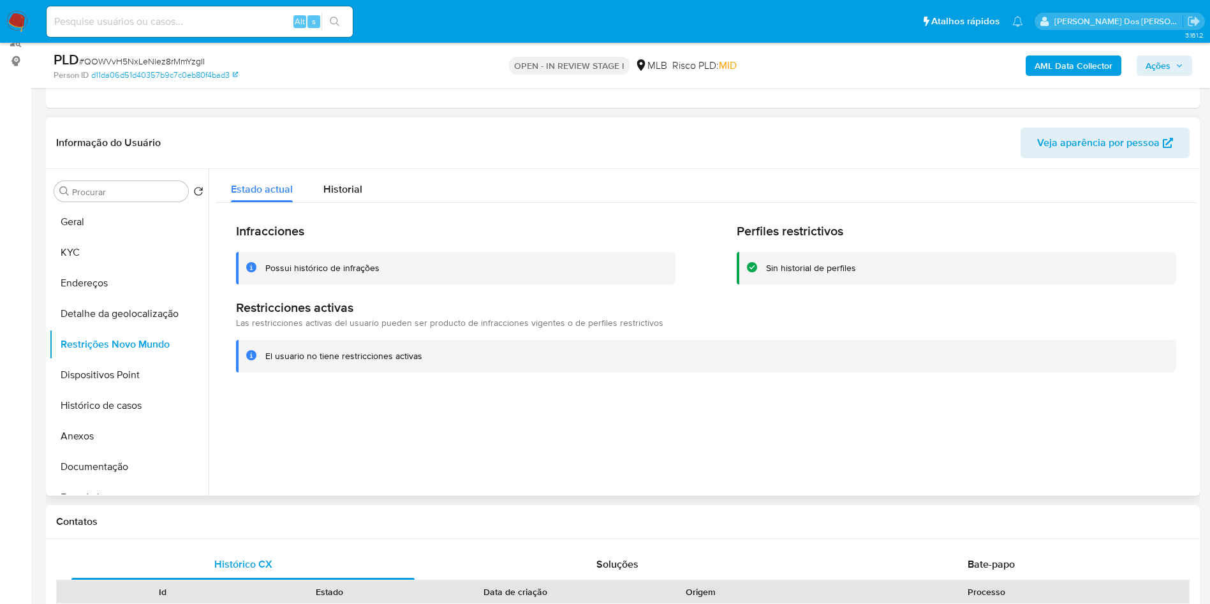
click at [482, 239] on h2 "Infracciones" at bounding box center [455, 231] width 439 height 16
click at [94, 482] on button "Documentação" at bounding box center [123, 467] width 149 height 31
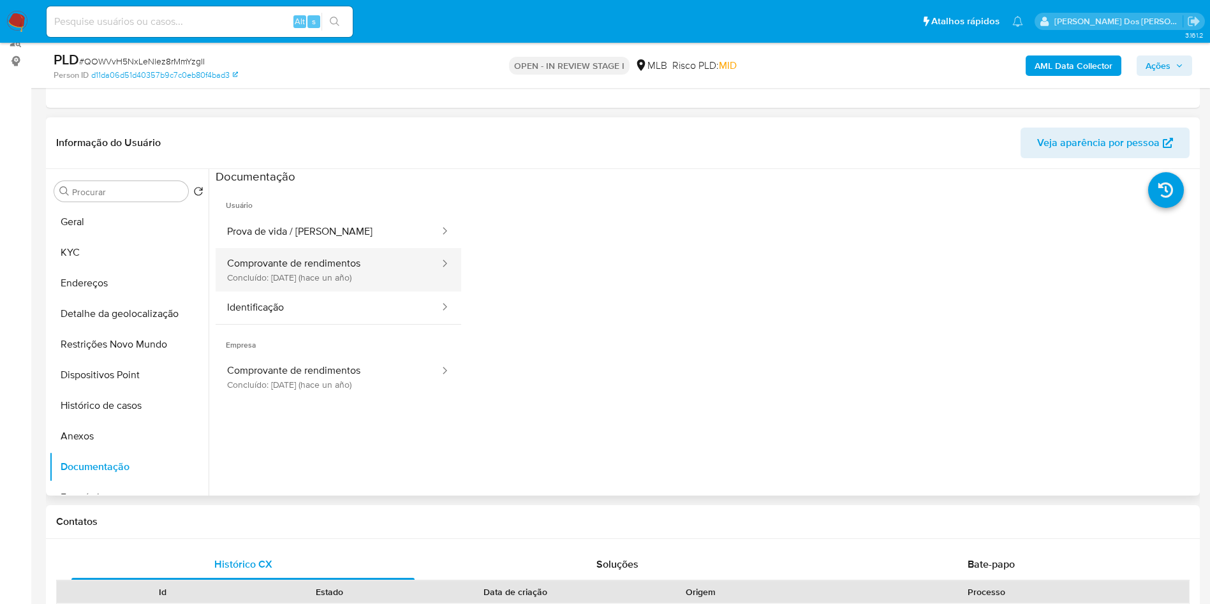
click at [339, 291] on button "Comprovante de rendimentos Concluído: 14/11/2024 (hace un año)" at bounding box center [328, 269] width 225 height 43
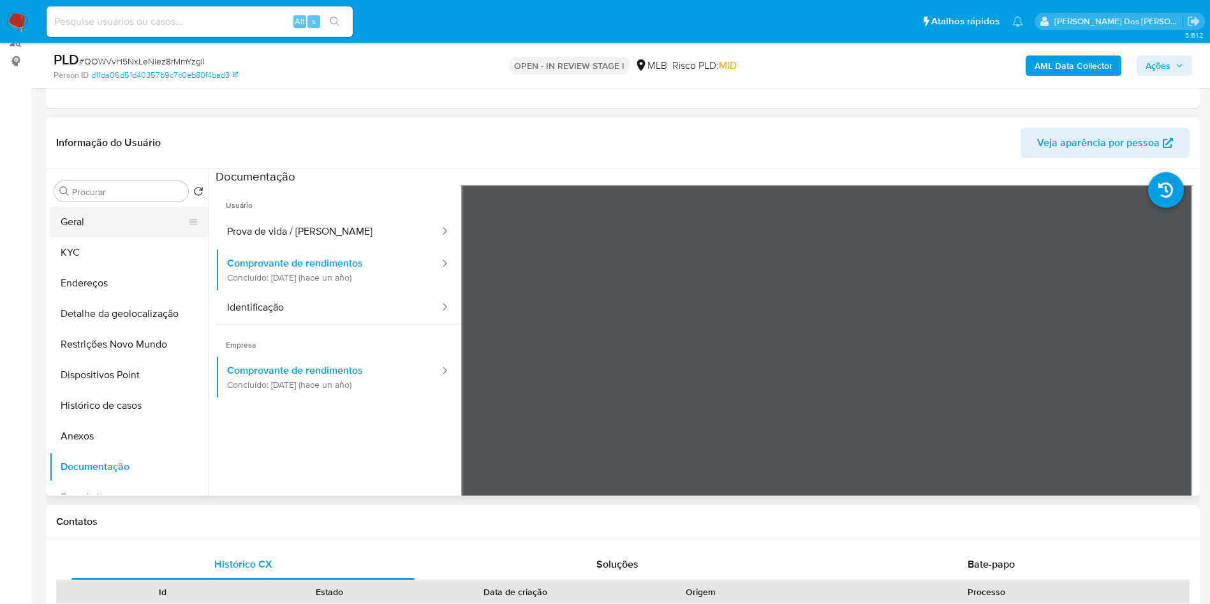
click at [95, 237] on button "Geral" at bounding box center [123, 222] width 149 height 31
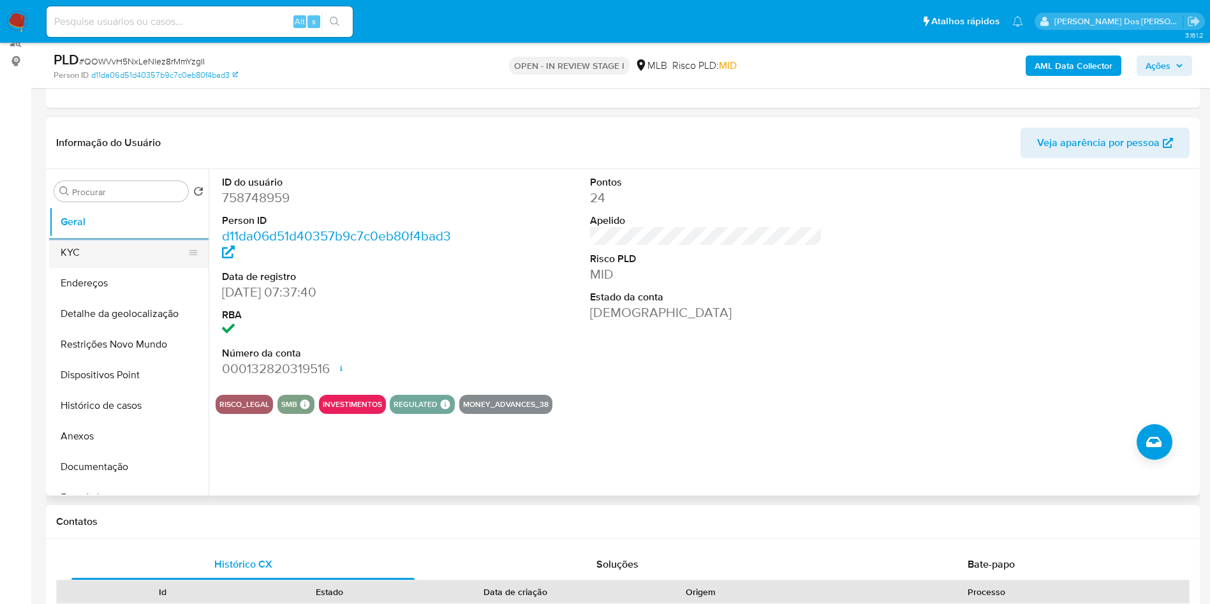
click at [122, 268] on button "KYC" at bounding box center [123, 252] width 149 height 31
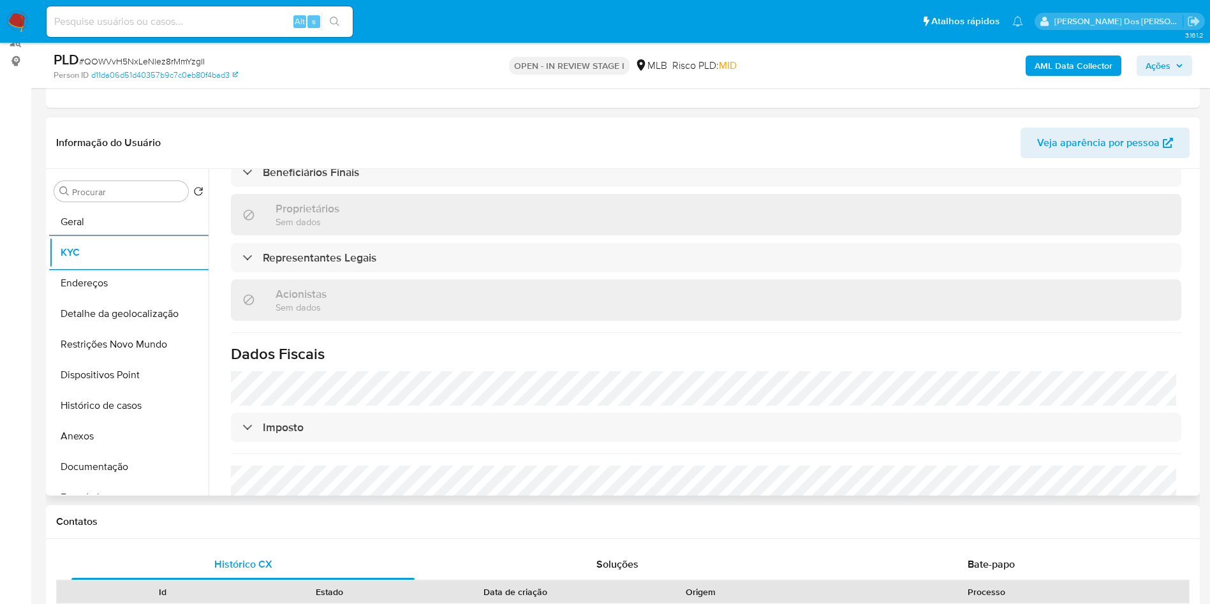
scroll to position [773, 0]
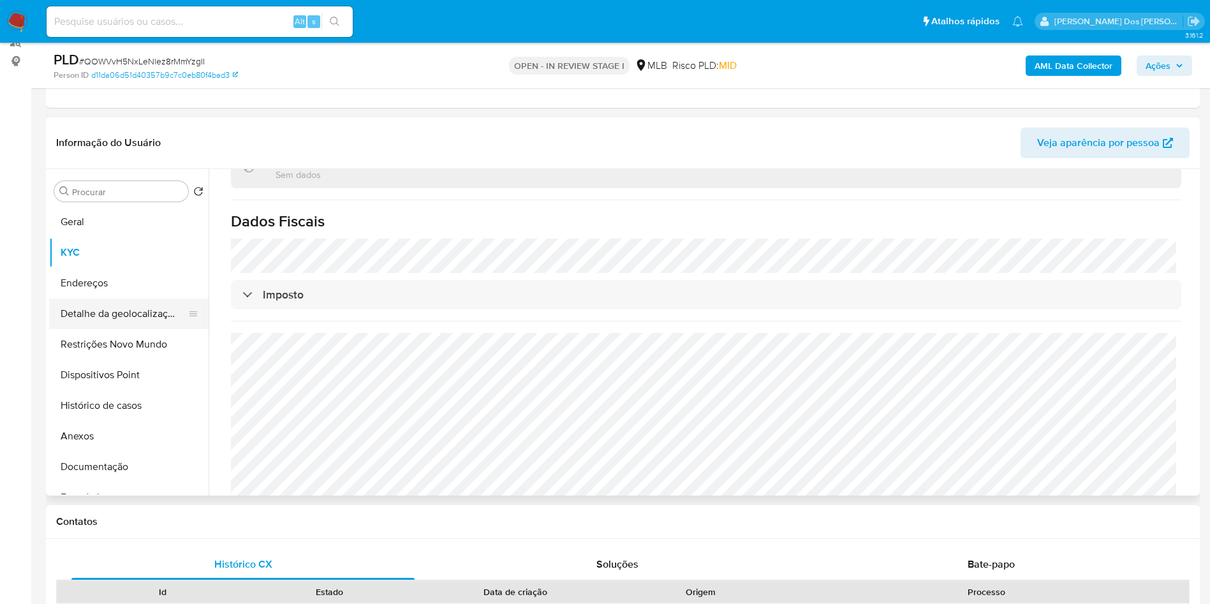
click at [115, 329] on button "Detalhe da geolocalização" at bounding box center [123, 313] width 149 height 31
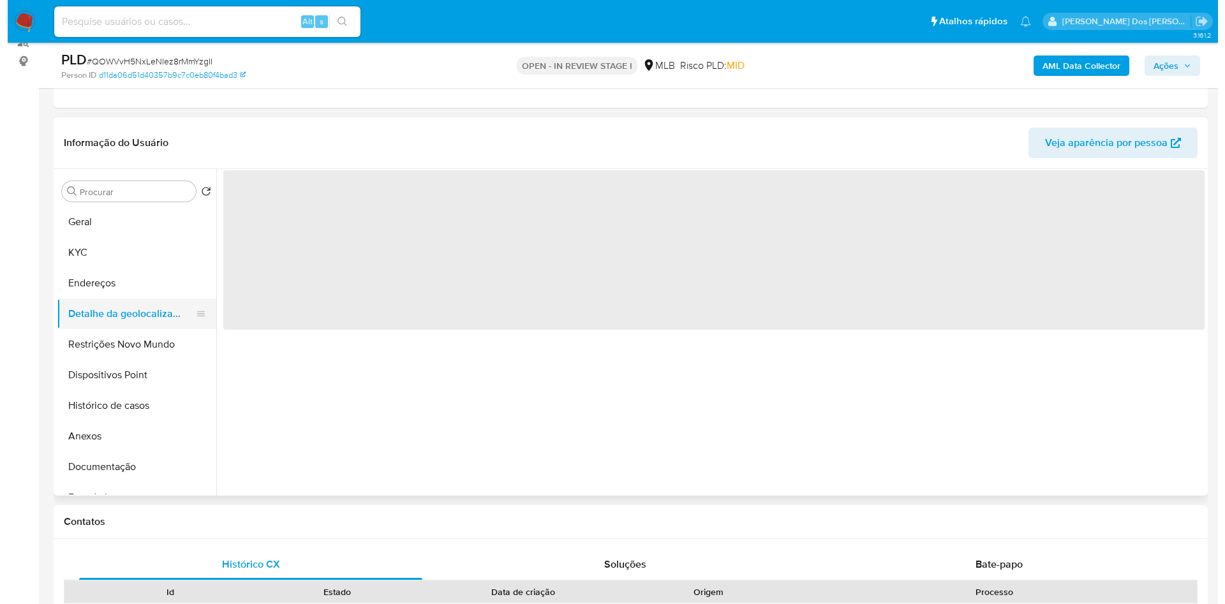
scroll to position [0, 0]
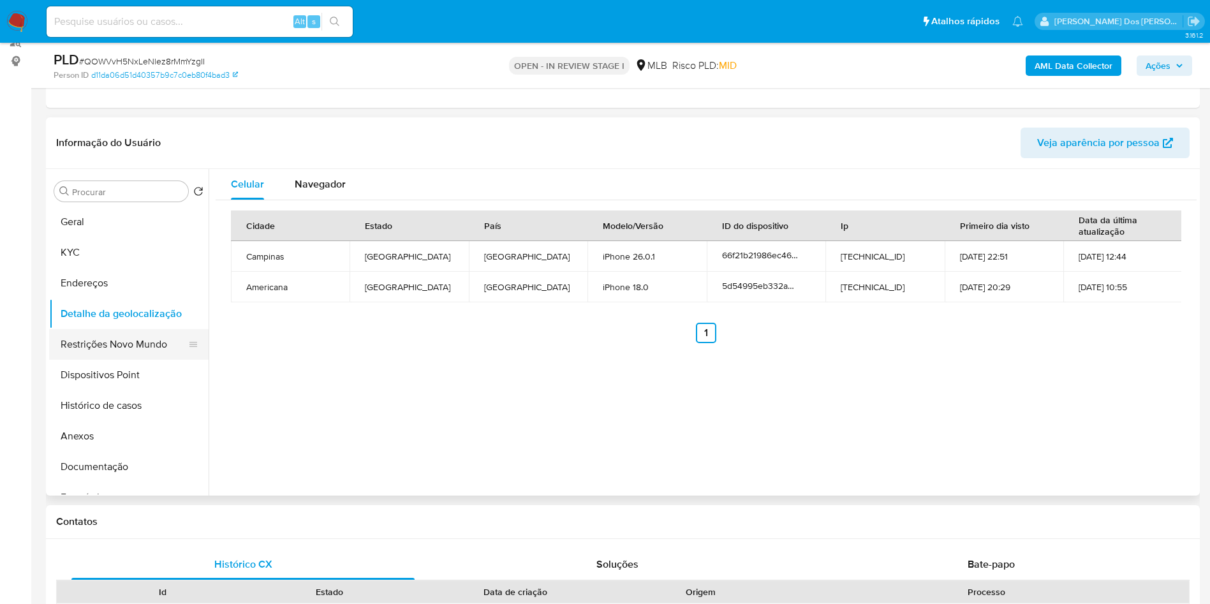
click at [109, 355] on button "Restrições Novo Mundo" at bounding box center [123, 344] width 149 height 31
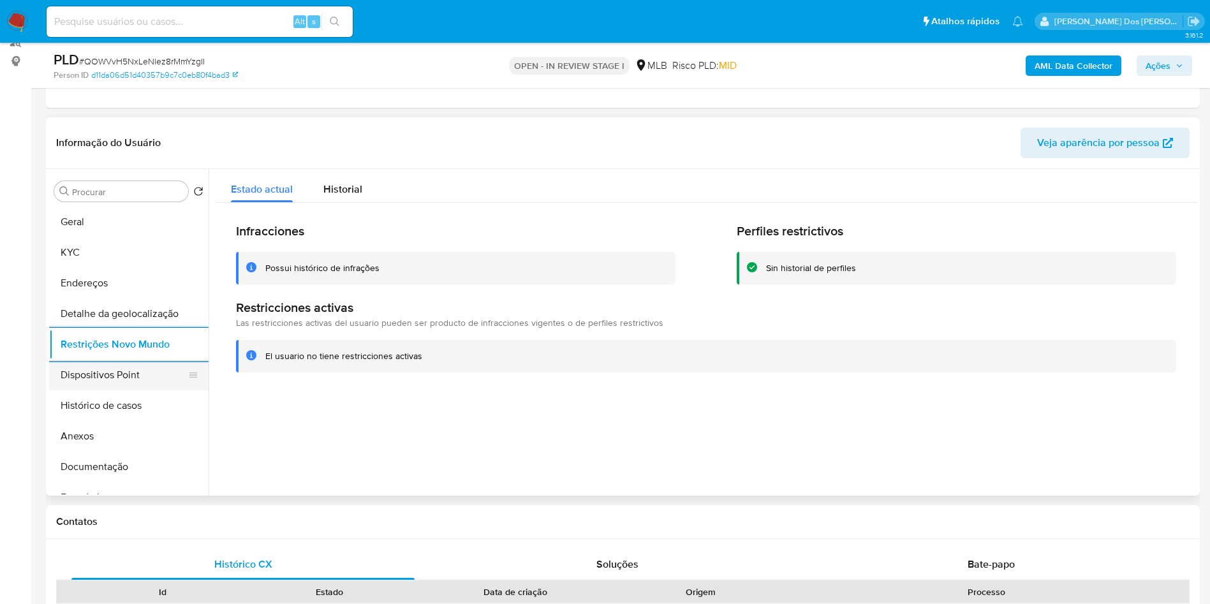
click at [121, 390] on button "Dispositivos Point" at bounding box center [123, 375] width 149 height 31
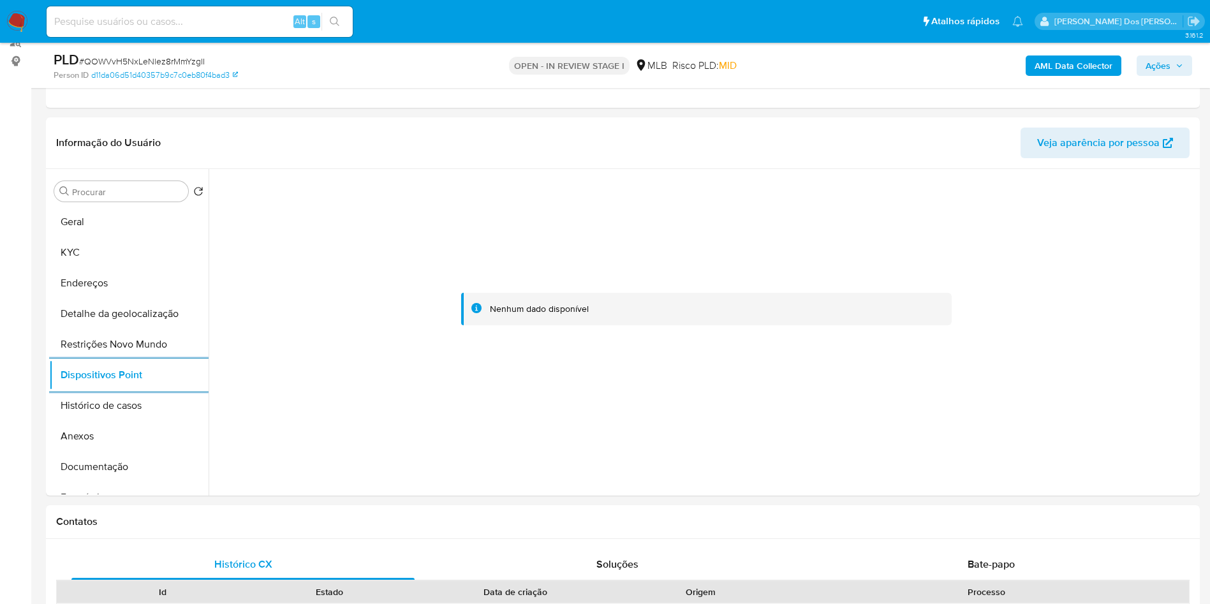
click at [1167, 68] on span "Ações" at bounding box center [1157, 65] width 25 height 20
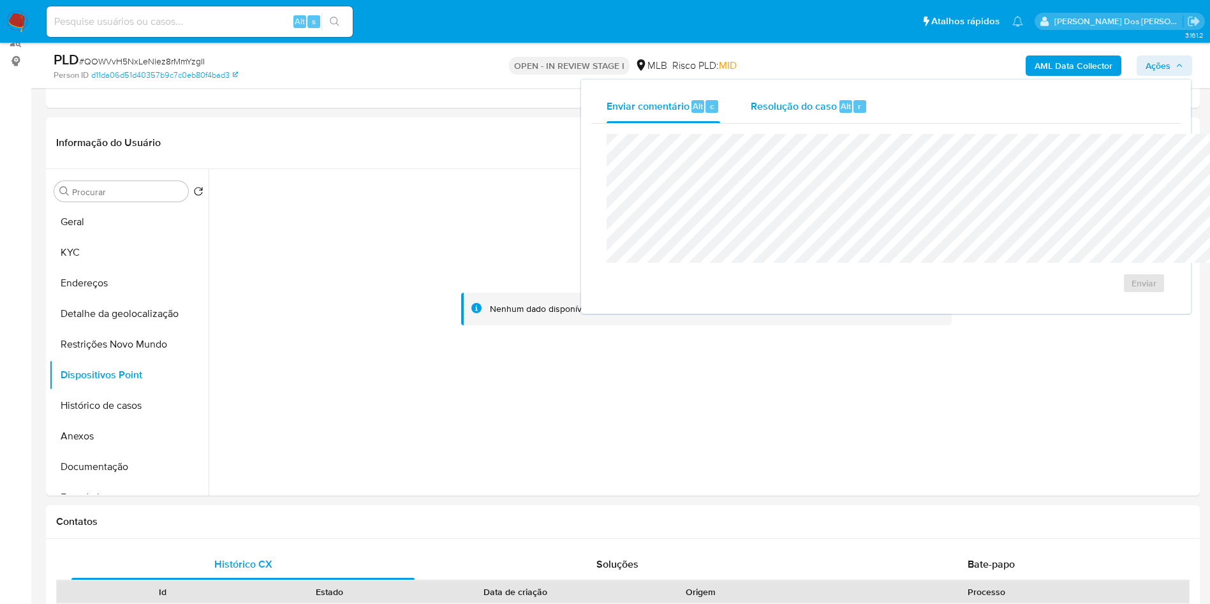
click at [751, 108] on span "Resolução do caso" at bounding box center [794, 105] width 86 height 15
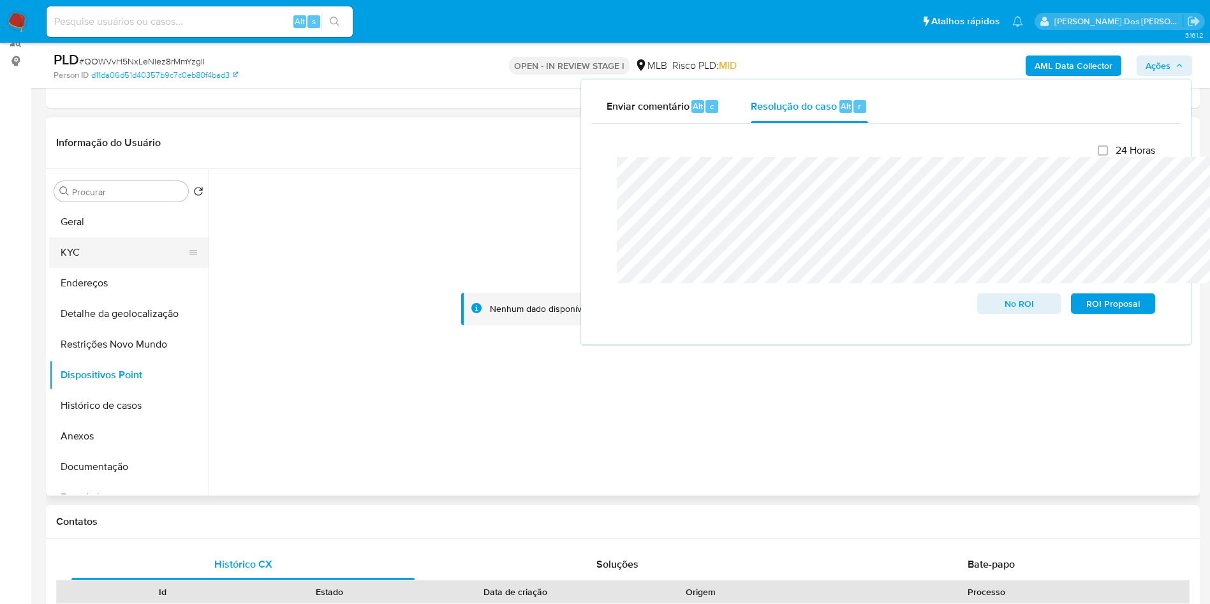
click at [66, 268] on button "KYC" at bounding box center [123, 252] width 149 height 31
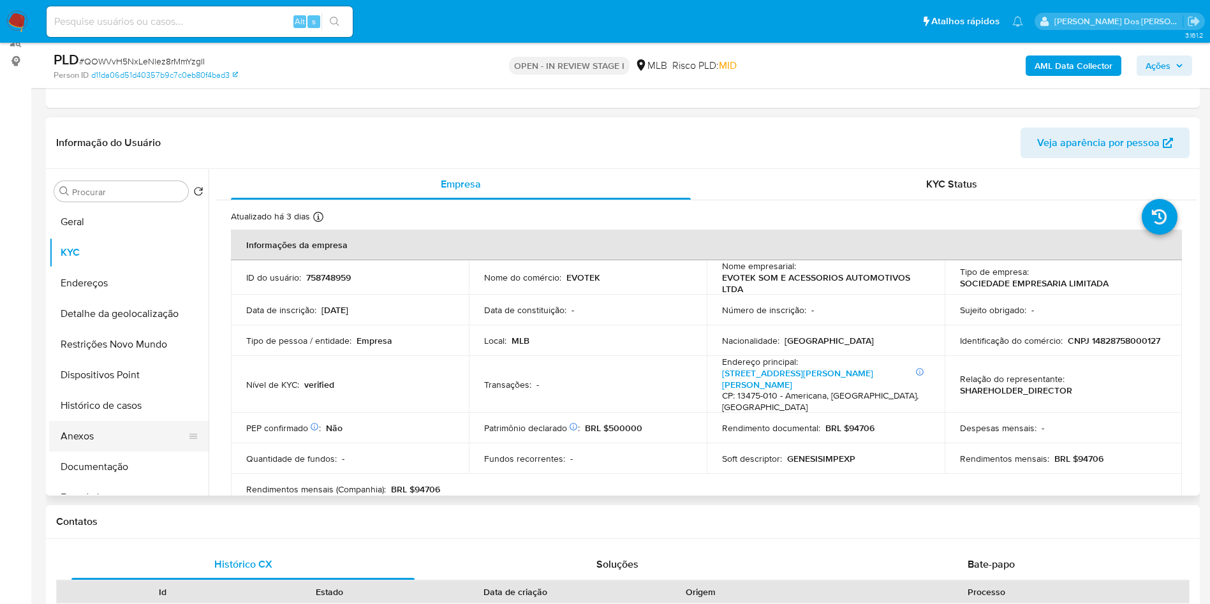
click at [128, 452] on button "Anexos" at bounding box center [123, 436] width 149 height 31
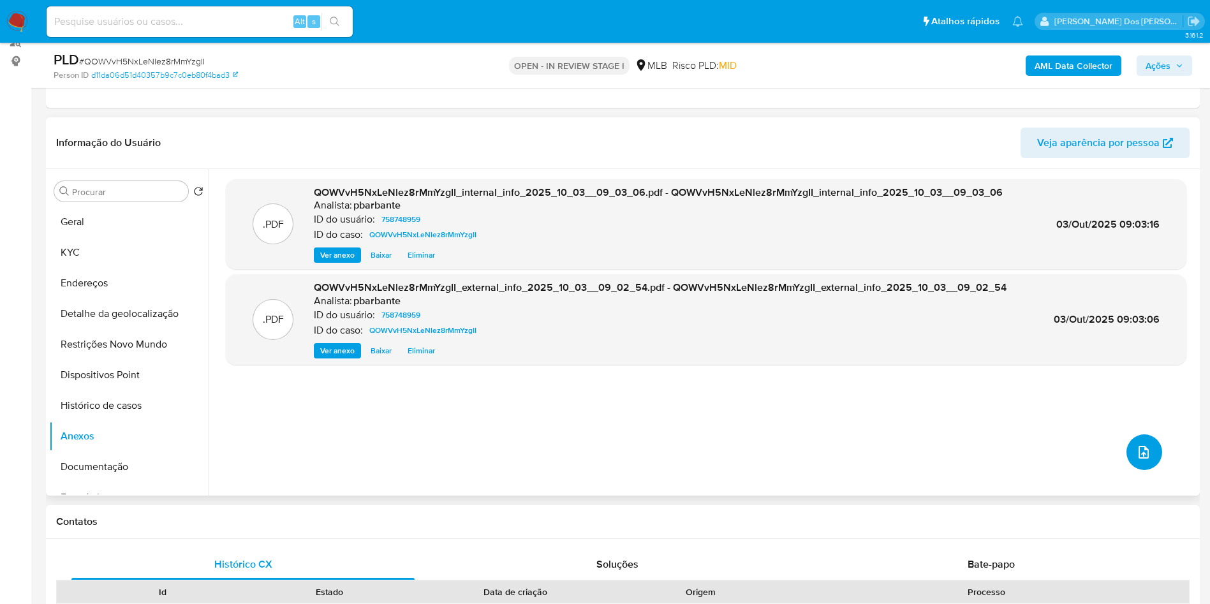
click at [1140, 470] on button "upload-file" at bounding box center [1144, 452] width 36 height 36
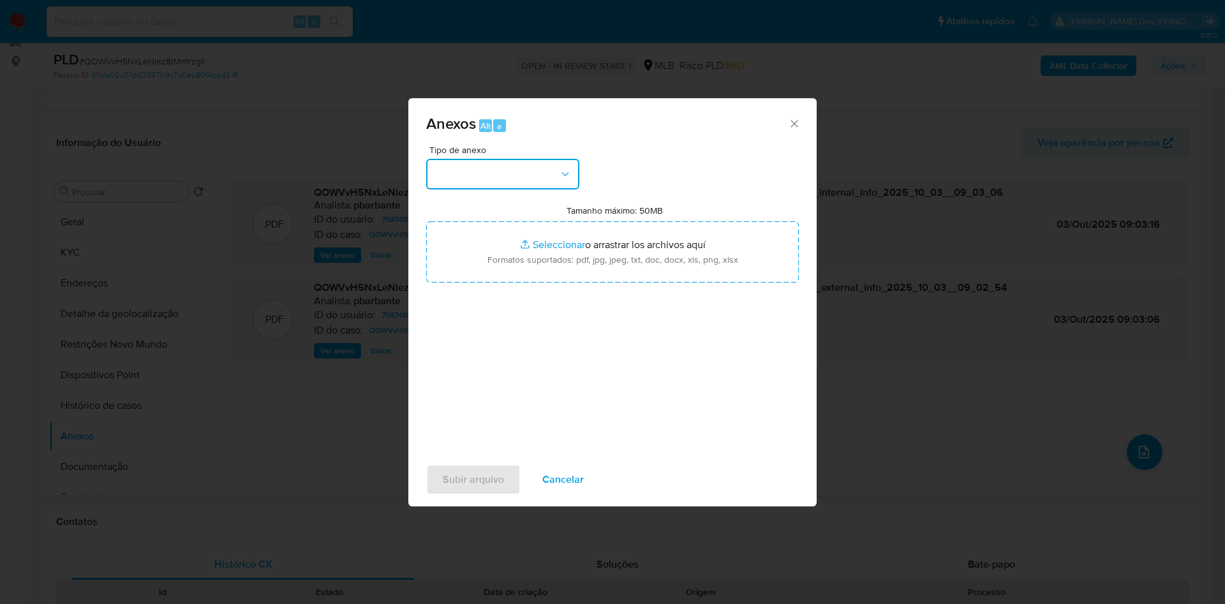
click at [498, 159] on button "button" at bounding box center [502, 174] width 153 height 31
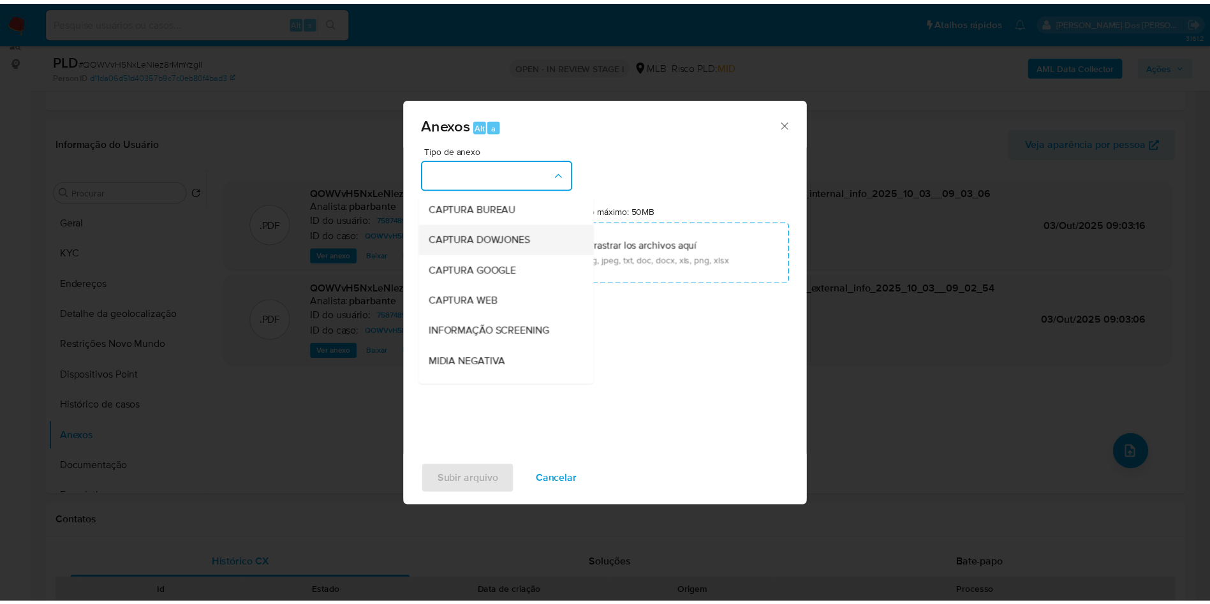
scroll to position [171, 0]
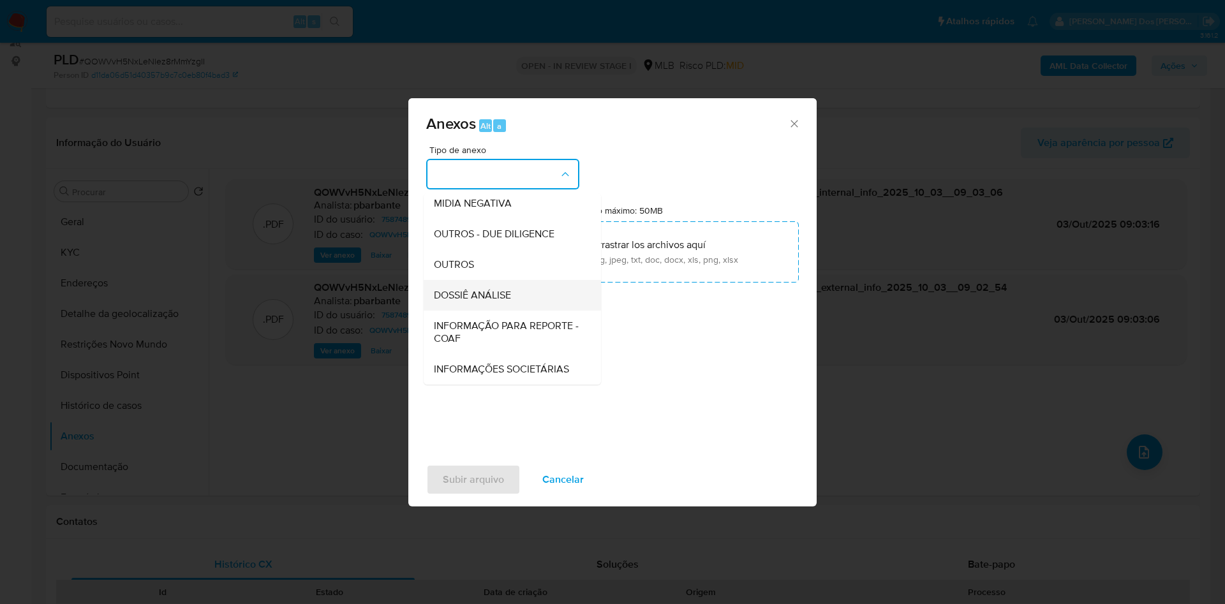
click at [489, 280] on div "DOSSIÊ ANÁLISE" at bounding box center [508, 295] width 149 height 31
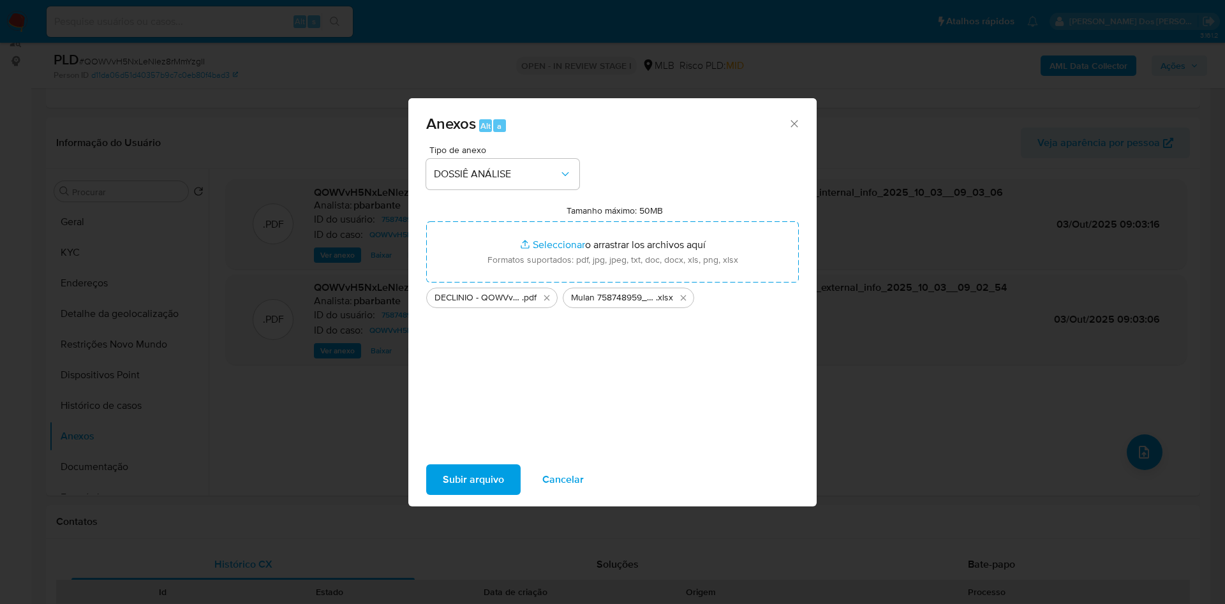
click at [443, 494] on span "Subir arquivo" at bounding box center [473, 480] width 61 height 28
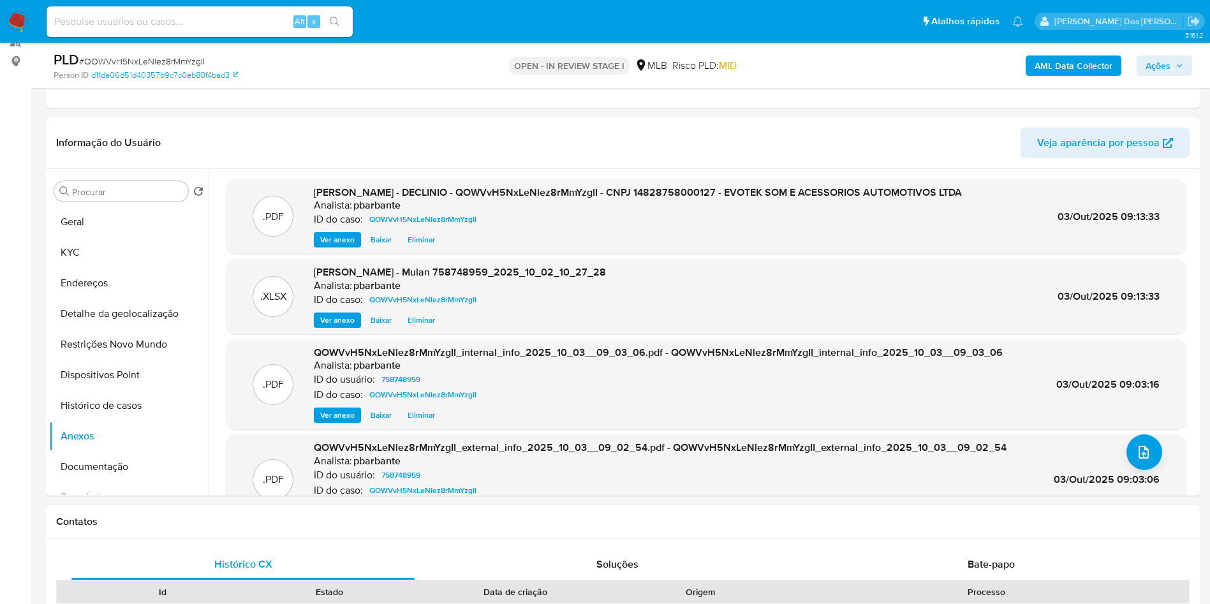
click at [1166, 64] on span "Ações" at bounding box center [1157, 65] width 25 height 20
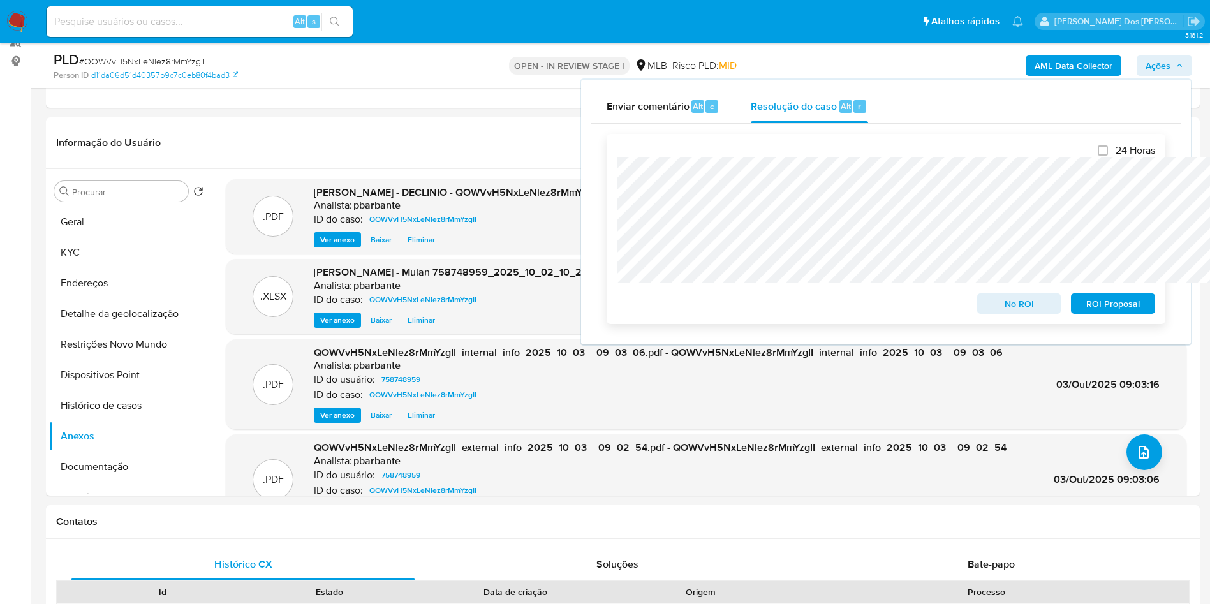
click at [1002, 307] on span "No ROI" at bounding box center [1019, 304] width 66 height 18
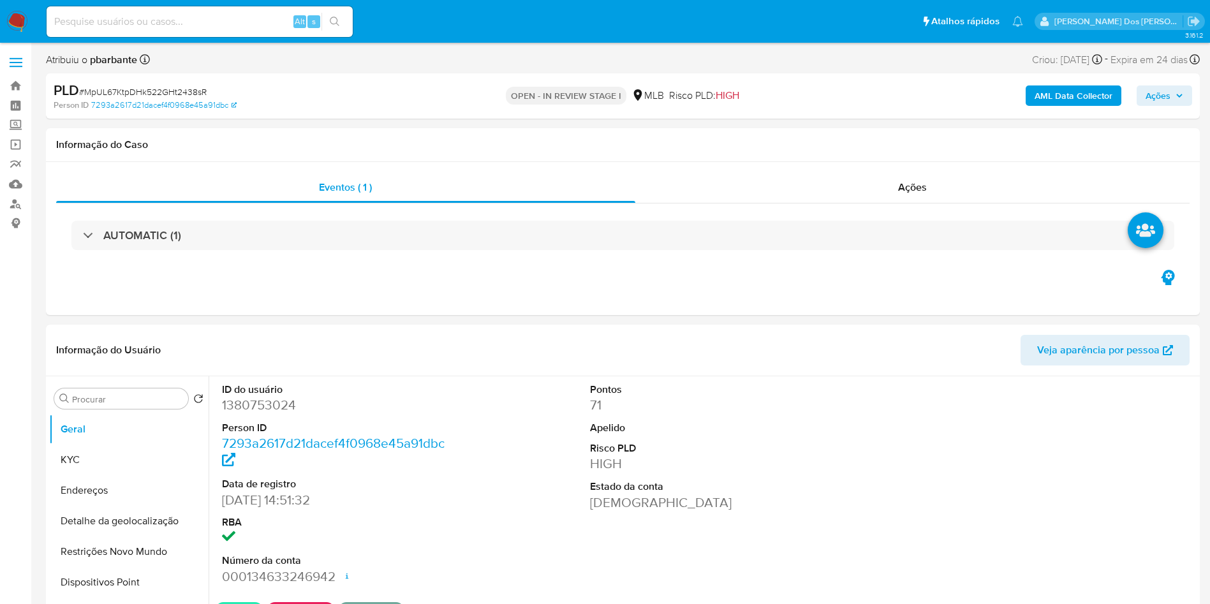
select select "10"
click at [298, 241] on div "AUTOMATIC (1)" at bounding box center [622, 235] width 1103 height 29
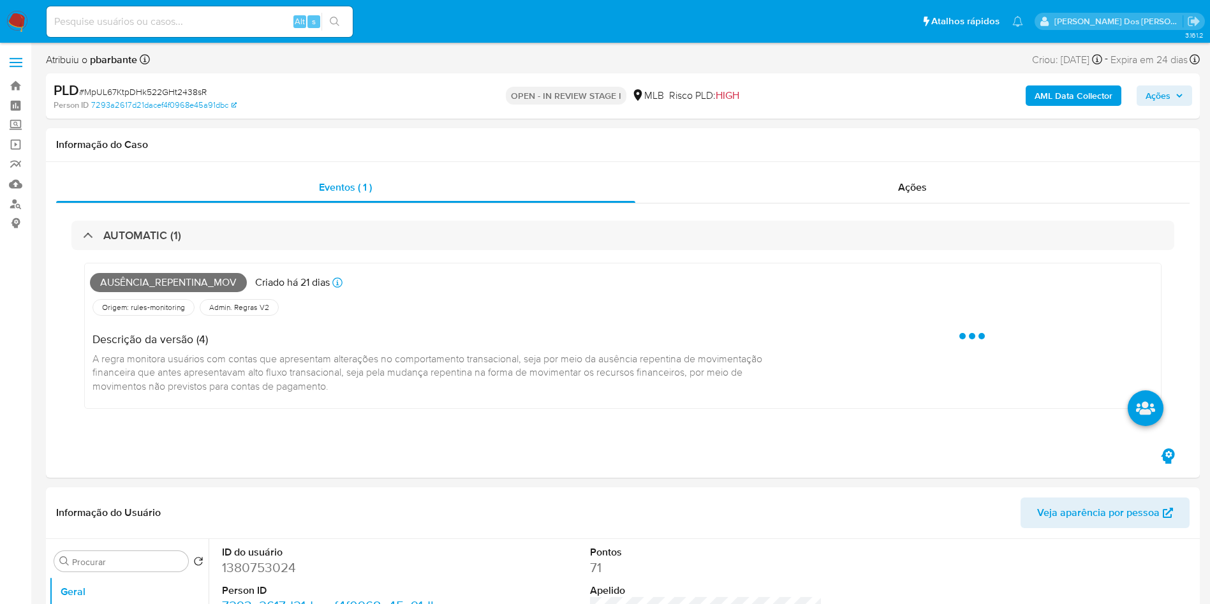
click at [298, 241] on div "AUTOMATIC (1)" at bounding box center [622, 235] width 1103 height 29
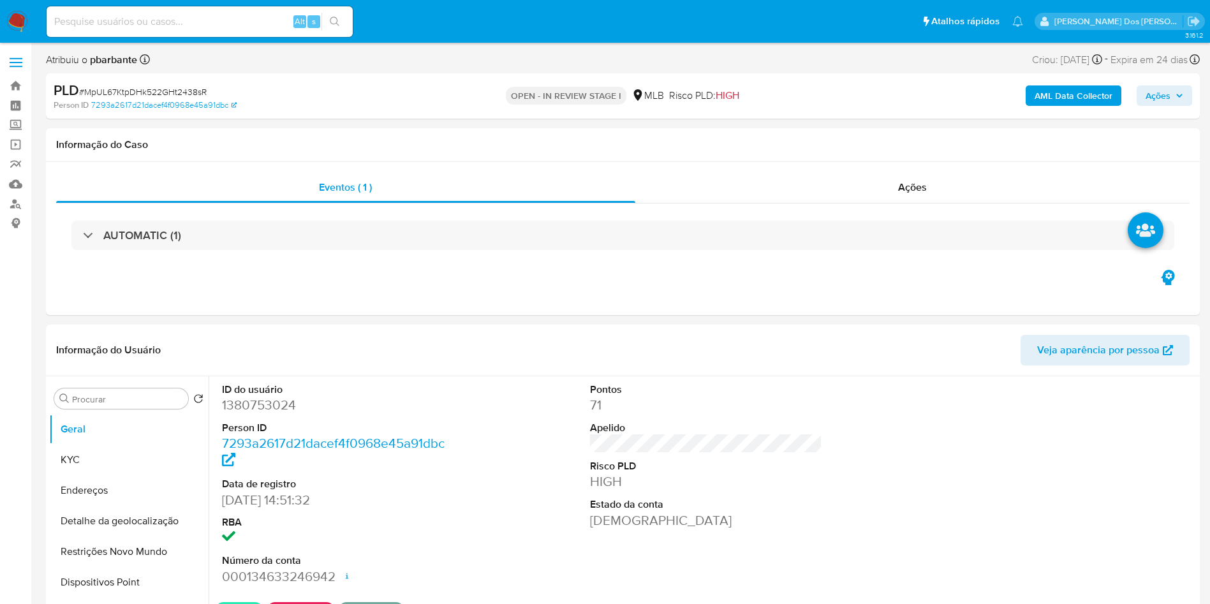
click at [298, 241] on div "AUTOMATIC (1)" at bounding box center [622, 235] width 1103 height 29
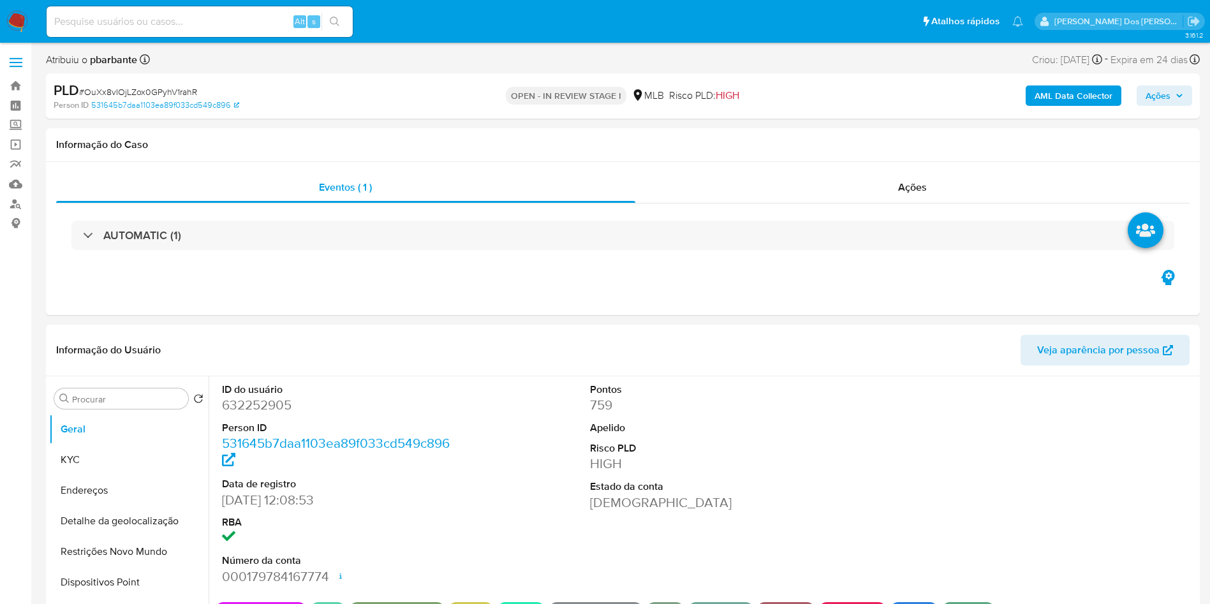
select select "10"
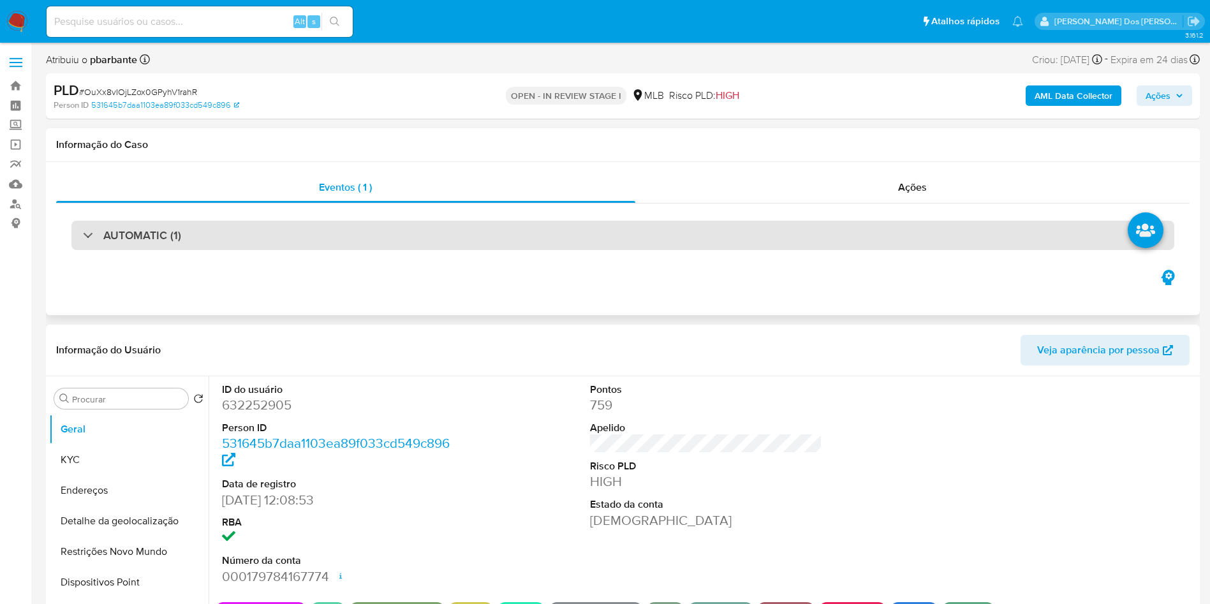
click at [298, 242] on div "AUTOMATIC (1)" at bounding box center [622, 235] width 1103 height 29
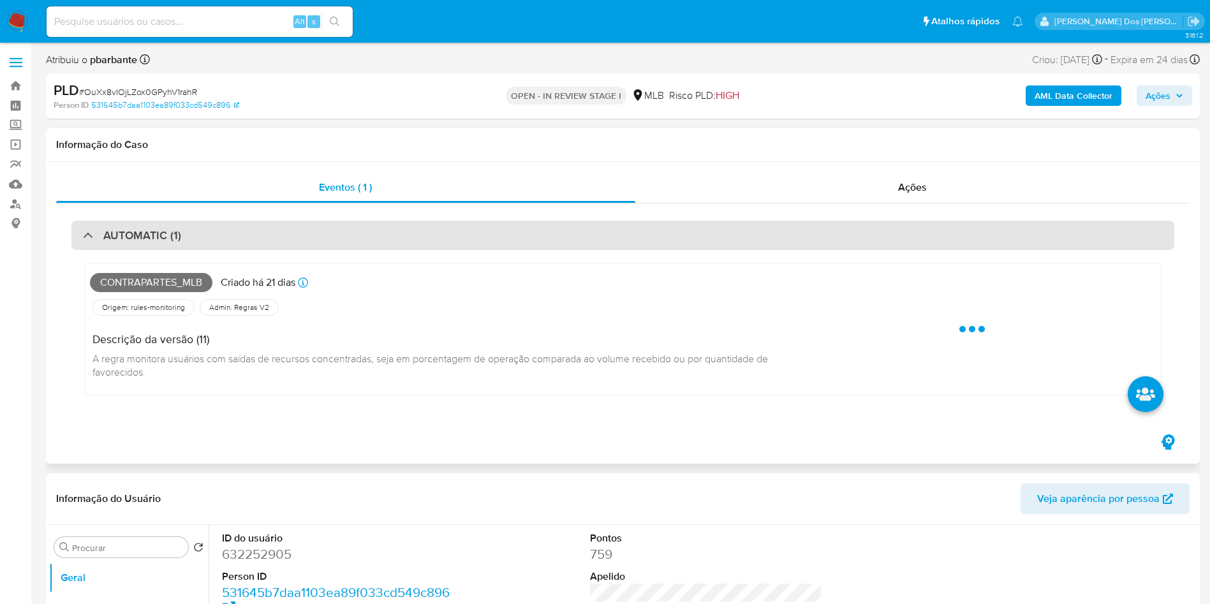
click at [298, 242] on div "AUTOMATIC (1)" at bounding box center [622, 235] width 1103 height 29
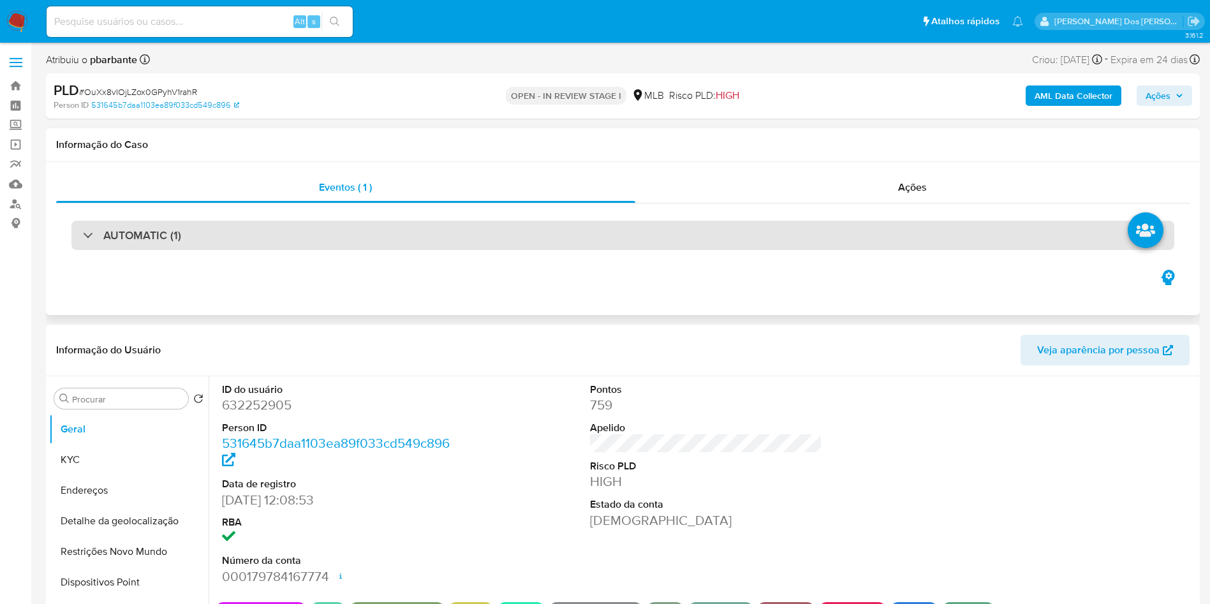
click at [386, 224] on div "AUTOMATIC (1)" at bounding box center [622, 235] width 1103 height 29
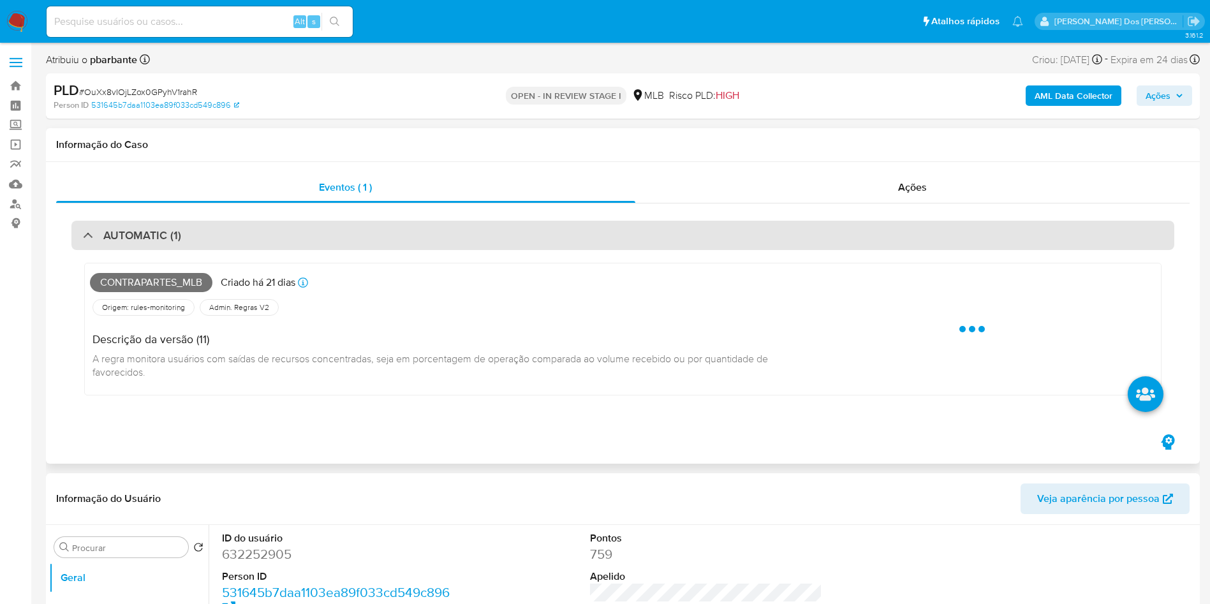
click at [386, 224] on div "AUTOMATIC (1)" at bounding box center [622, 235] width 1103 height 29
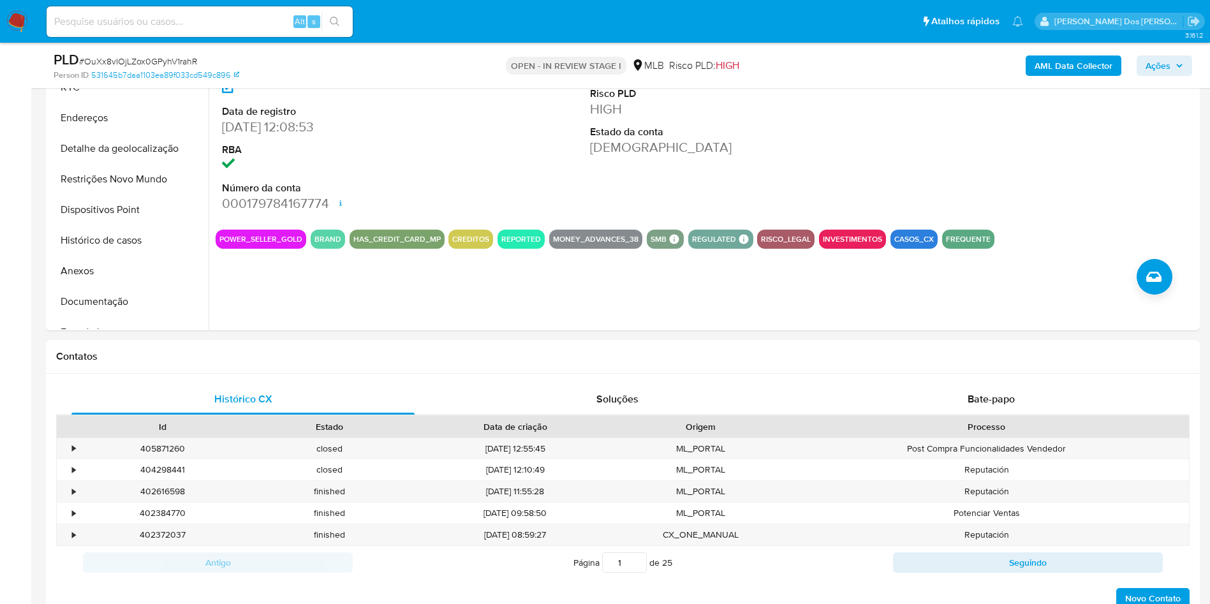
scroll to position [325, 0]
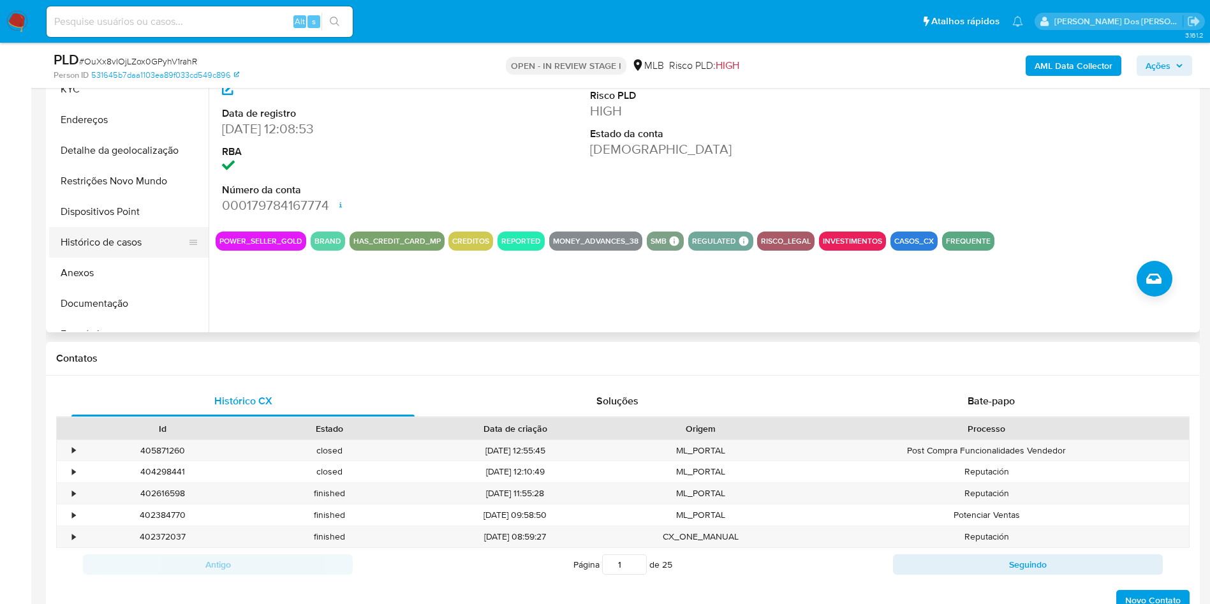
click at [95, 258] on button "Histórico de casos" at bounding box center [123, 242] width 149 height 31
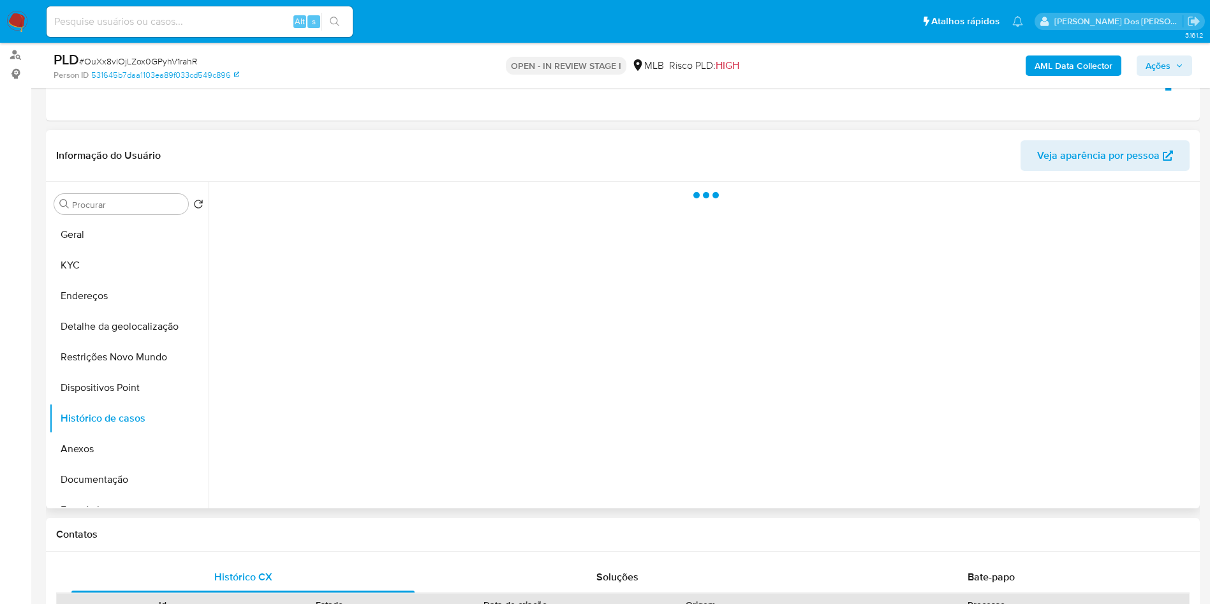
scroll to position [151, 0]
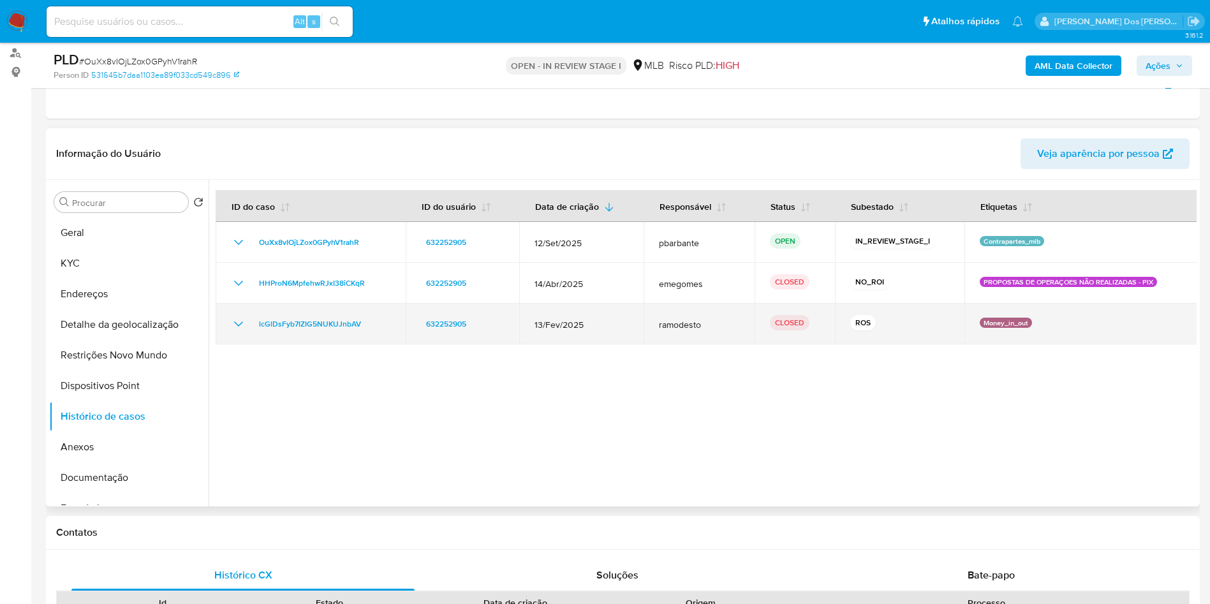
click at [227, 338] on td "lcGlDsFyb7IZIG5NUKUJnbAV" at bounding box center [311, 324] width 190 height 41
click at [242, 332] on icon "Mostrar/Ocultar" at bounding box center [238, 323] width 15 height 15
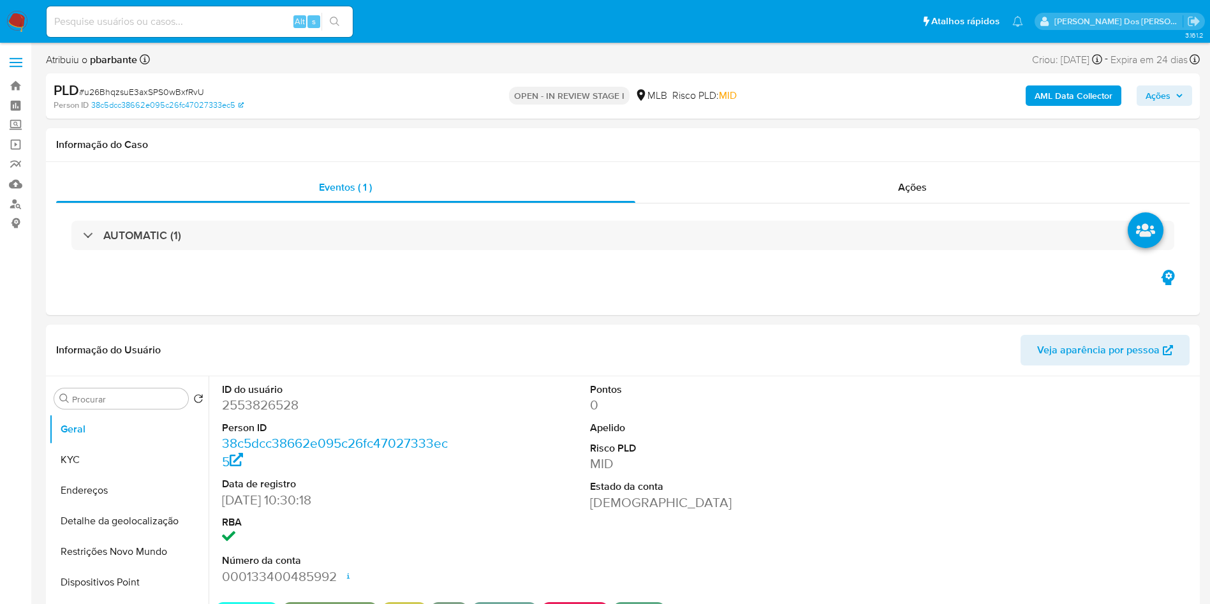
select select "10"
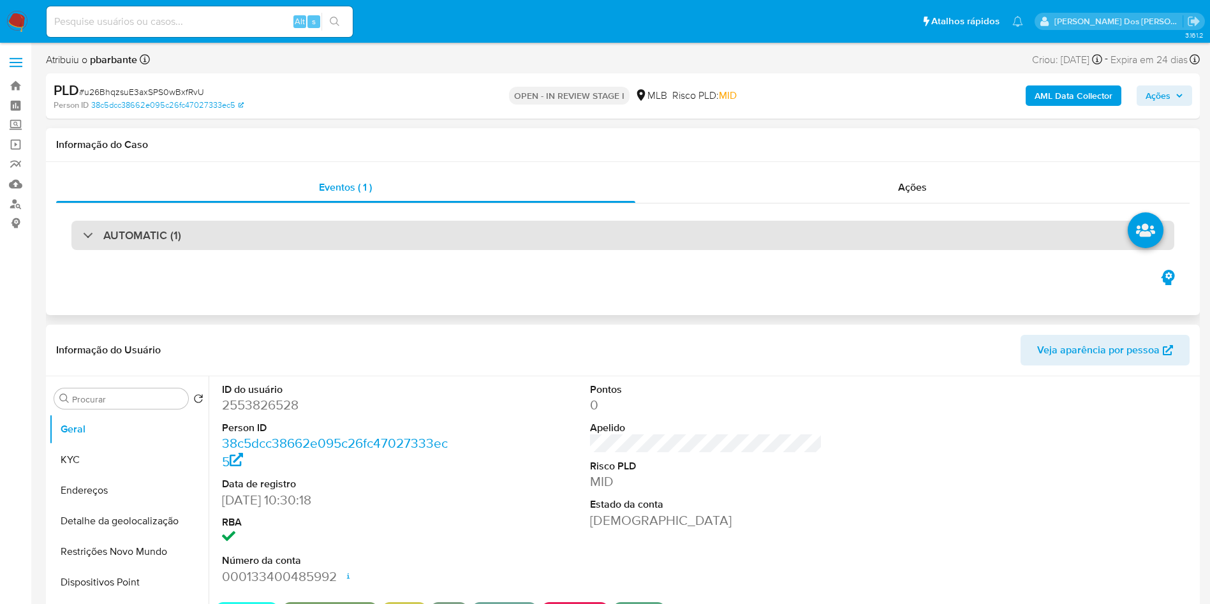
click at [302, 232] on div "AUTOMATIC (1)" at bounding box center [622, 235] width 1103 height 29
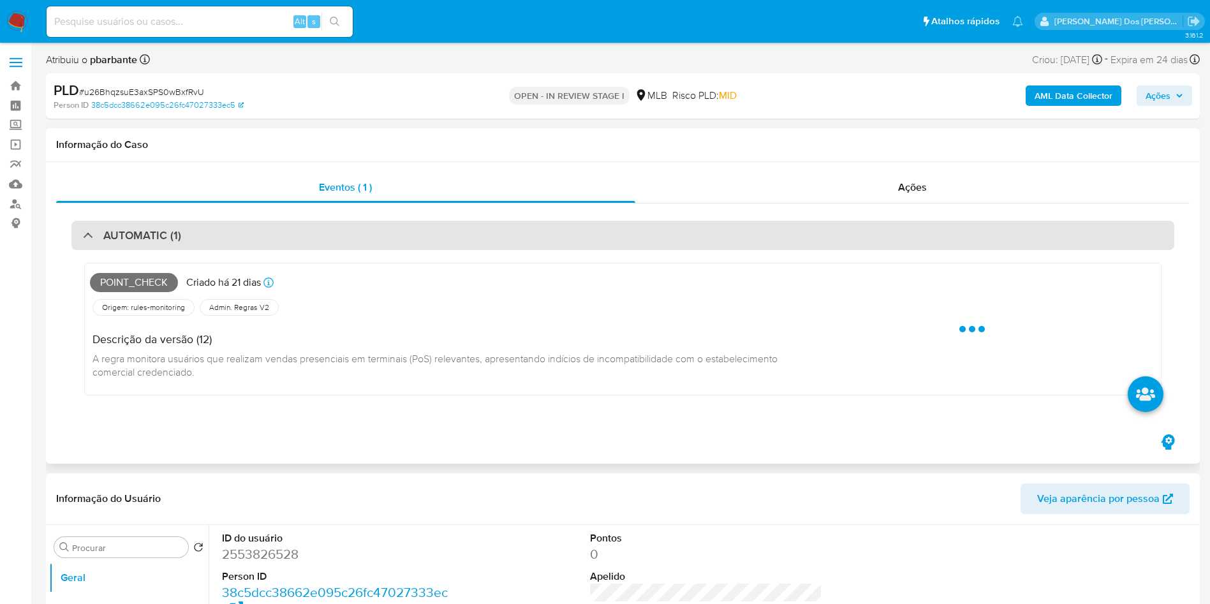
click at [302, 232] on div "AUTOMATIC (1)" at bounding box center [622, 235] width 1103 height 29
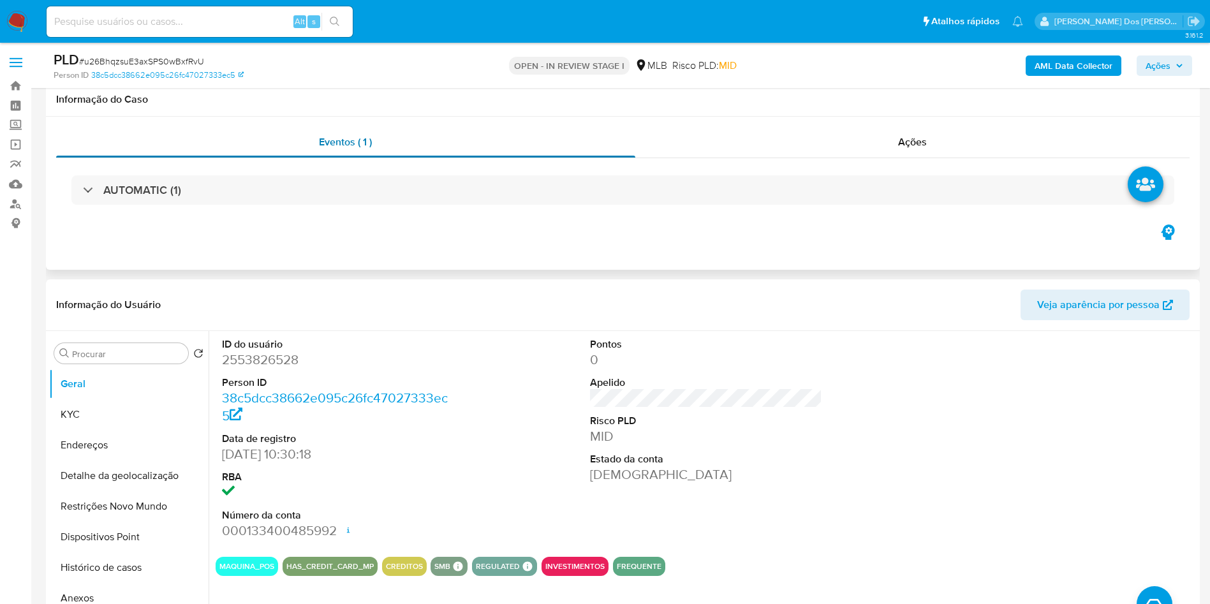
scroll to position [283, 0]
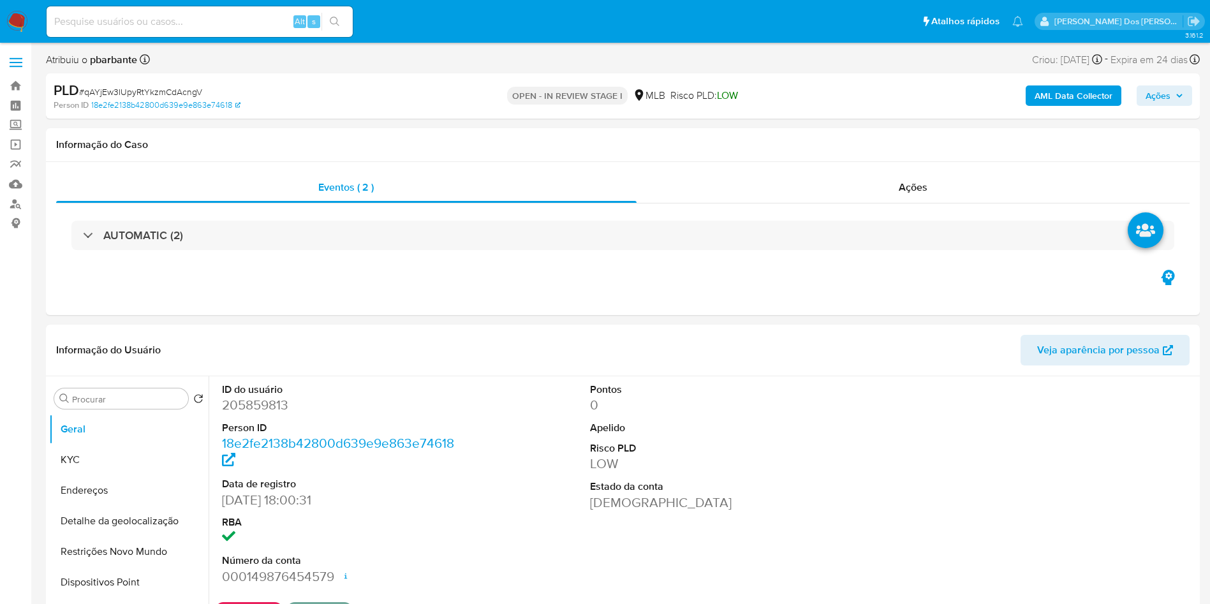
select select "10"
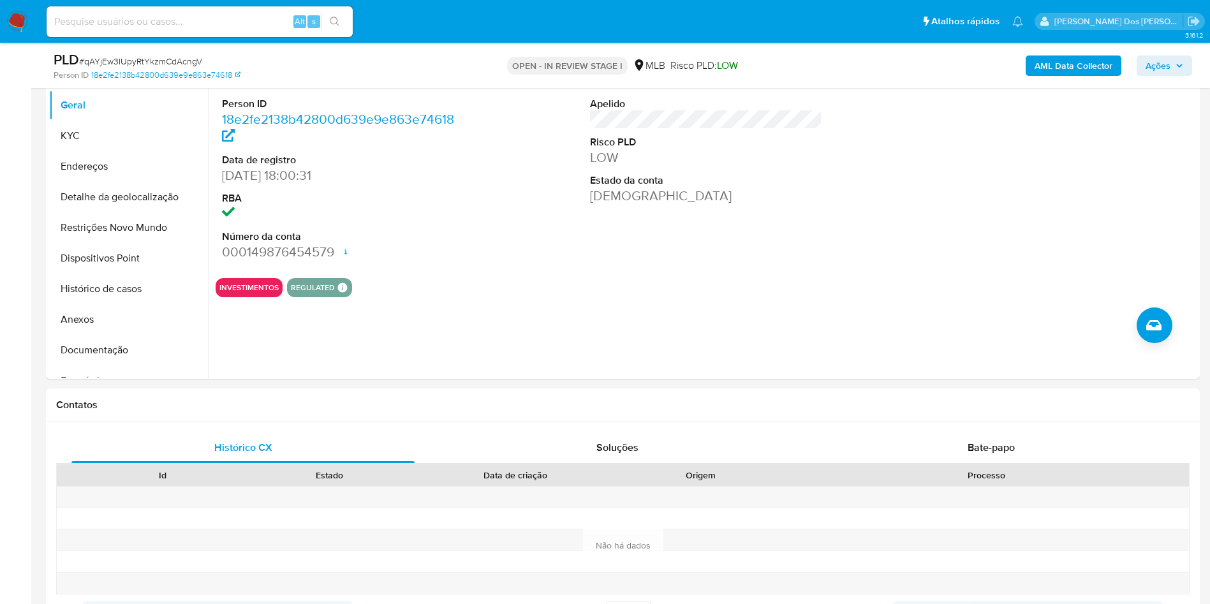
scroll to position [283, 0]
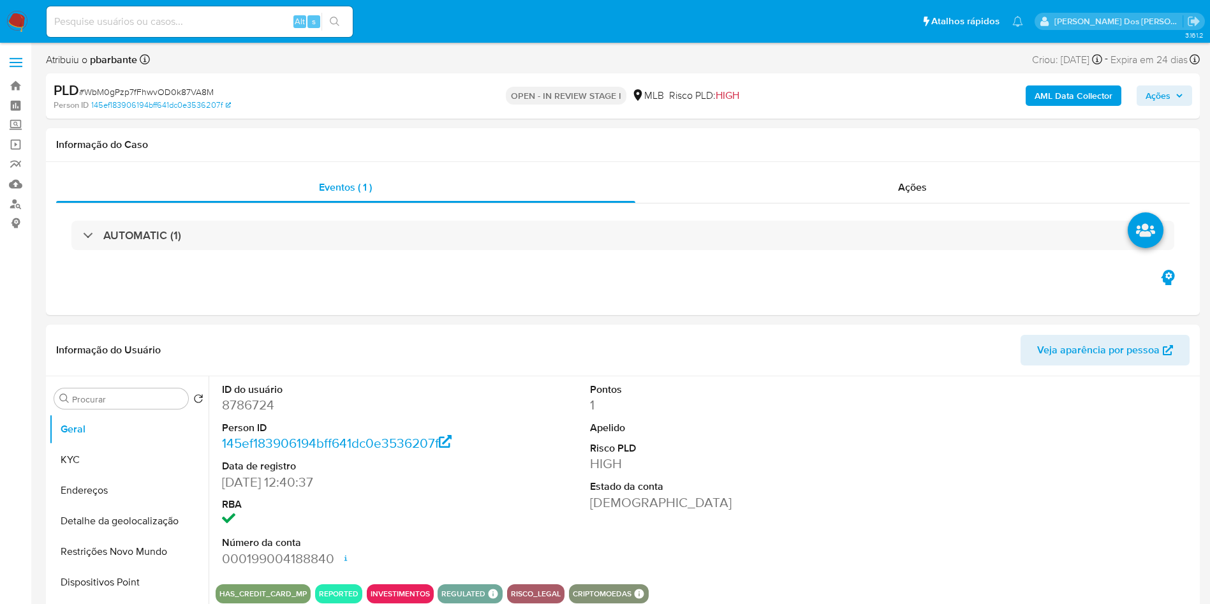
select select "10"
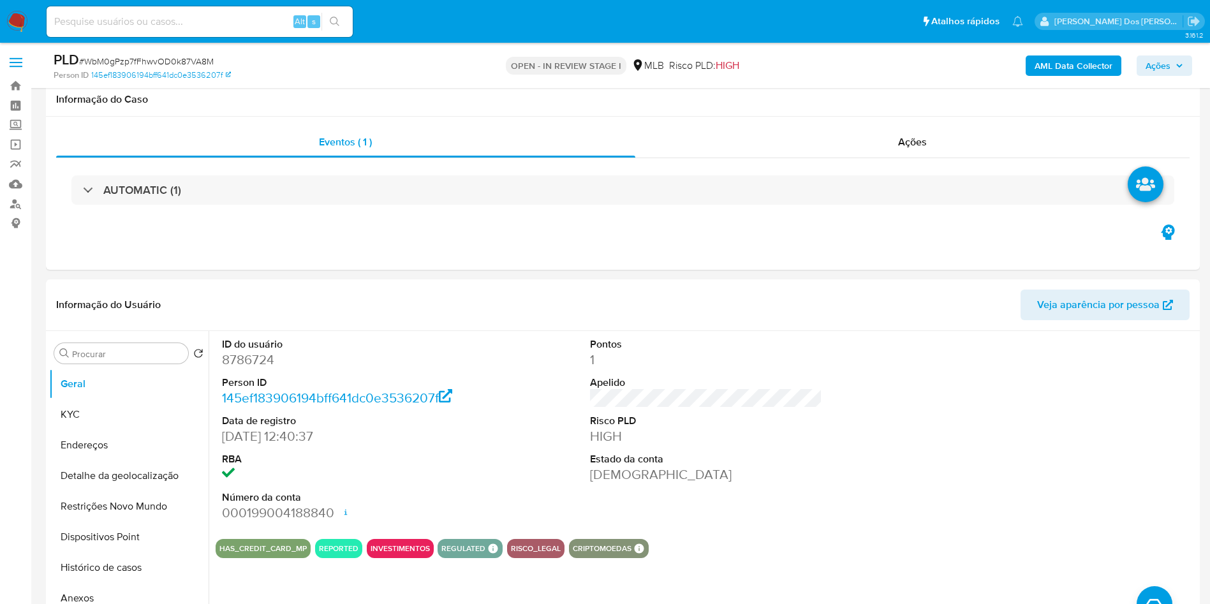
scroll to position [256, 0]
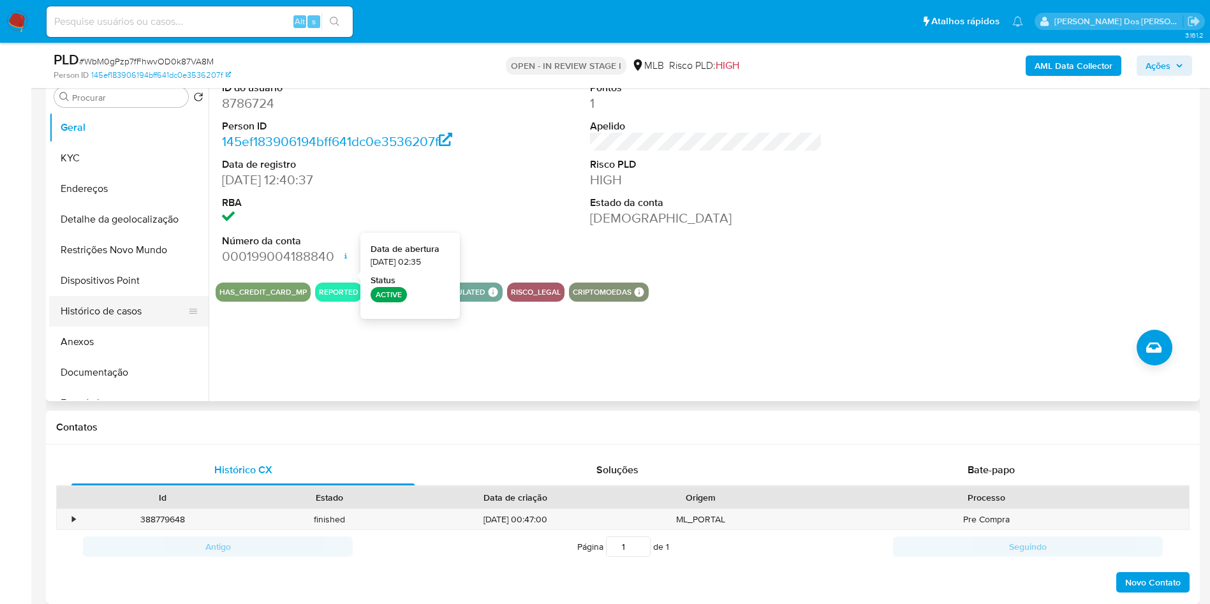
click at [114, 327] on button "Histórico de casos" at bounding box center [123, 311] width 149 height 31
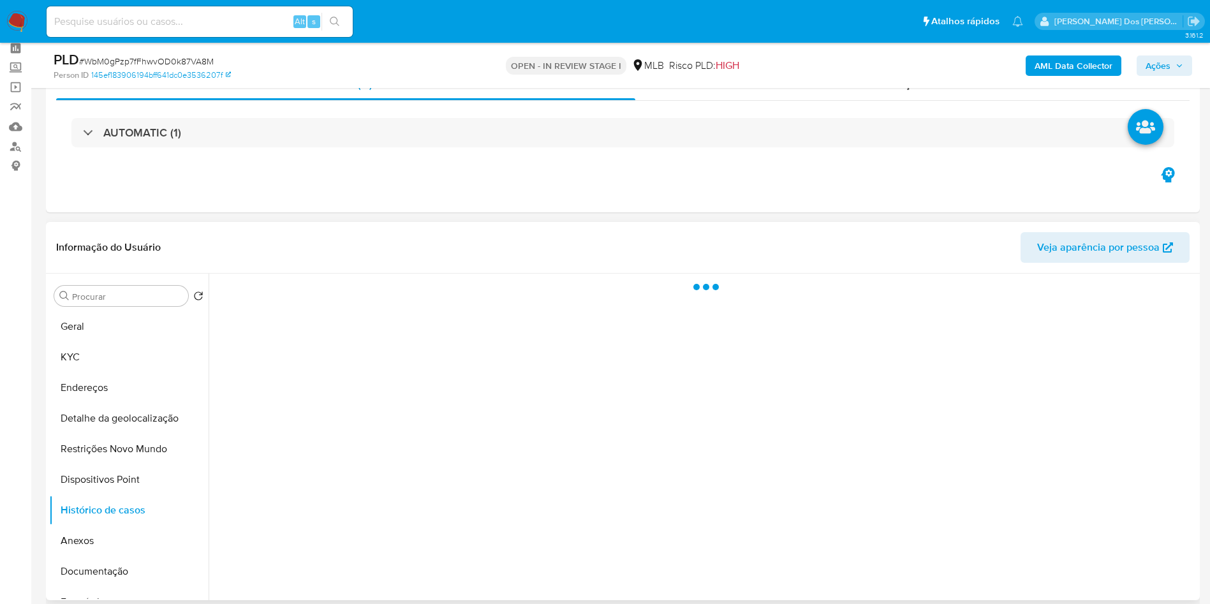
scroll to position [61, 0]
